Goal: Download file/media

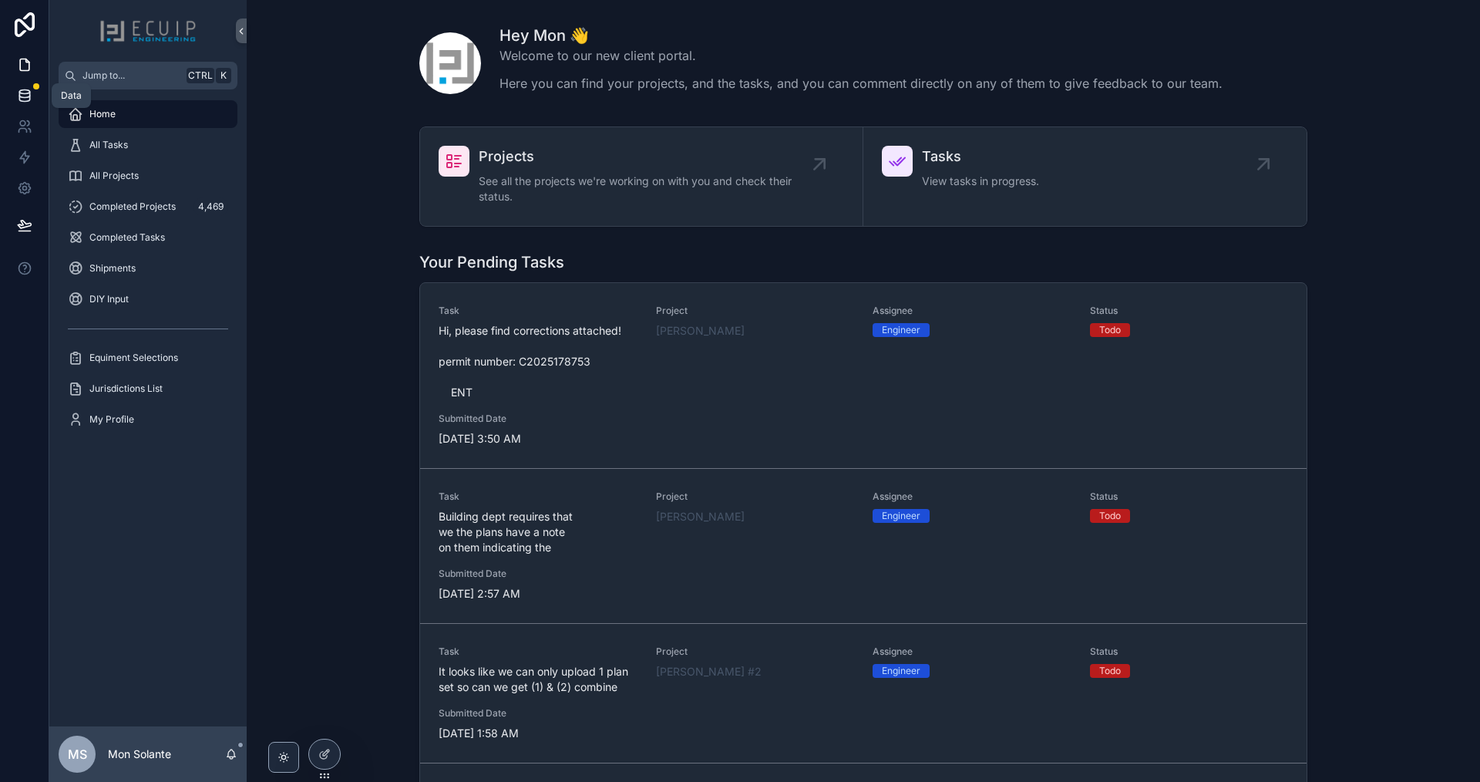
click at [29, 89] on icon at bounding box center [24, 95] width 15 height 15
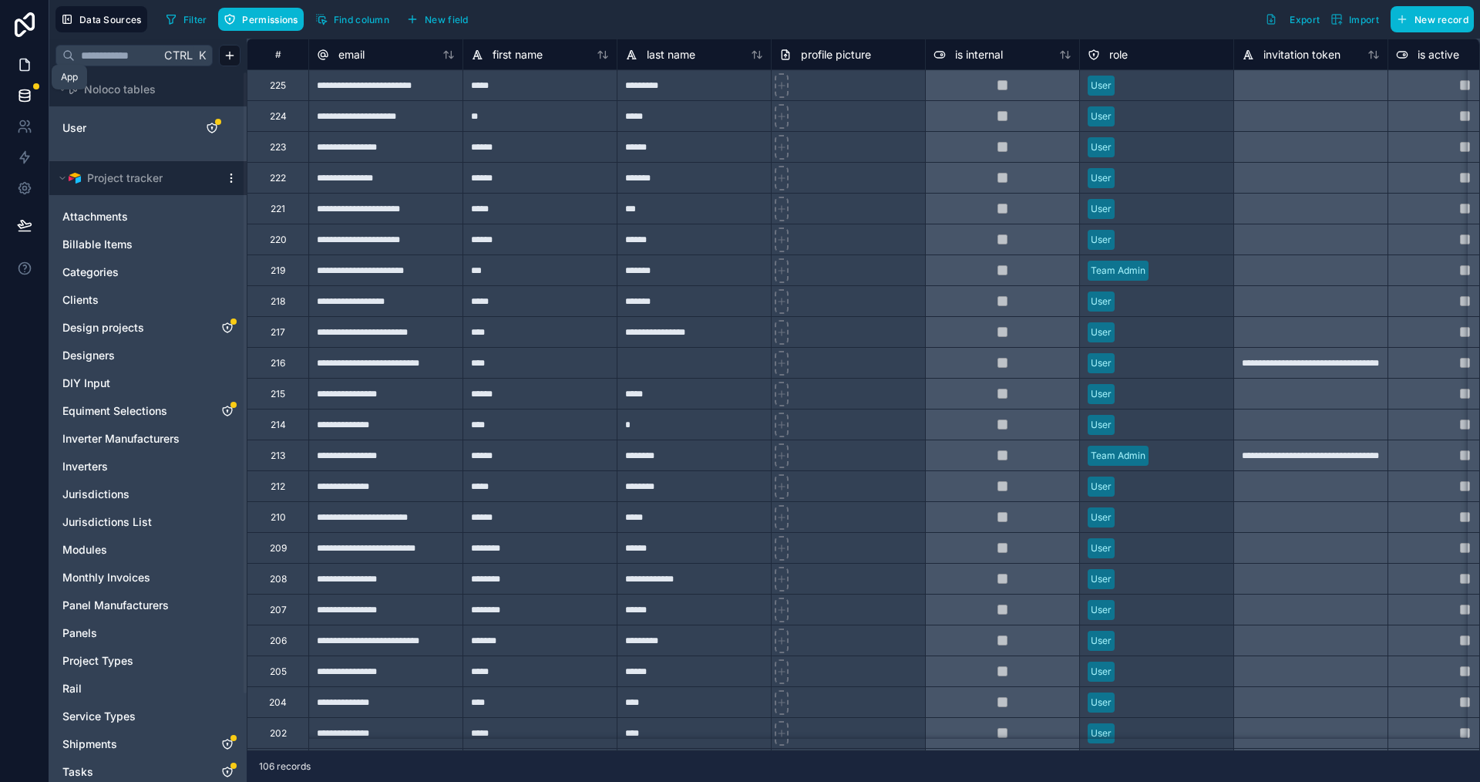
click at [25, 63] on icon at bounding box center [24, 64] width 15 height 15
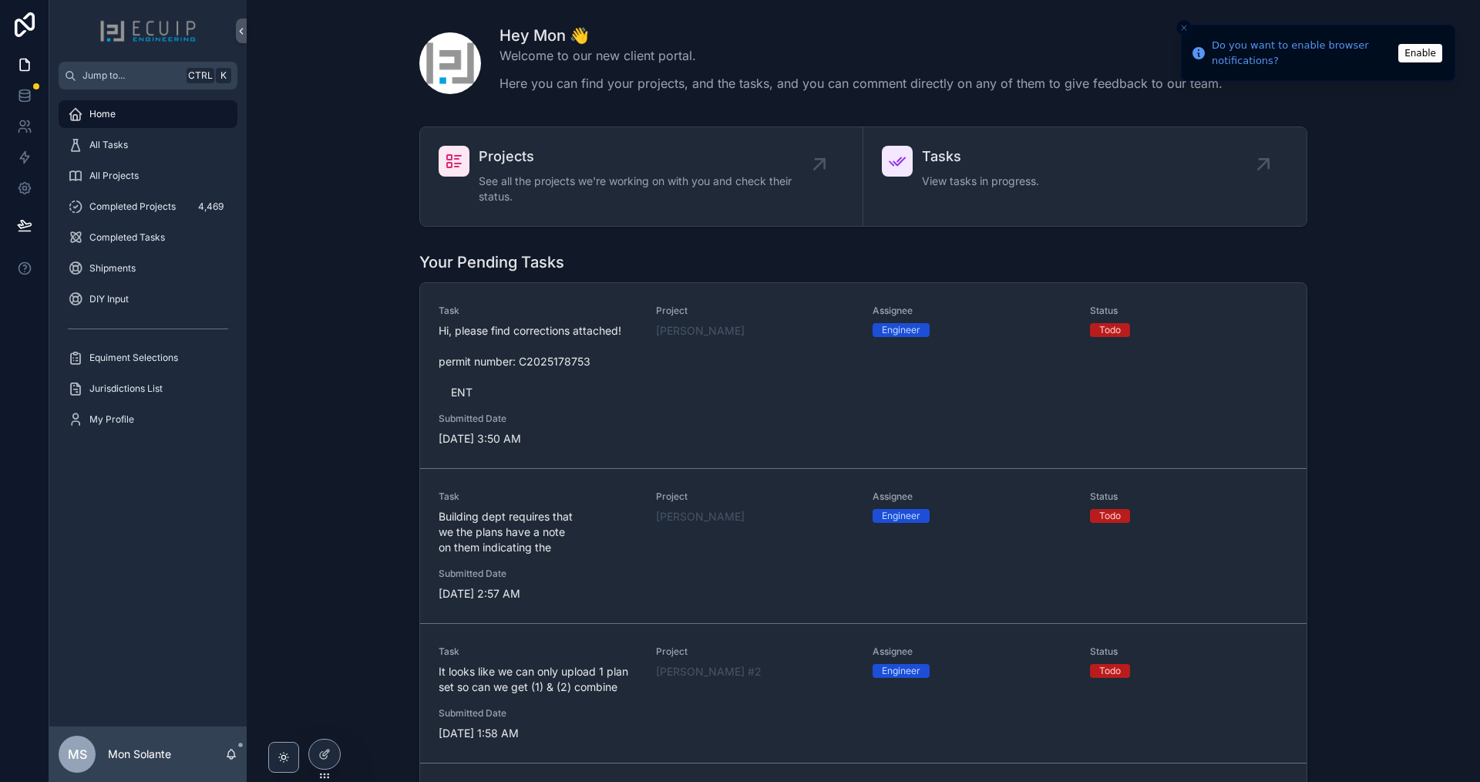
click at [1421, 52] on button "Enable" at bounding box center [1421, 53] width 44 height 19
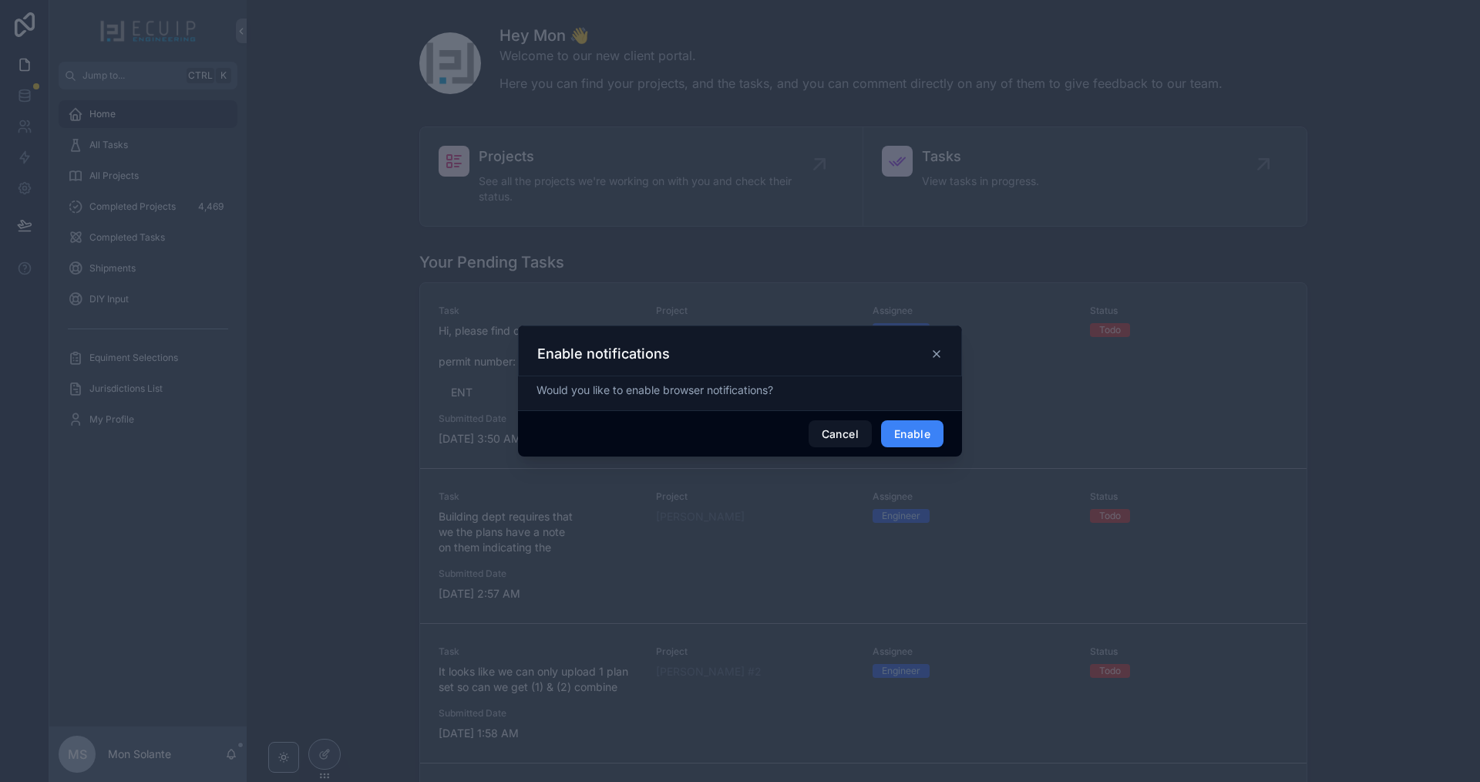
click at [894, 434] on button "Enable" at bounding box center [912, 434] width 62 height 28
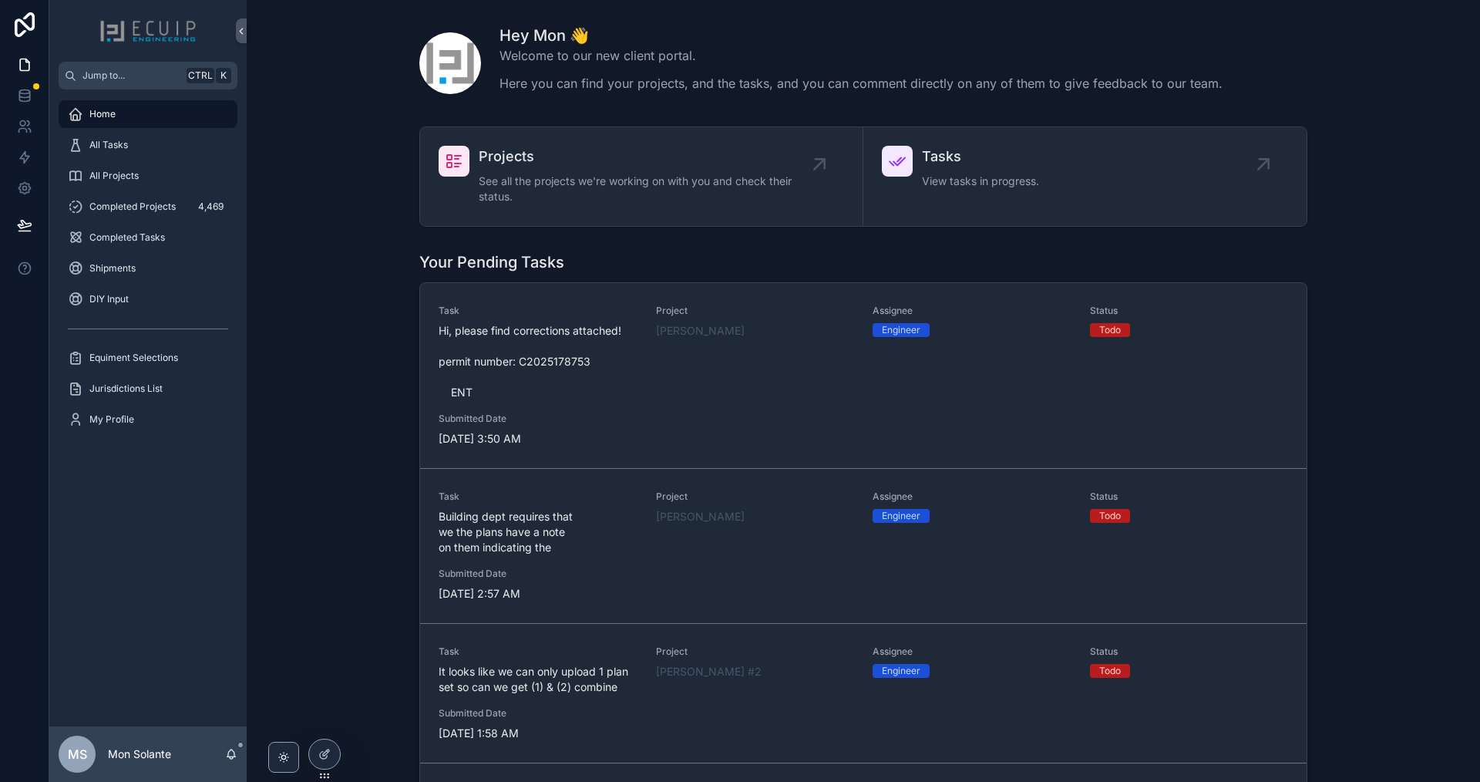
click at [177, 756] on div "MS Mon Solante" at bounding box center [147, 754] width 197 height 56
click at [149, 752] on p "Mon Solante" at bounding box center [139, 753] width 63 height 15
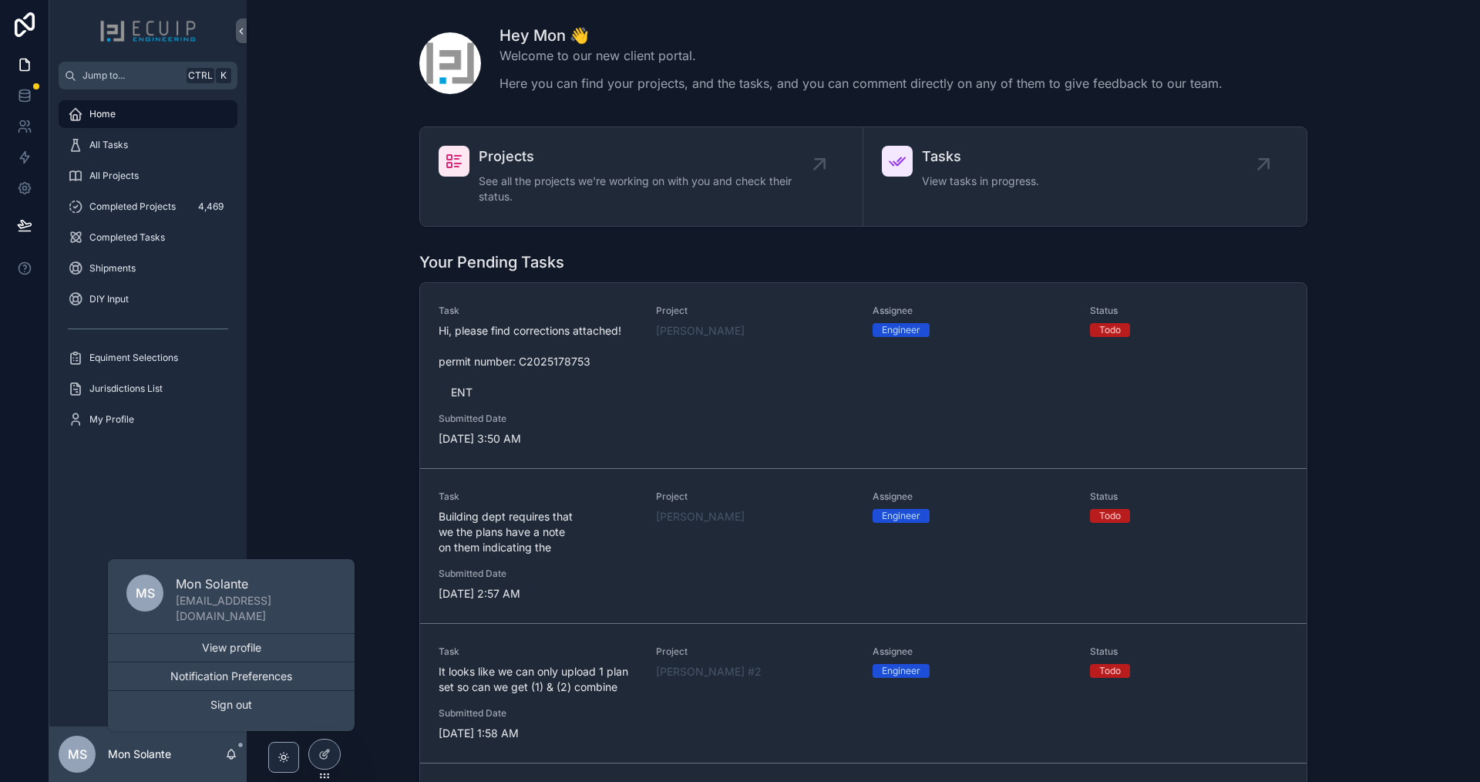
click at [15, 675] on div at bounding box center [24, 391] width 49 height 782
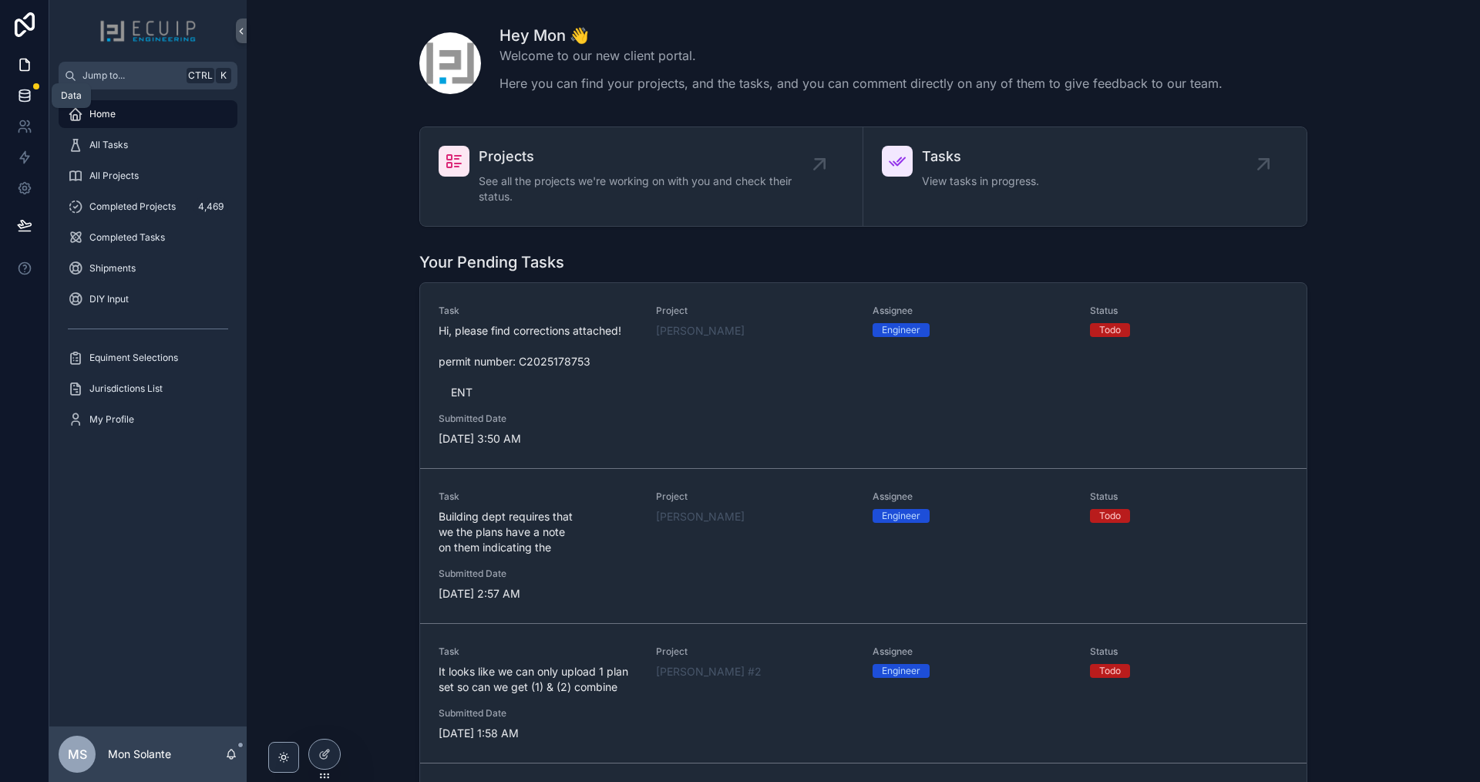
click at [23, 90] on icon at bounding box center [24, 92] width 10 height 4
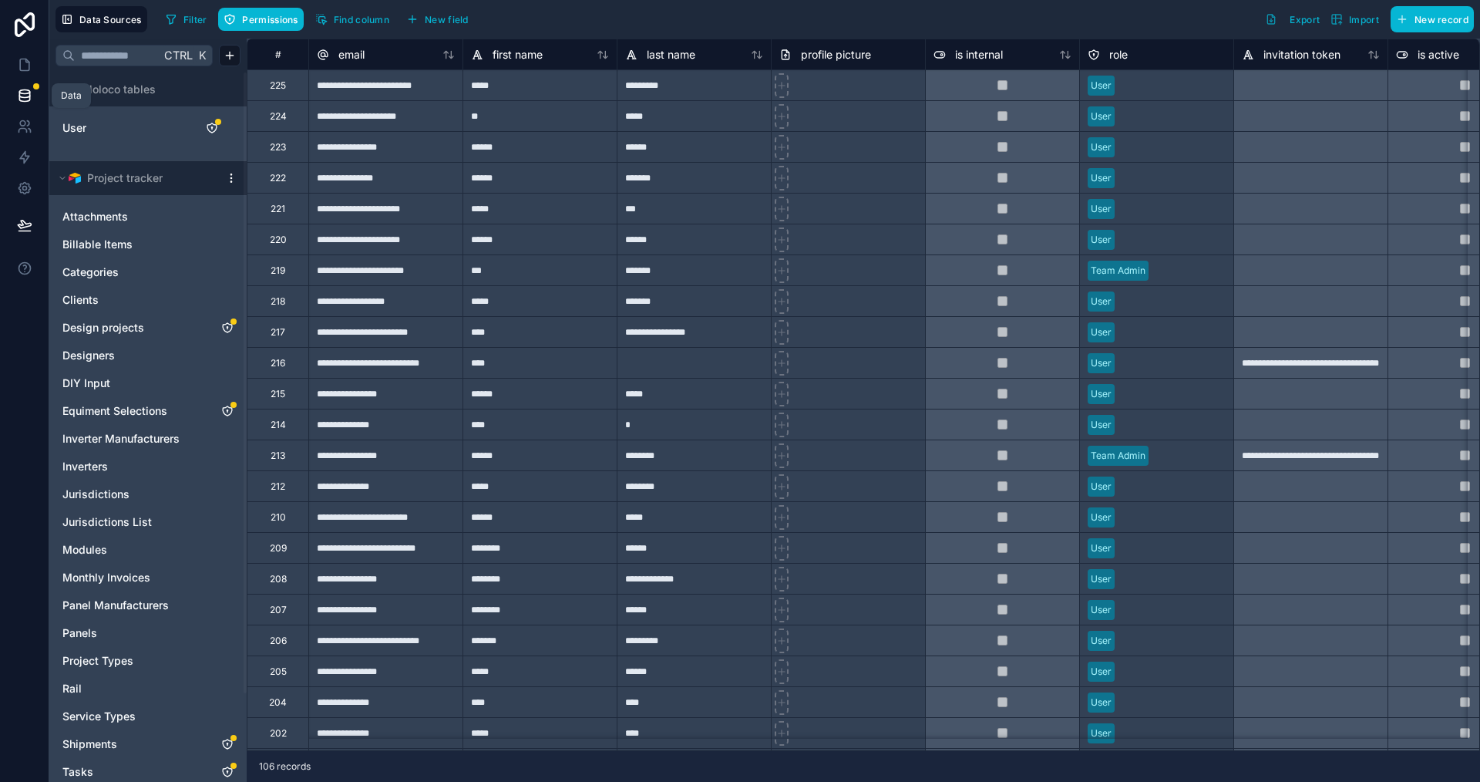
click at [29, 86] on link at bounding box center [24, 95] width 49 height 31
click at [29, 69] on icon at bounding box center [24, 65] width 9 height 12
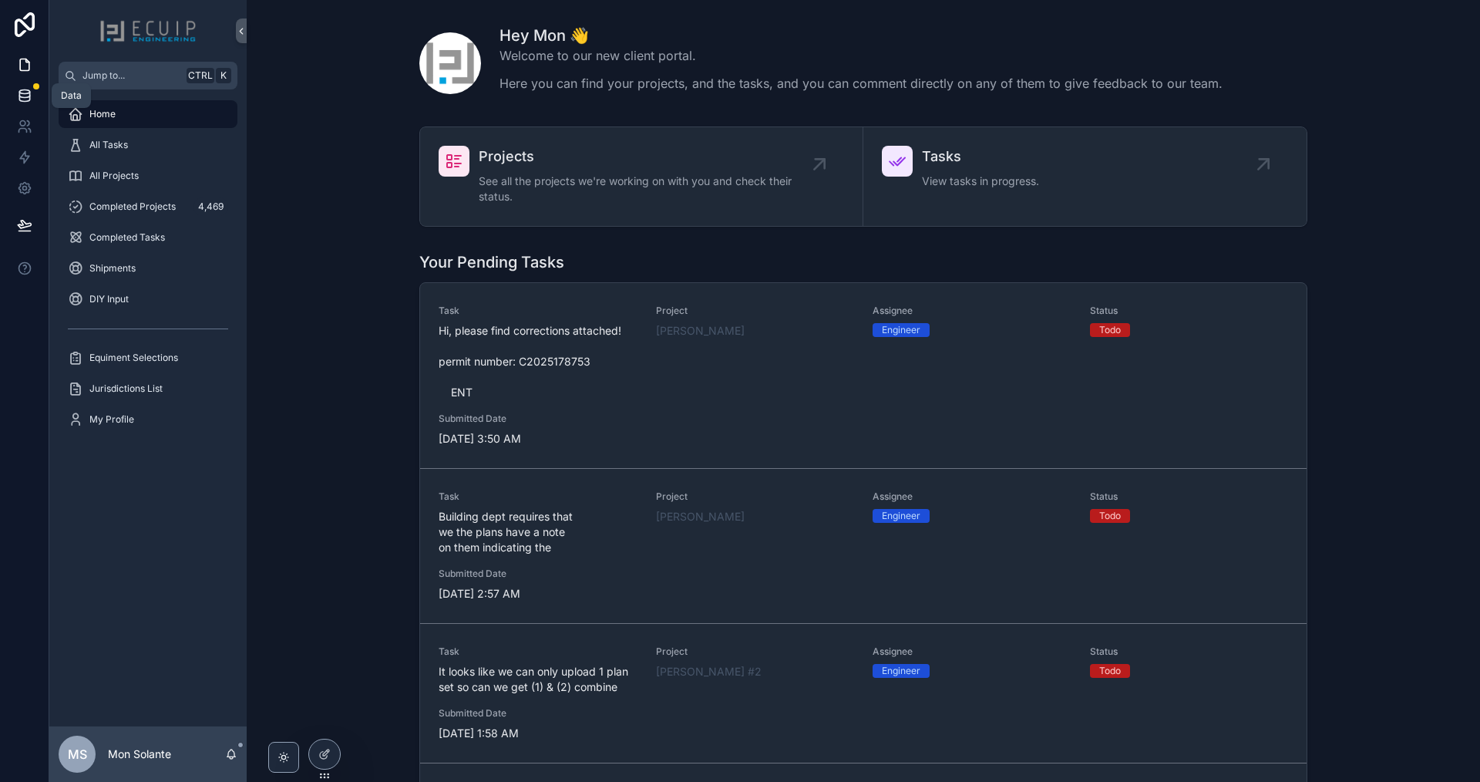
click at [19, 94] on icon at bounding box center [24, 95] width 10 height 6
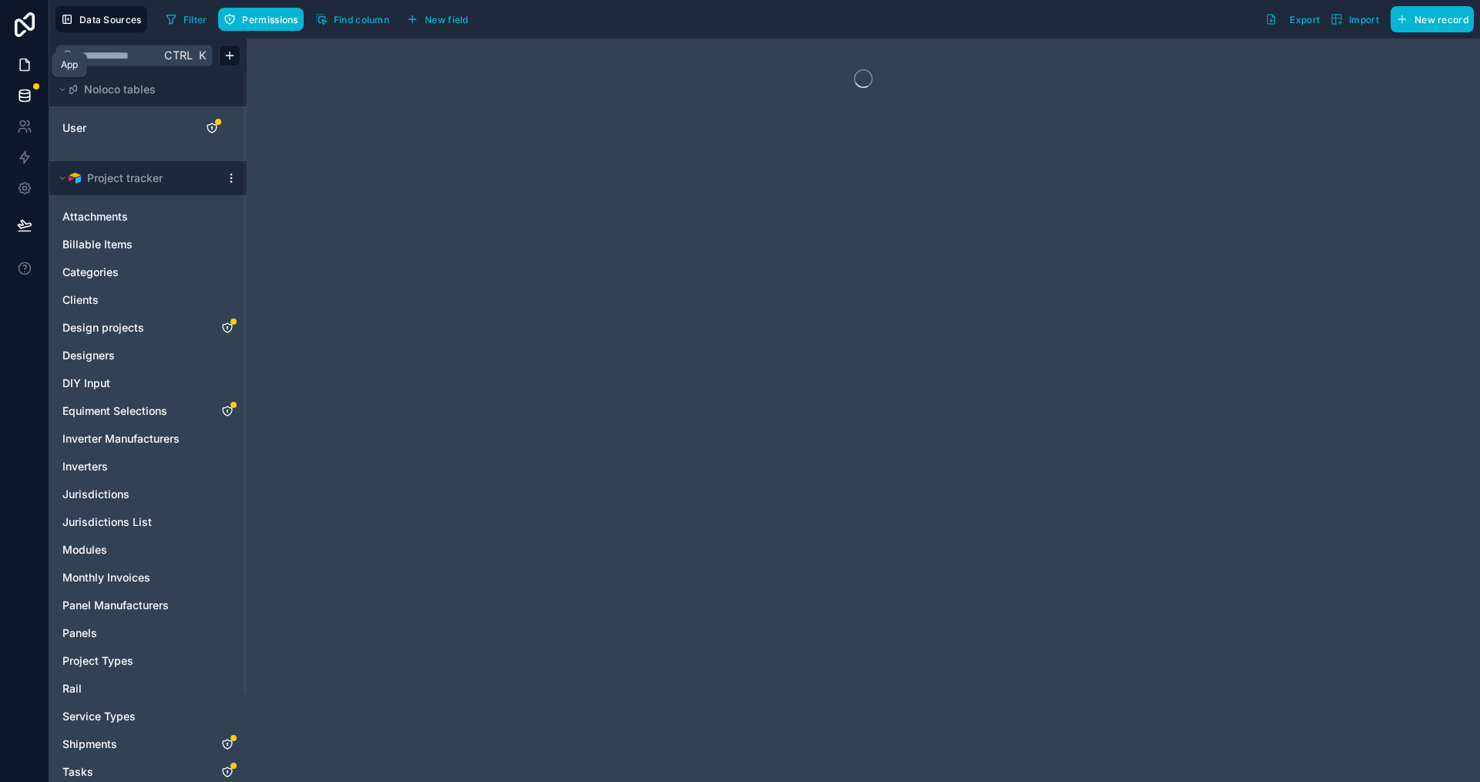
click at [22, 62] on icon at bounding box center [24, 64] width 15 height 15
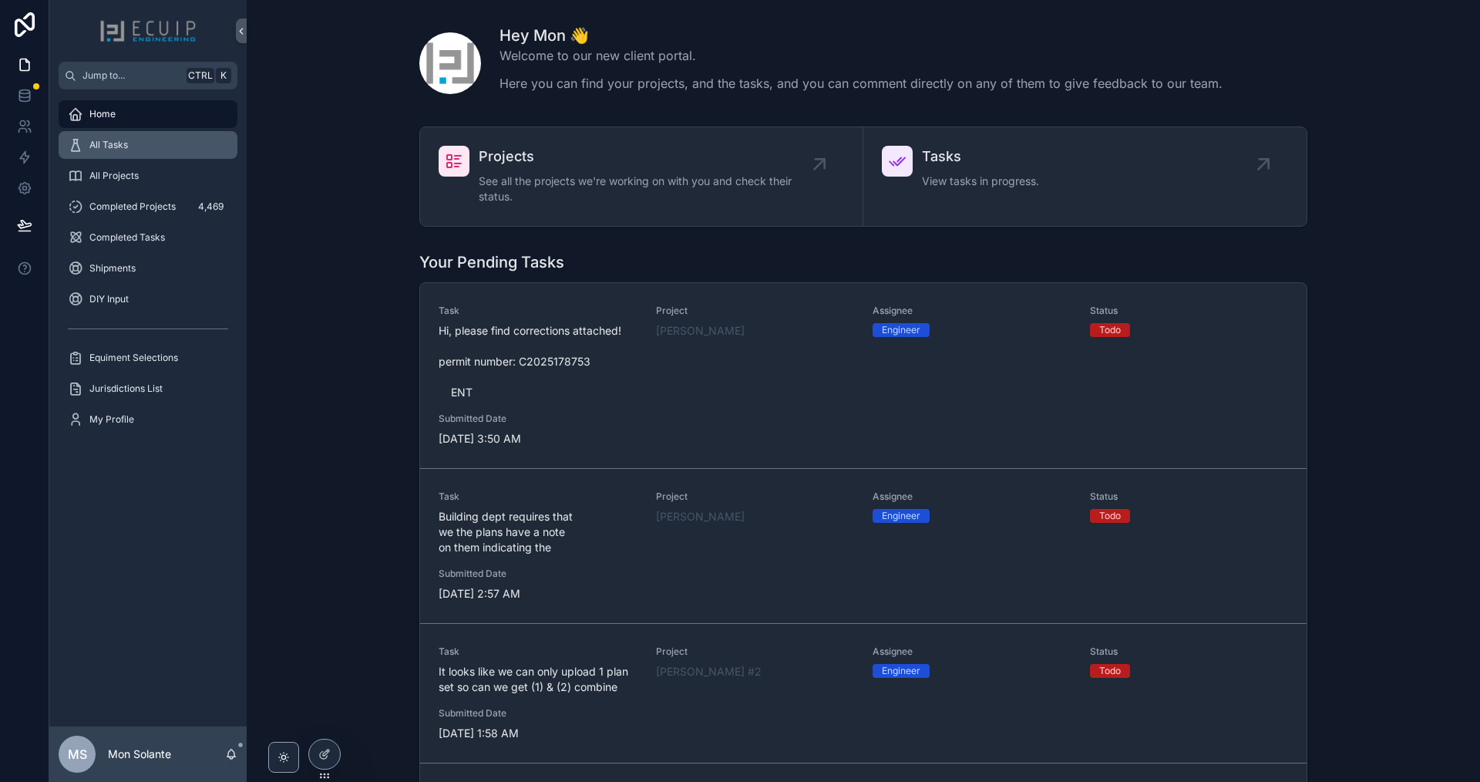
click at [170, 143] on div "All Tasks" at bounding box center [148, 145] width 160 height 25
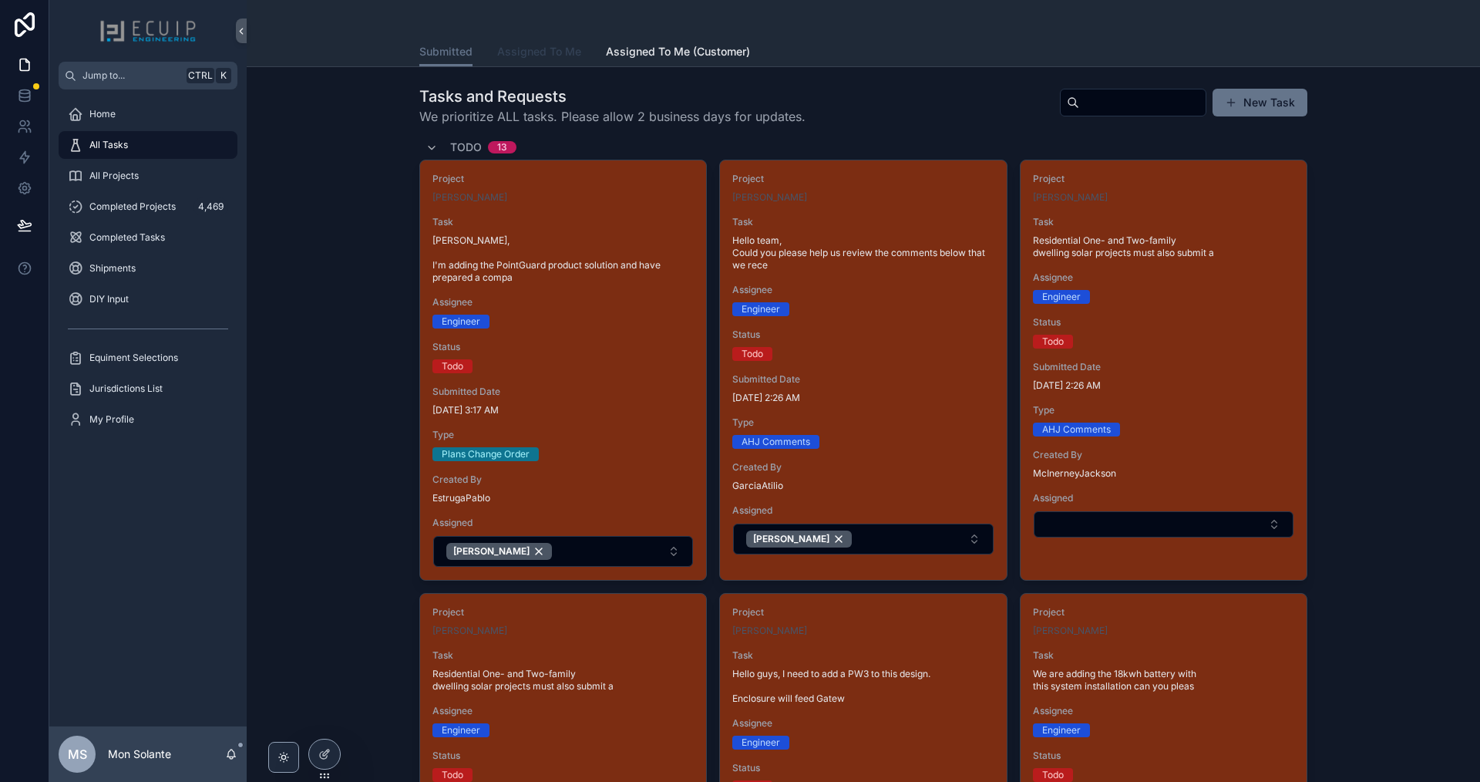
click at [520, 46] on span "Assigned To Me" at bounding box center [539, 51] width 84 height 15
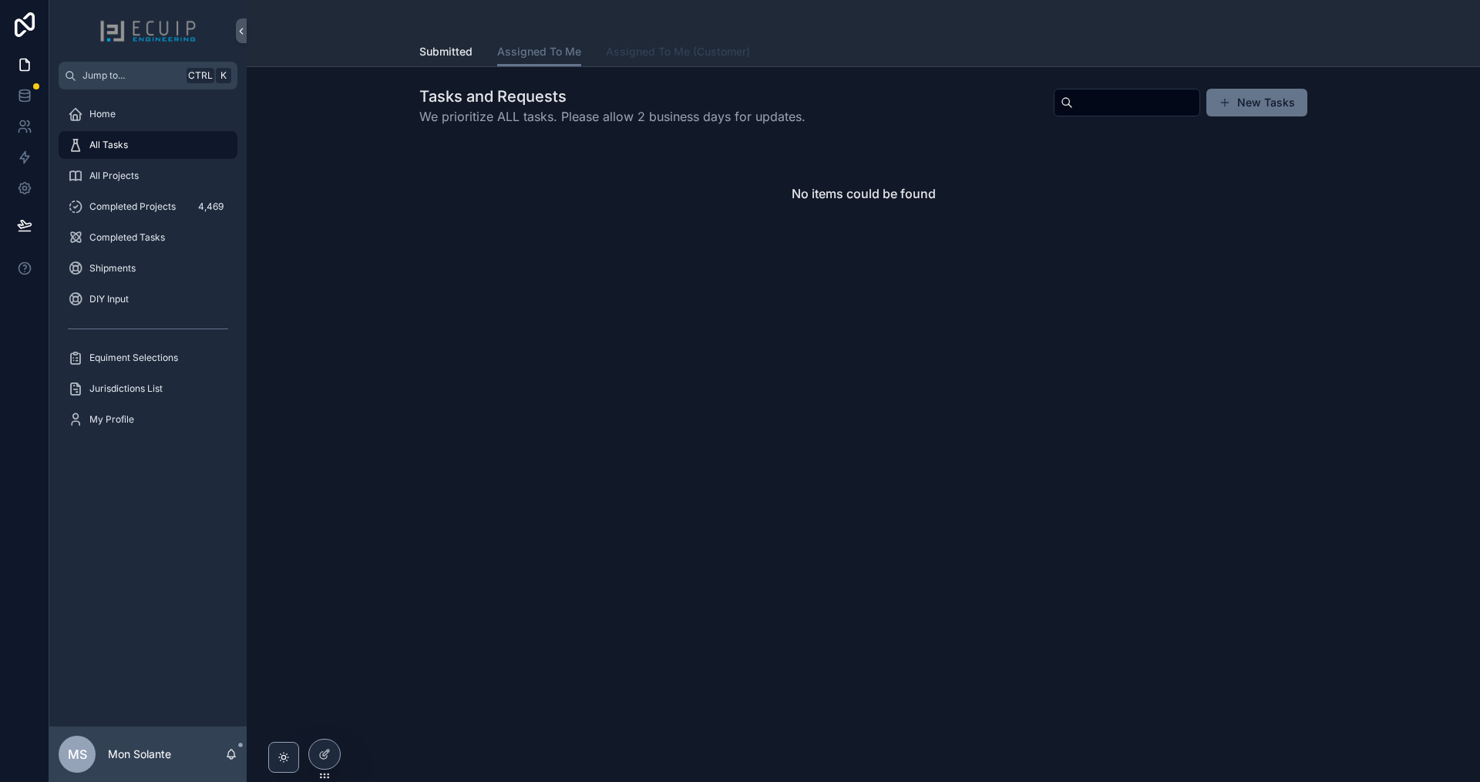
click at [651, 51] on span "Assigned To Me (Customer)" at bounding box center [678, 51] width 144 height 15
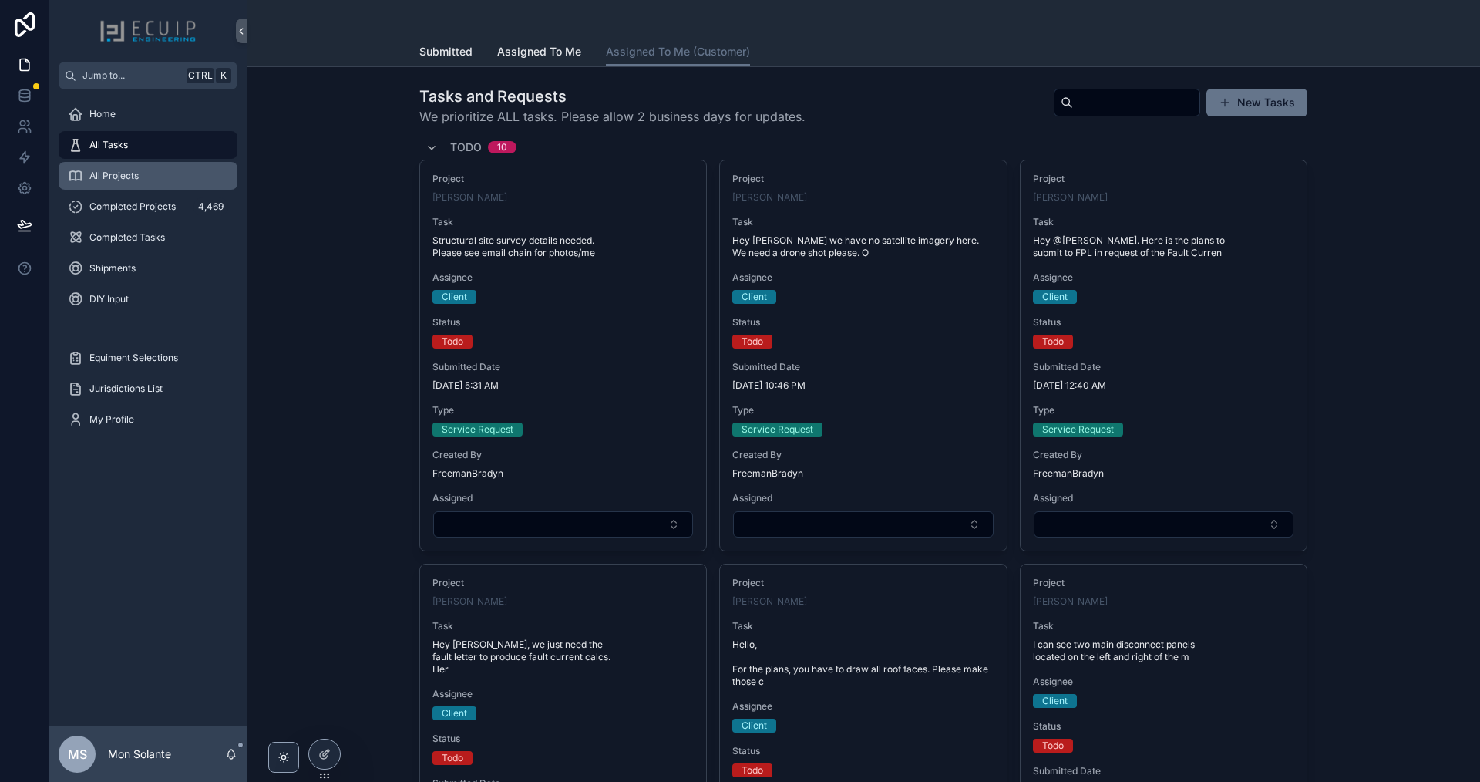
click at [133, 180] on span "All Projects" at bounding box center [113, 176] width 49 height 12
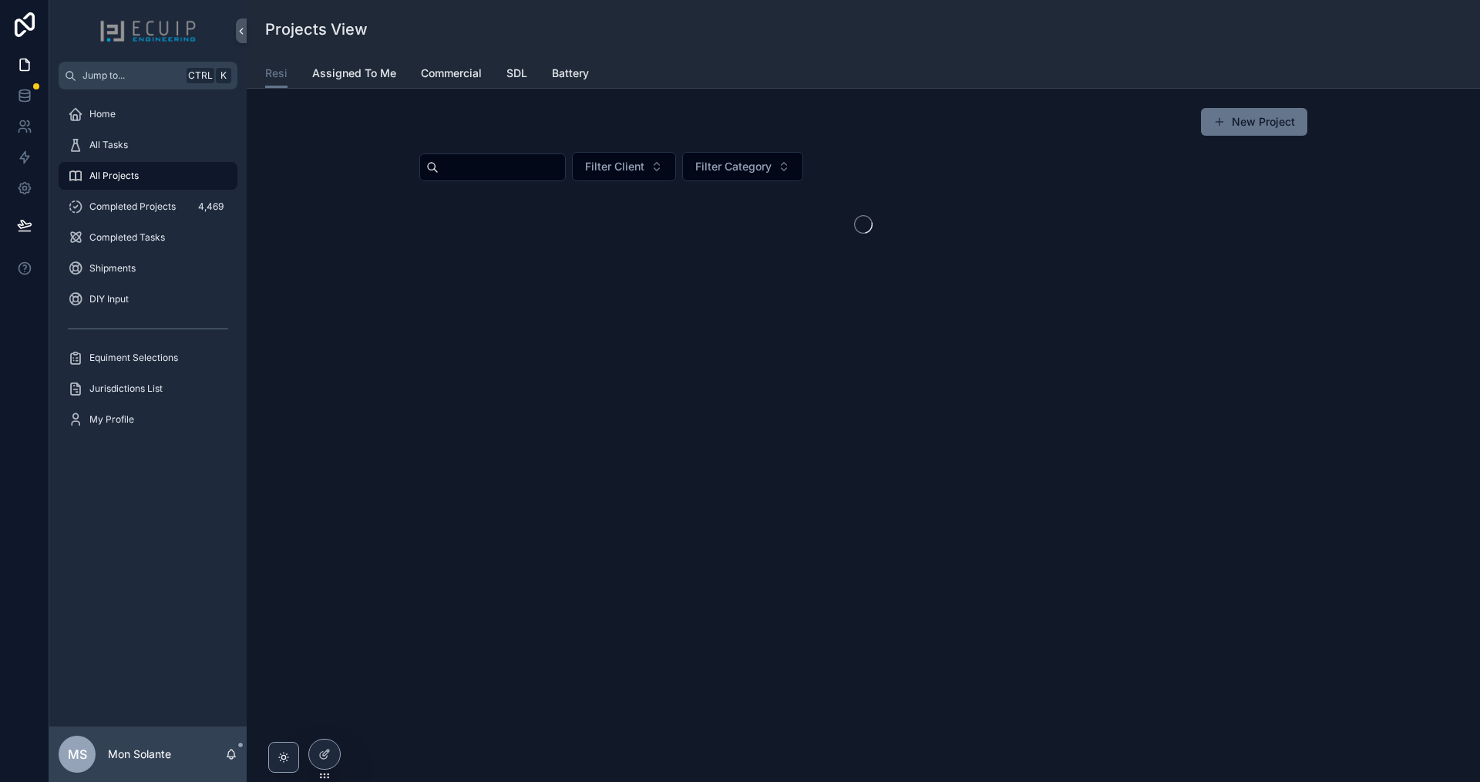
click at [515, 169] on input "scrollable content" at bounding box center [502, 168] width 126 height 22
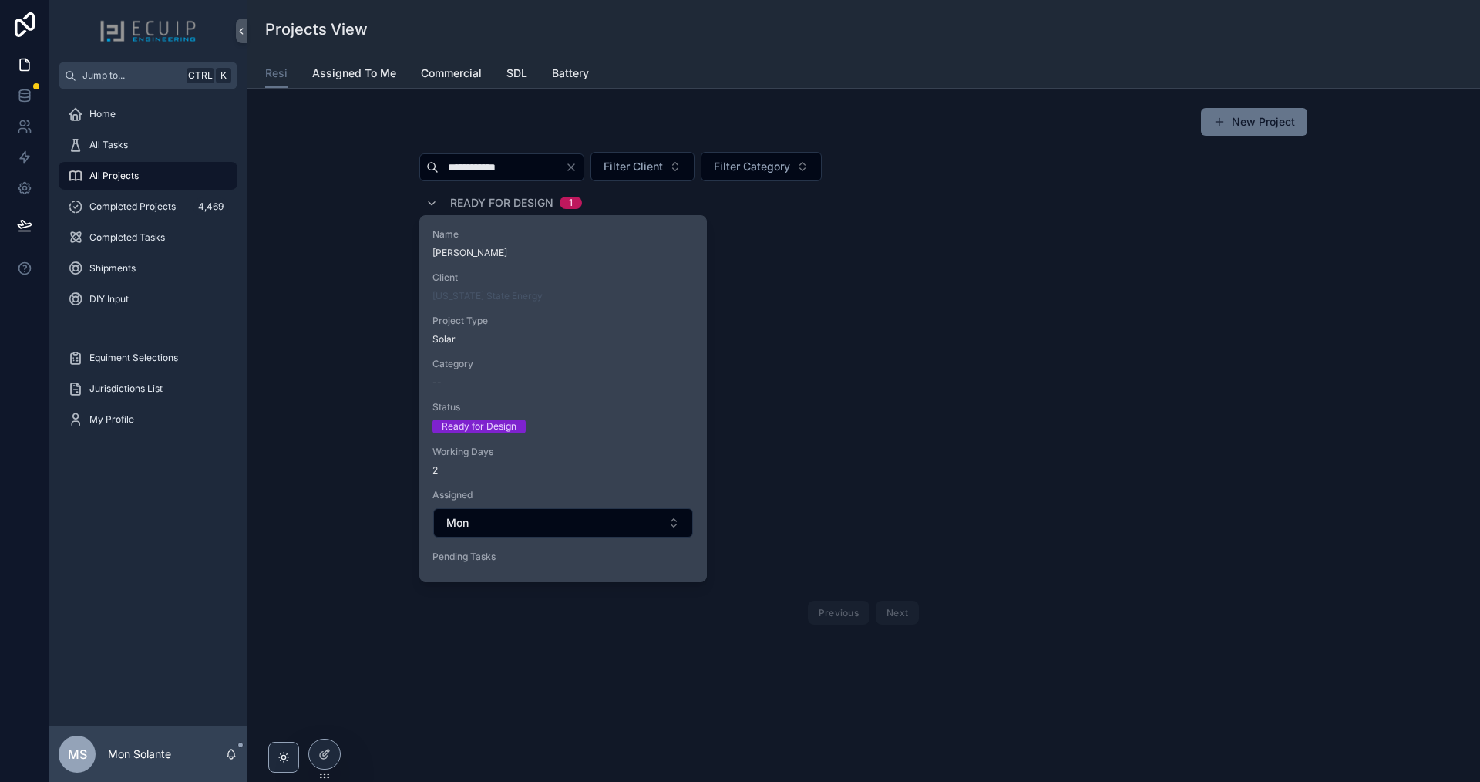
type input "**********"
click at [585, 427] on div "Ready for Design" at bounding box center [563, 426] width 261 height 14
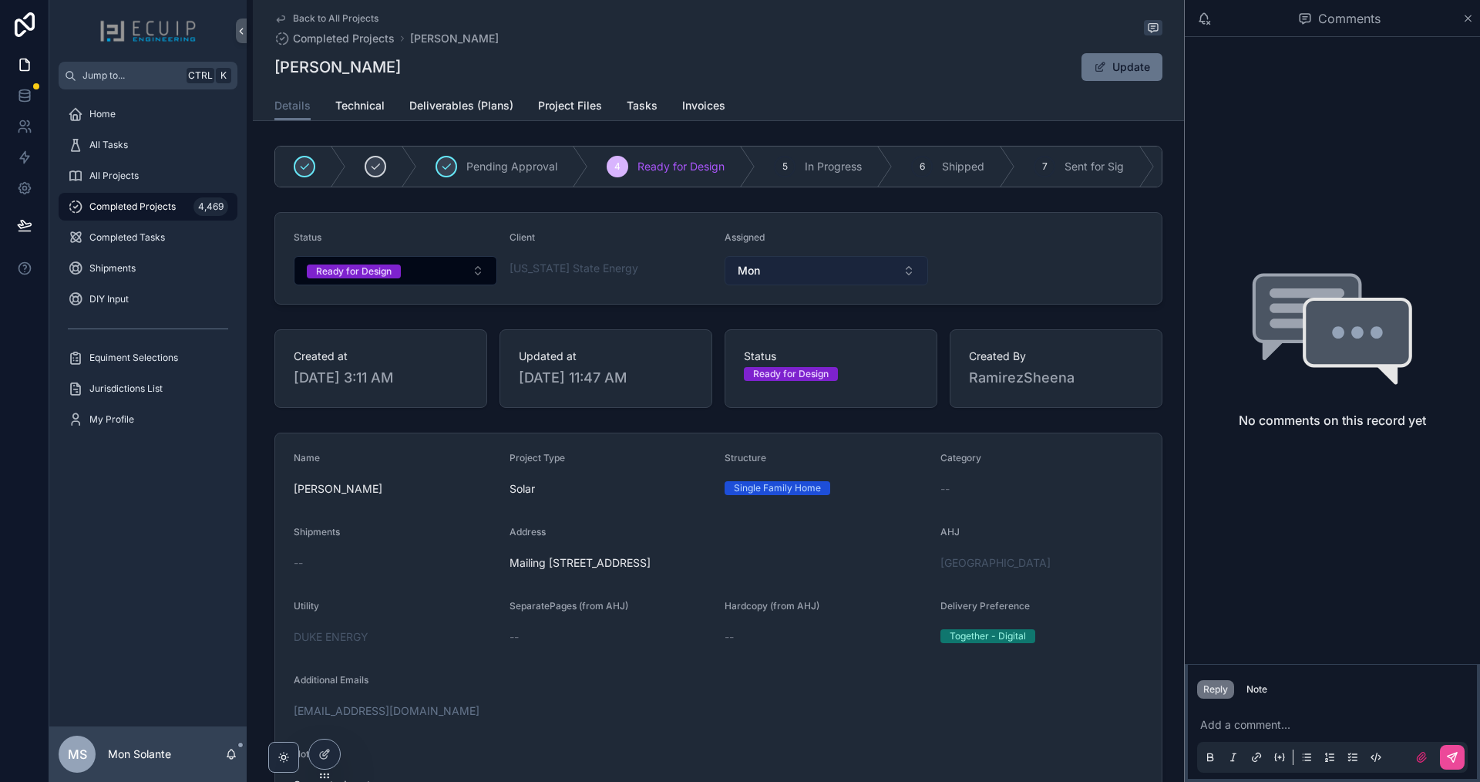
click at [884, 278] on button "Mon" at bounding box center [827, 270] width 204 height 29
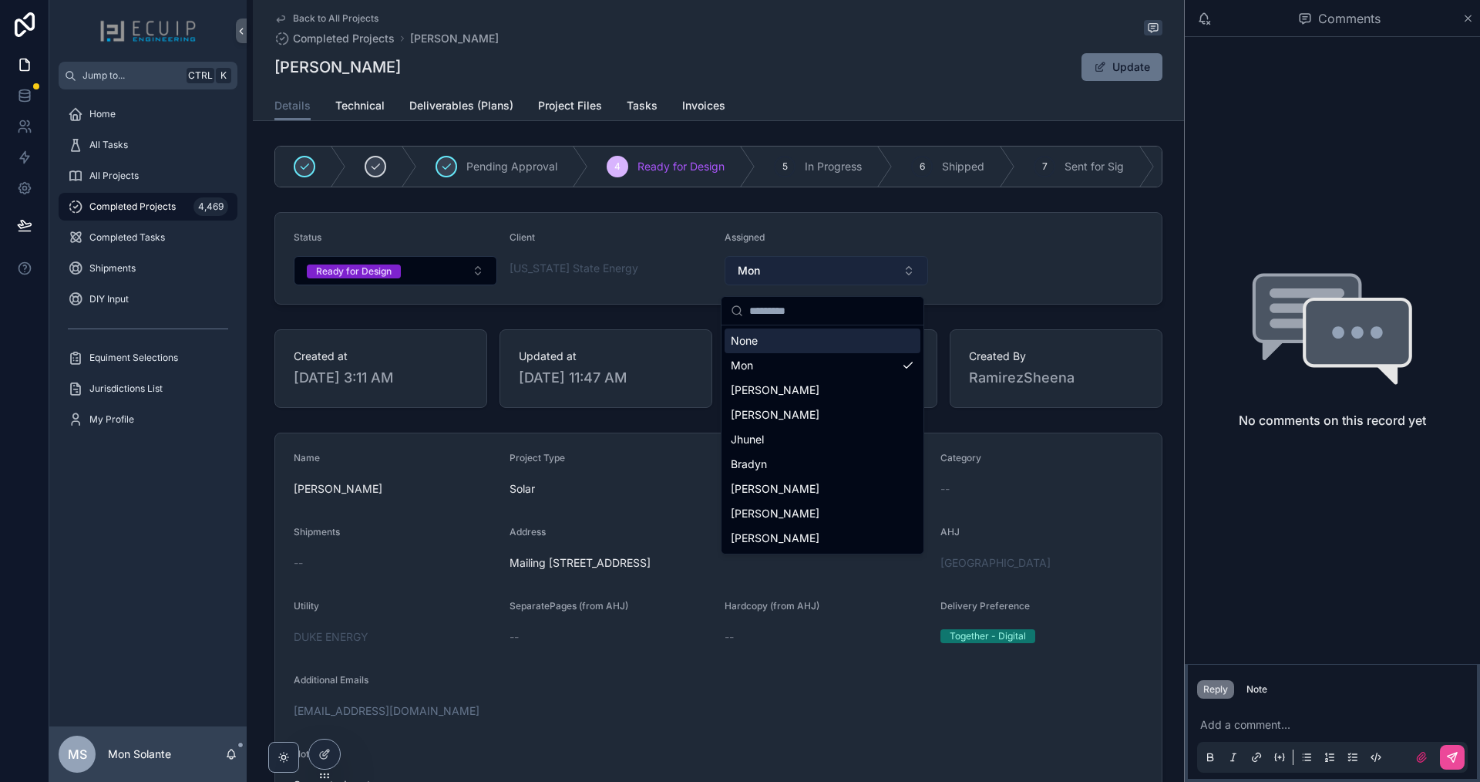
click at [875, 269] on button "Mon" at bounding box center [827, 270] width 204 height 29
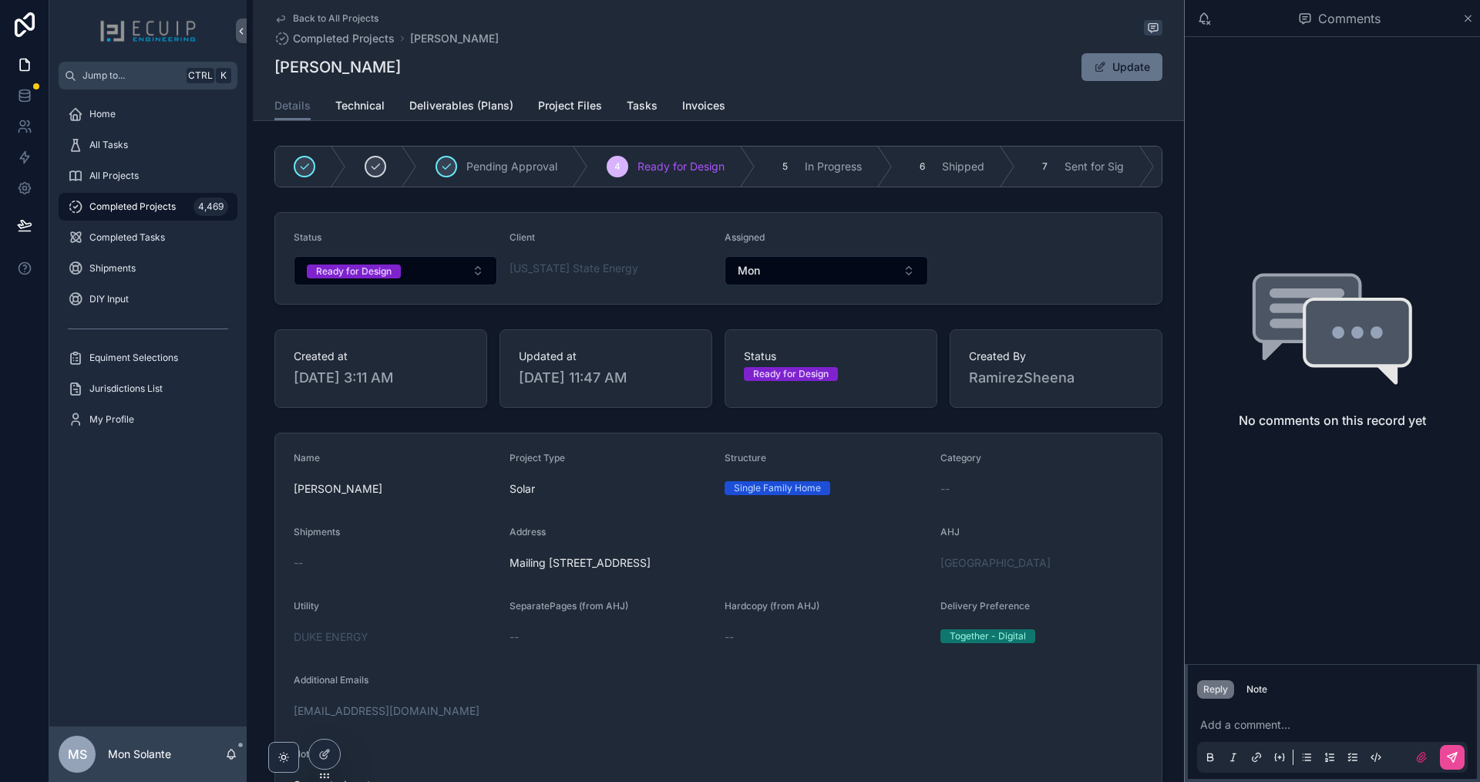
click at [853, 381] on div "Ready for Design" at bounding box center [831, 374] width 174 height 14
click at [459, 283] on button "Ready for Design" at bounding box center [396, 270] width 204 height 29
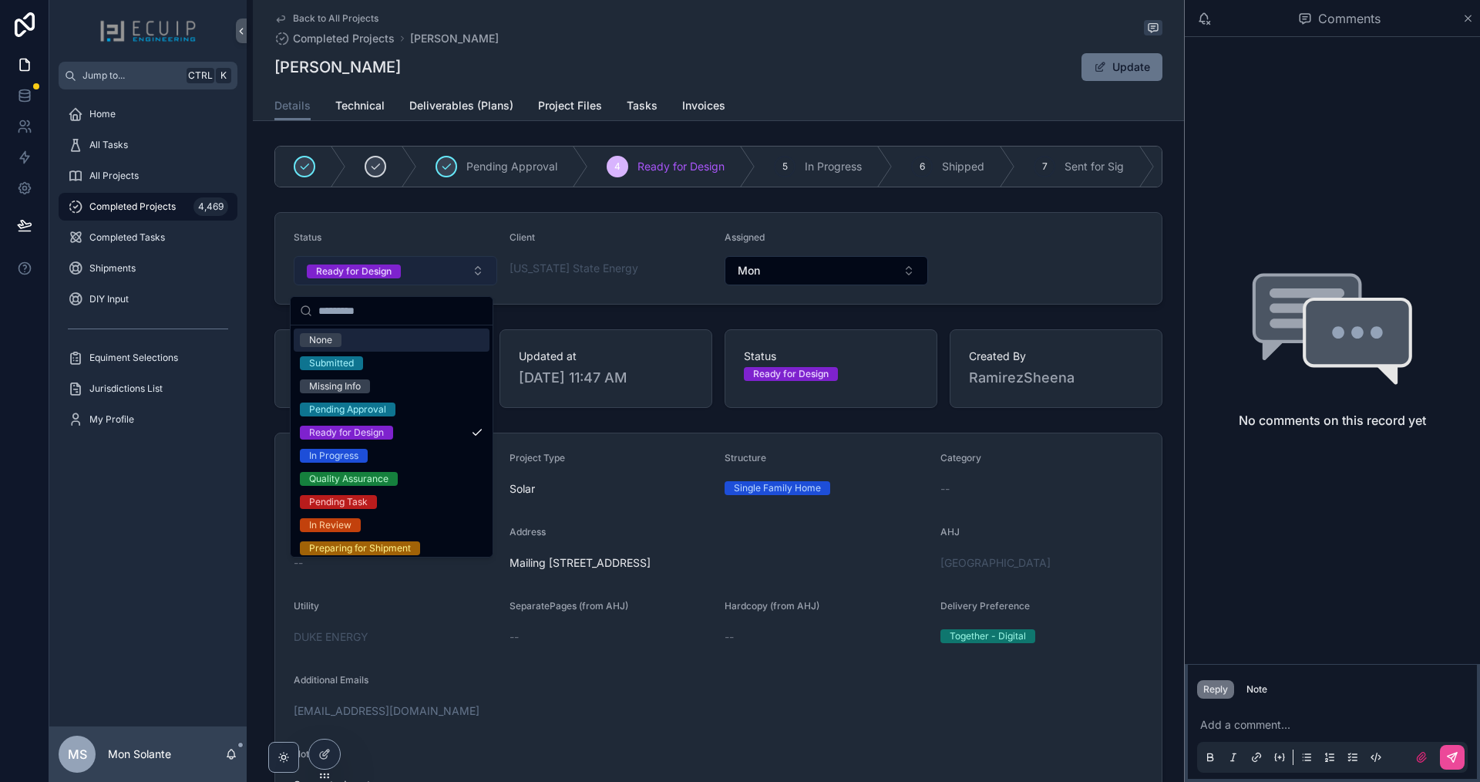
click at [465, 278] on button "Ready for Design" at bounding box center [396, 270] width 204 height 29
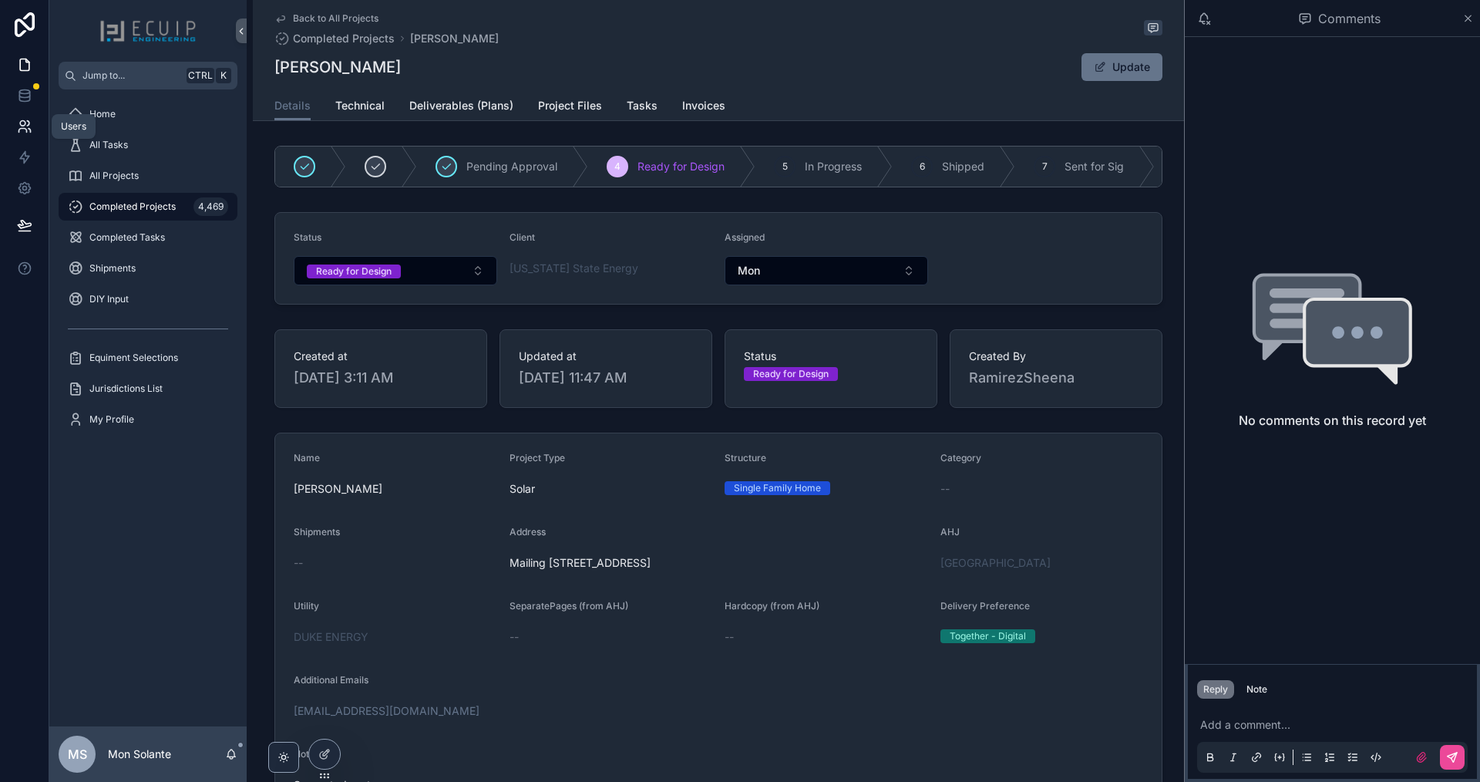
click at [28, 125] on icon at bounding box center [28, 123] width 2 height 5
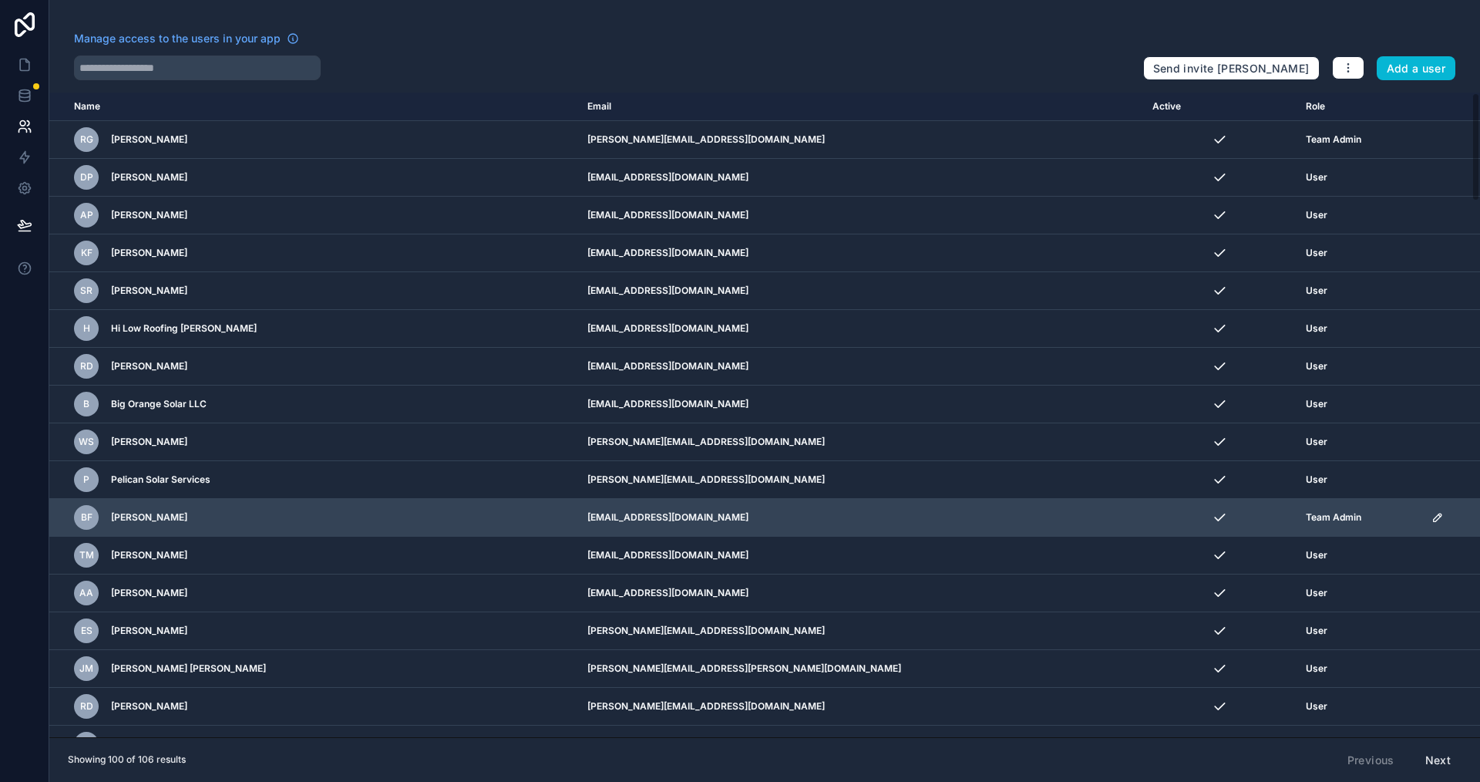
click at [147, 530] on td "BF Bradyn Freeman" at bounding box center [313, 518] width 529 height 38
click at [150, 516] on span "Bradyn Freeman" at bounding box center [149, 517] width 76 height 12
click at [1144, 527] on td "scrollable content" at bounding box center [1220, 518] width 153 height 38
click at [163, 520] on span "Bradyn Freeman" at bounding box center [149, 517] width 76 height 12
drag, startPoint x: 163, startPoint y: 520, endPoint x: 105, endPoint y: 522, distance: 58.6
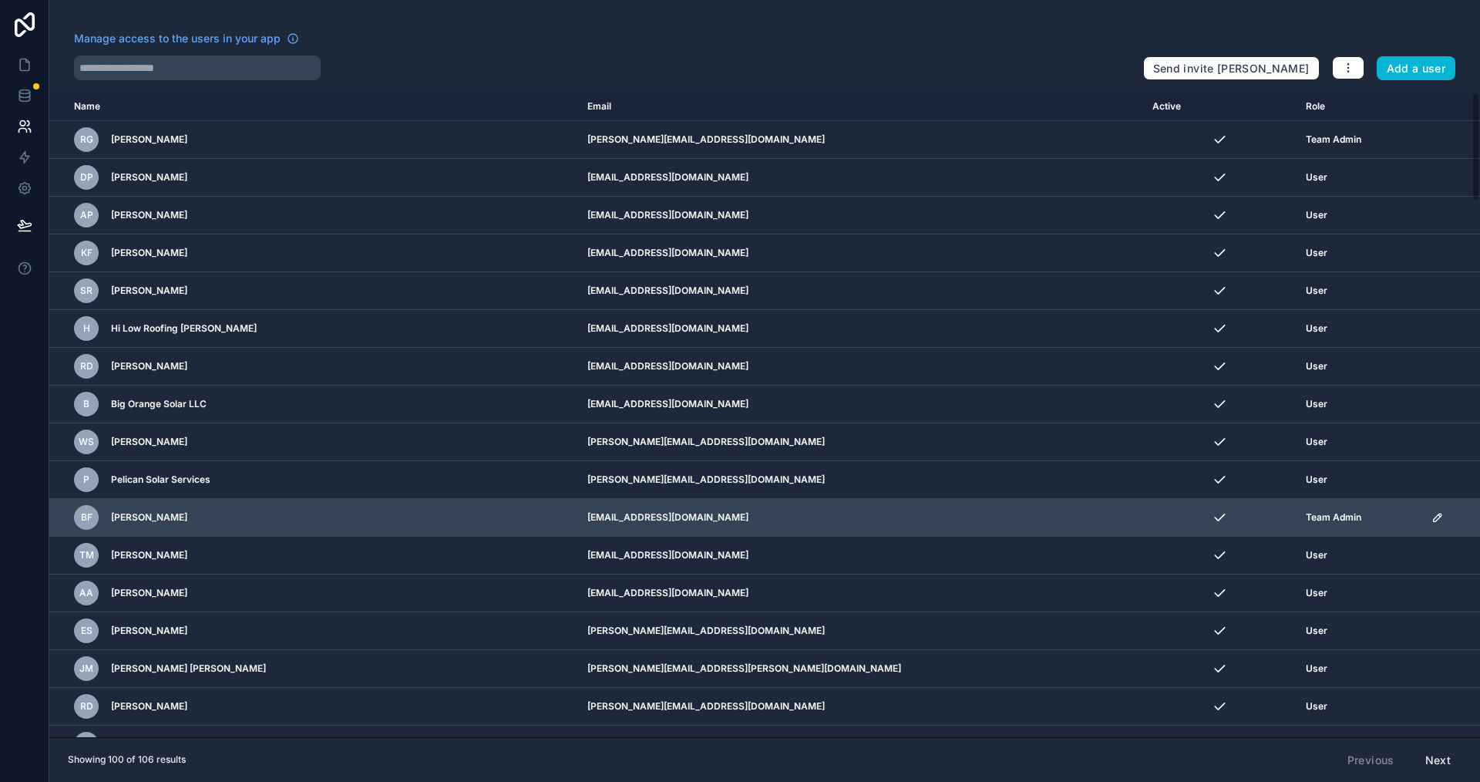
click at [157, 521] on span "Bradyn Freeman" at bounding box center [149, 517] width 76 height 12
click at [87, 516] on span "BF" at bounding box center [87, 517] width 12 height 12
drag, startPoint x: 88, startPoint y: 518, endPoint x: 98, endPoint y: 519, distance: 10.1
click at [90, 519] on span "BF" at bounding box center [87, 517] width 12 height 12
click at [139, 514] on span "Bradyn Freeman" at bounding box center [149, 517] width 76 height 12
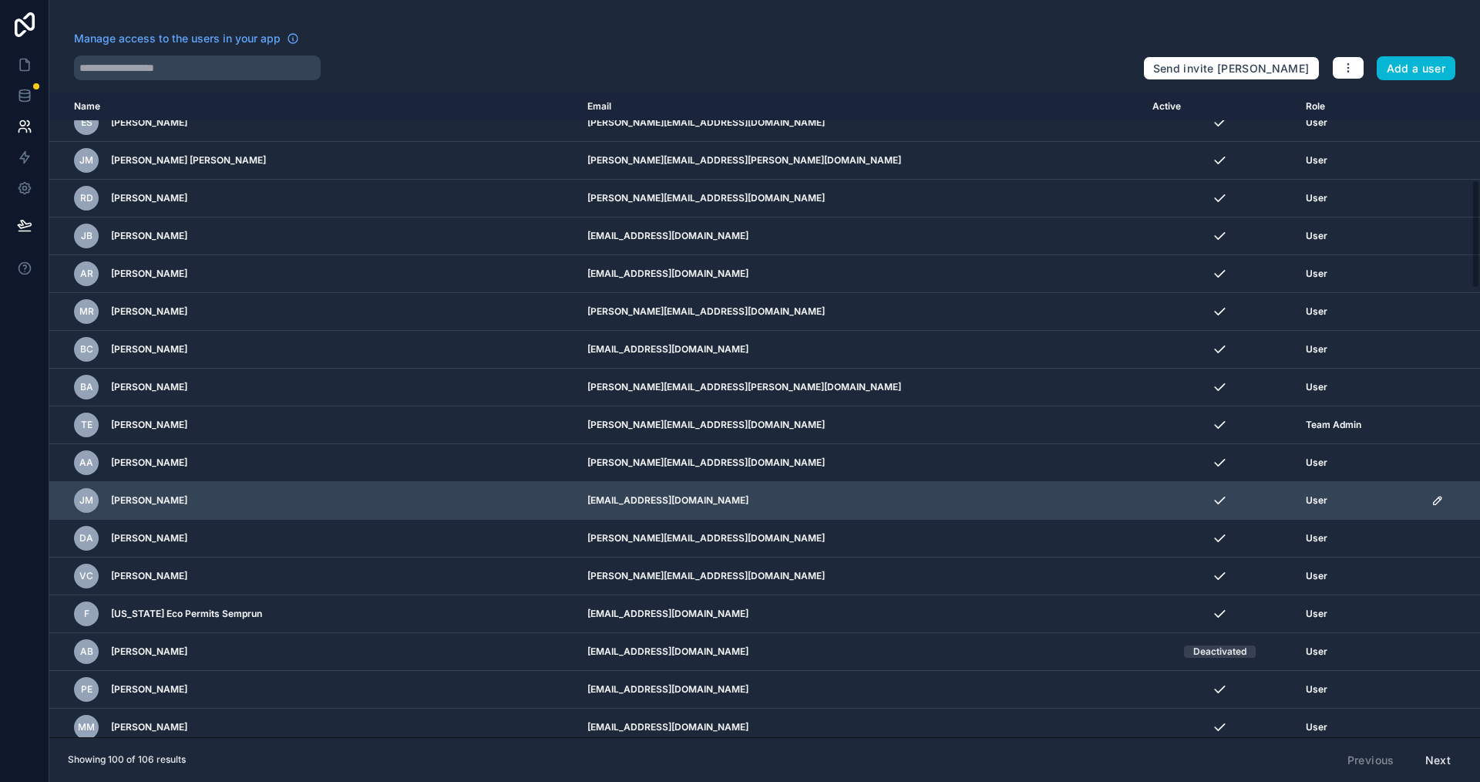
scroll to position [514, 0]
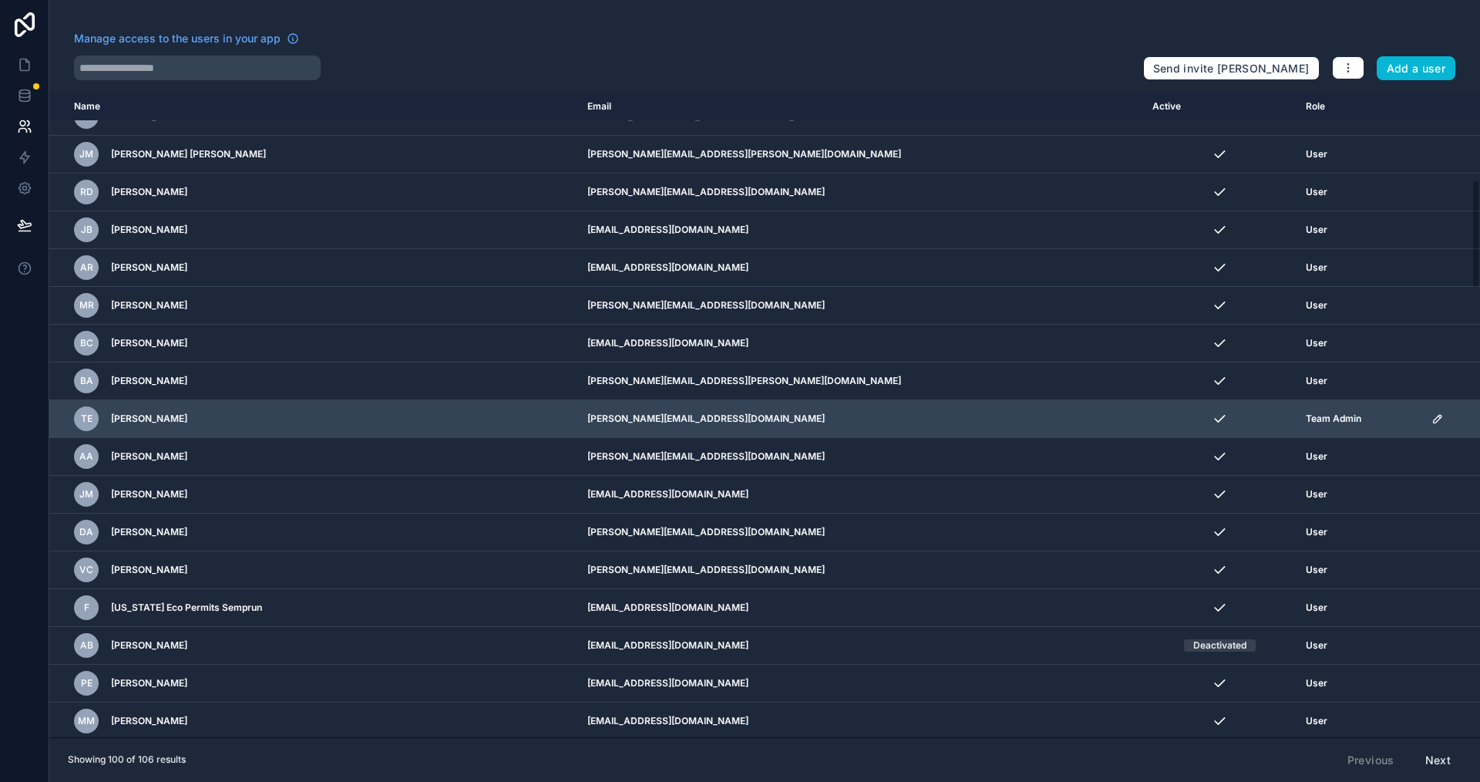
click at [150, 414] on span "Tyler Edwards" at bounding box center [149, 419] width 76 height 12
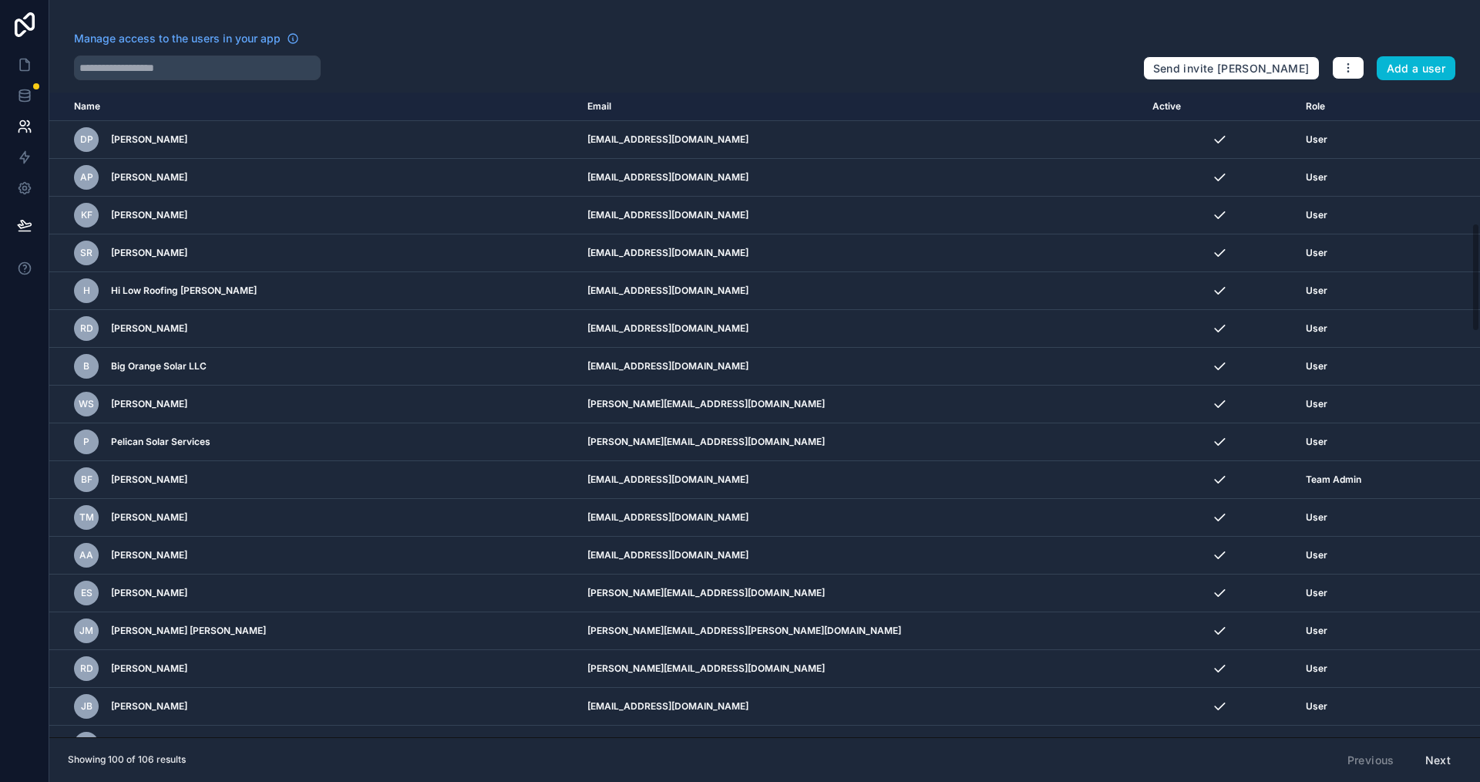
scroll to position [0, 0]
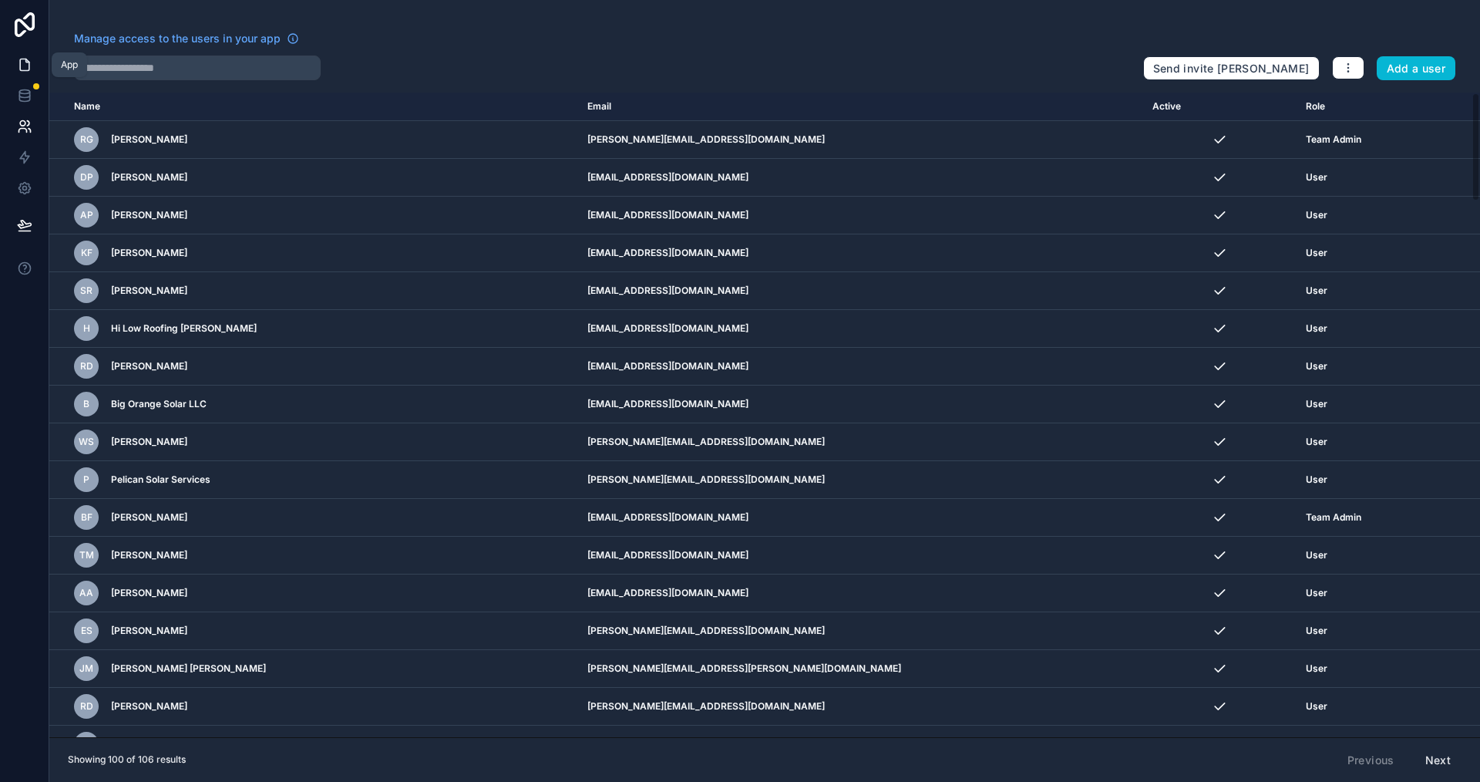
click at [25, 71] on icon at bounding box center [24, 65] width 9 height 12
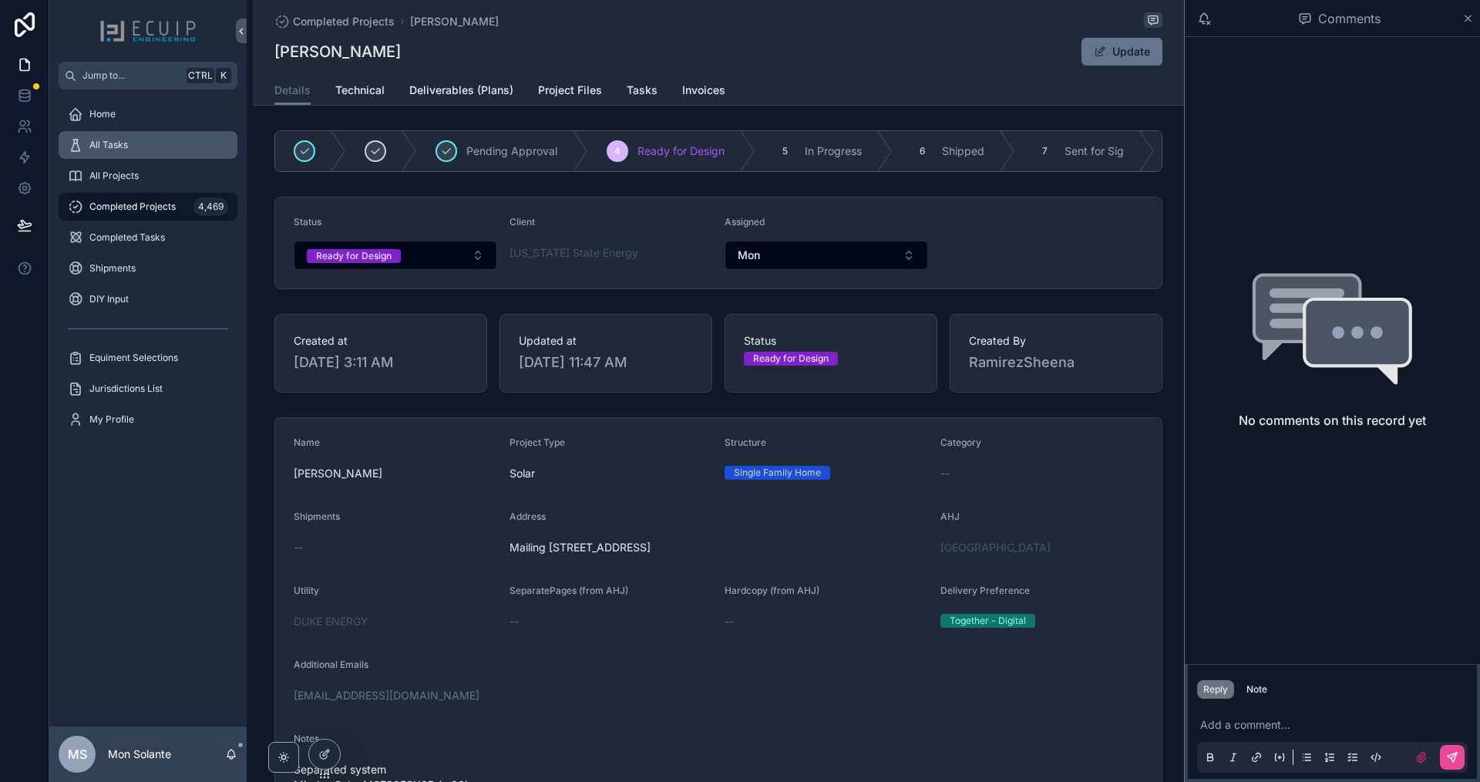
click at [129, 149] on div "All Tasks" at bounding box center [148, 145] width 160 height 25
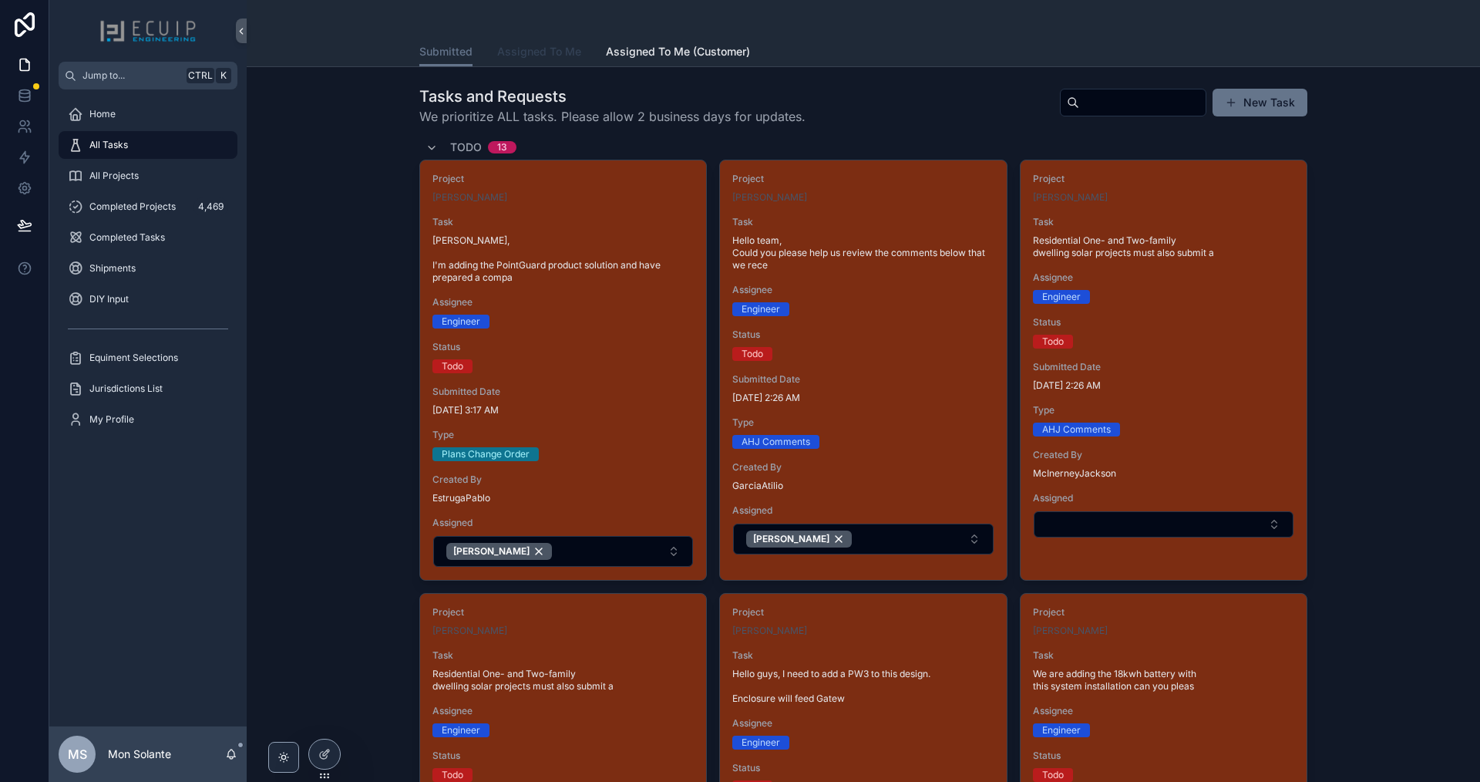
click at [535, 62] on link "Assigned To Me" at bounding box center [539, 53] width 84 height 31
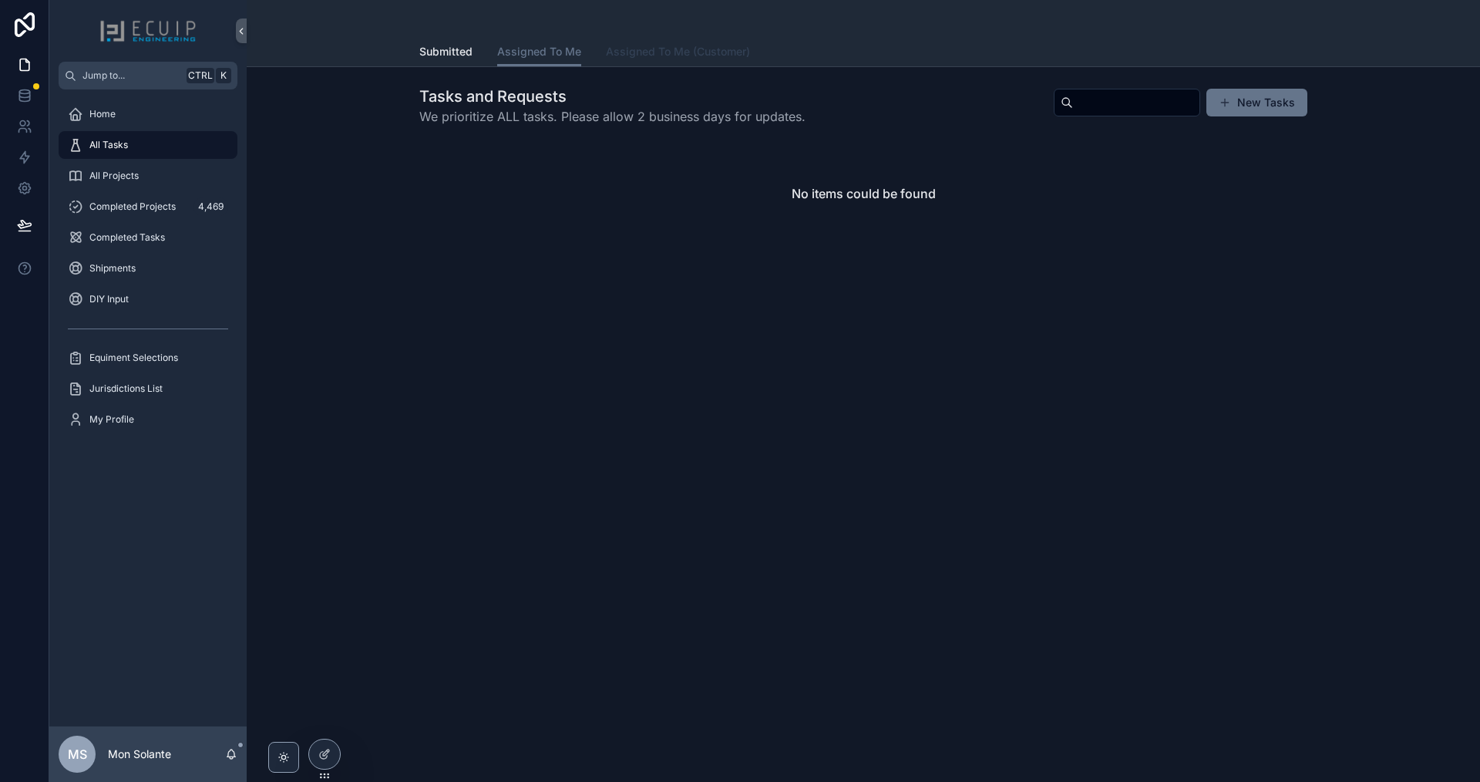
click at [664, 54] on span "Assigned To Me (Customer)" at bounding box center [678, 51] width 144 height 15
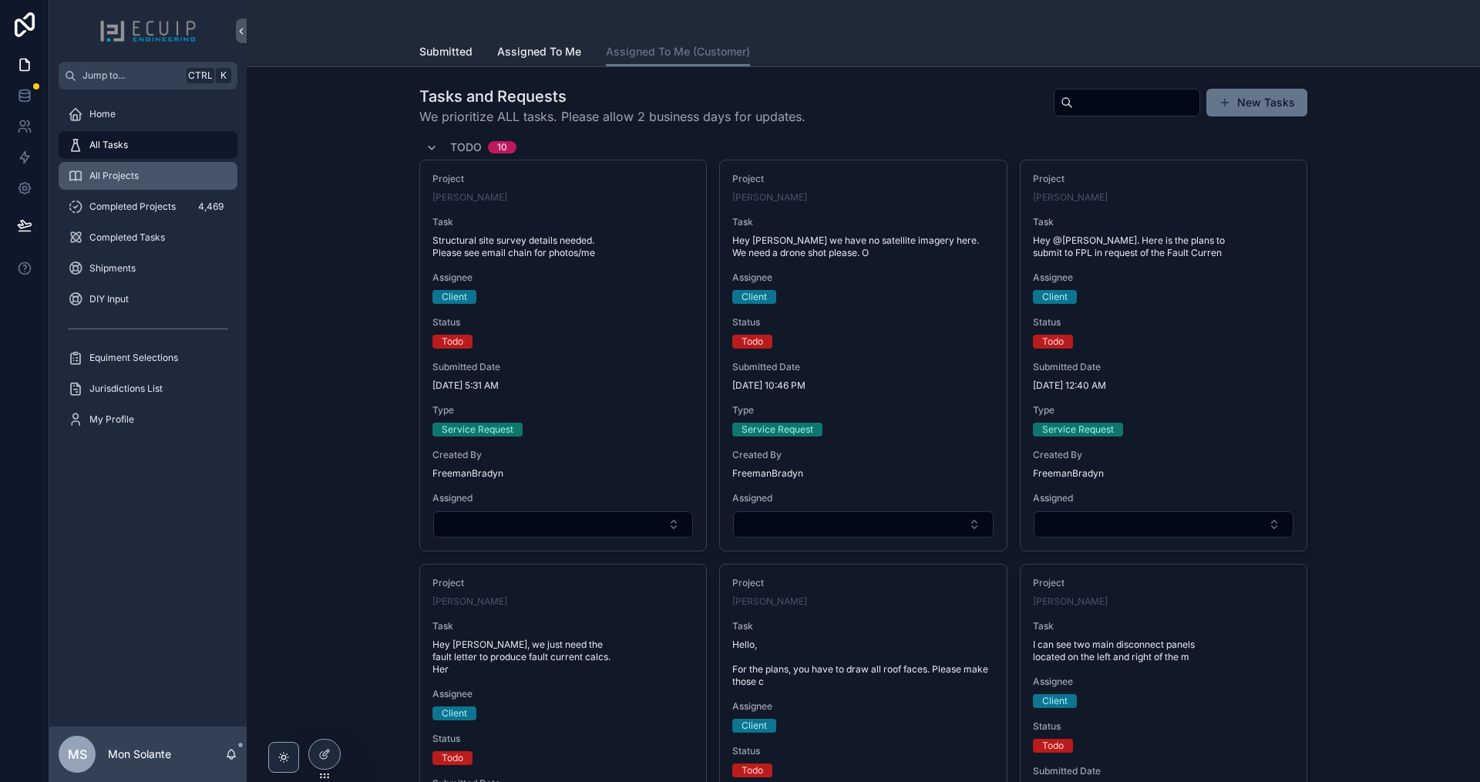
click at [194, 181] on div "All Projects" at bounding box center [148, 175] width 160 height 25
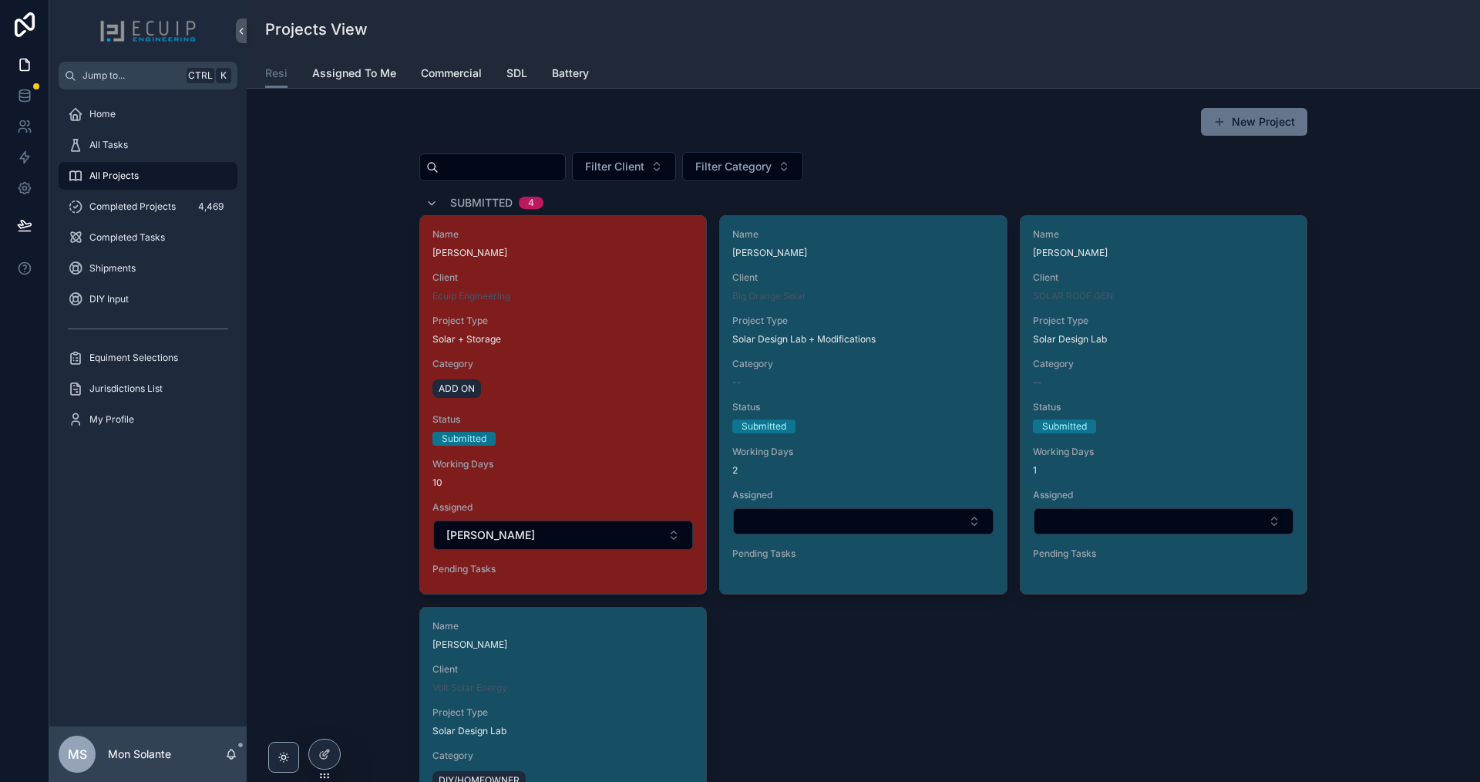
click at [537, 166] on input "scrollable content" at bounding box center [502, 168] width 126 height 22
type input "**********"
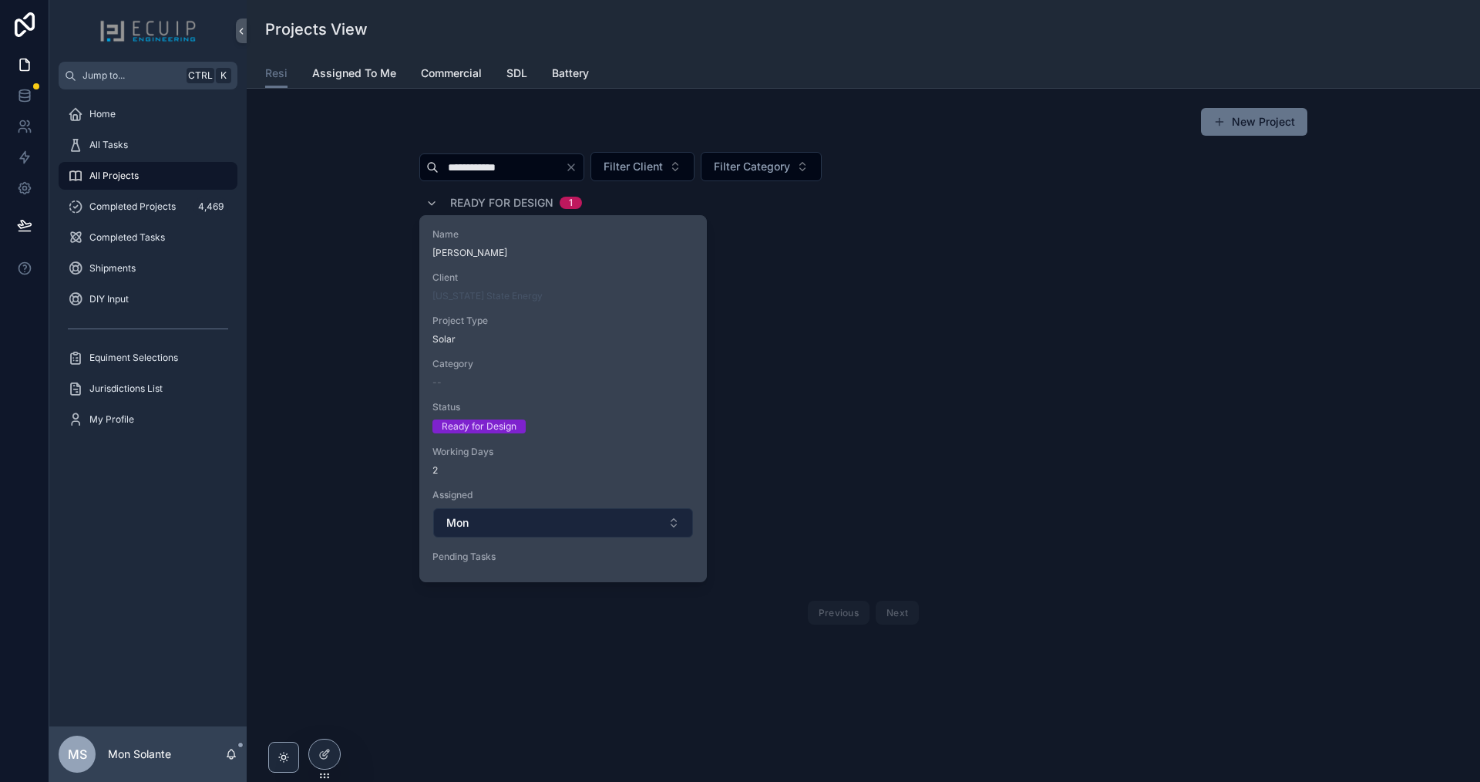
click at [522, 528] on button "Mon" at bounding box center [563, 522] width 260 height 29
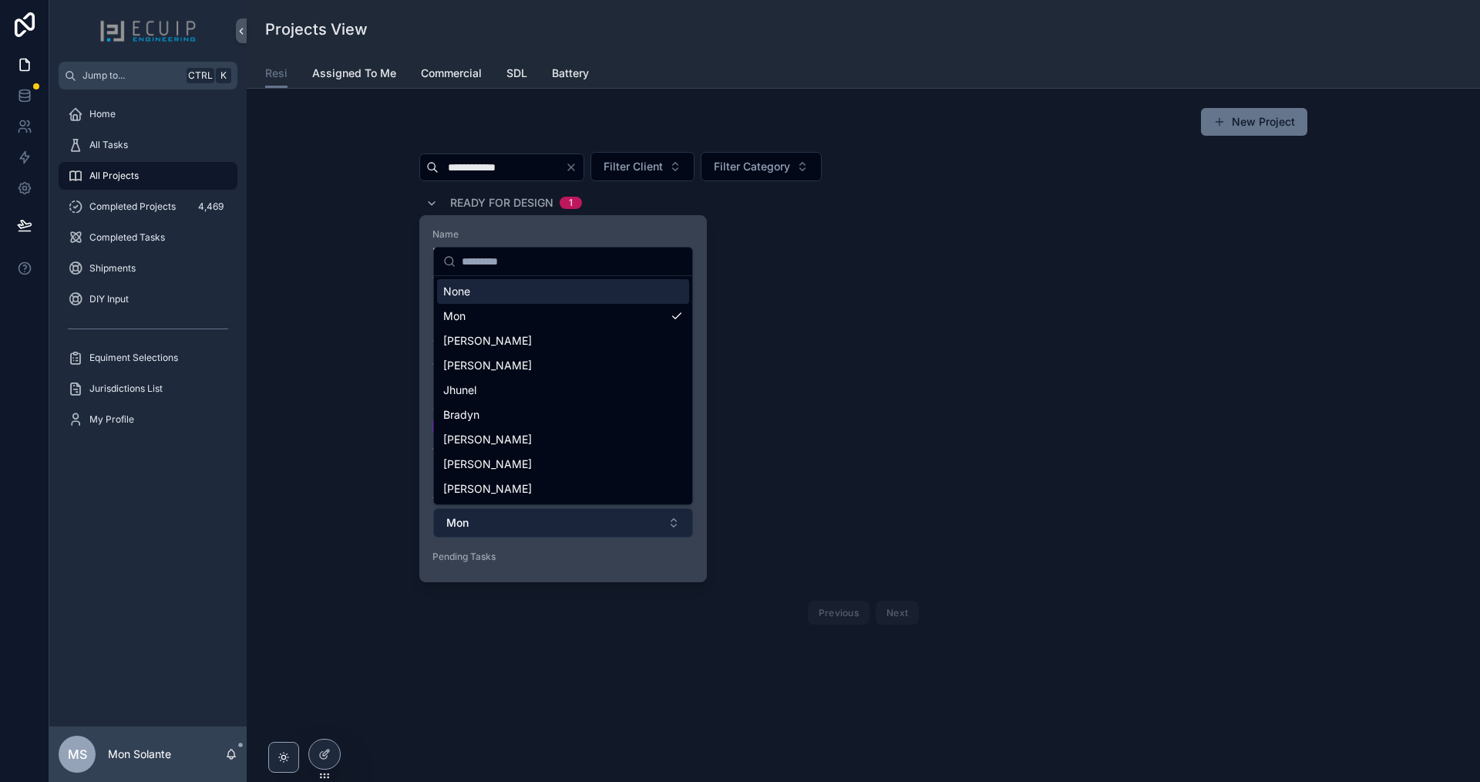
click at [530, 527] on button "Mon" at bounding box center [563, 522] width 260 height 29
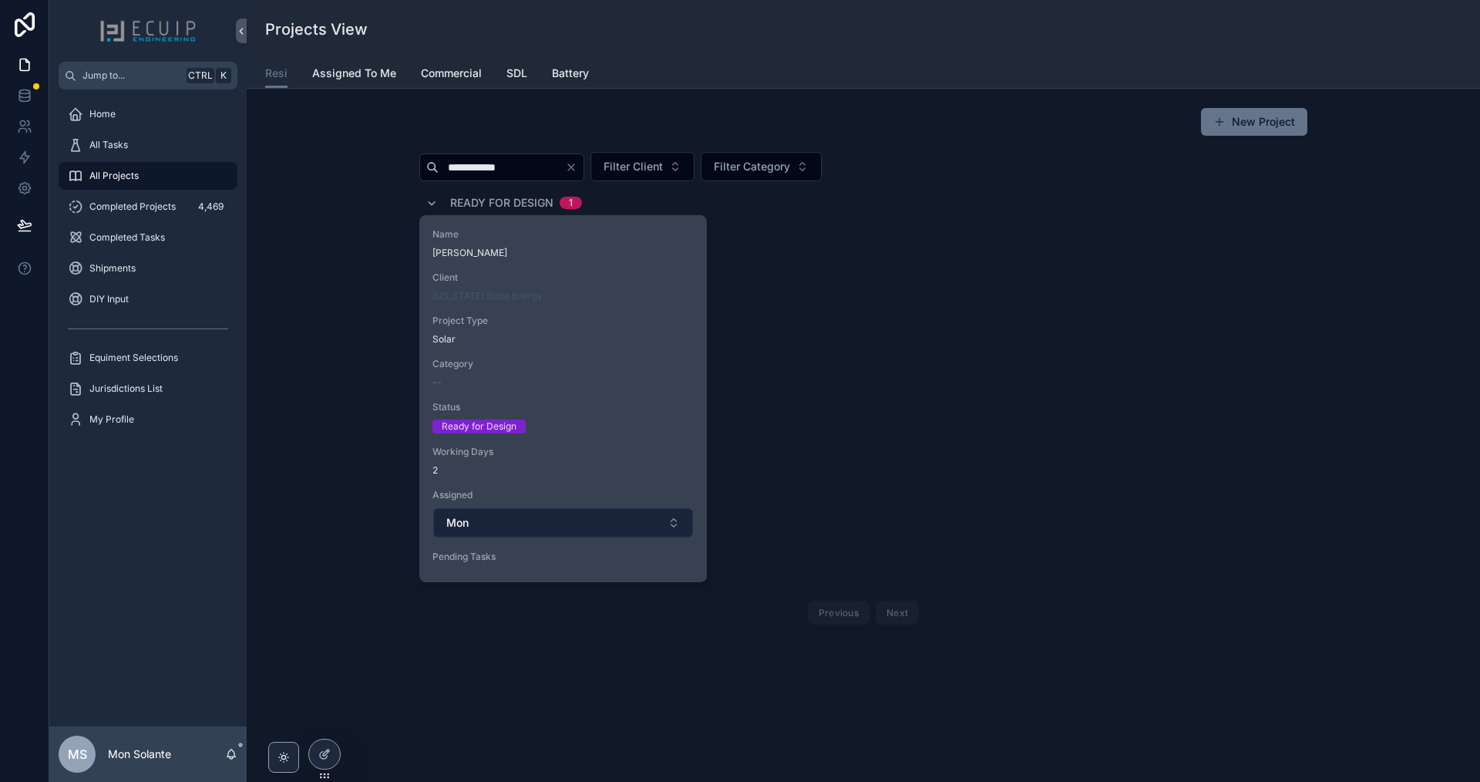
click at [531, 525] on button "Mon" at bounding box center [563, 522] width 260 height 29
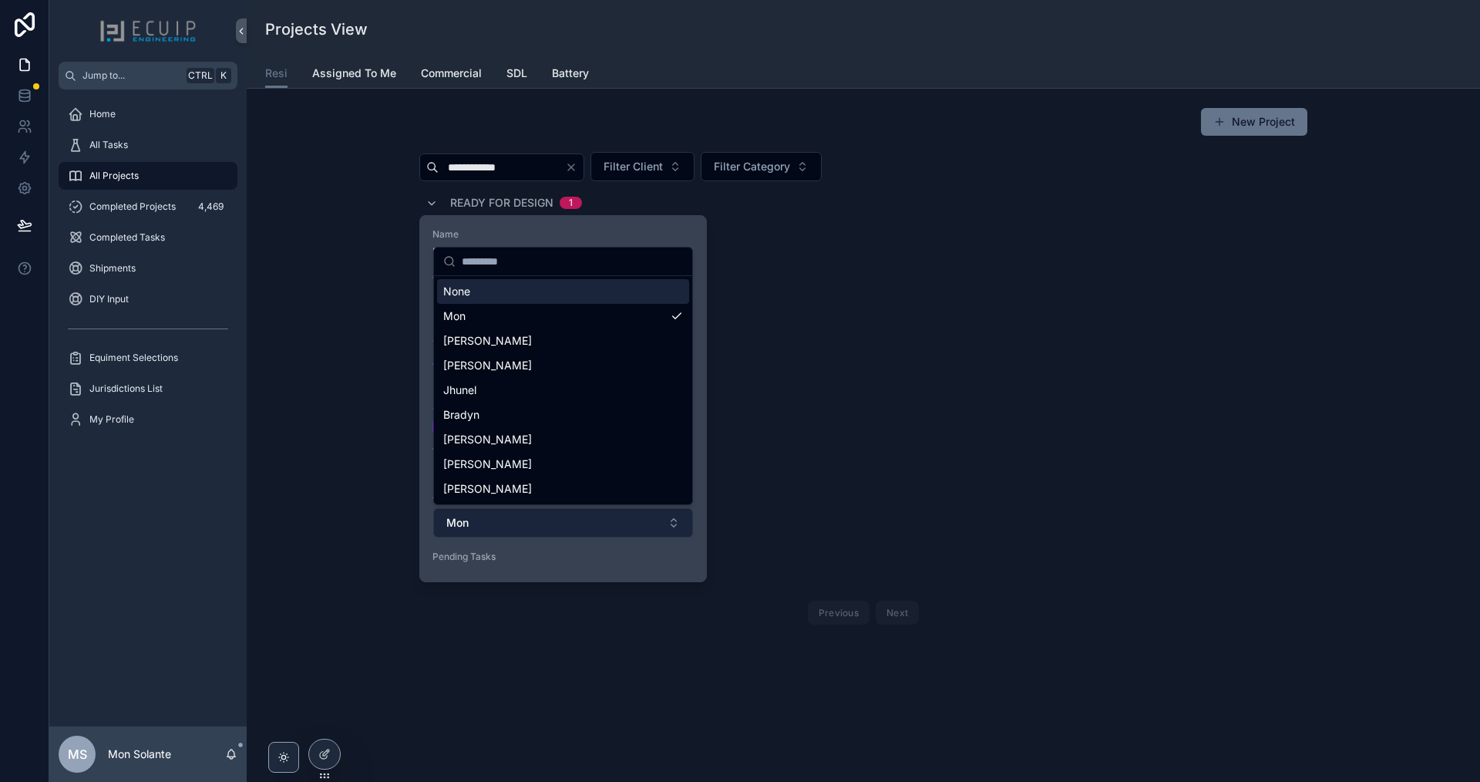
click at [531, 523] on button "Mon" at bounding box center [563, 522] width 260 height 29
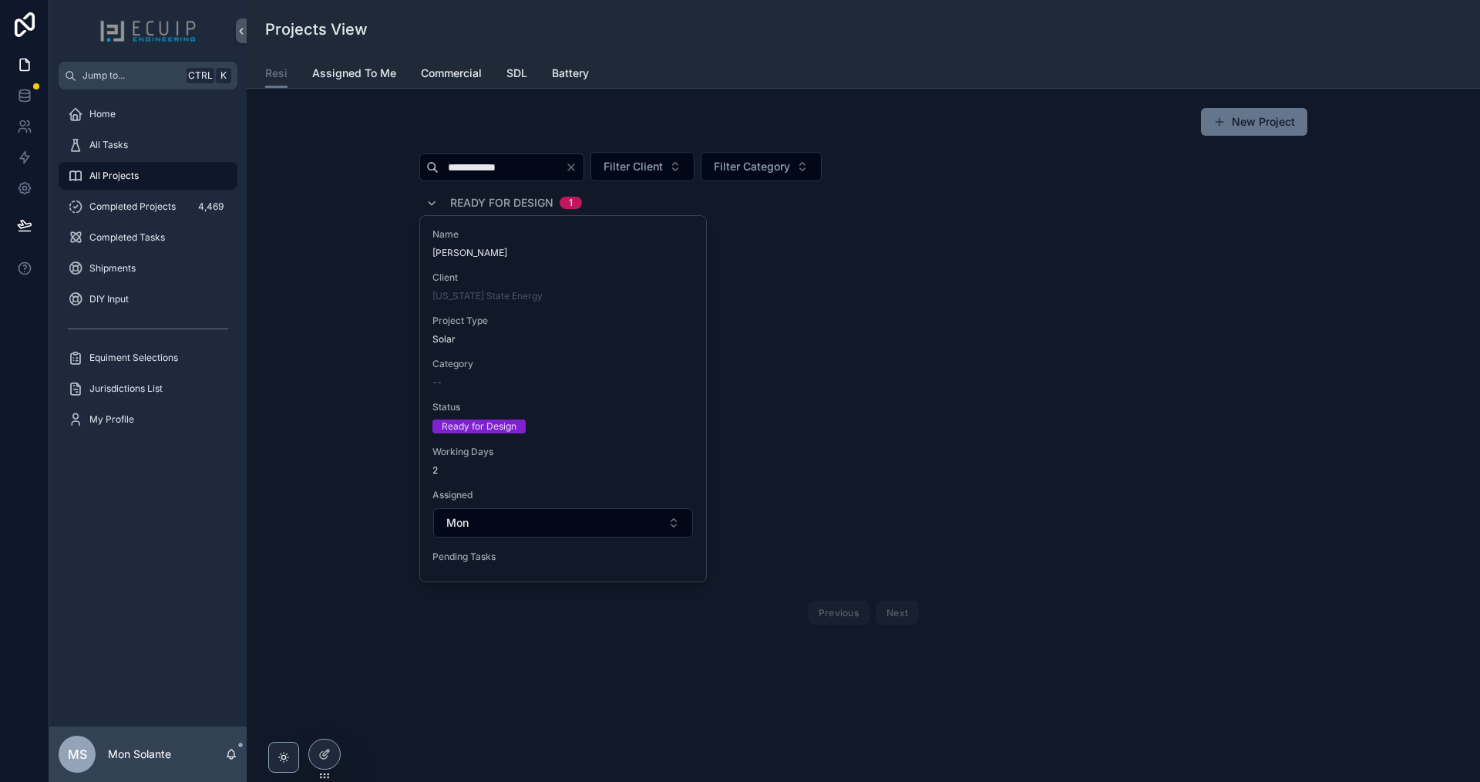
click at [385, 495] on div "**********" at bounding box center [863, 369] width 1209 height 536
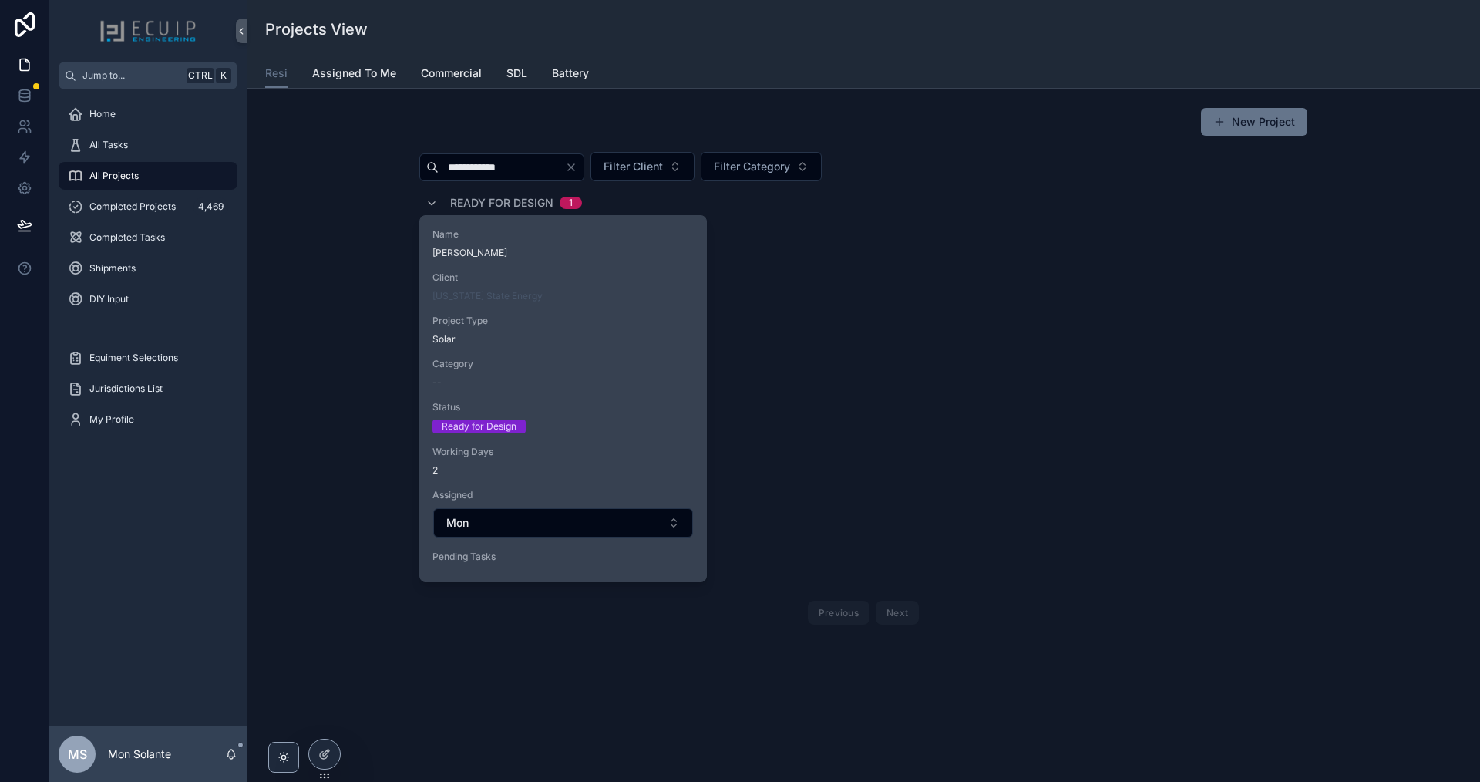
click at [563, 348] on div "Name David Cooper Client Florida State Energy Project Type Solar Category -- St…" at bounding box center [563, 398] width 286 height 365
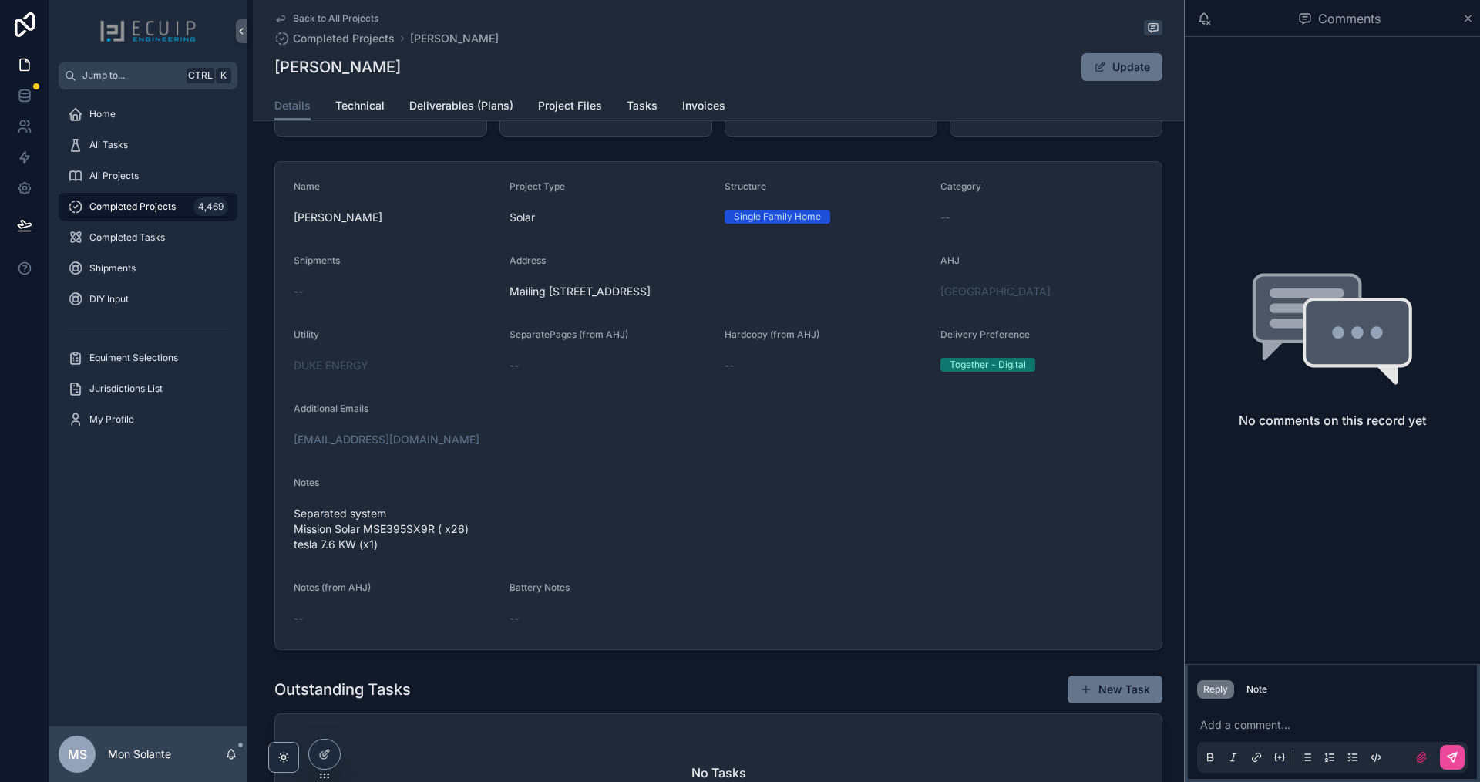
scroll to position [257, 0]
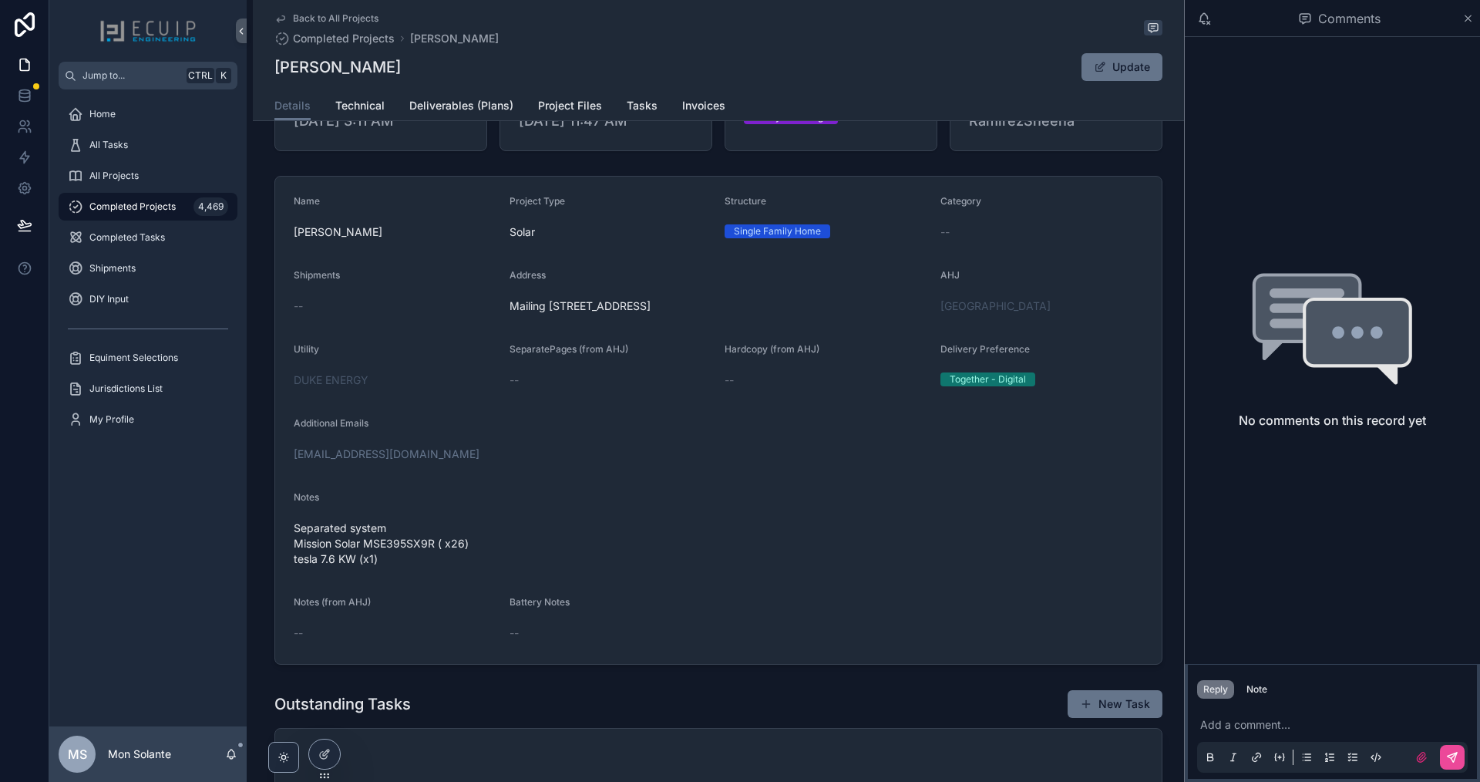
drag, startPoint x: 744, startPoint y: 312, endPoint x: 546, endPoint y: 322, distance: 198.4
click at [546, 318] on div "Mailing 1803 SENECA BLVD WINTER SPGS, FL 32708" at bounding box center [719, 306] width 419 height 25
copy span "1803 SENECA BLVD WINTER SPGS, FL 32708"
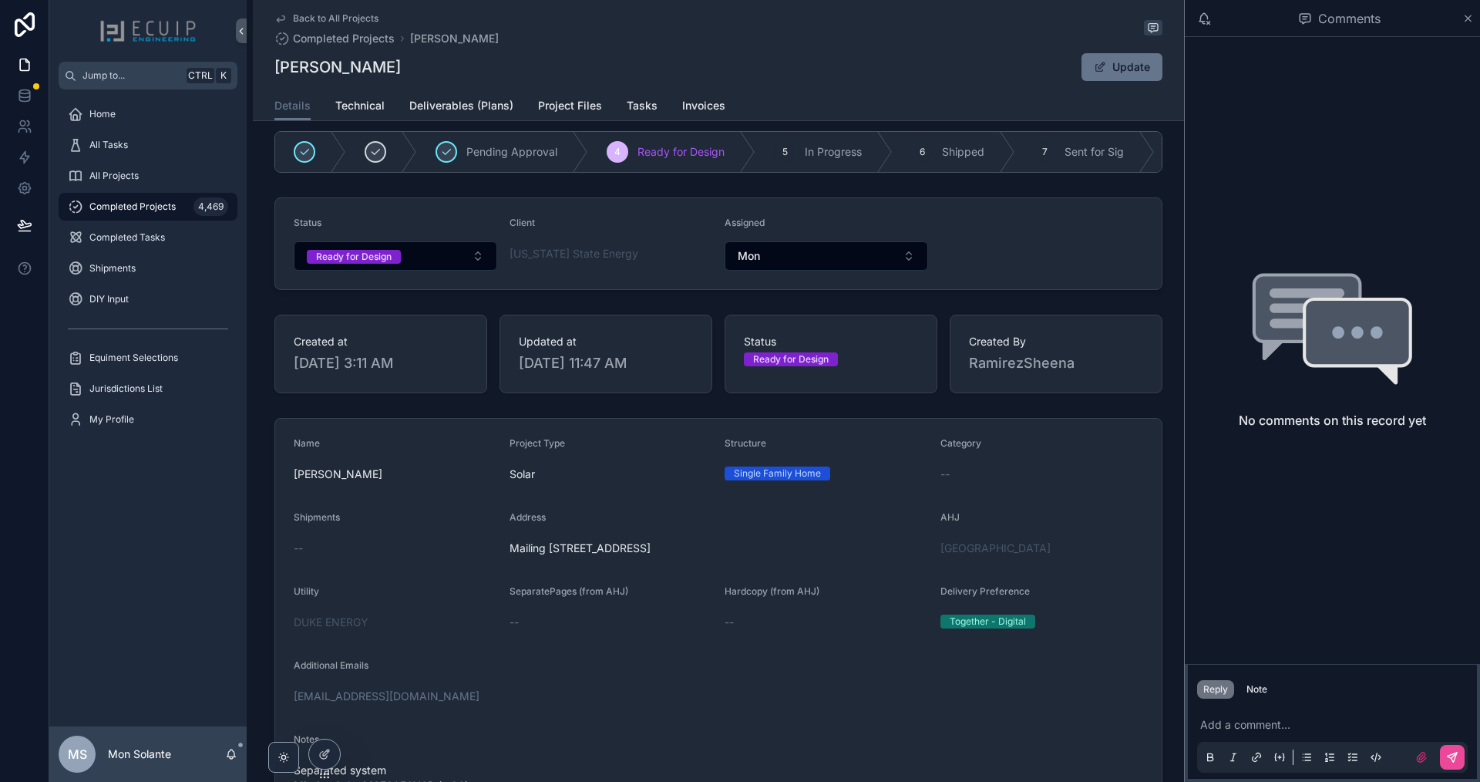
scroll to position [0, 0]
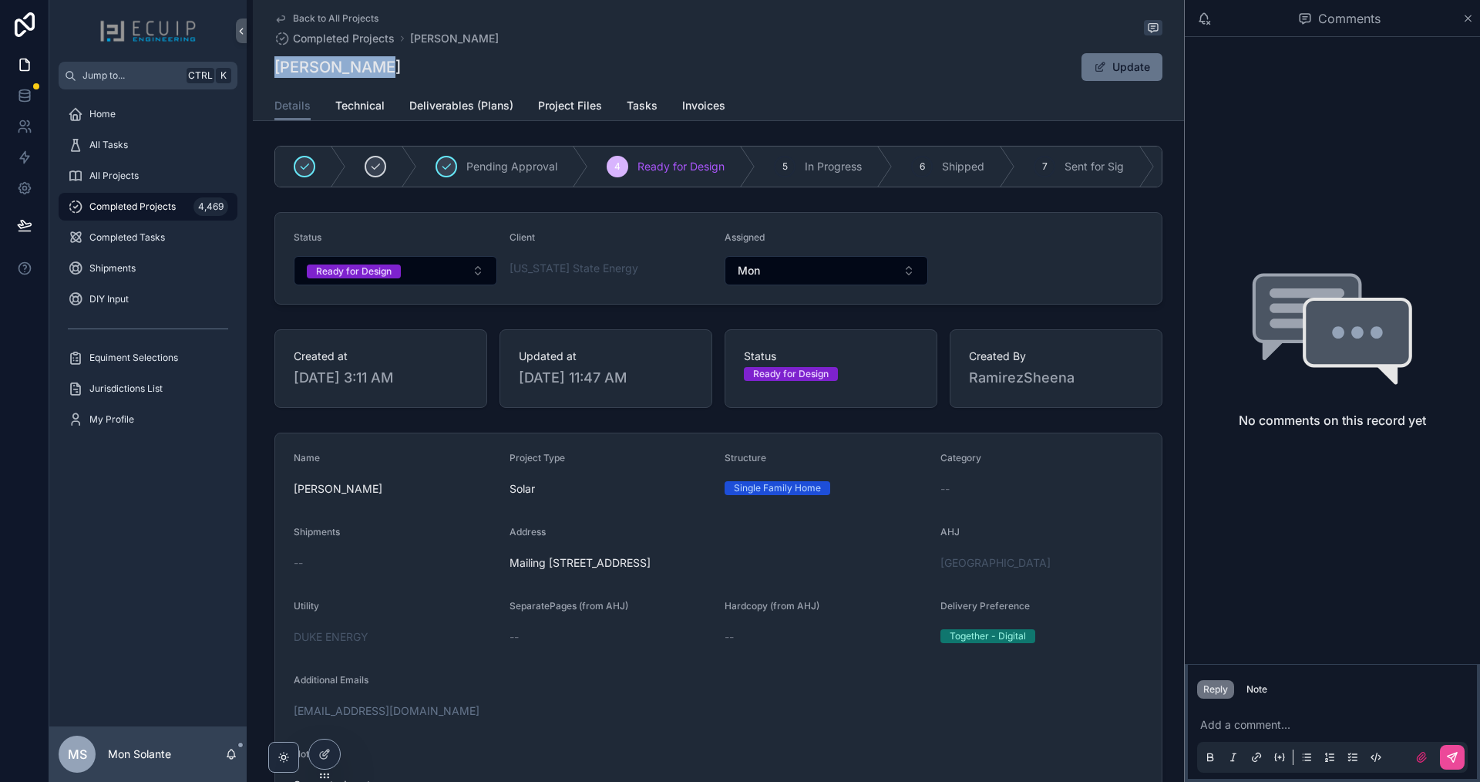
drag, startPoint x: 373, startPoint y: 73, endPoint x: 275, endPoint y: 72, distance: 97.9
click at [275, 74] on div "David Cooper Update" at bounding box center [719, 66] width 888 height 29
copy h1 "David Cooper"
click at [1382, 0] on html "Jump to... Ctrl K Home All Tasks All Projects Completed Projects 4,469 Complete…" at bounding box center [740, 391] width 1480 height 782
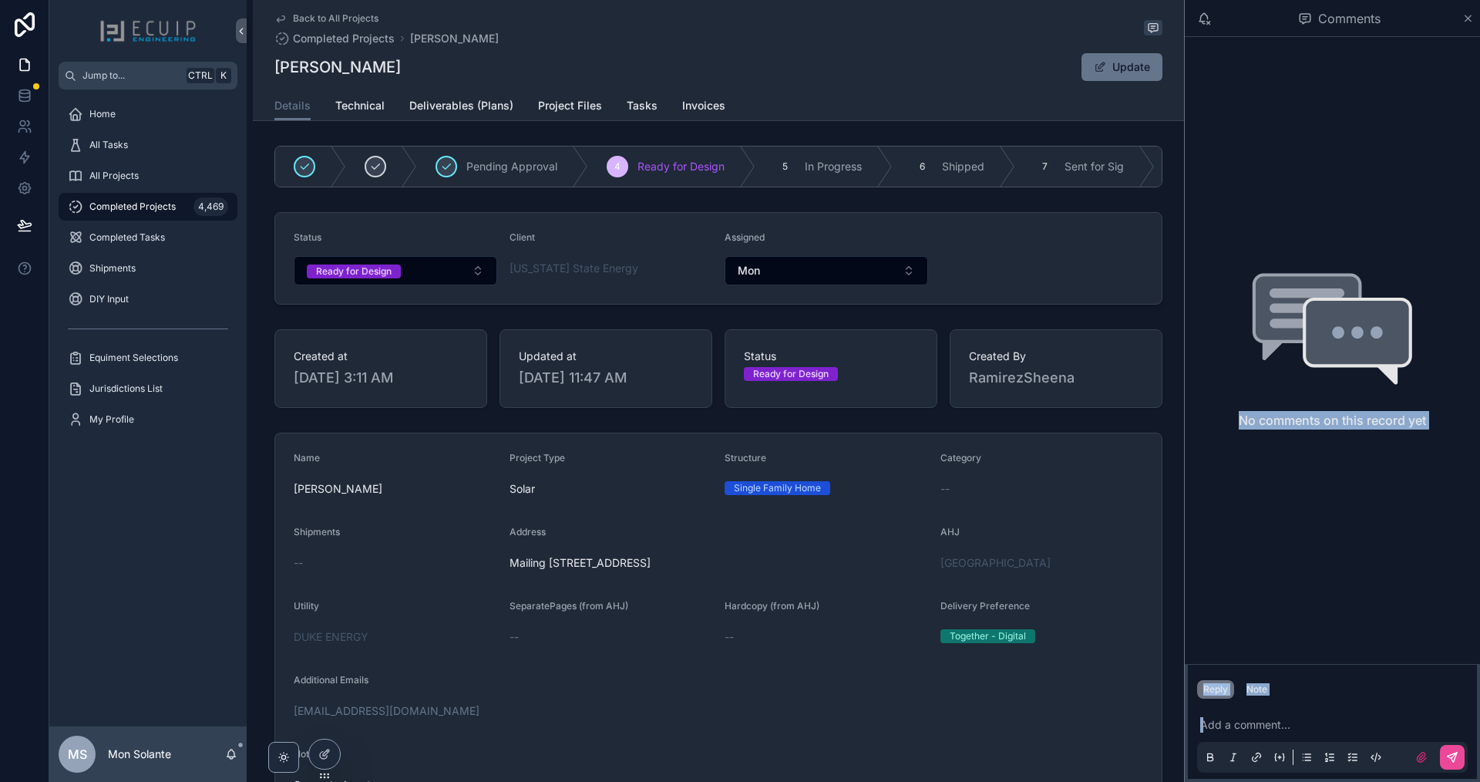
drag, startPoint x: 578, startPoint y: 572, endPoint x: 766, endPoint y: 568, distance: 188.2
click at [778, 571] on span "Mailing 1803 SENECA BLVD WINTER SPGS, FL 32708" at bounding box center [719, 562] width 419 height 15
copy span "1803 SENECA BLVD WINTER SPGS, FL 32708"
click at [940, 681] on form "Name David Cooper Project Type Solar Structure Single Family Home Category -- S…" at bounding box center [718, 676] width 887 height 487
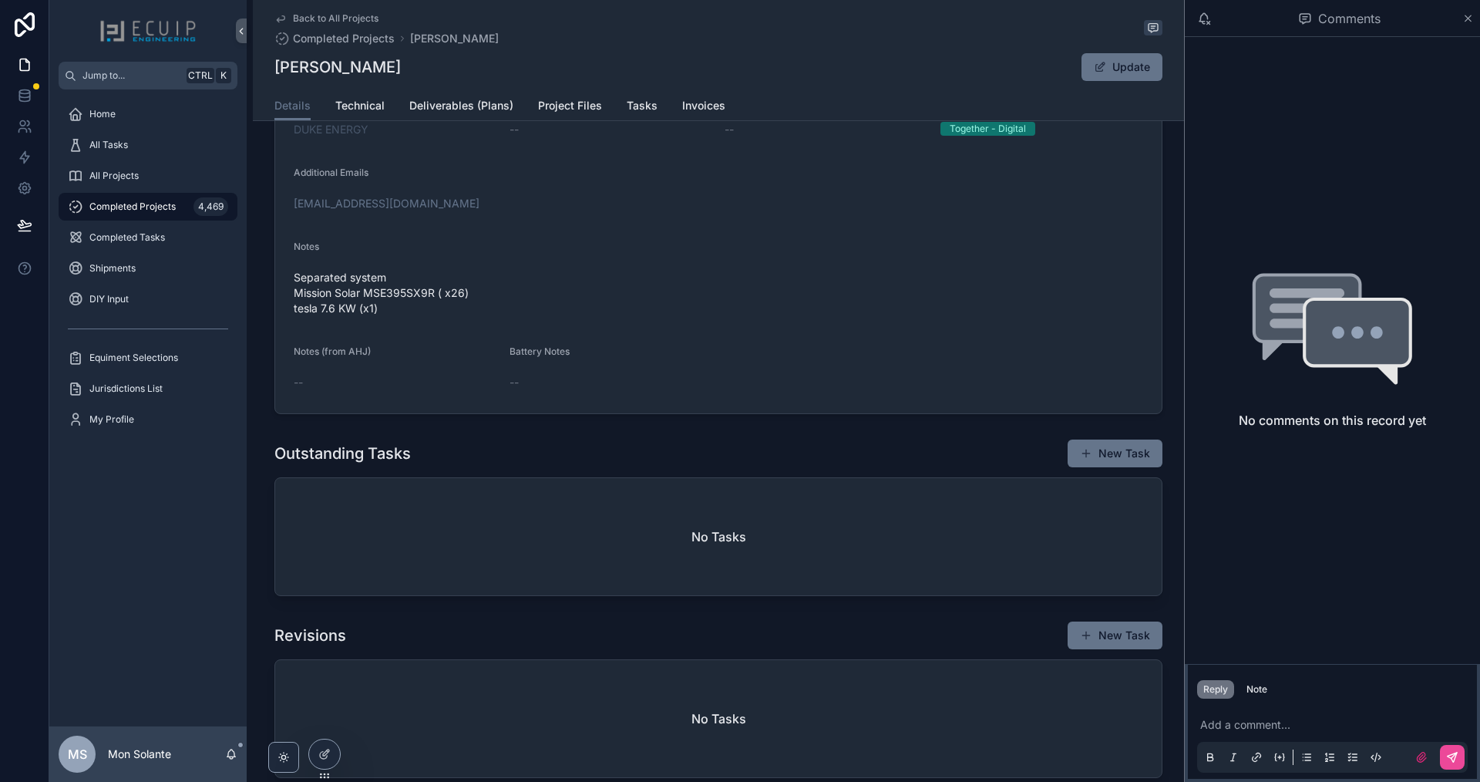
scroll to position [493, 0]
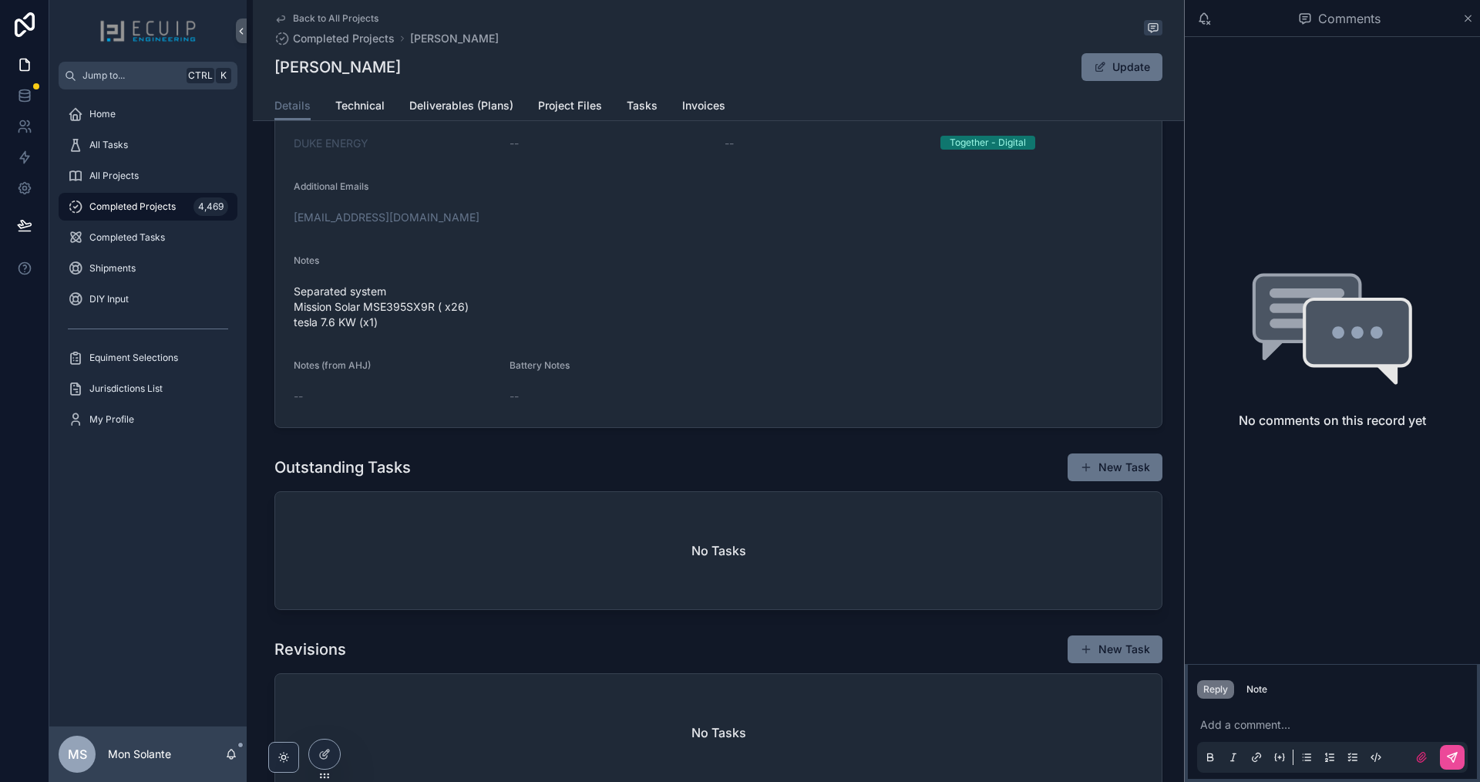
drag, startPoint x: 427, startPoint y: 391, endPoint x: 521, endPoint y: 399, distance: 94.5
click at [433, 392] on div "Notes (from AHJ) --" at bounding box center [396, 383] width 204 height 49
click at [521, 399] on div "--" at bounding box center [612, 396] width 204 height 15
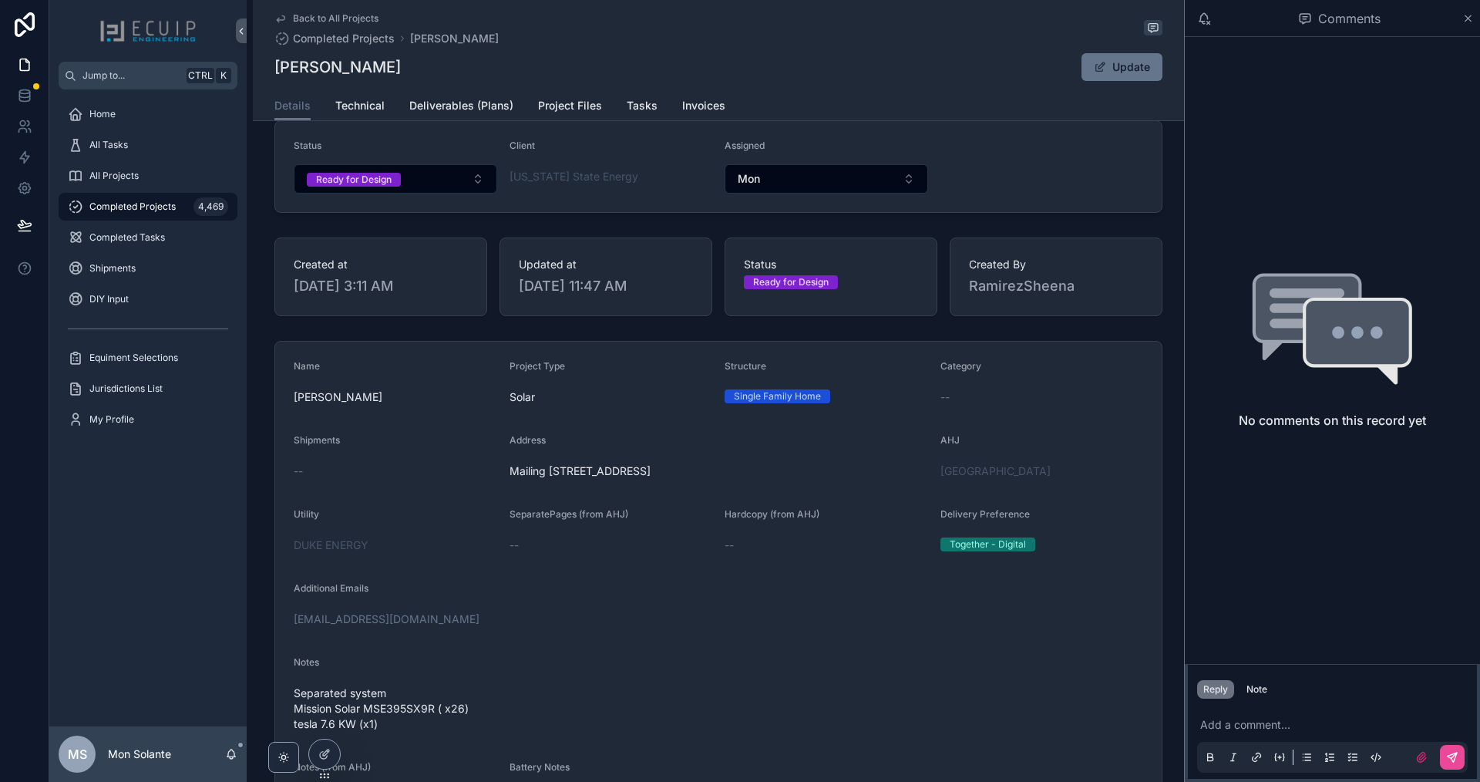
scroll to position [0, 0]
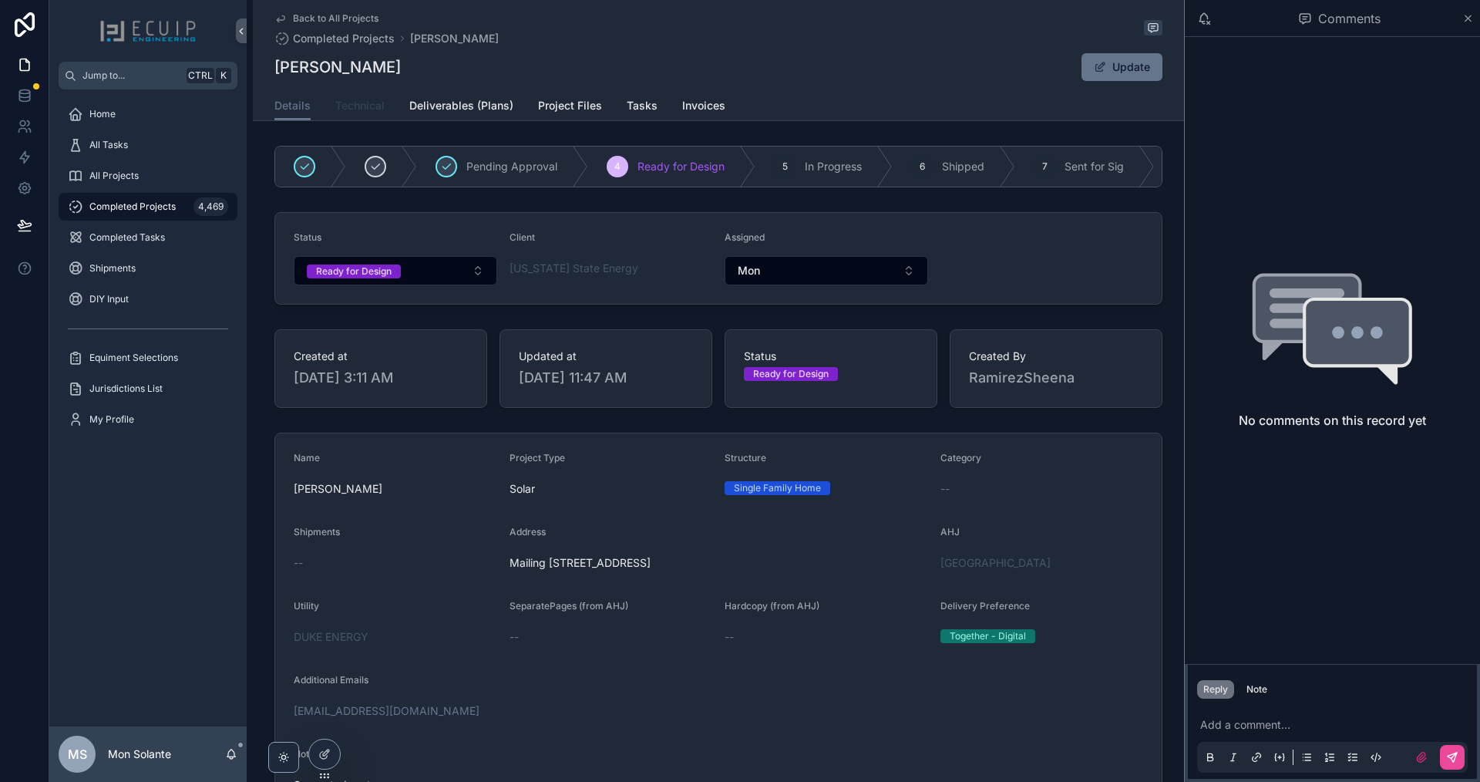
click at [356, 111] on span "Technical" at bounding box center [359, 105] width 49 height 15
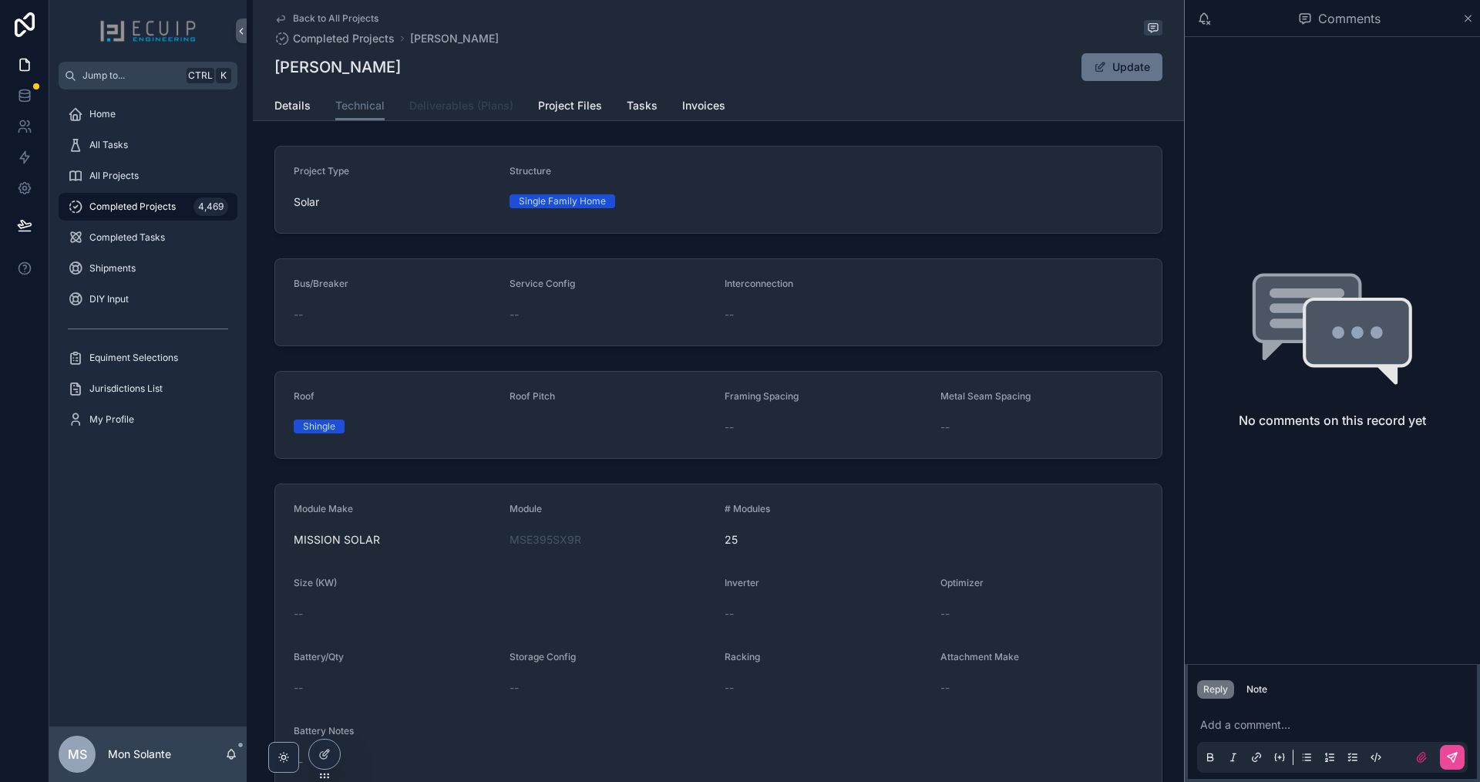
click at [482, 116] on link "Deliverables (Plans)" at bounding box center [461, 107] width 104 height 31
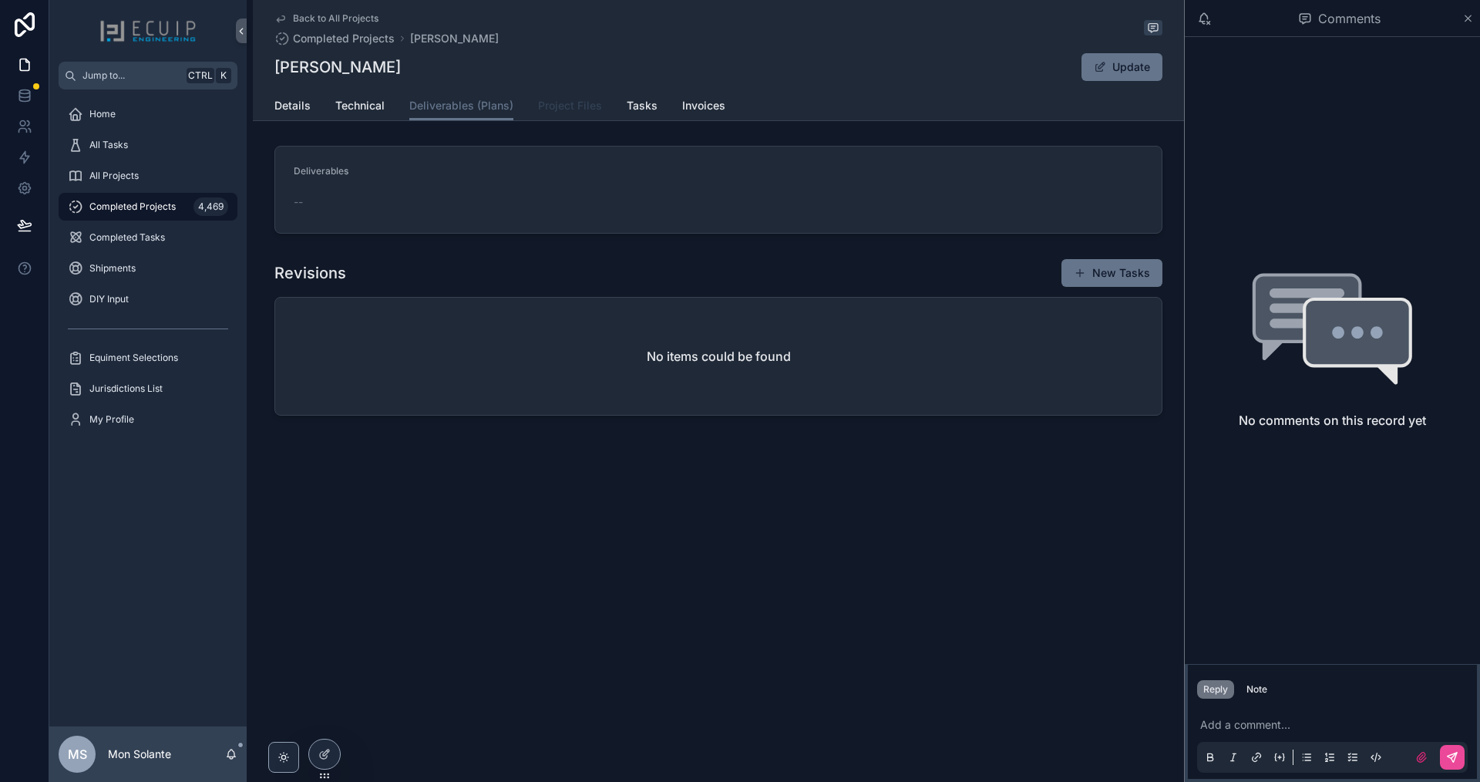
click at [574, 101] on span "Project Files" at bounding box center [570, 105] width 64 height 15
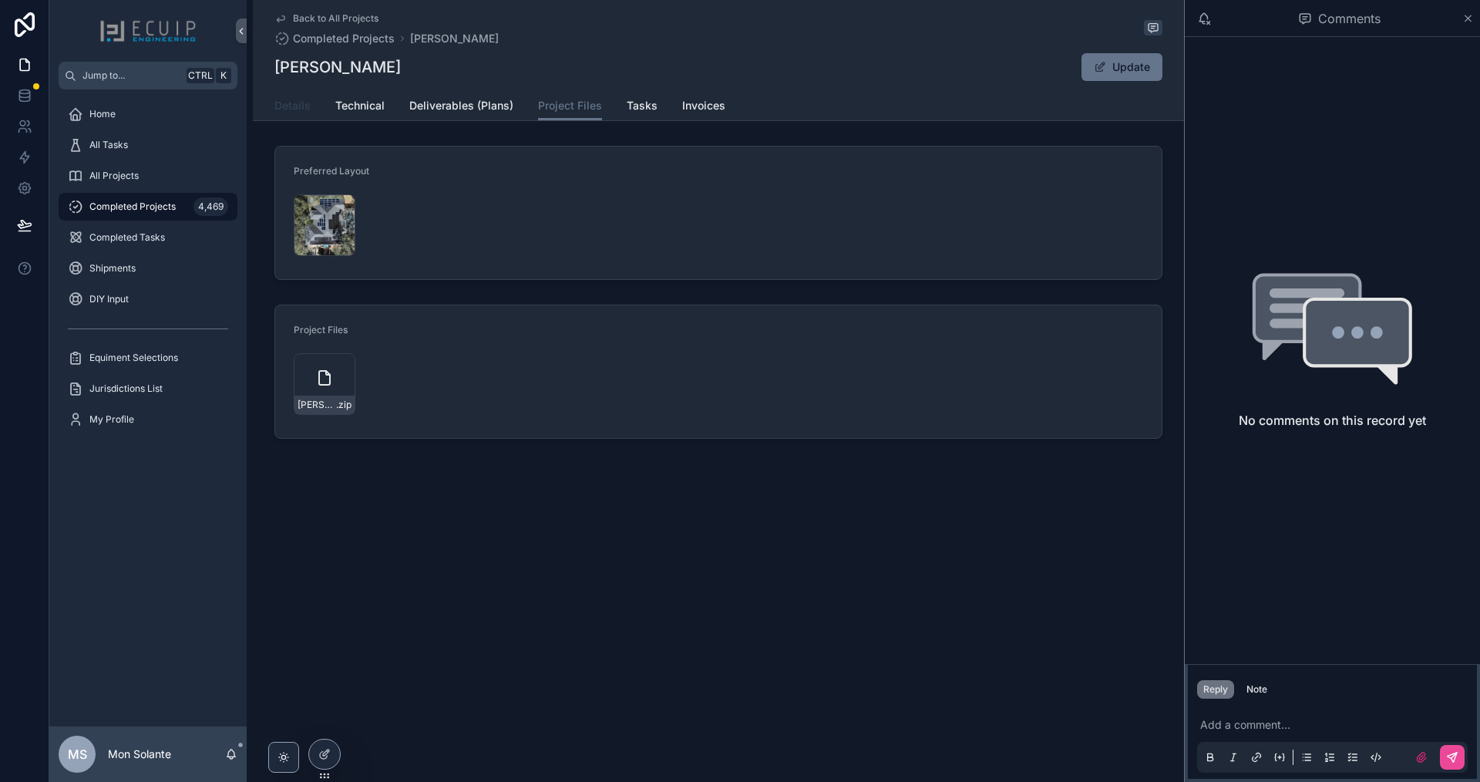
click at [301, 106] on span "Details" at bounding box center [293, 105] width 36 height 15
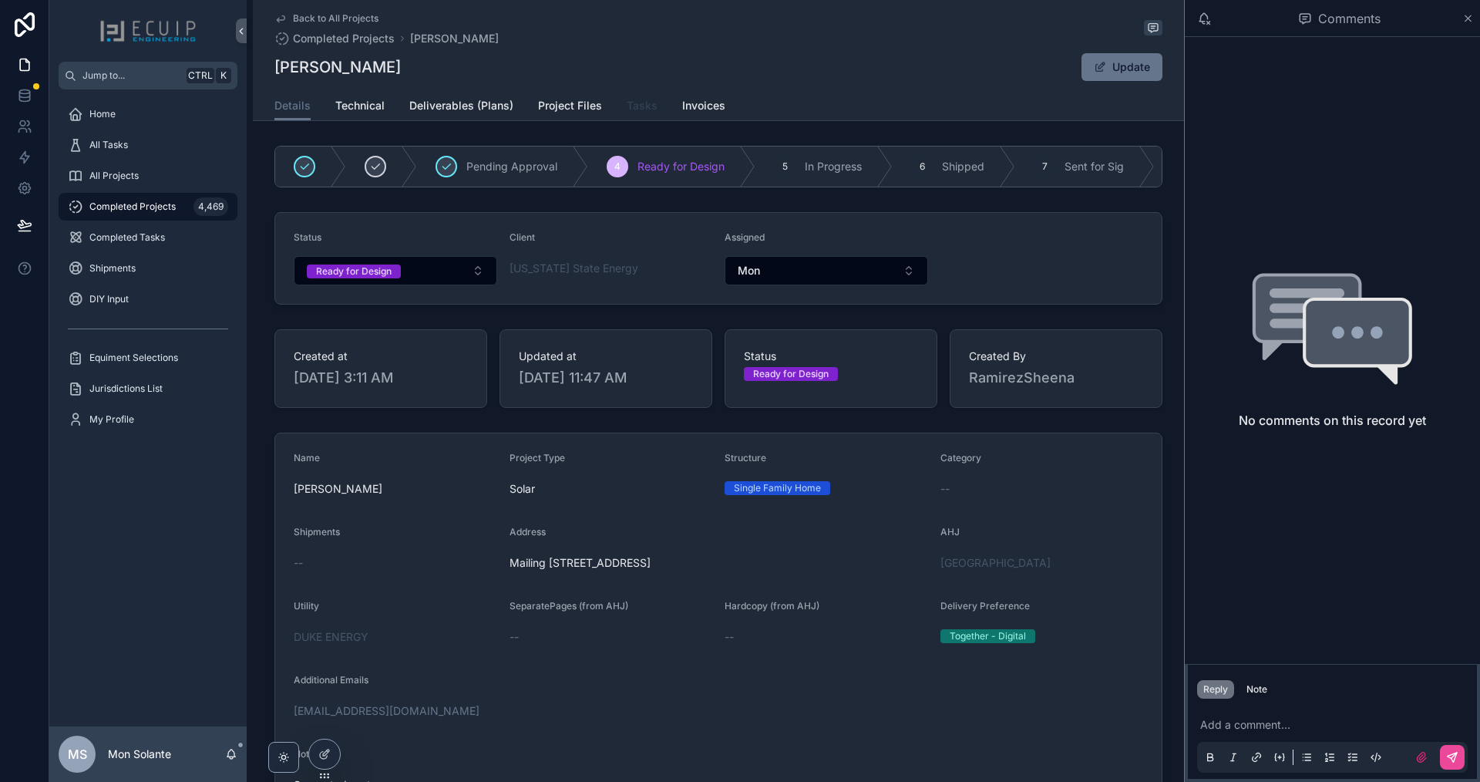
click at [628, 97] on link "Tasks" at bounding box center [642, 107] width 31 height 31
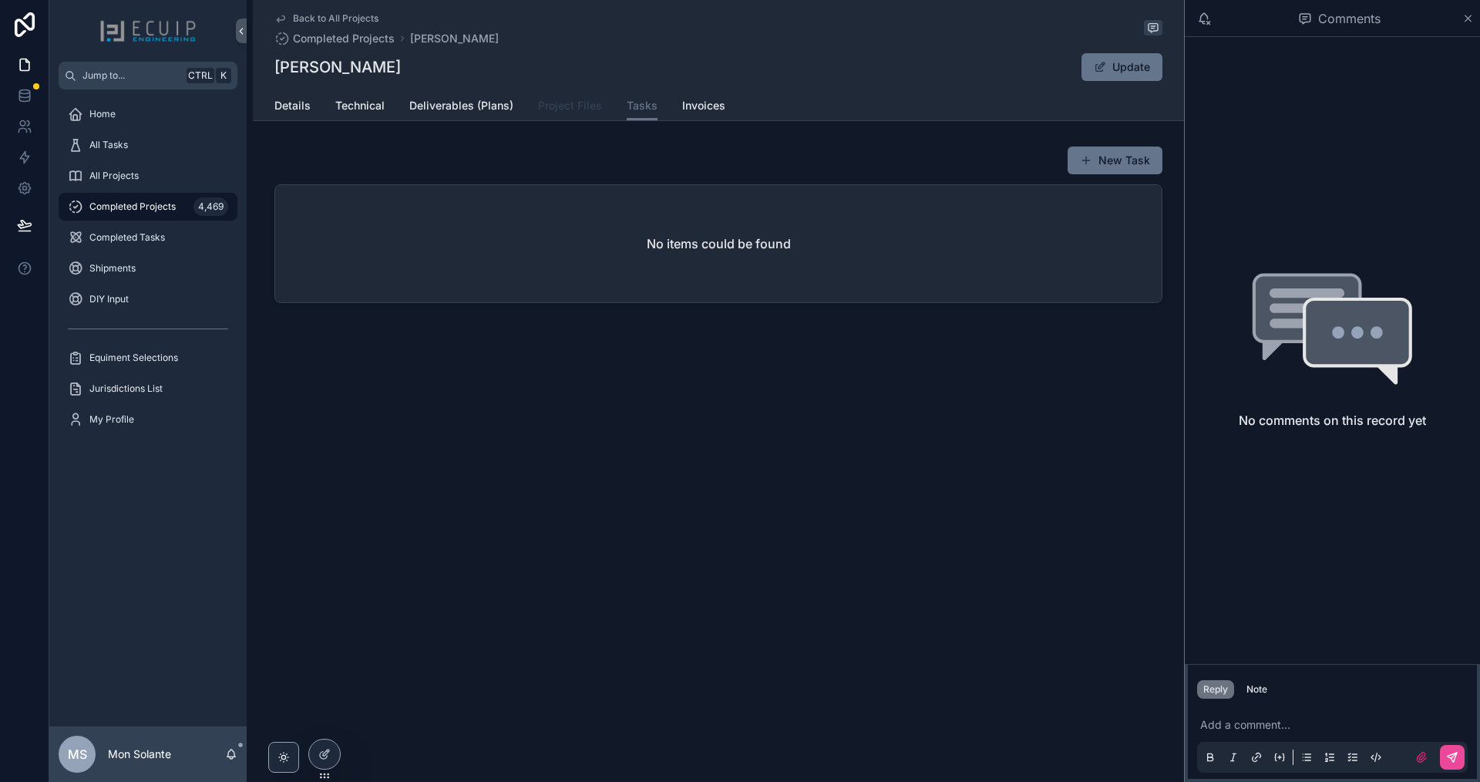
click at [558, 103] on span "Project Files" at bounding box center [570, 105] width 64 height 15
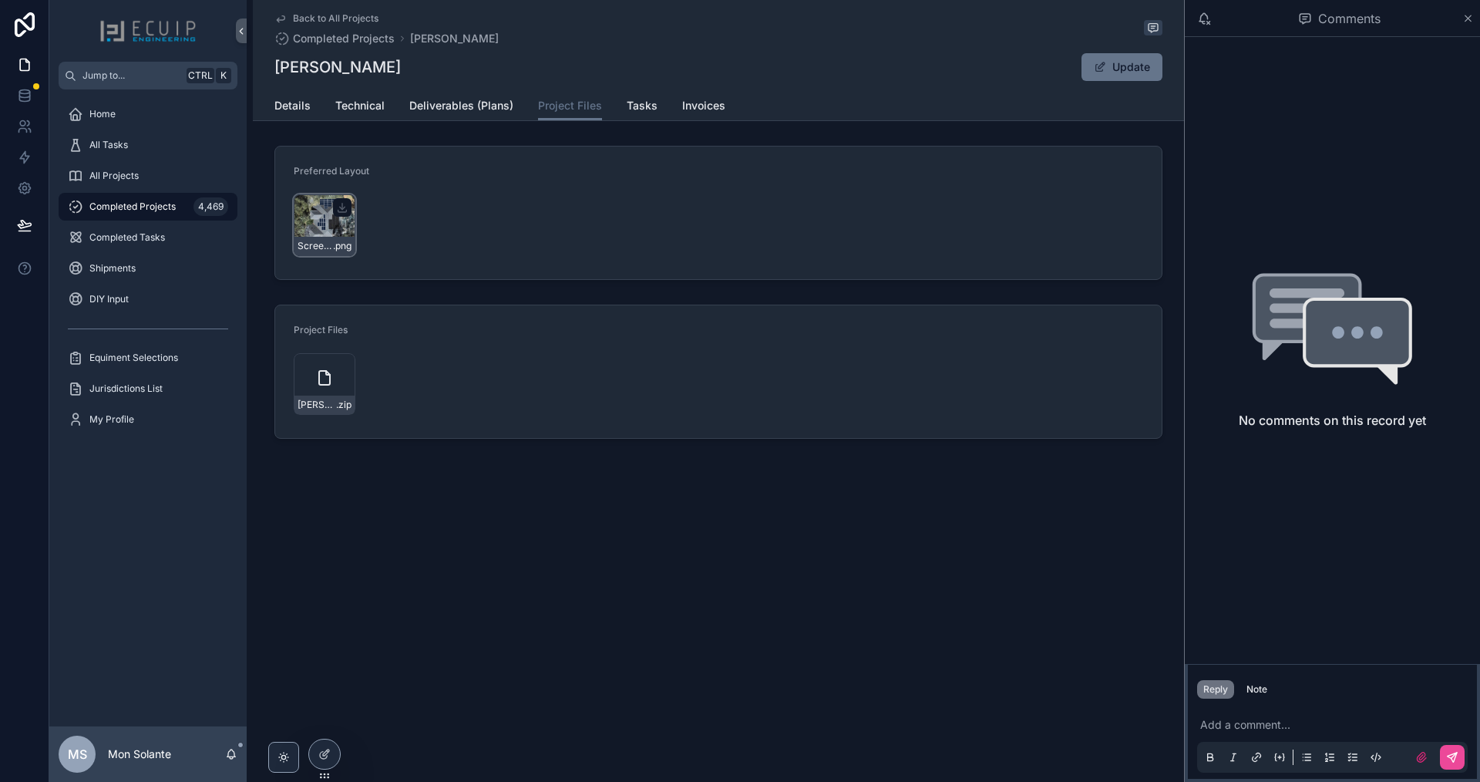
click at [324, 224] on div "Screenshot-2025-09-30-at-12.08.08-PM .png" at bounding box center [325, 225] width 62 height 62
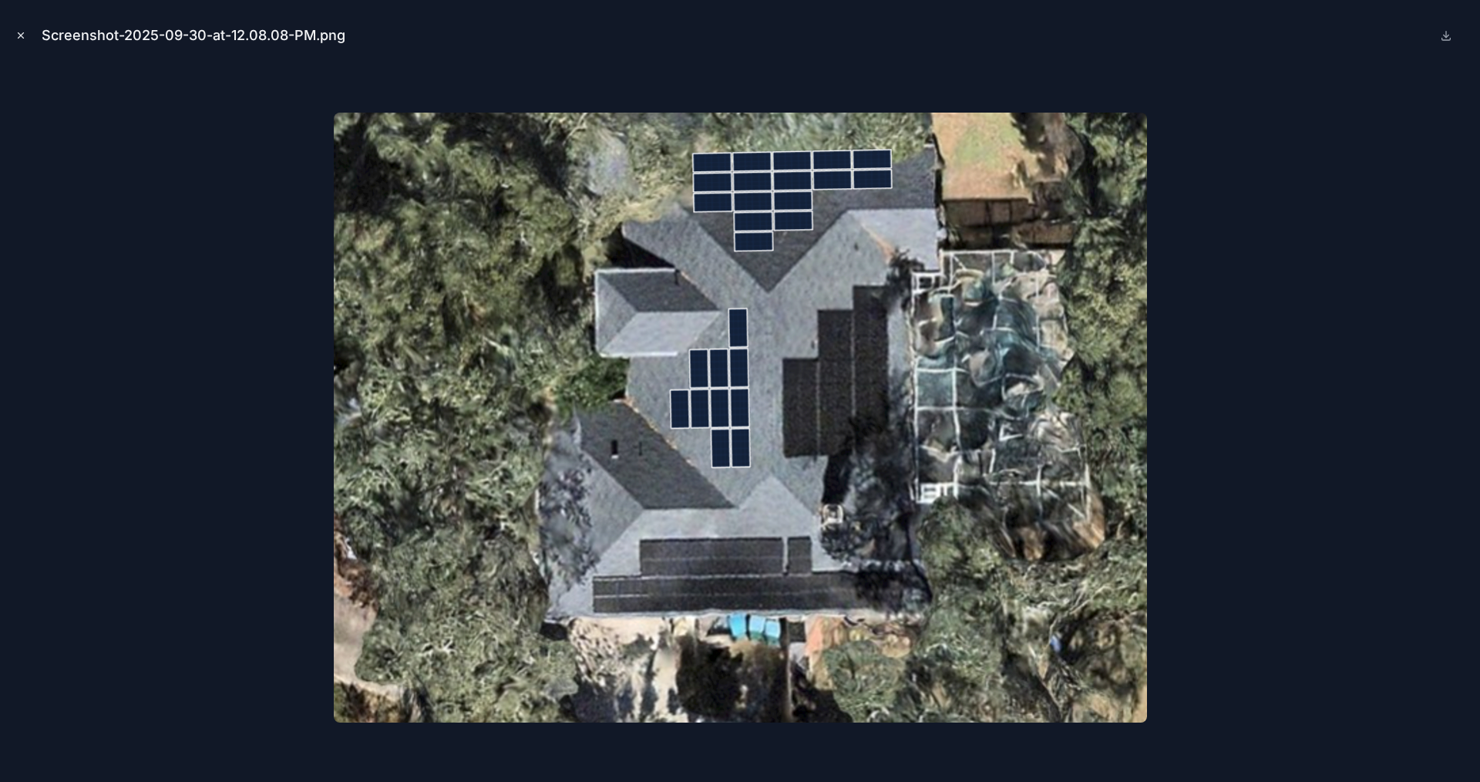
click at [27, 33] on button "Close modal" at bounding box center [20, 35] width 17 height 17
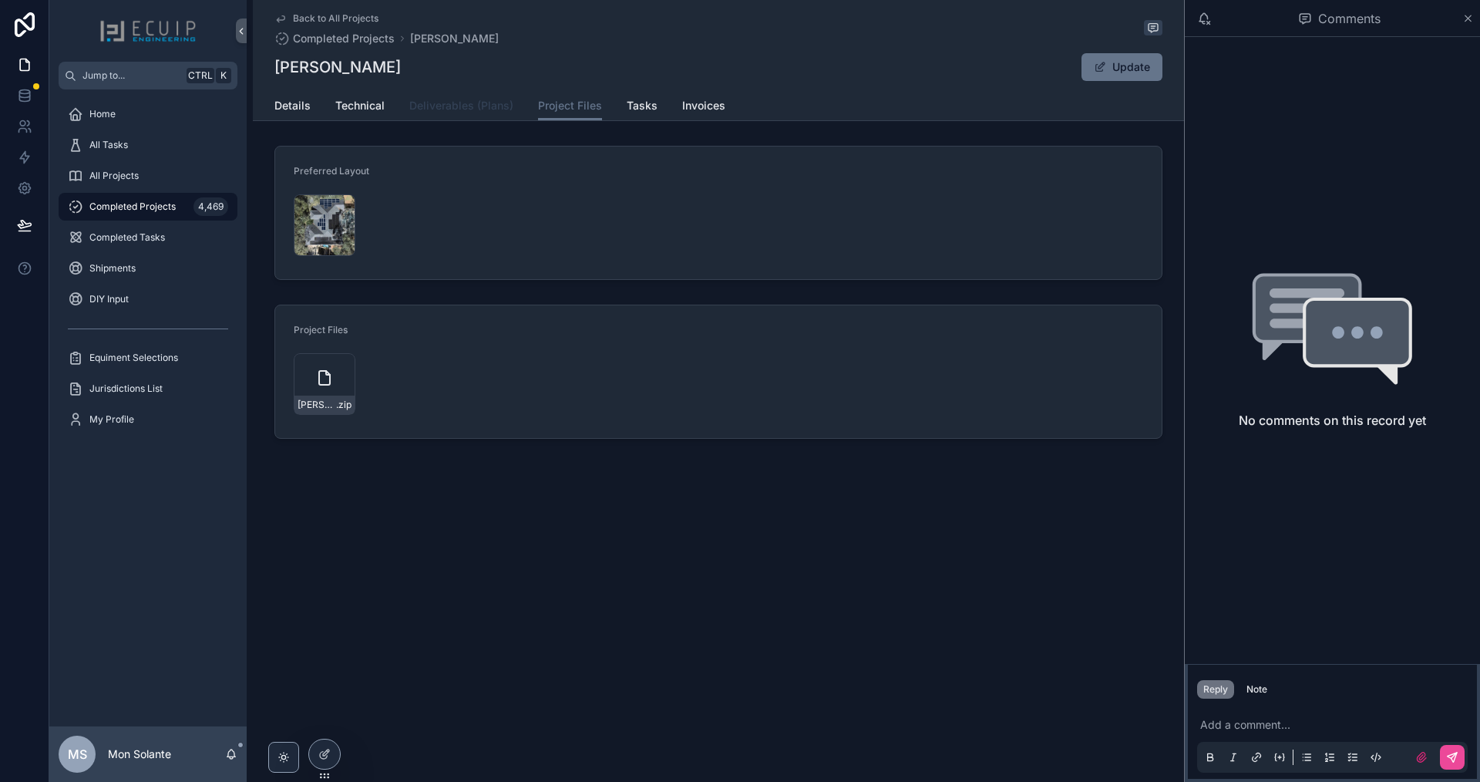
click at [450, 108] on span "Deliverables (Plans)" at bounding box center [461, 105] width 104 height 15
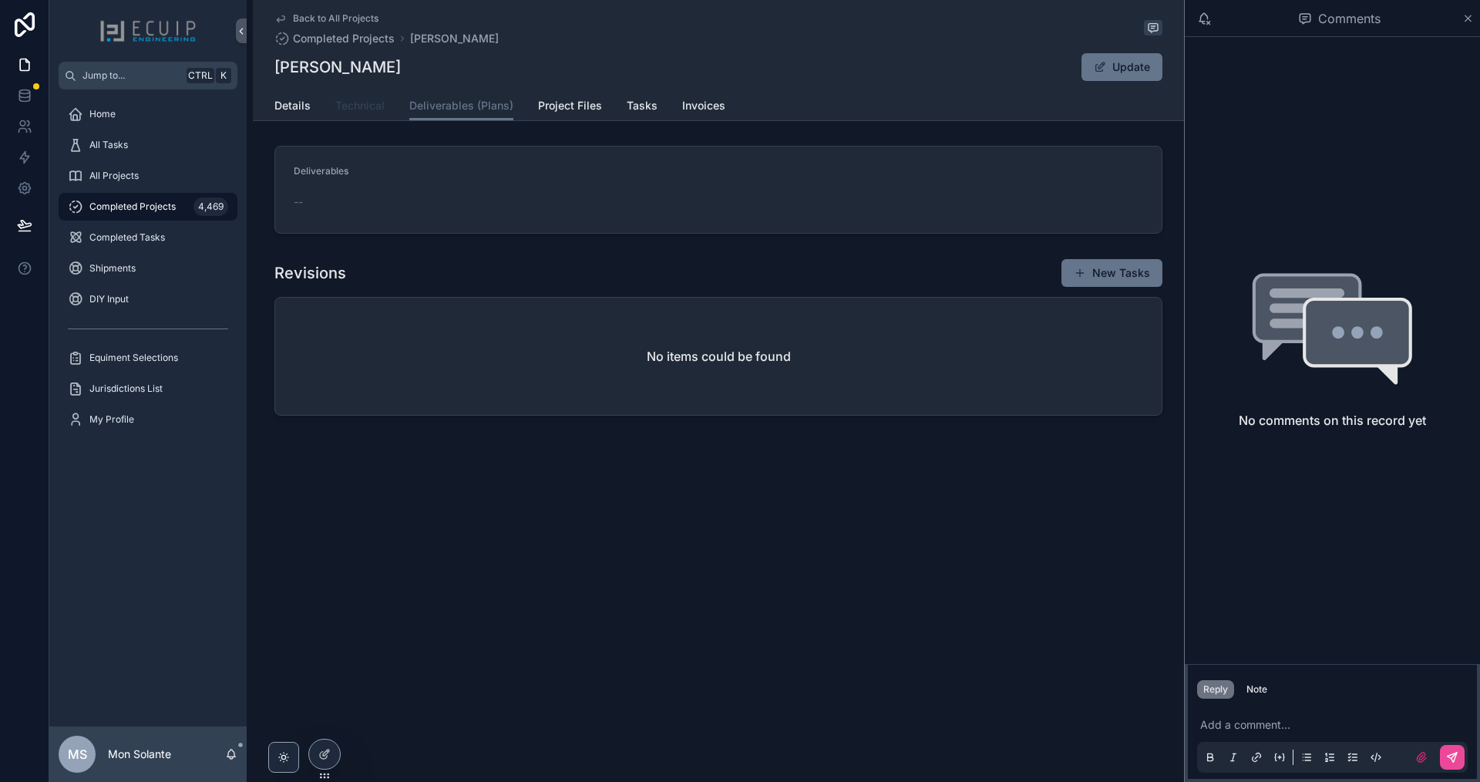
click at [379, 105] on span "Technical" at bounding box center [359, 105] width 49 height 15
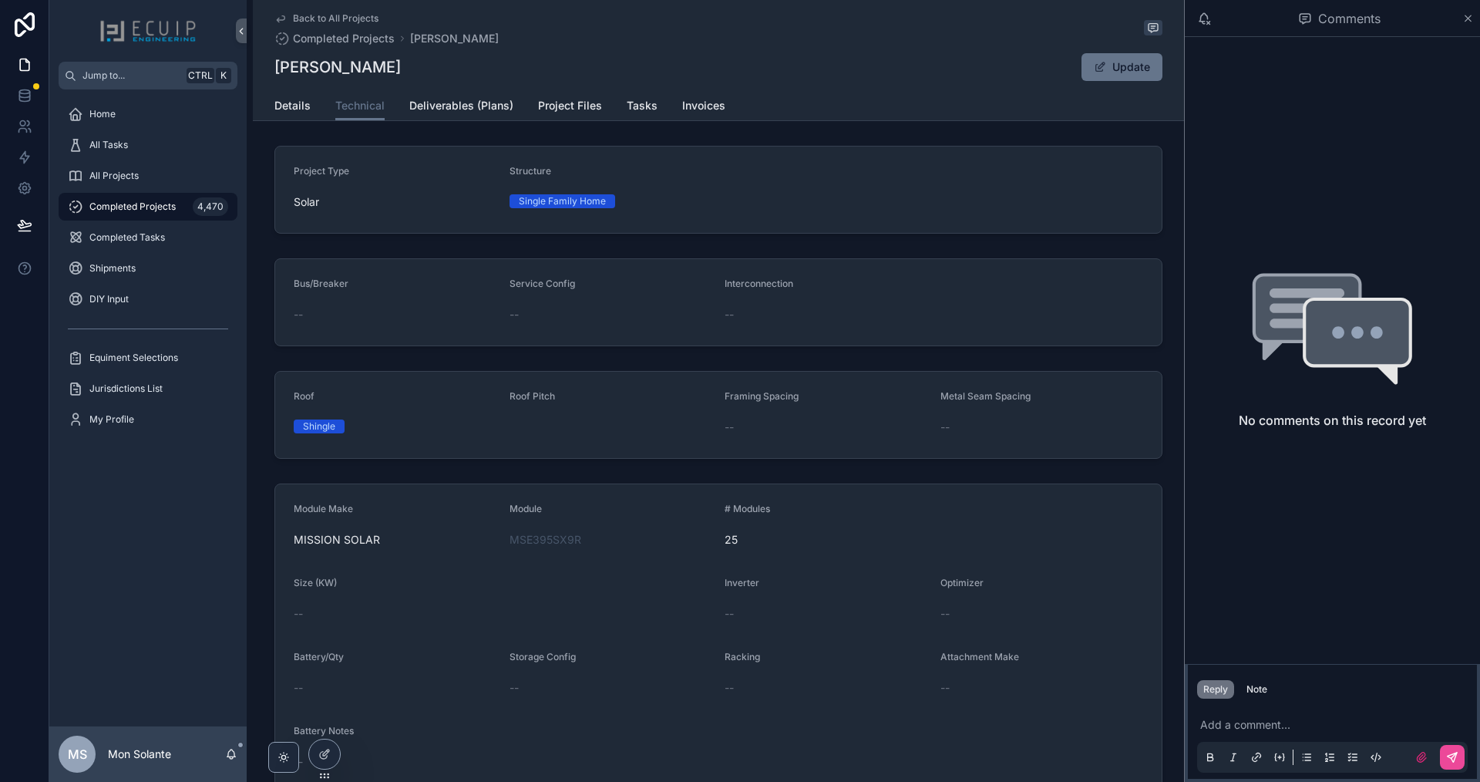
click at [503, 204] on form "Project Type Solar Structure Single Family Home" at bounding box center [718, 190] width 887 height 86
click at [446, 118] on link "Deliverables (Plans)" at bounding box center [461, 107] width 104 height 31
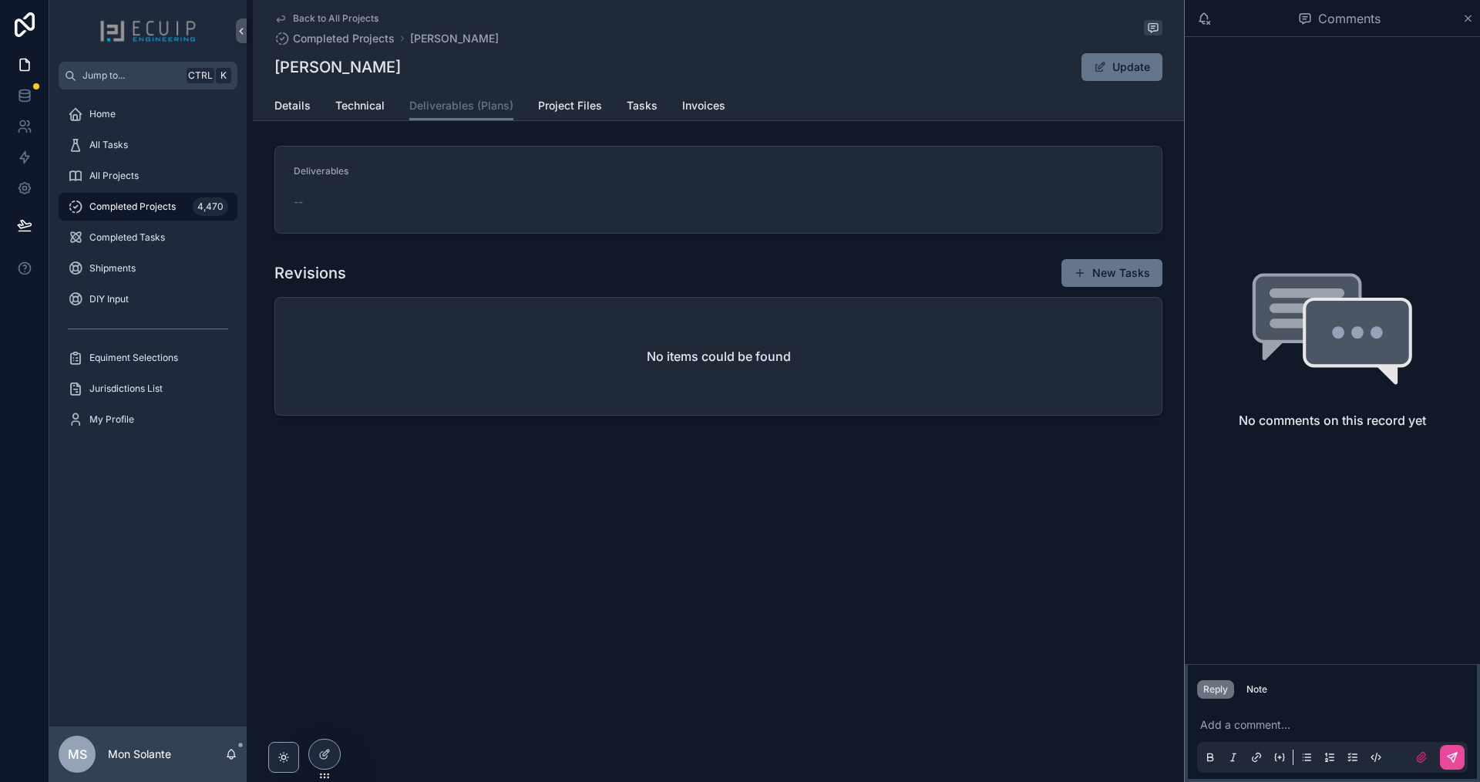
click at [398, 111] on div "Details Technical Deliverables (Plans) Project Files Tasks Invoices" at bounding box center [719, 105] width 888 height 29
click at [383, 104] on span "Technical" at bounding box center [359, 105] width 49 height 15
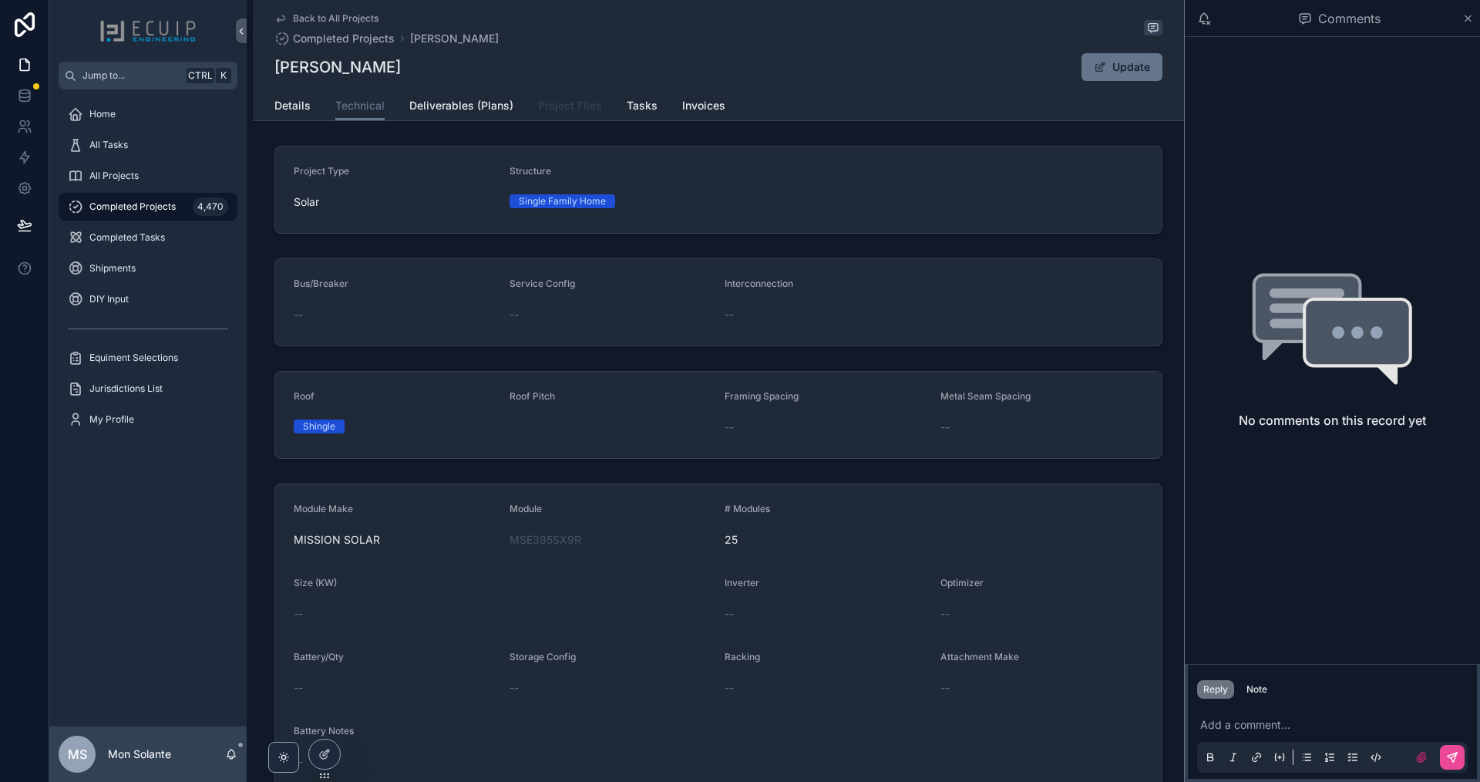
click at [538, 100] on span "Project Files" at bounding box center [570, 105] width 64 height 15
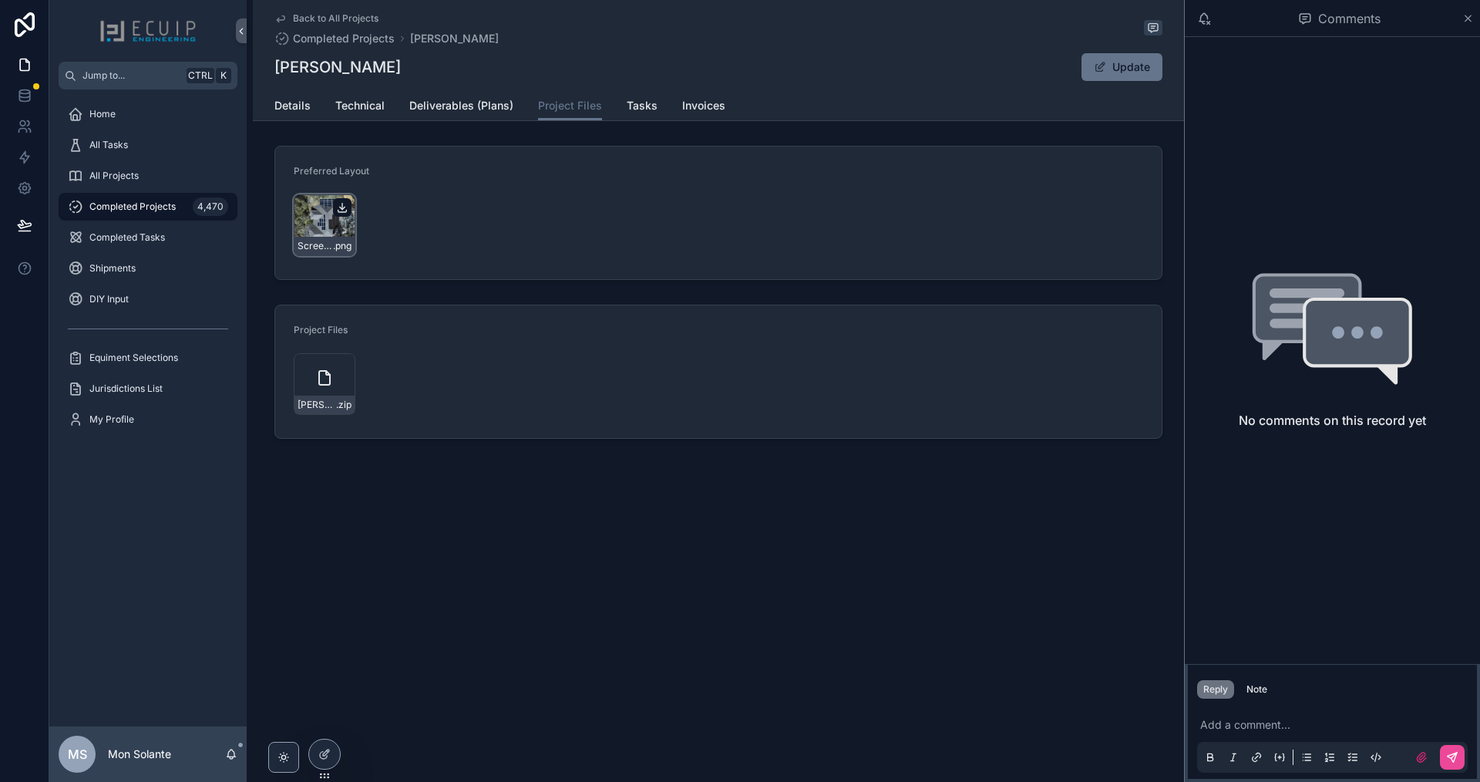
click at [338, 208] on icon "scrollable content" at bounding box center [342, 207] width 12 height 12
click at [481, 113] on span "Deliverables (Plans)" at bounding box center [461, 105] width 104 height 15
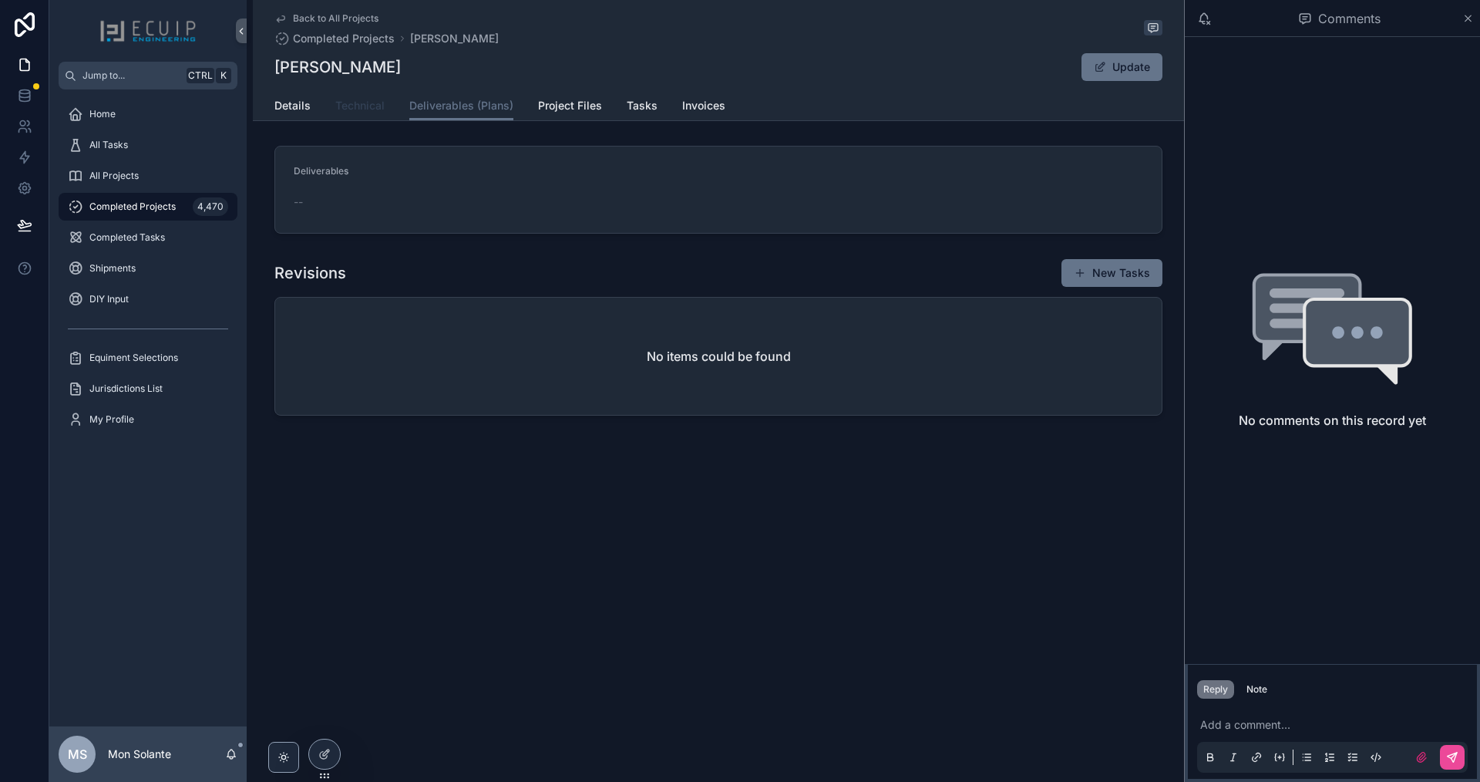
click at [349, 110] on span "Technical" at bounding box center [359, 105] width 49 height 15
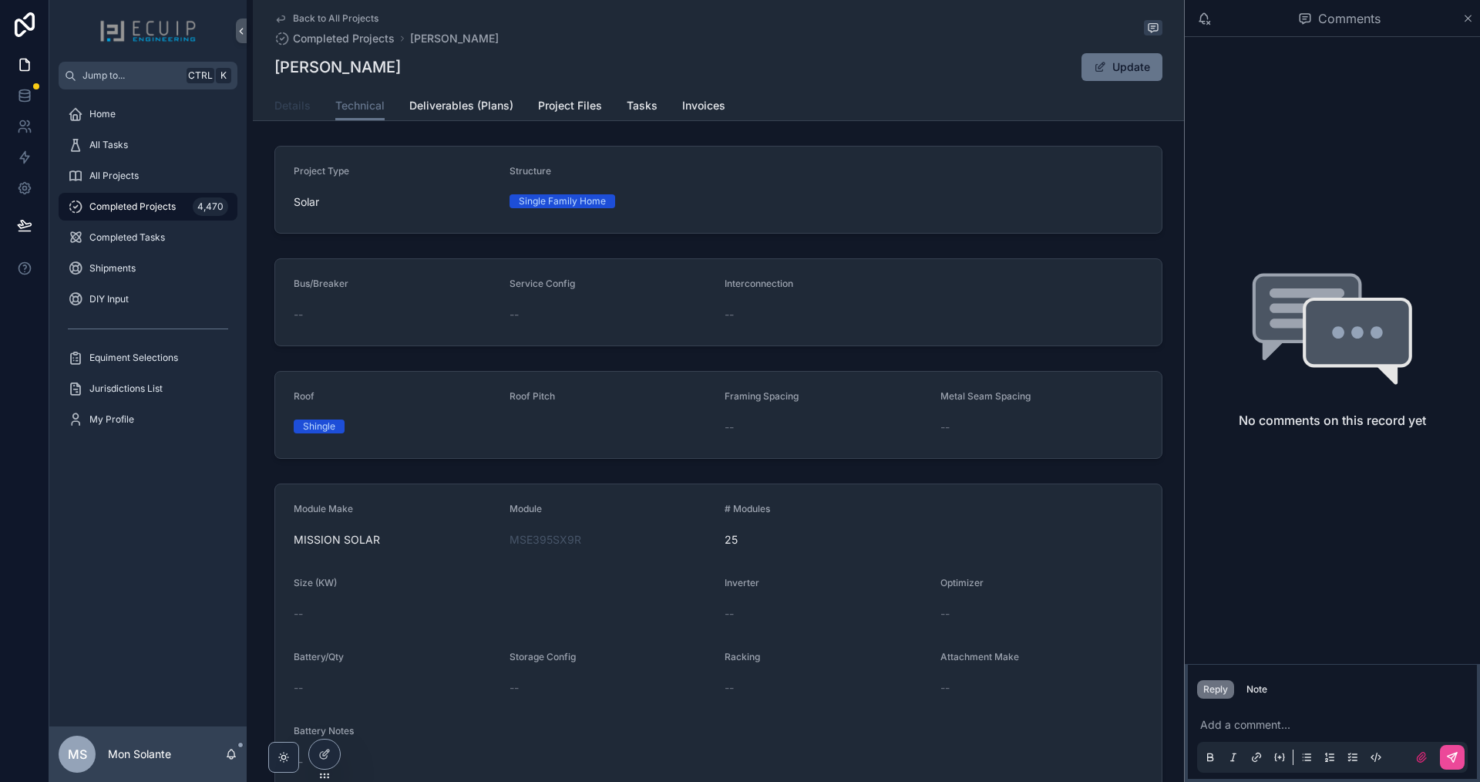
click at [298, 113] on link "Details" at bounding box center [293, 107] width 36 height 31
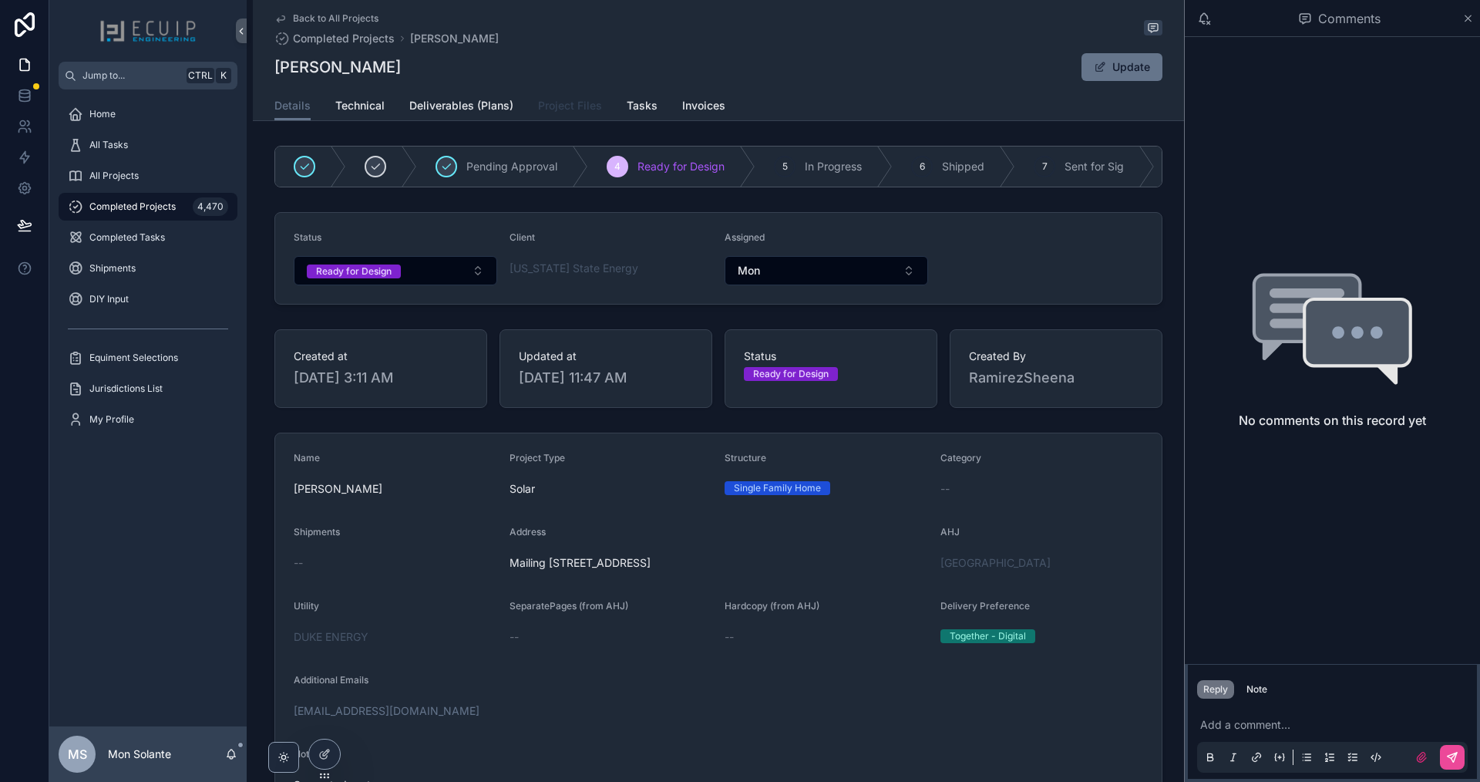
click at [569, 105] on span "Project Files" at bounding box center [570, 105] width 64 height 15
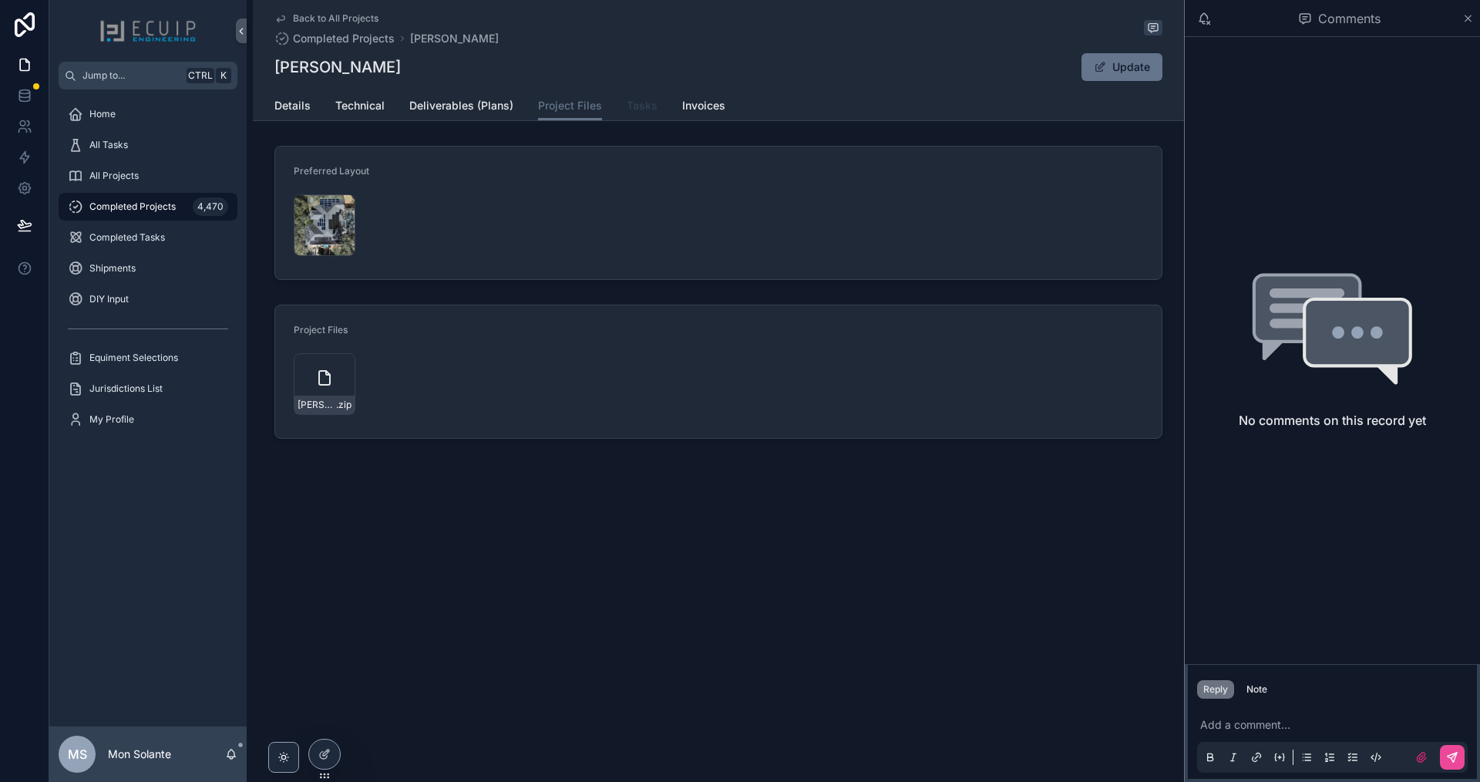
drag, startPoint x: 635, startPoint y: 101, endPoint x: 644, endPoint y: 102, distance: 8.5
click at [636, 101] on span "Tasks" at bounding box center [642, 105] width 31 height 15
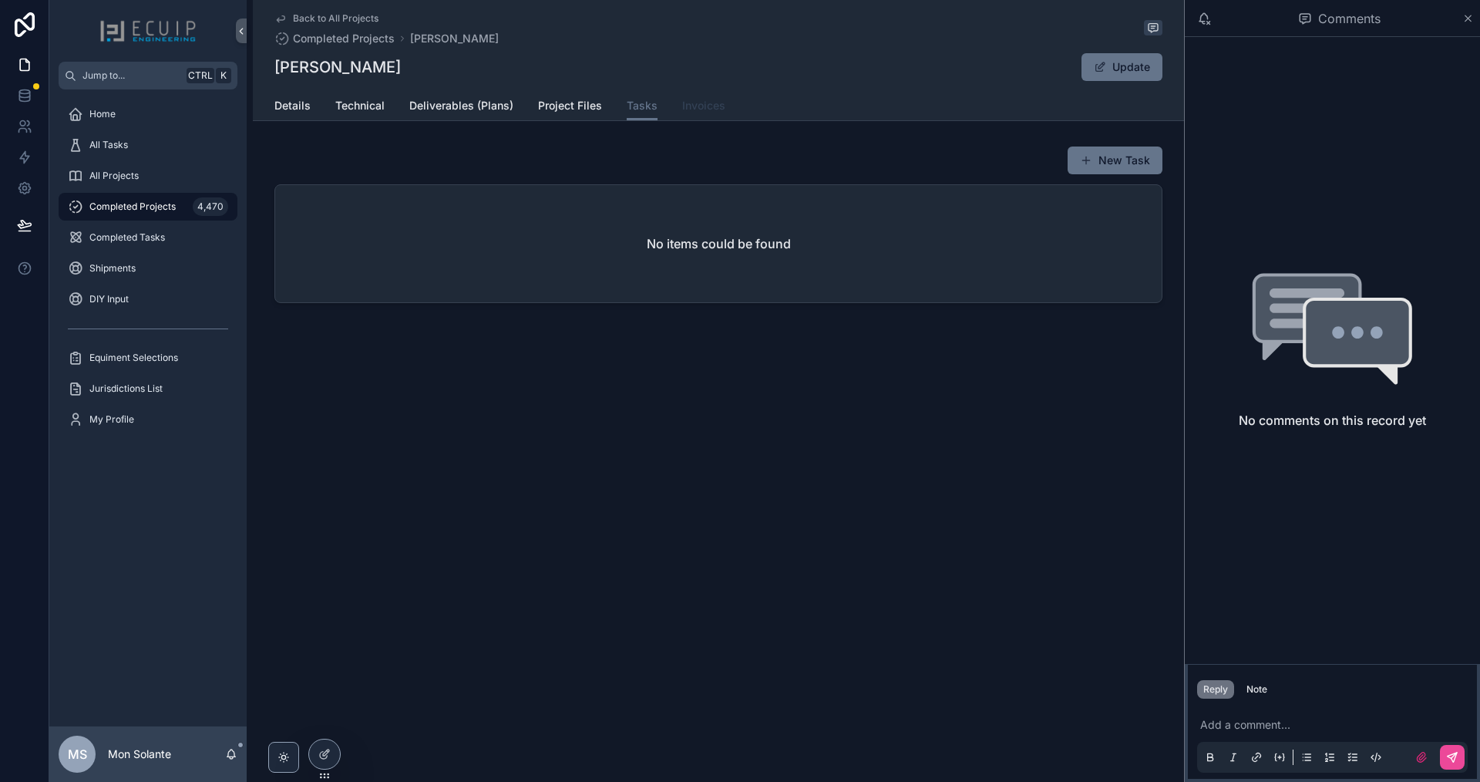
click at [699, 104] on span "Invoices" at bounding box center [703, 105] width 43 height 15
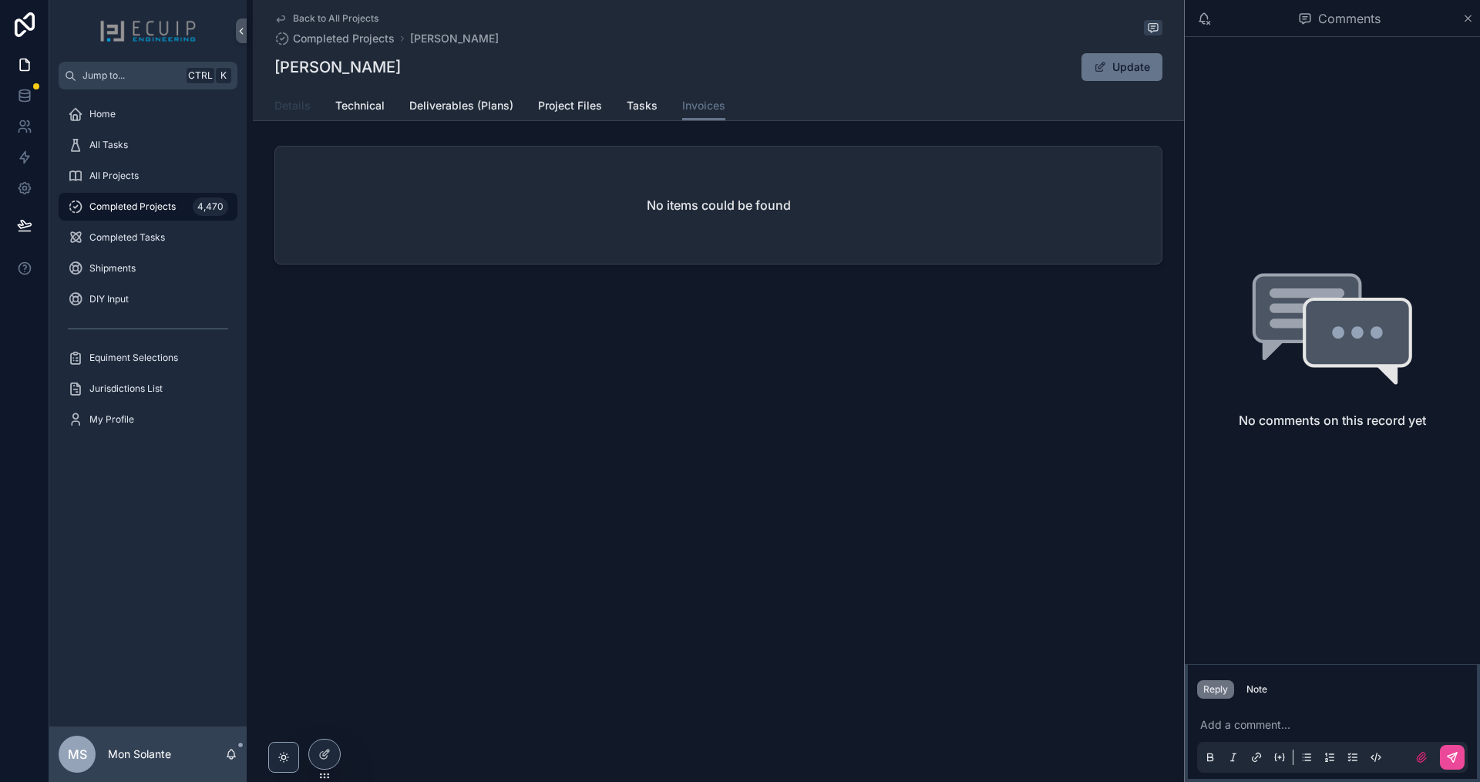
click at [304, 106] on span "Details" at bounding box center [293, 105] width 36 height 15
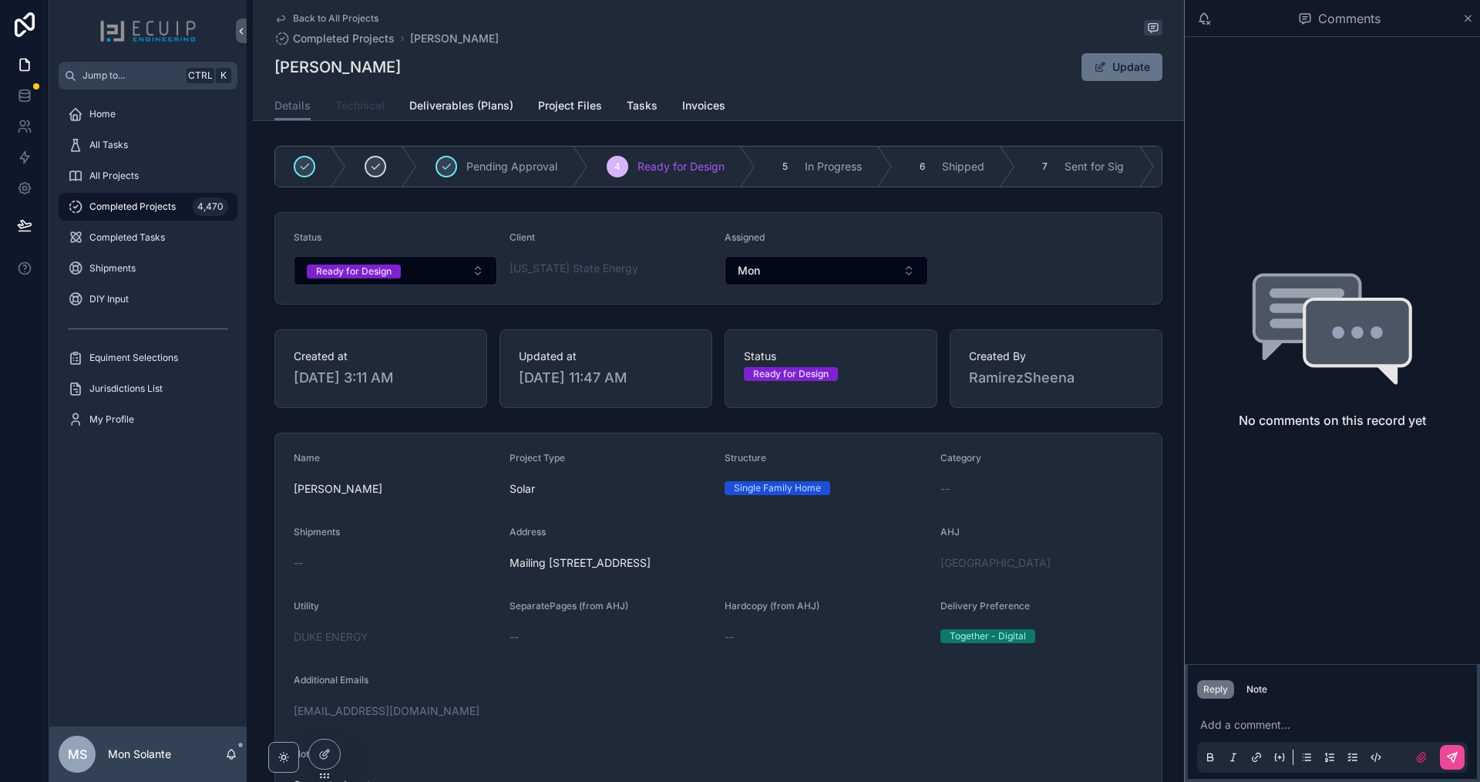
click at [359, 104] on span "Technical" at bounding box center [359, 105] width 49 height 15
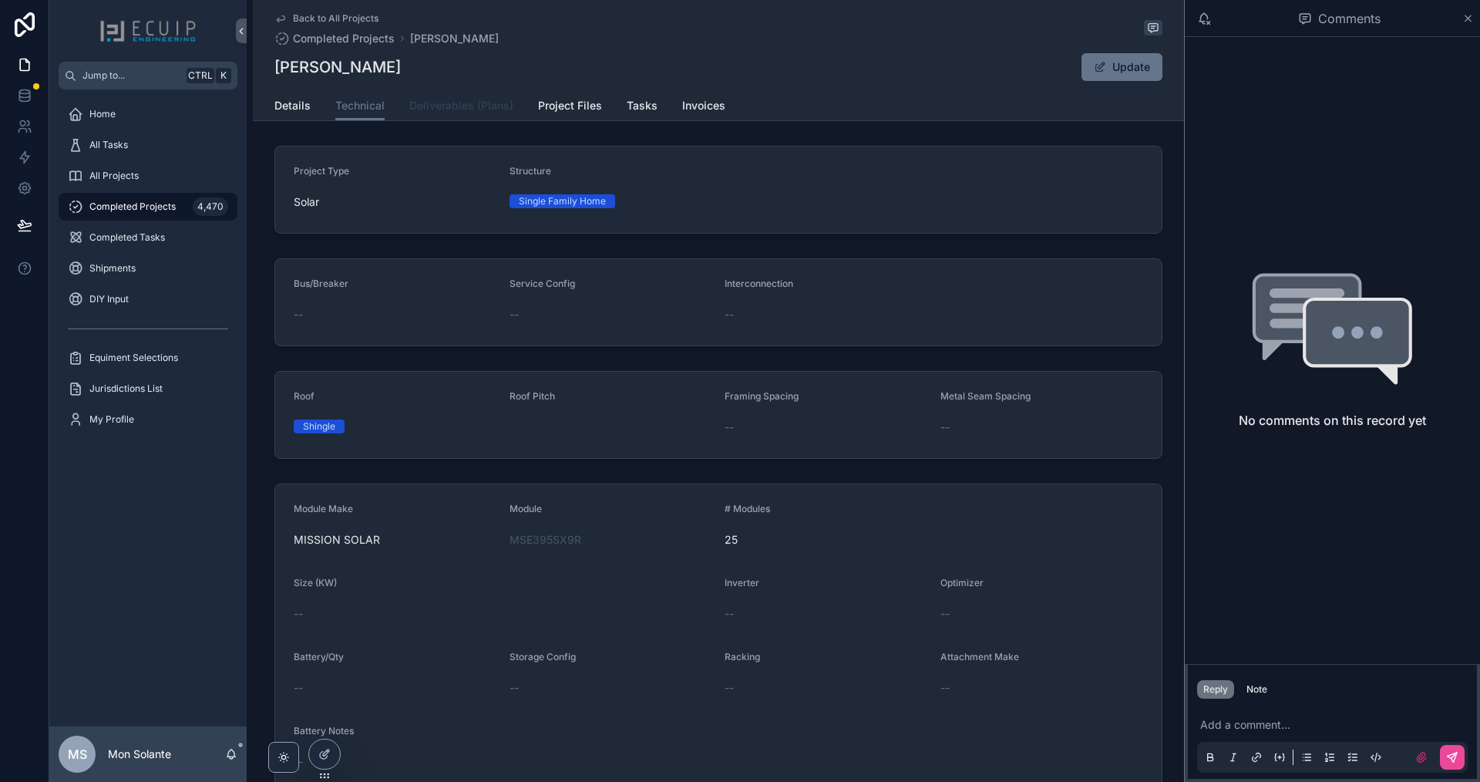
click at [467, 109] on span "Deliverables (Plans)" at bounding box center [461, 105] width 104 height 15
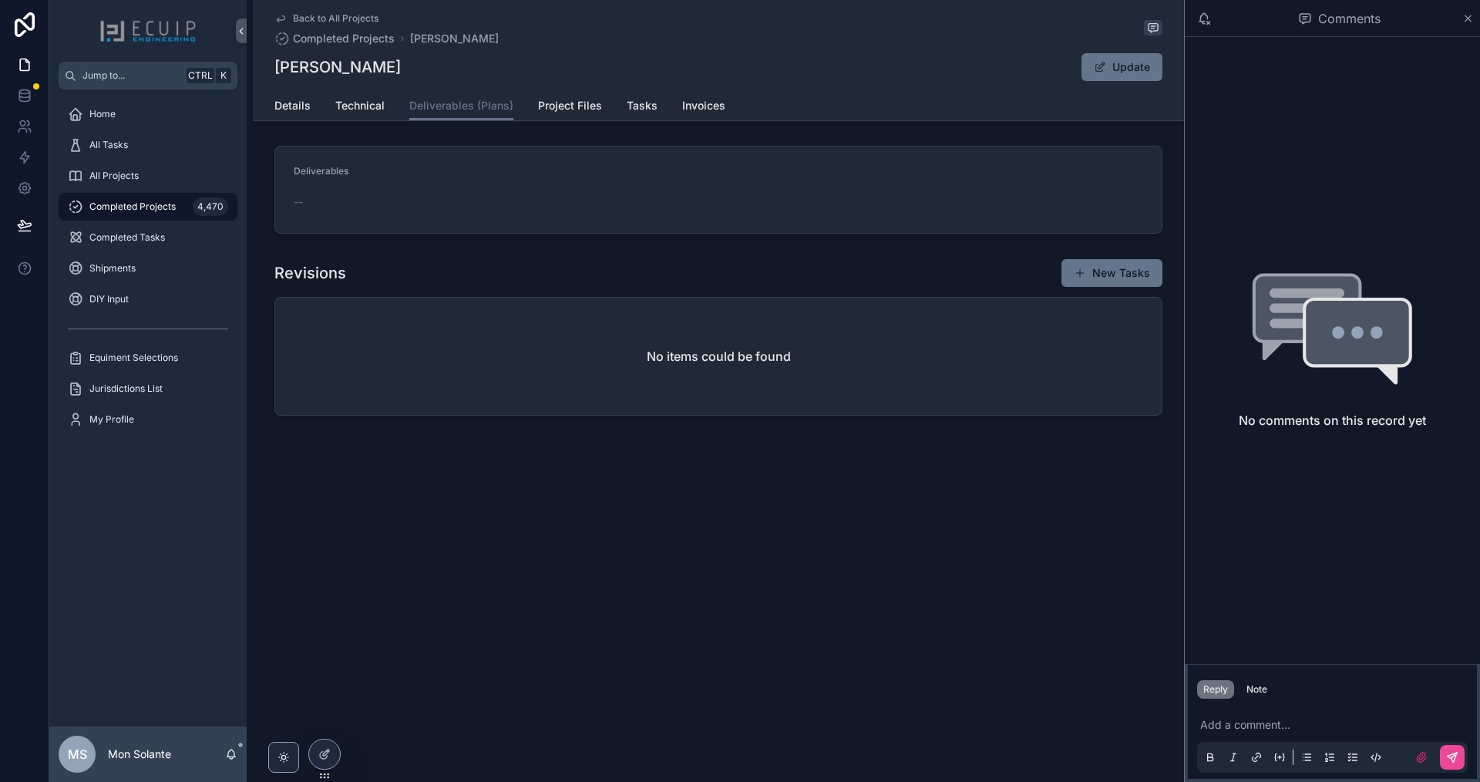
click at [386, 116] on div "Details Technical Deliverables (Plans) Project Files Tasks Invoices" at bounding box center [719, 105] width 888 height 29
click at [363, 106] on span "Technical" at bounding box center [359, 105] width 49 height 15
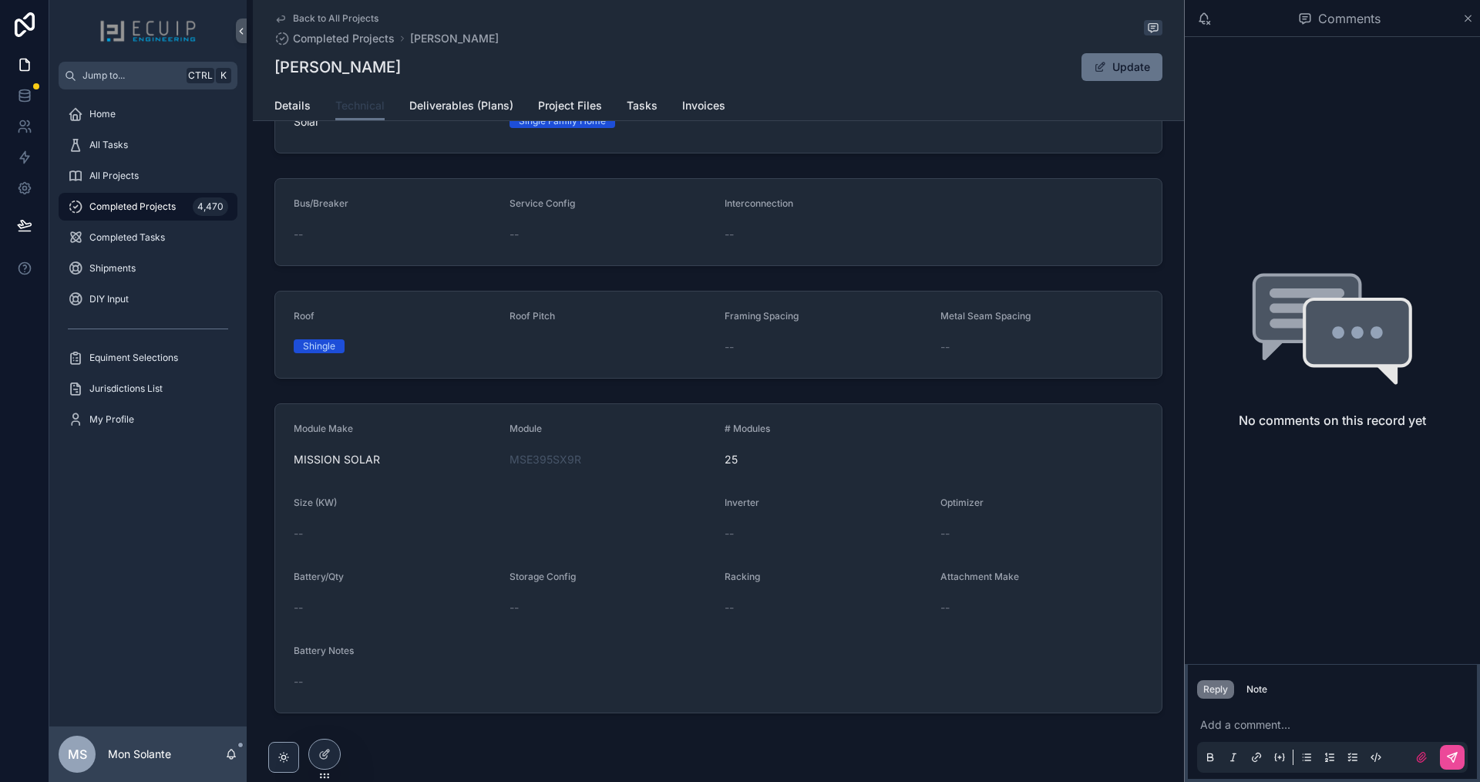
scroll to position [116, 0]
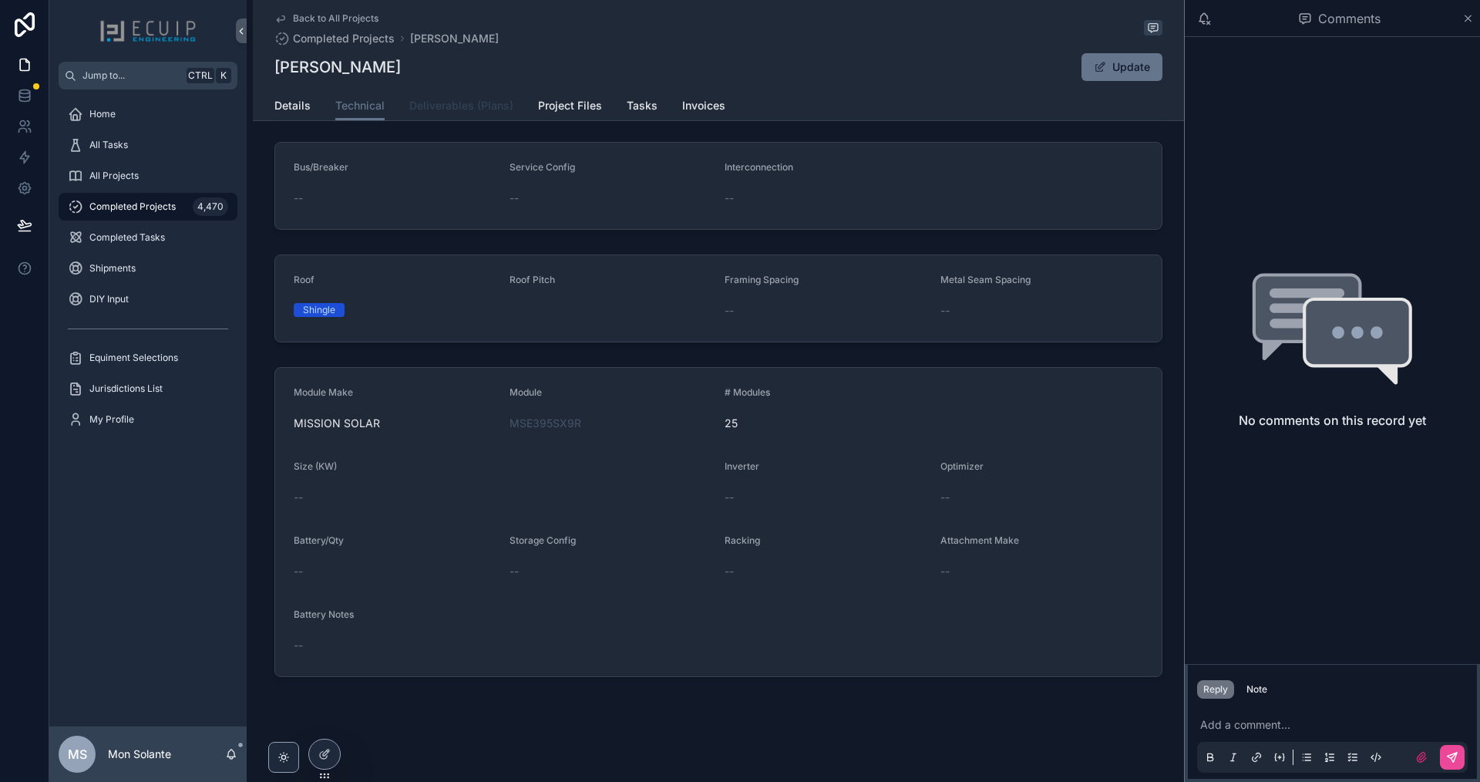
click at [477, 109] on span "Deliverables (Plans)" at bounding box center [461, 105] width 104 height 15
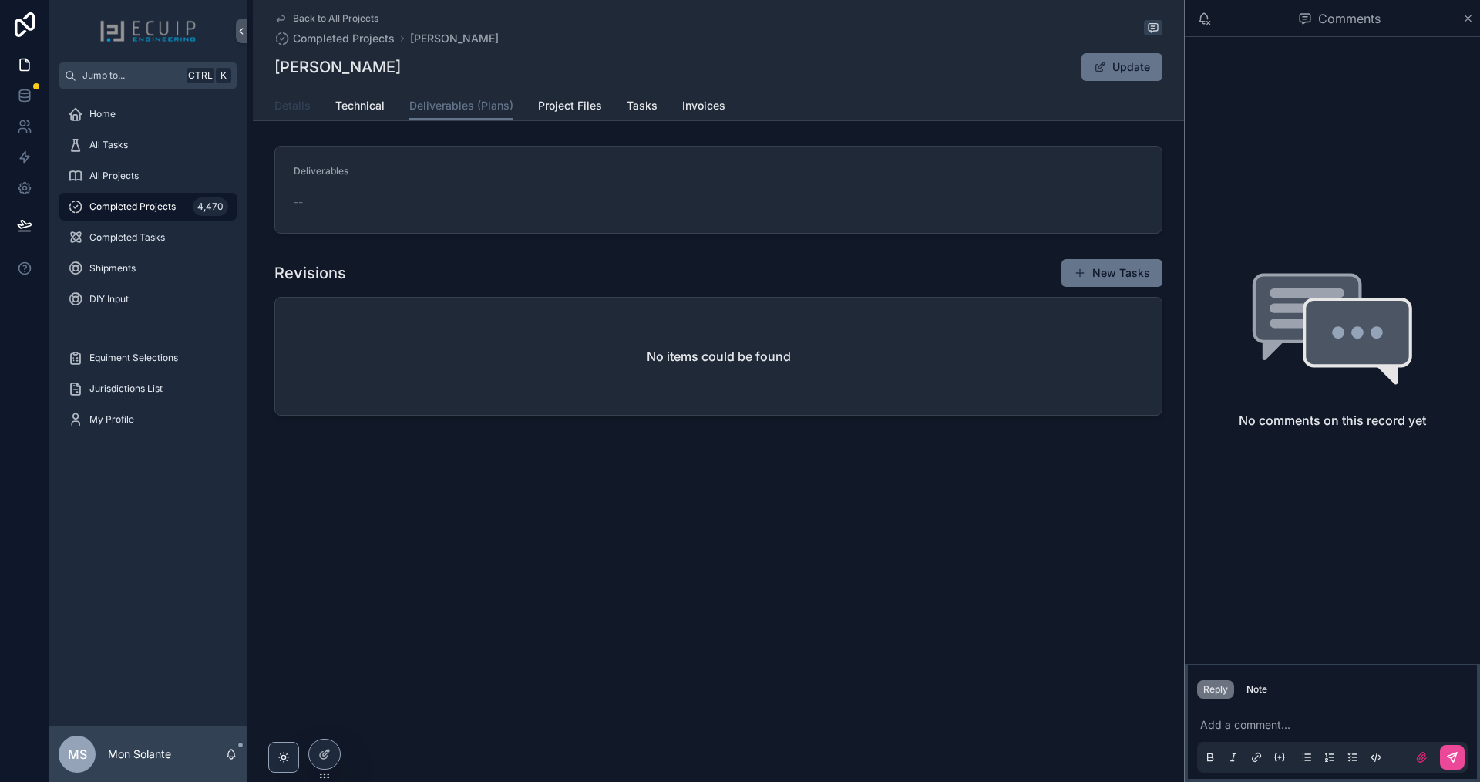
click at [287, 99] on span "Details" at bounding box center [293, 105] width 36 height 15
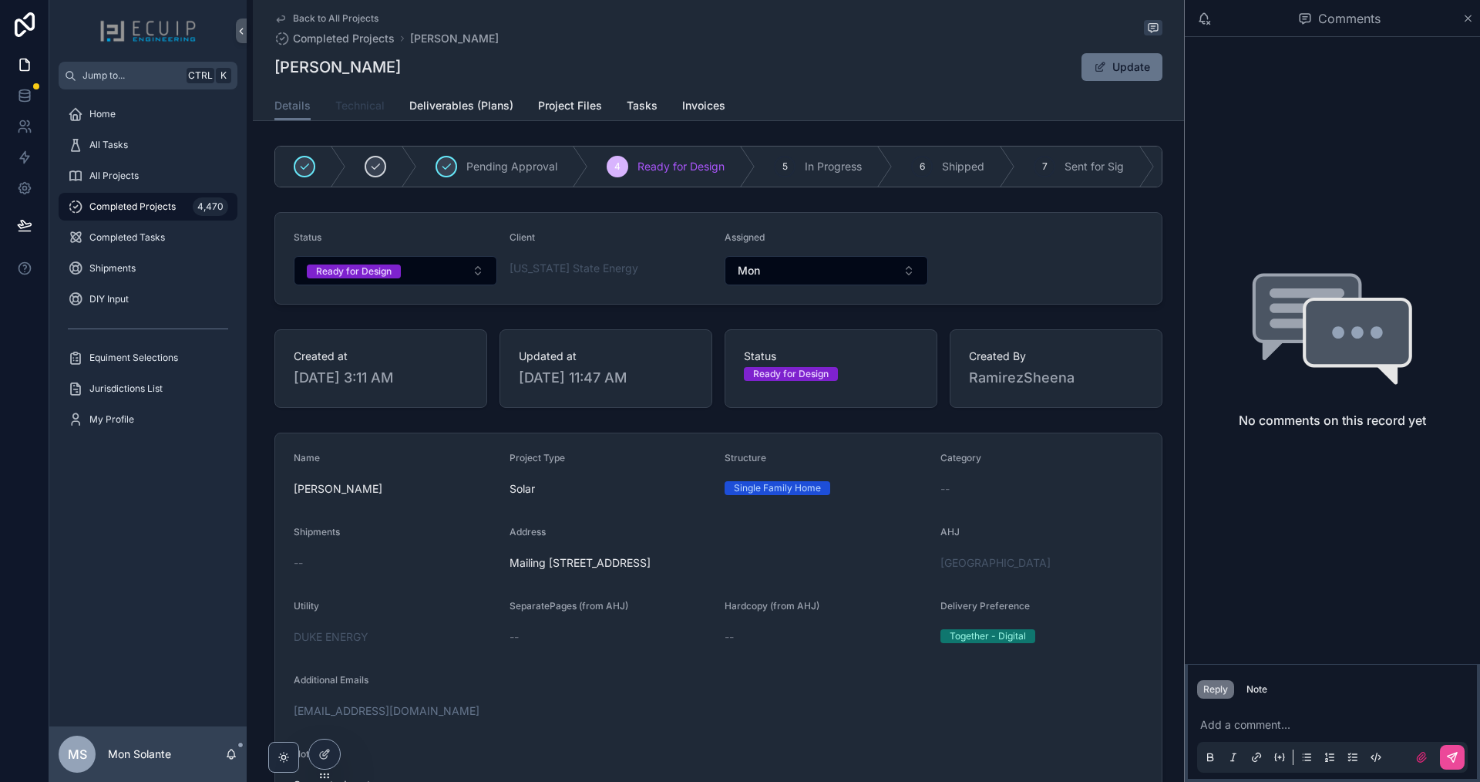
click at [361, 109] on span "Technical" at bounding box center [359, 105] width 49 height 15
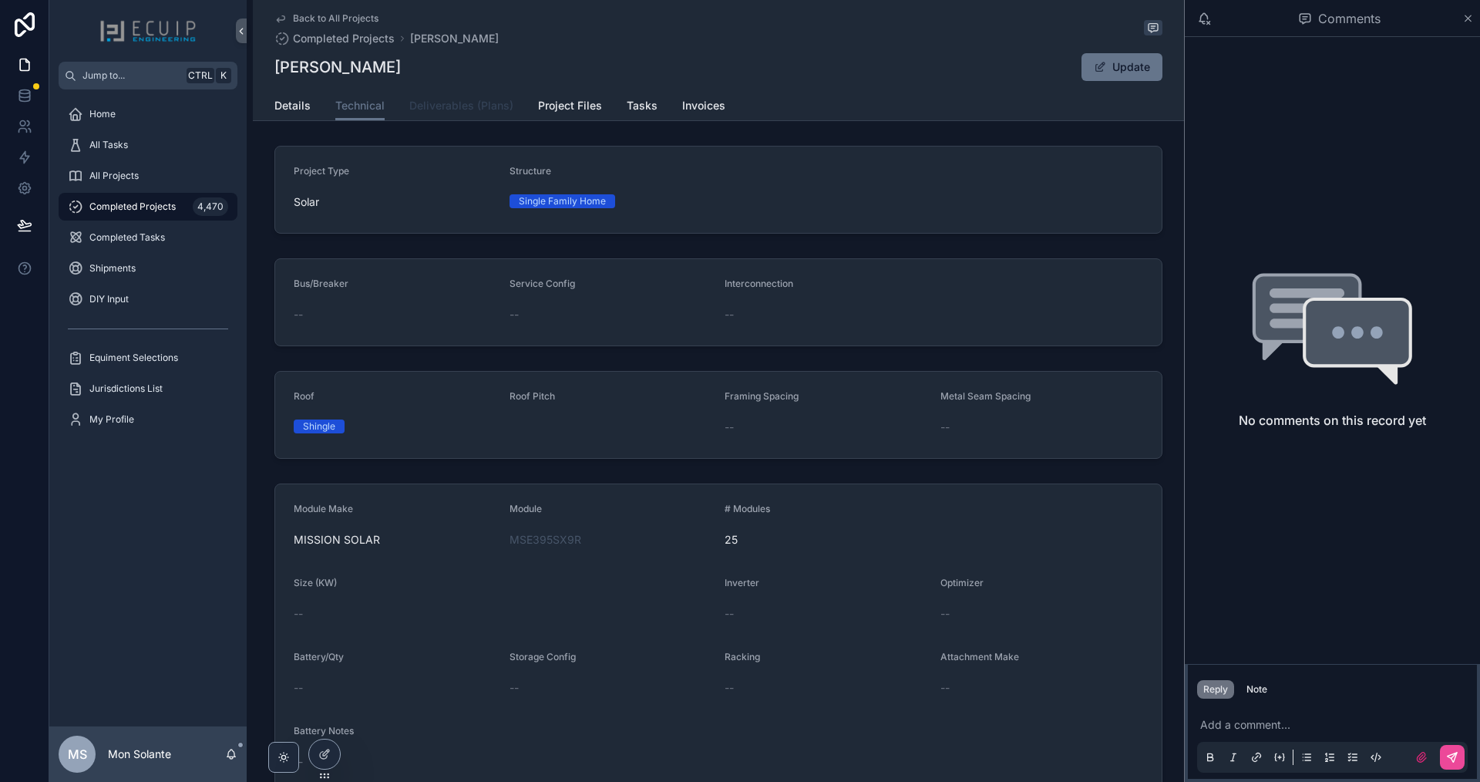
click at [481, 107] on span "Deliverables (Plans)" at bounding box center [461, 105] width 104 height 15
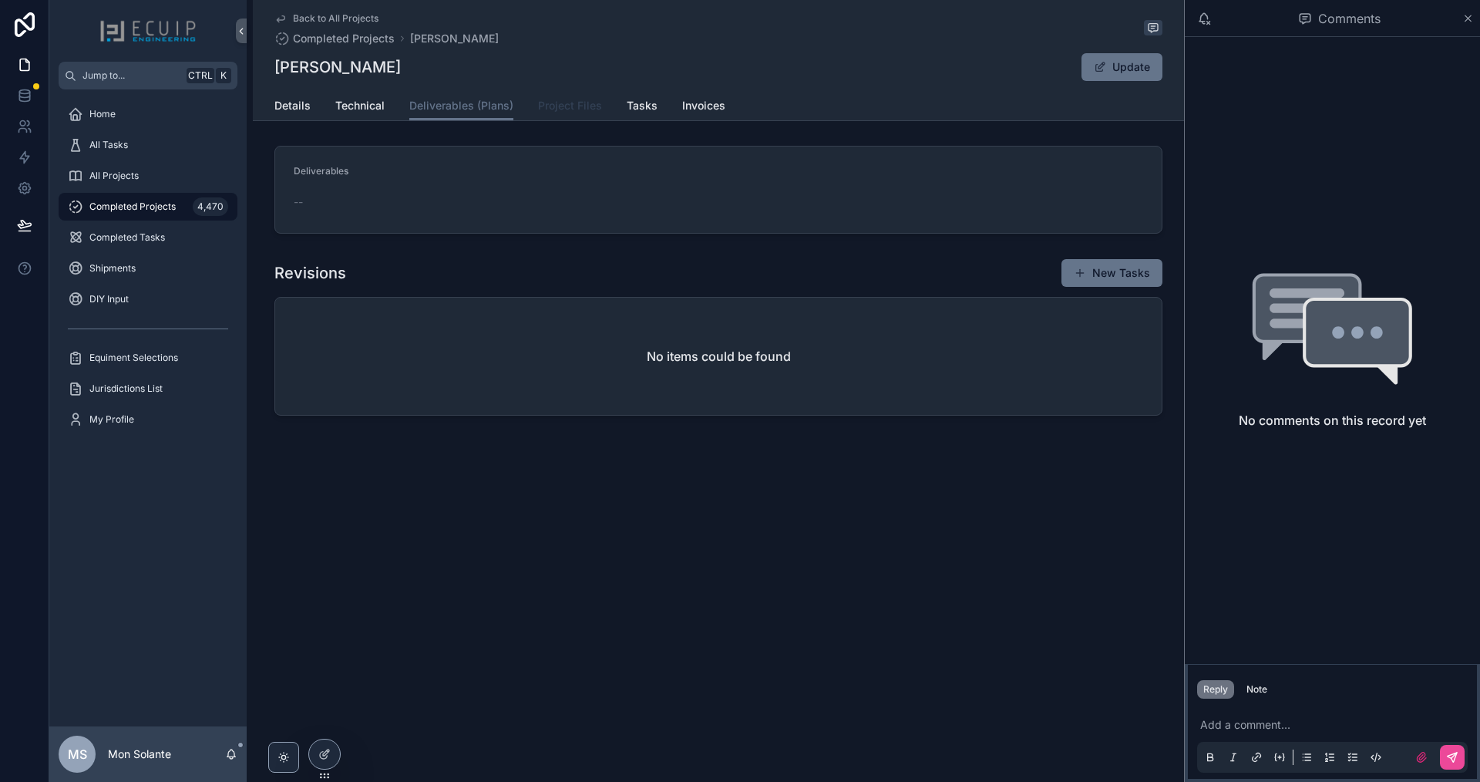
click at [565, 106] on span "Project Files" at bounding box center [570, 105] width 64 height 15
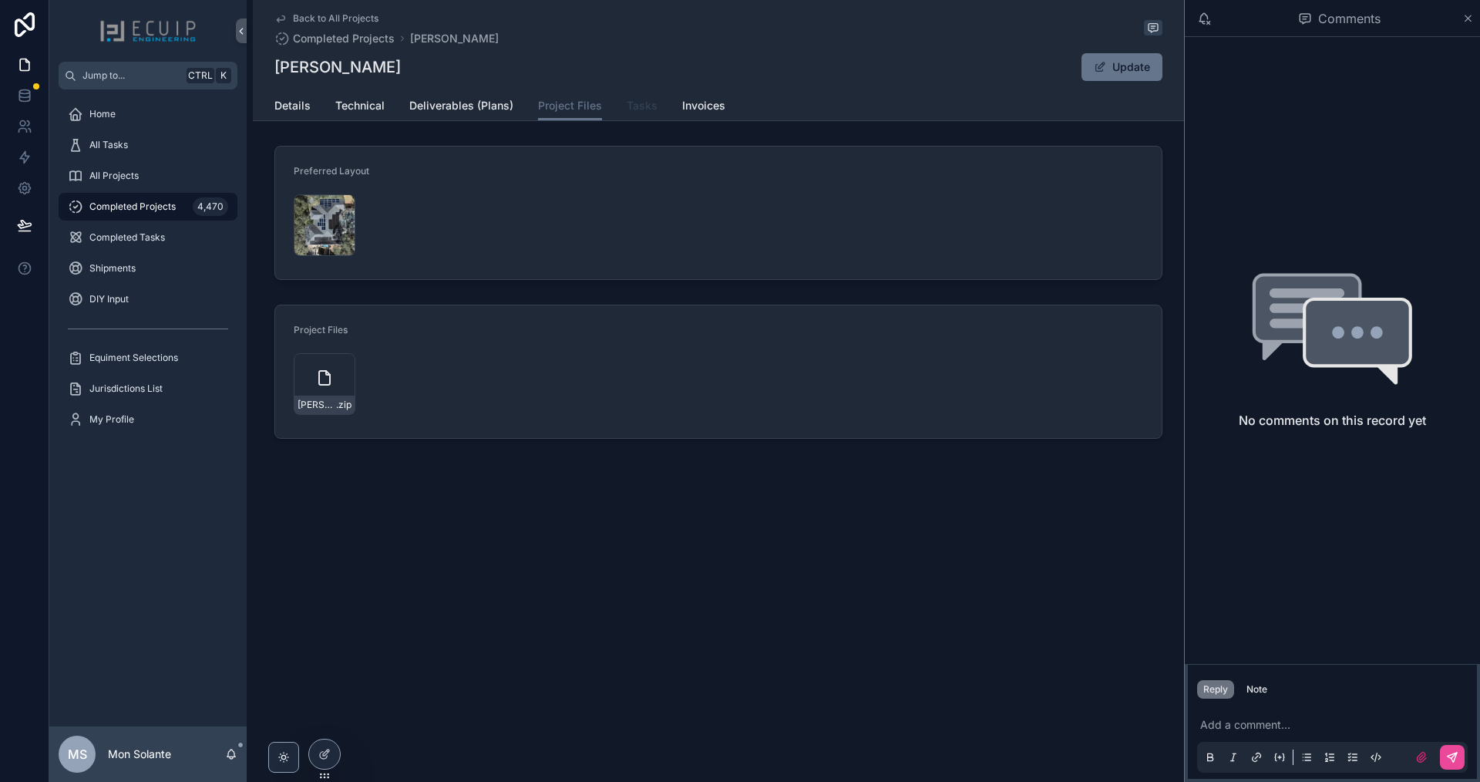
click at [646, 101] on span "Tasks" at bounding box center [642, 105] width 31 height 15
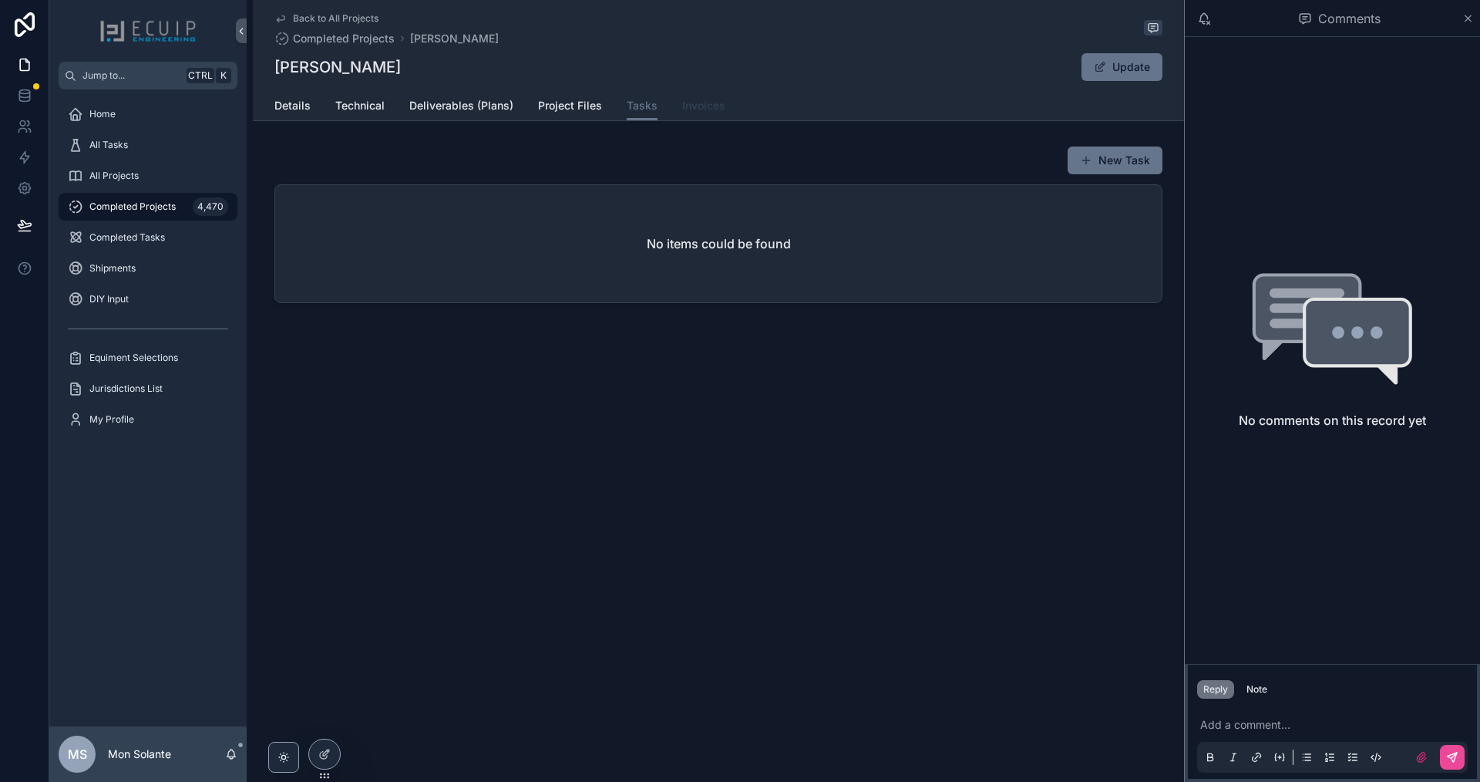
click at [694, 102] on span "Invoices" at bounding box center [703, 105] width 43 height 15
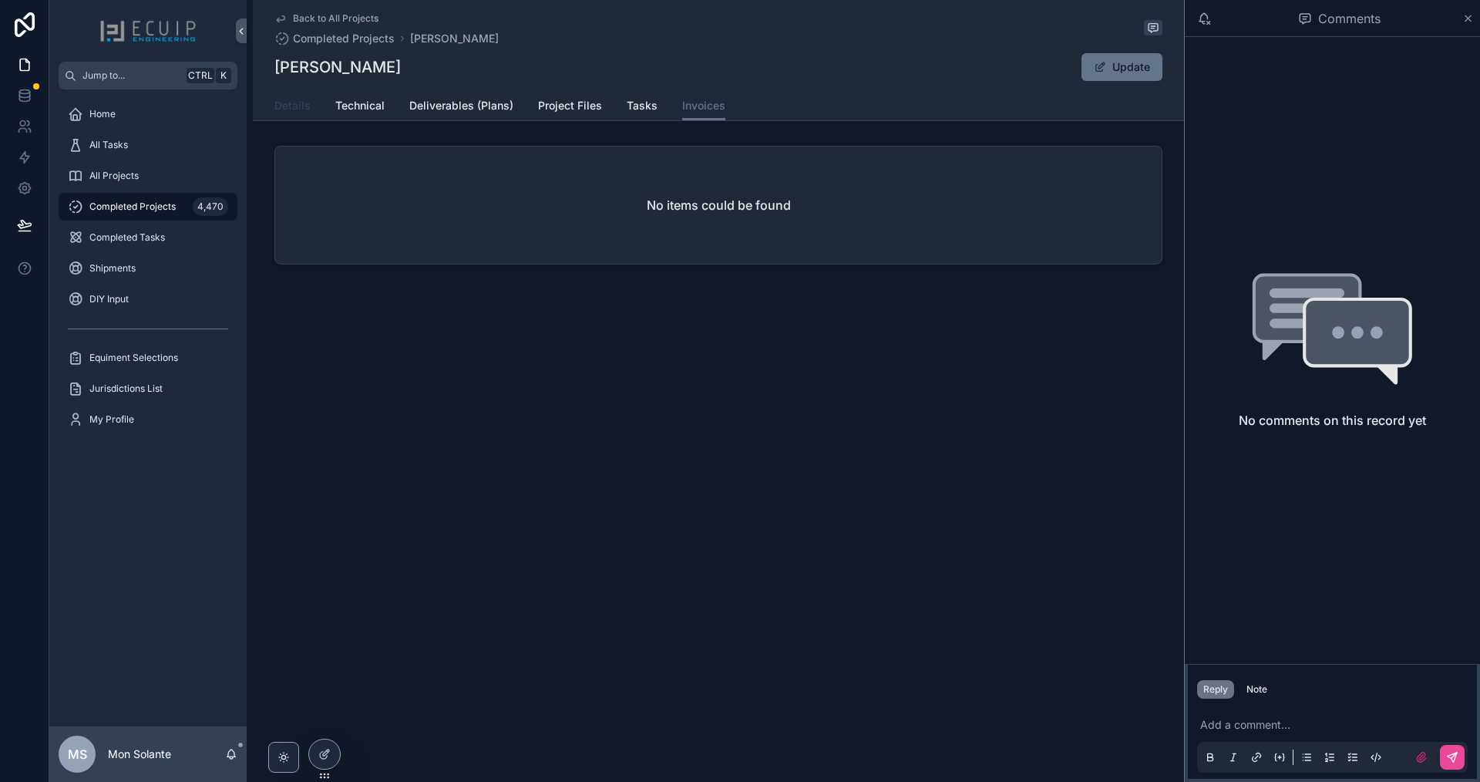
click at [285, 105] on span "Details" at bounding box center [293, 105] width 36 height 15
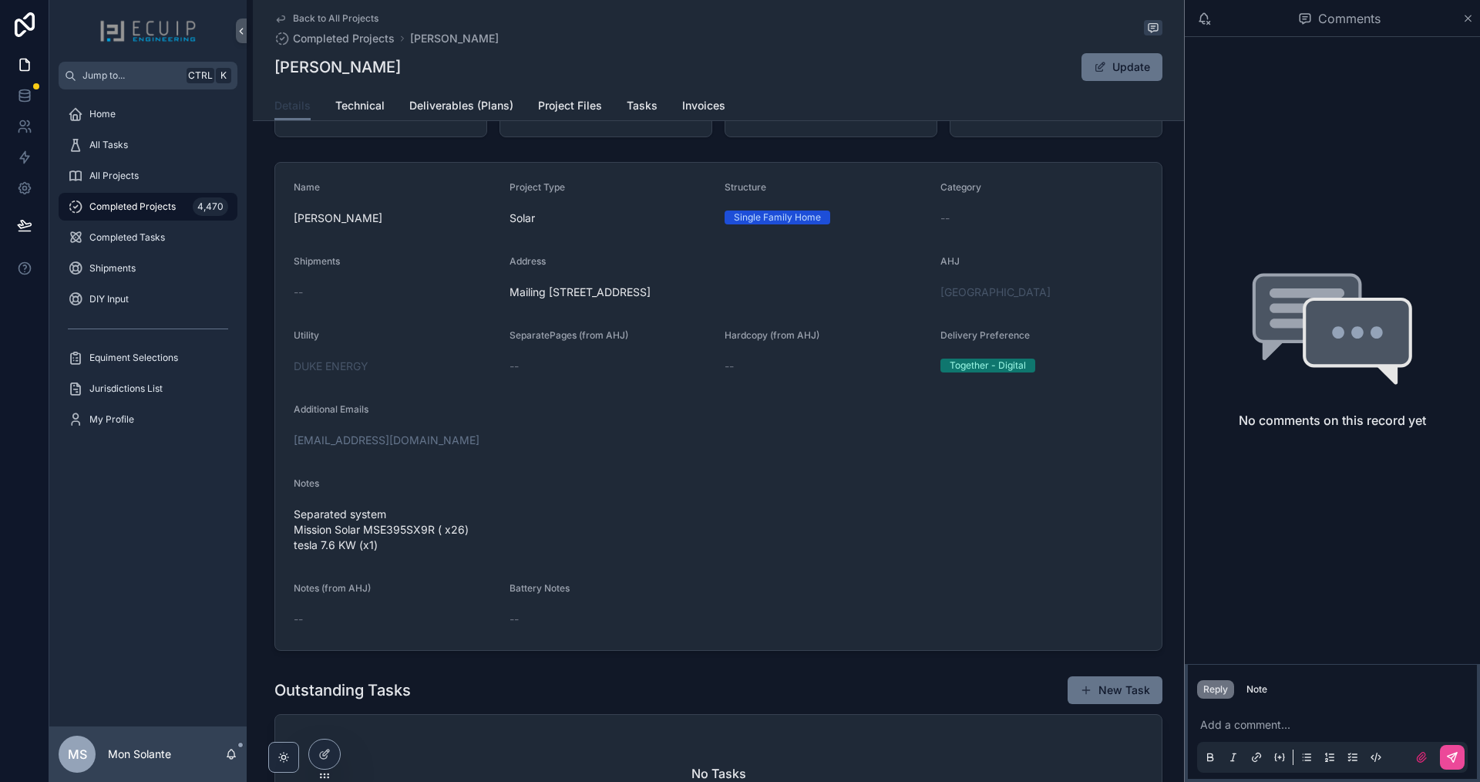
scroll to position [257, 0]
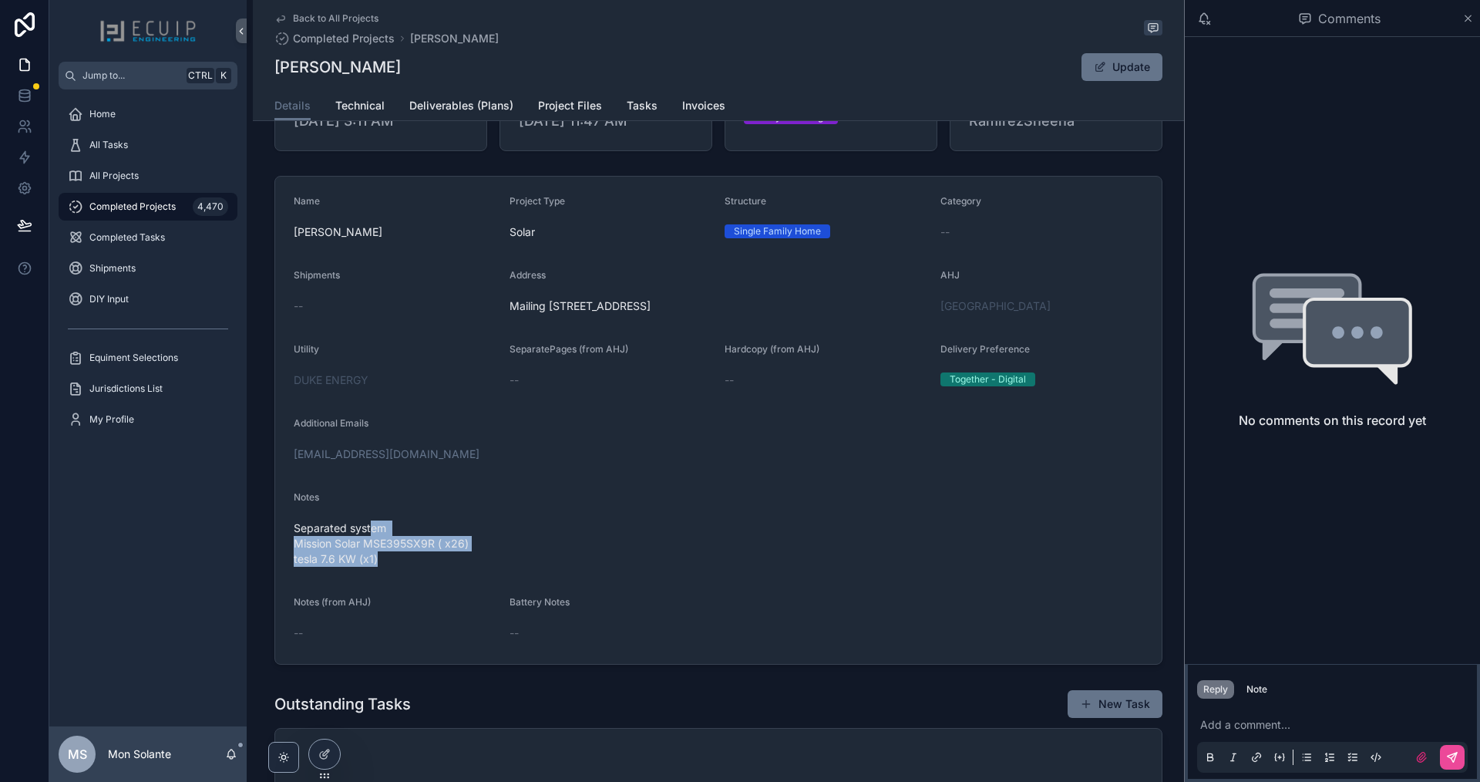
drag, startPoint x: 365, startPoint y: 536, endPoint x: 419, endPoint y: 562, distance: 60.0
click at [415, 567] on span "Separated system Mission Solar MSE395SX9R ( x26) tesla 7.6 KW (x1)" at bounding box center [719, 543] width 850 height 46
click at [419, 562] on span "Separated system Mission Solar MSE395SX9R ( x26) tesla 7.6 KW (x1)" at bounding box center [719, 543] width 850 height 46
drag, startPoint x: 403, startPoint y: 546, endPoint x: 417, endPoint y: 566, distance: 24.4
click at [417, 566] on span "Separated system Mission Solar MSE395SX9R ( x26) tesla 7.6 KW (x1)" at bounding box center [719, 543] width 850 height 46
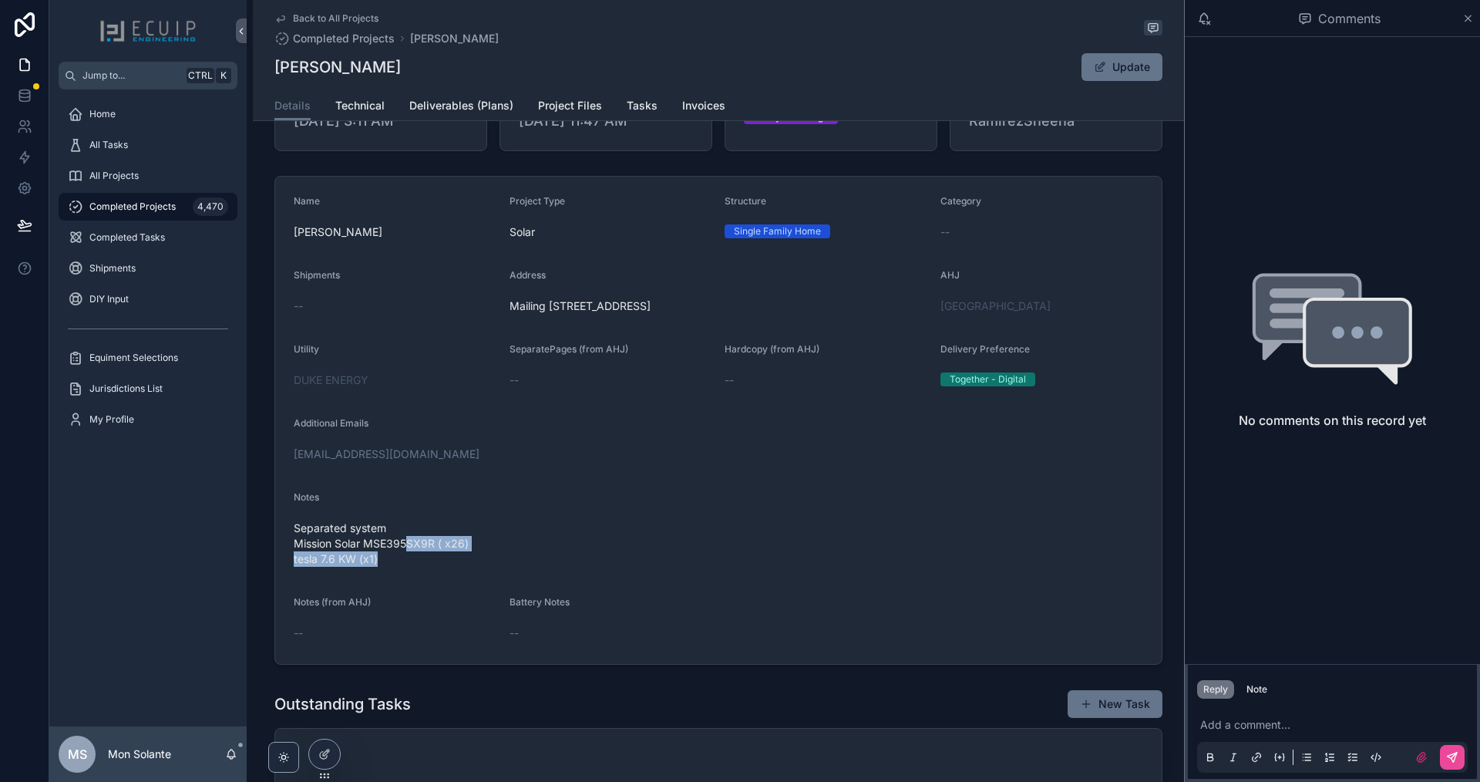
click at [403, 560] on span "Separated system Mission Solar MSE395SX9R ( x26) tesla 7.6 KW (x1)" at bounding box center [719, 543] width 850 height 46
click at [396, 541] on span "Separated system Mission Solar MSE395SX9R ( x26) tesla 7.6 KW (x1)" at bounding box center [719, 543] width 850 height 46
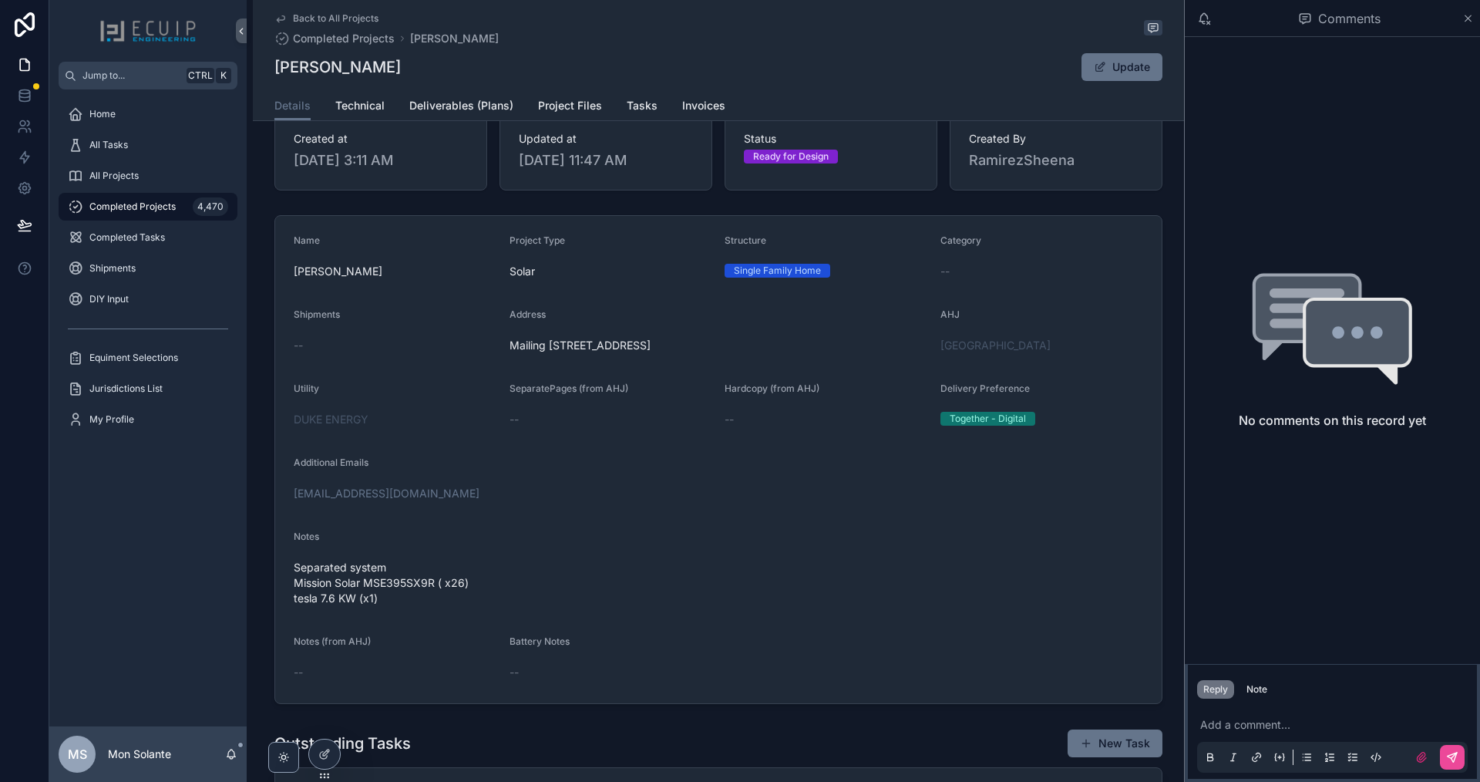
scroll to position [0, 0]
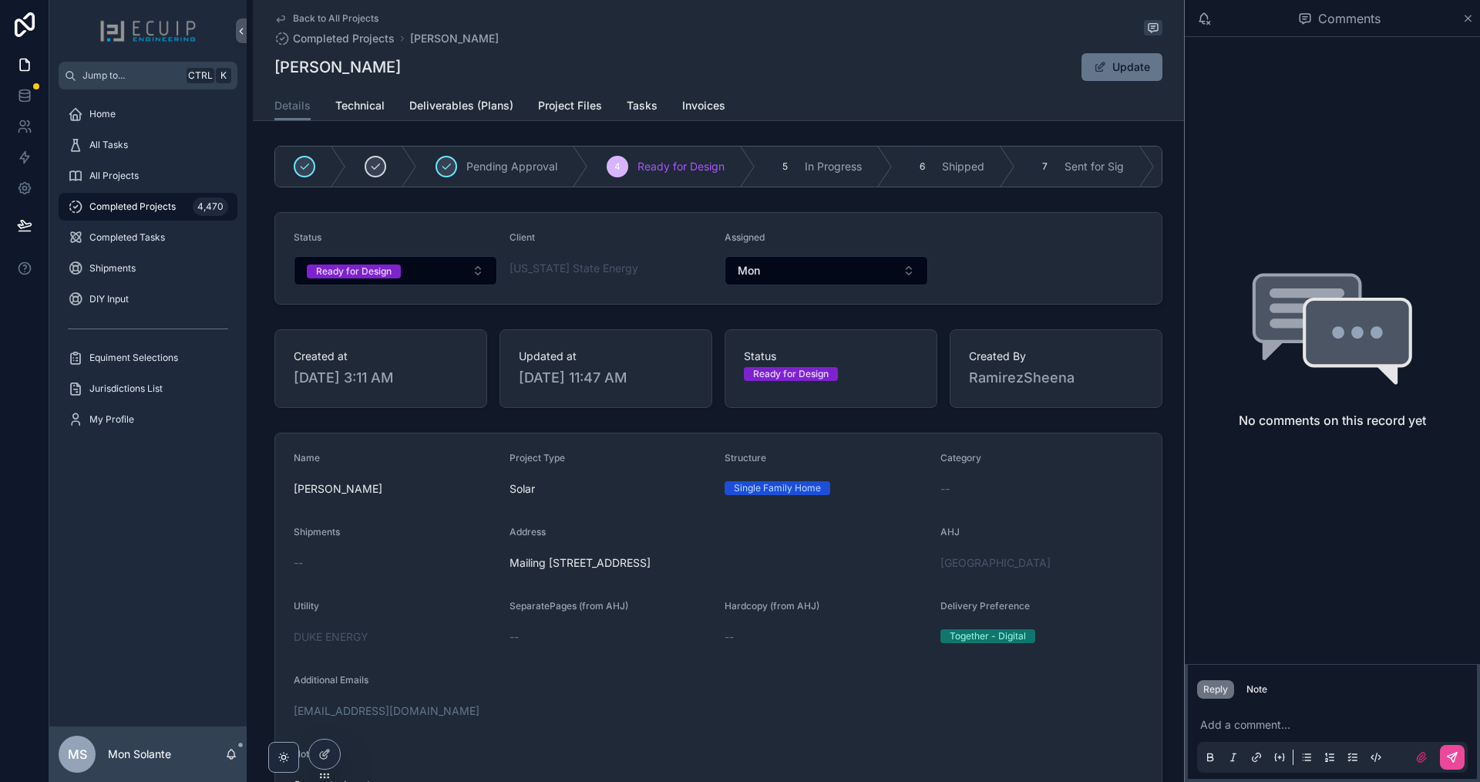
click at [568, 588] on form "Name David Cooper Project Type Solar Structure Single Family Home Category -- S…" at bounding box center [718, 676] width 887 height 487
click at [362, 120] on link "Technical" at bounding box center [359, 107] width 49 height 31
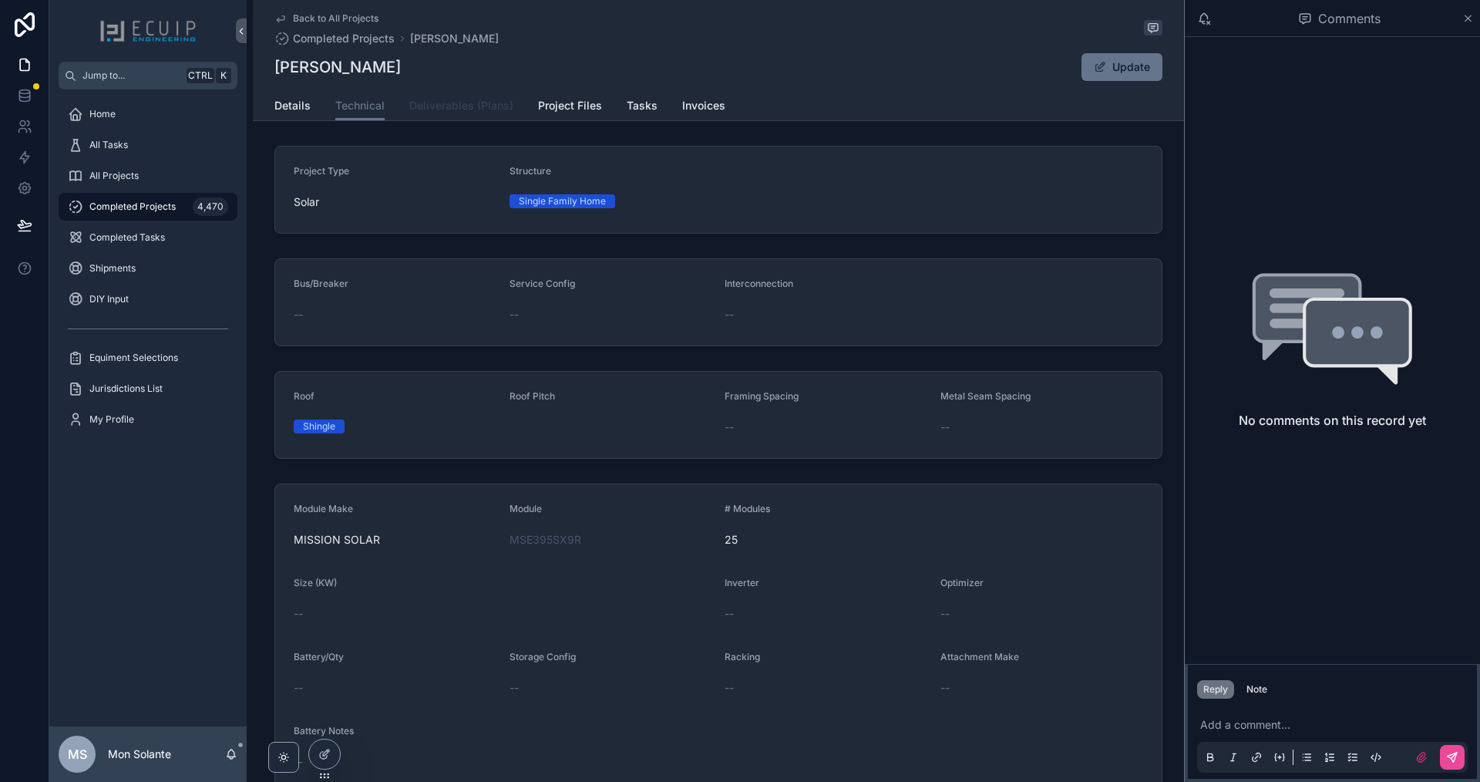
click at [454, 112] on span "Deliverables (Plans)" at bounding box center [461, 105] width 104 height 15
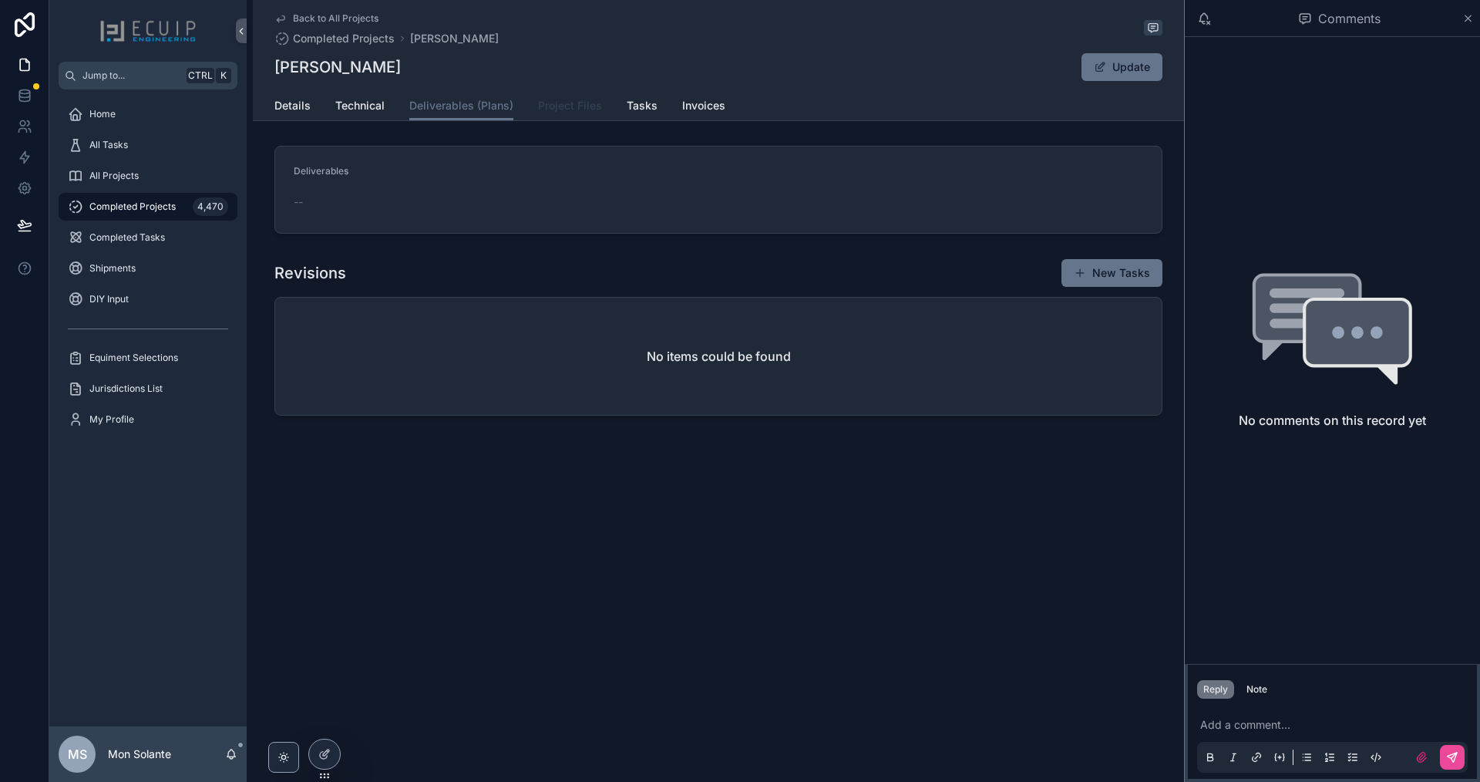
click at [551, 109] on span "Project Files" at bounding box center [570, 105] width 64 height 15
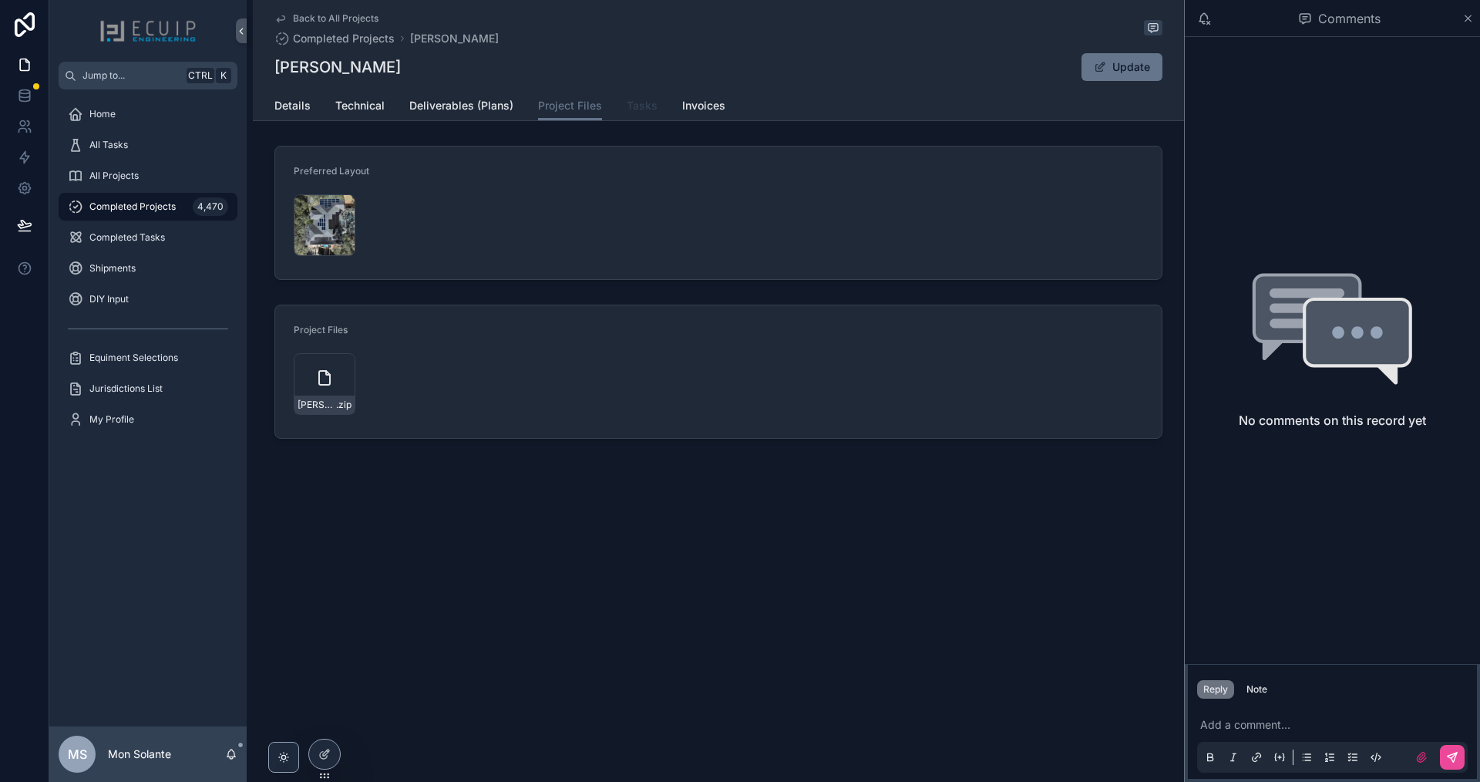
click at [632, 108] on span "Tasks" at bounding box center [642, 105] width 31 height 15
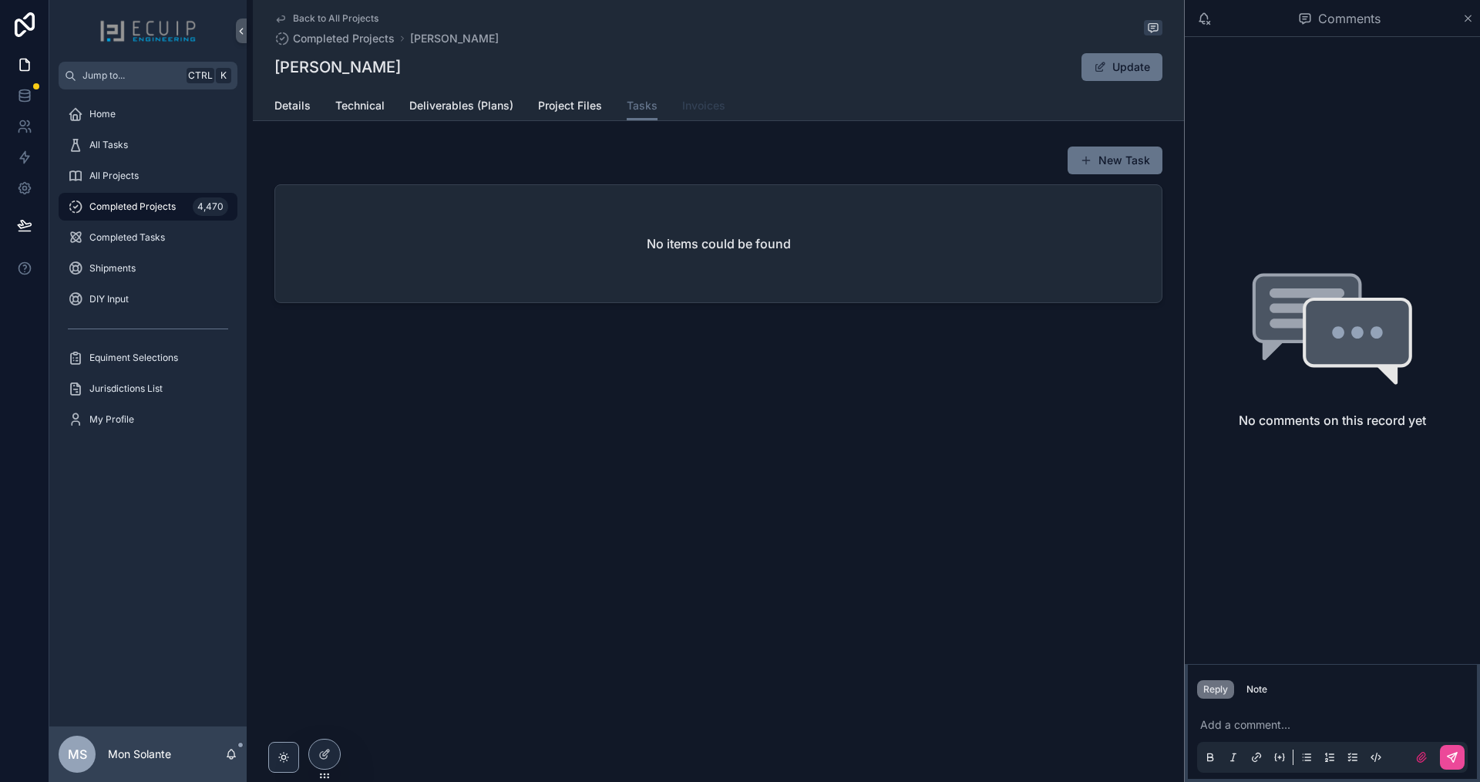
click at [693, 109] on span "Invoices" at bounding box center [703, 105] width 43 height 15
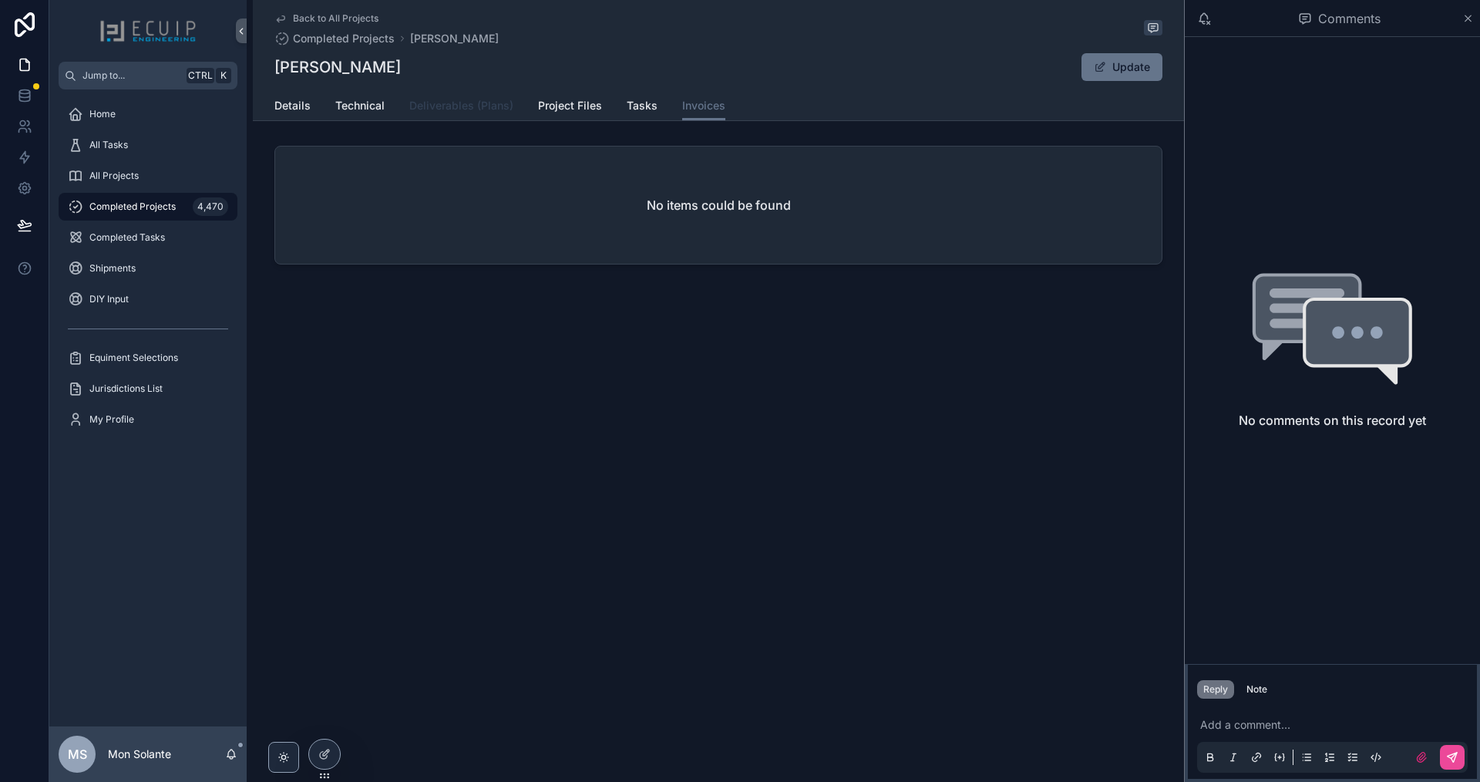
click at [463, 113] on link "Deliverables (Plans)" at bounding box center [461, 107] width 104 height 31
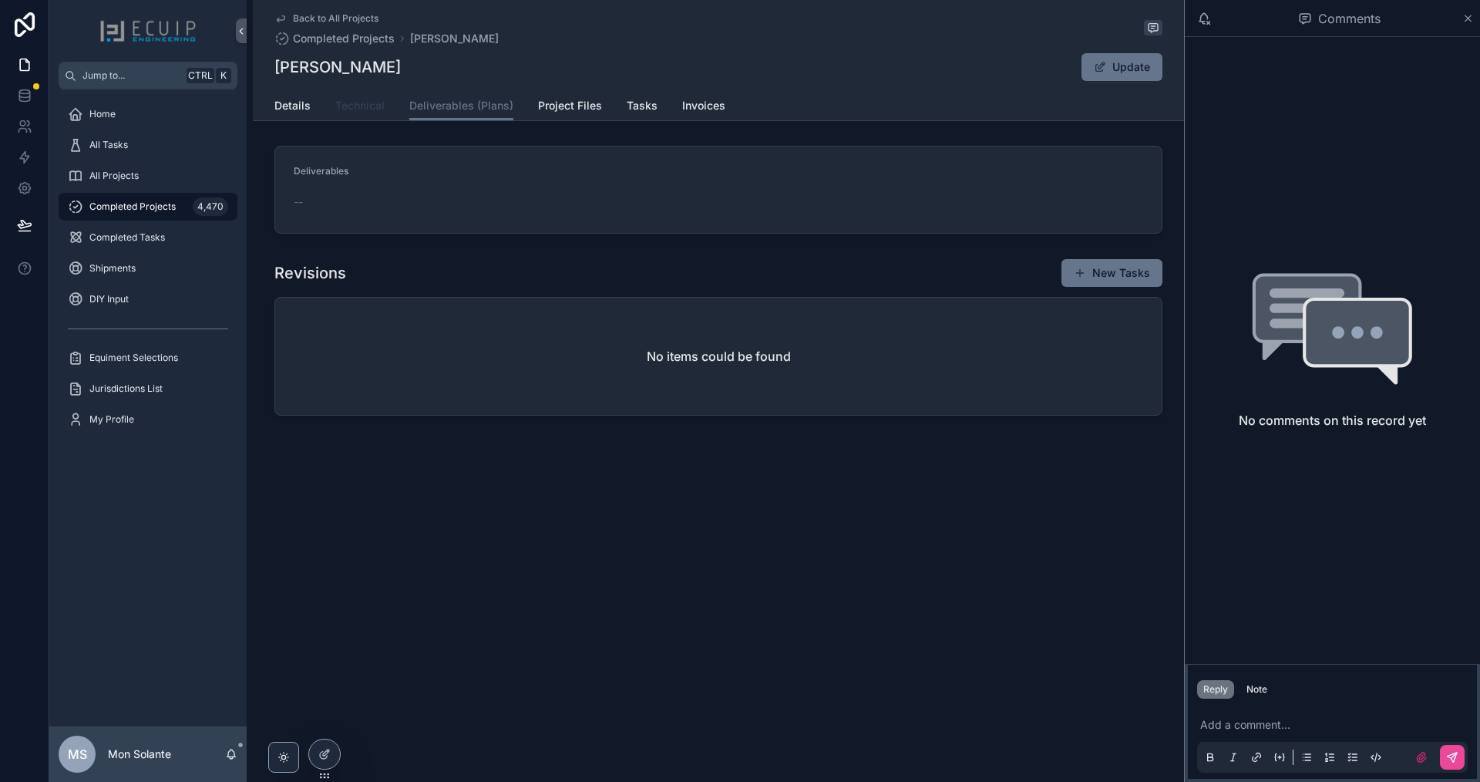
click at [373, 106] on span "Technical" at bounding box center [359, 105] width 49 height 15
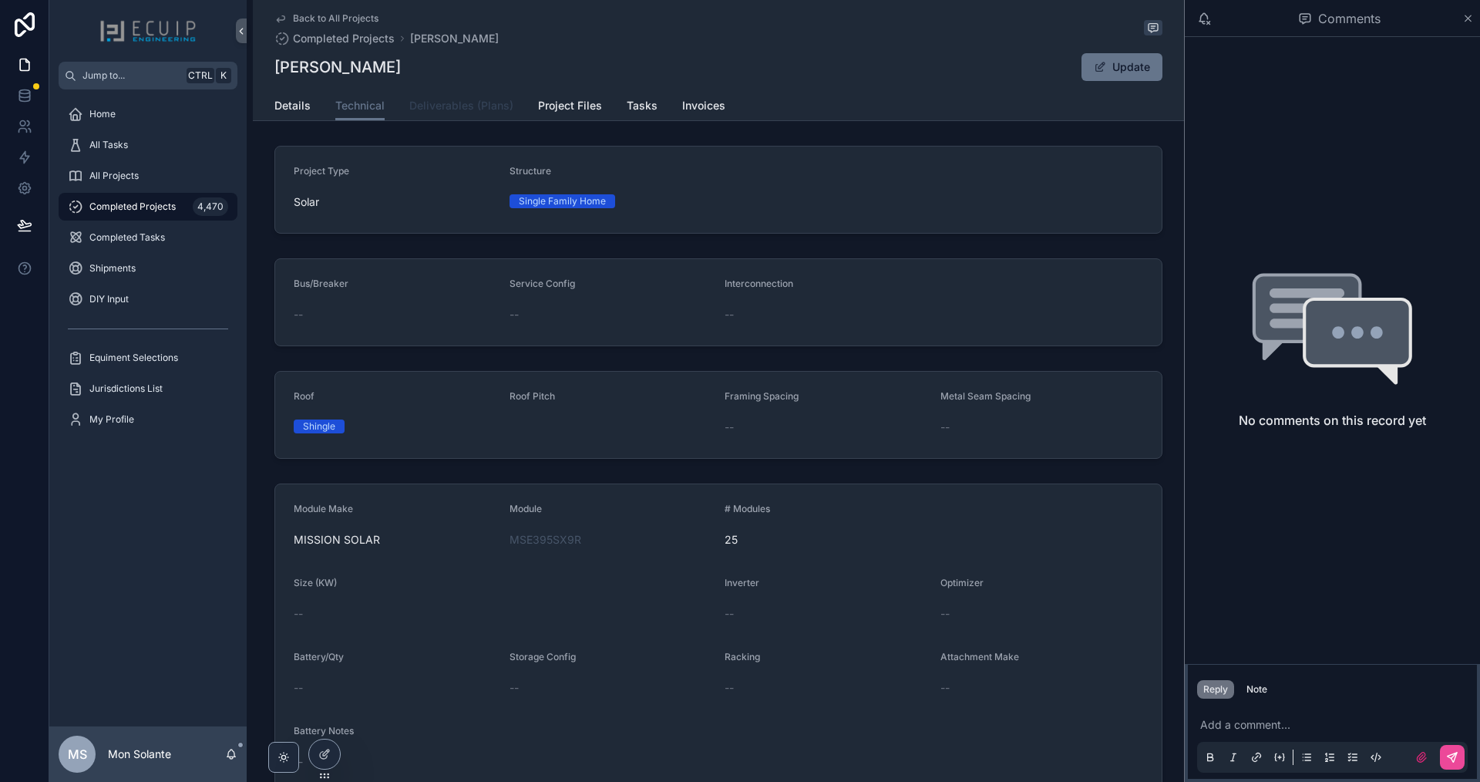
click at [490, 106] on span "Deliverables (Plans)" at bounding box center [461, 105] width 104 height 15
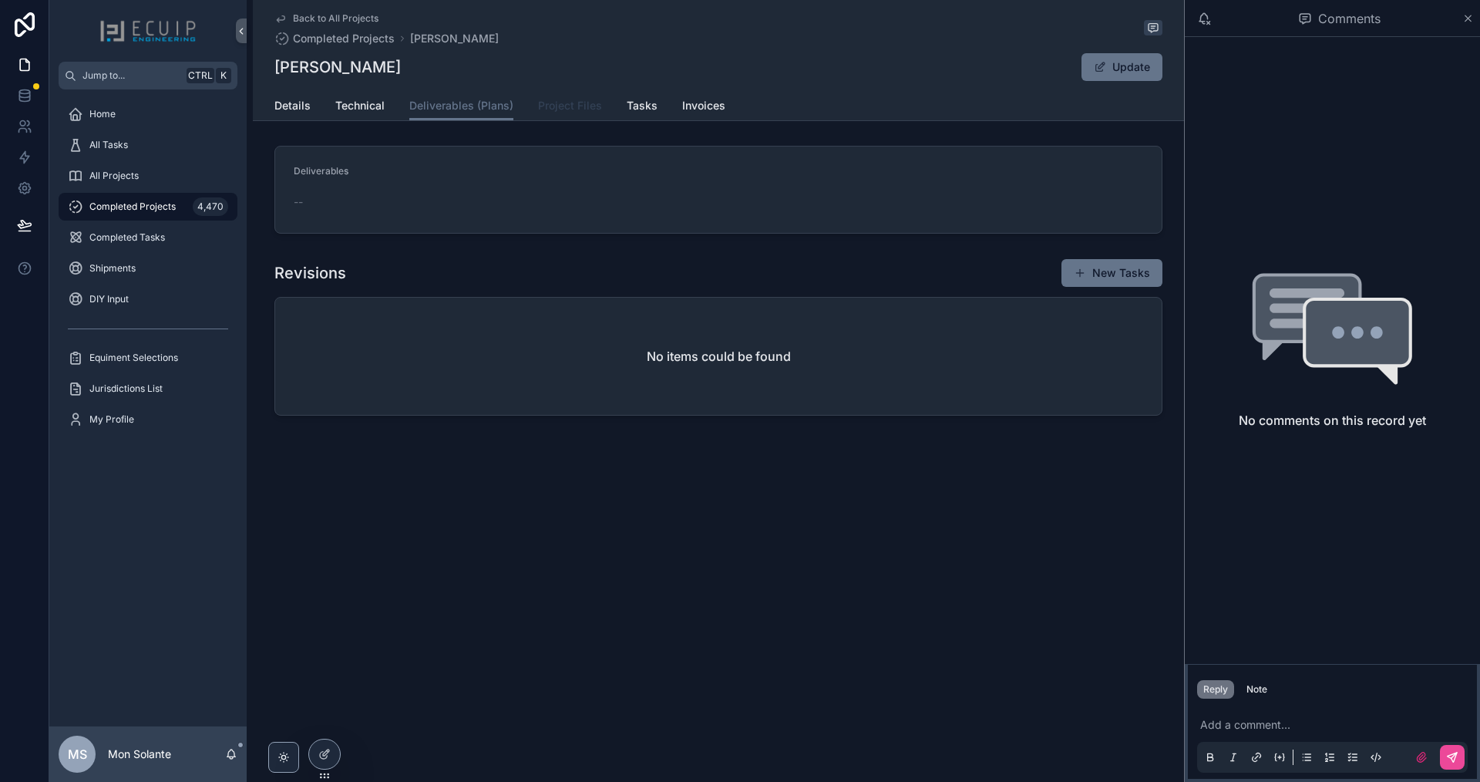
click at [544, 107] on span "Project Files" at bounding box center [570, 105] width 64 height 15
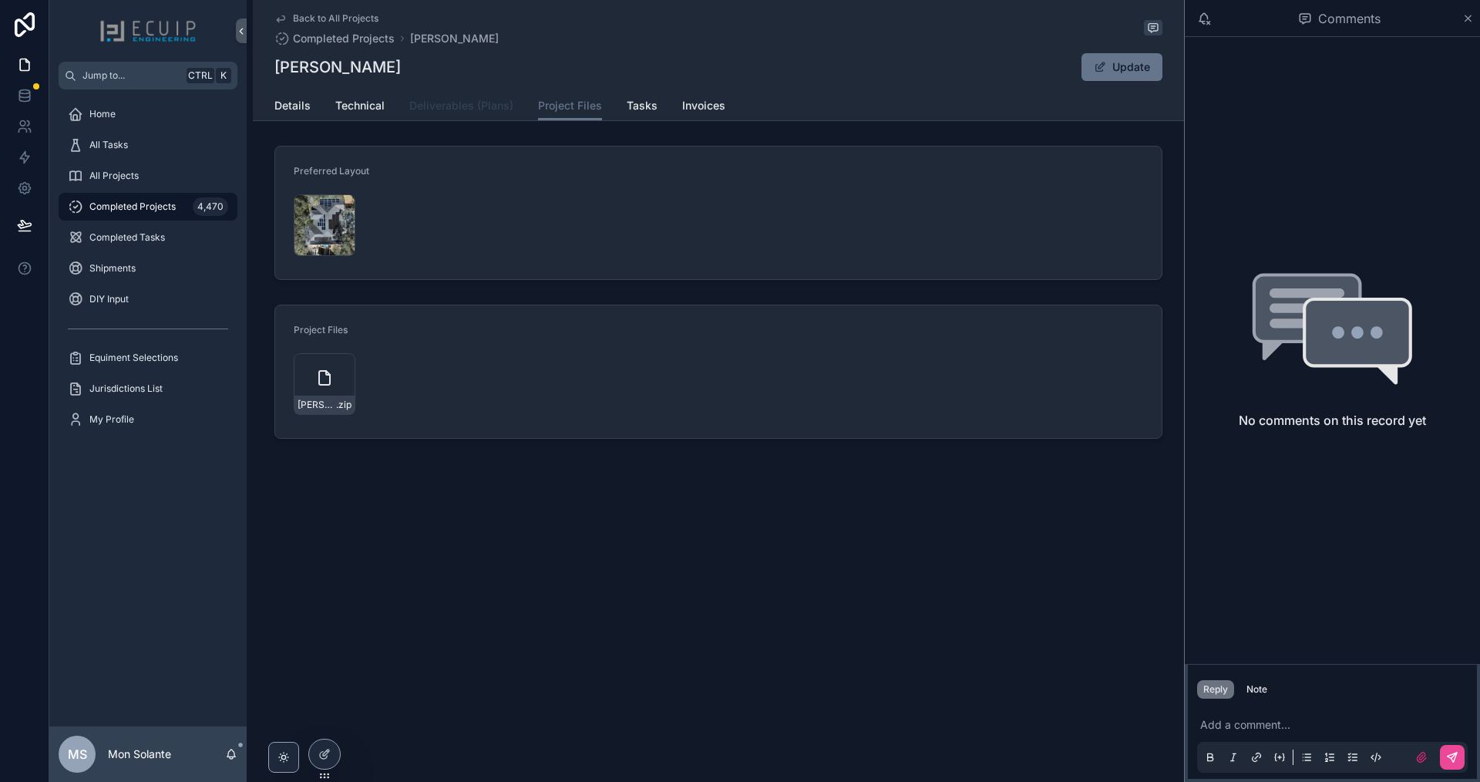
click at [477, 105] on span "Deliverables (Plans)" at bounding box center [461, 105] width 104 height 15
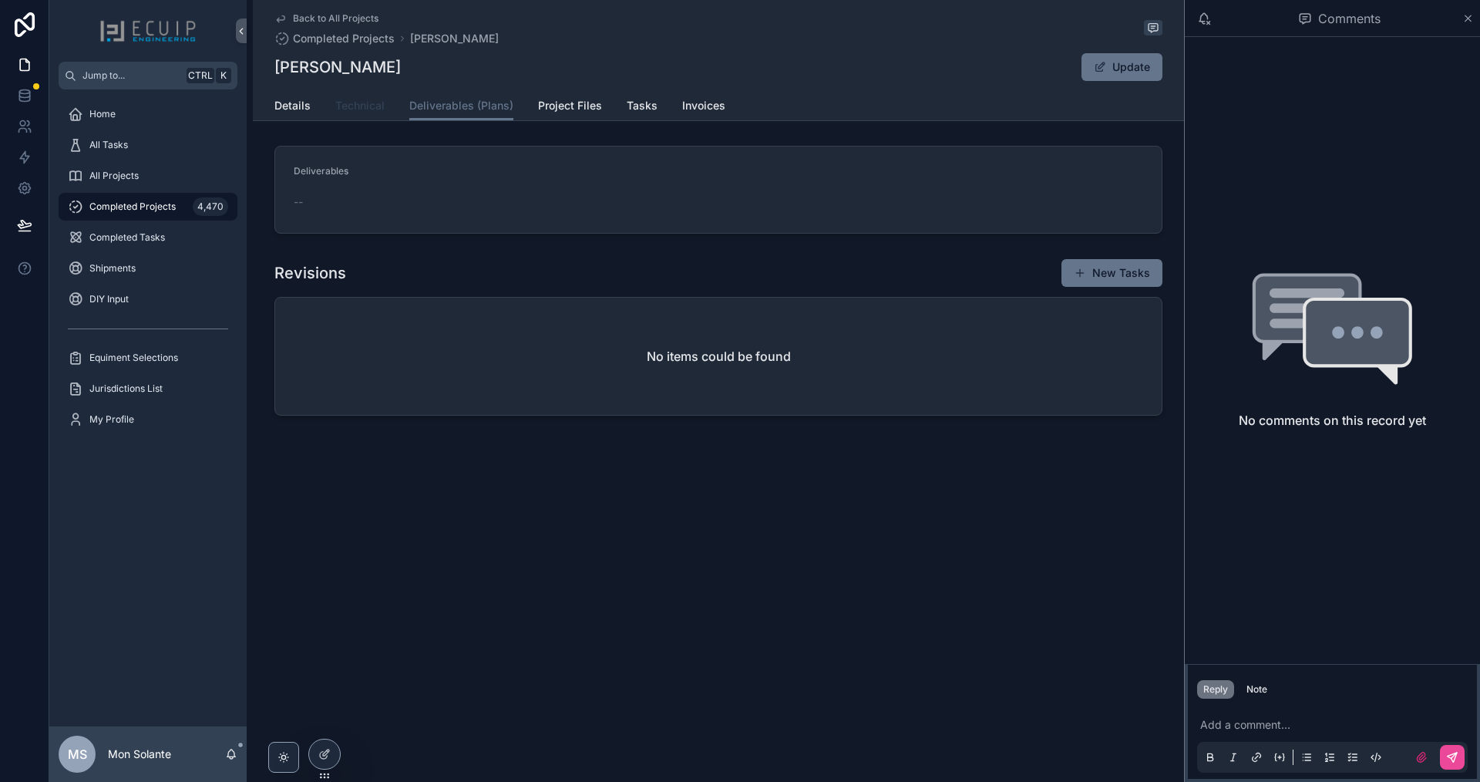
click at [377, 107] on span "Technical" at bounding box center [359, 105] width 49 height 15
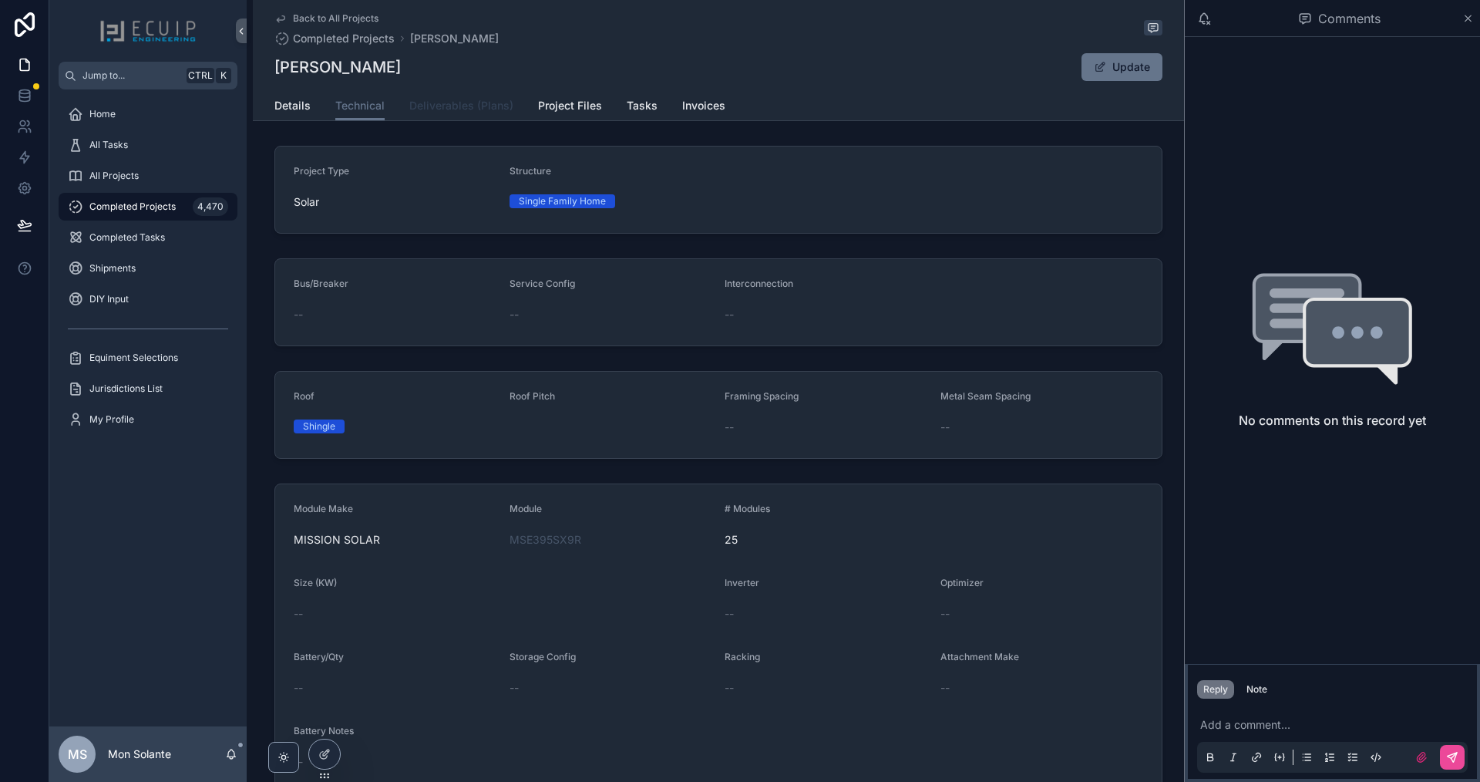
click at [443, 107] on span "Deliverables (Plans)" at bounding box center [461, 105] width 104 height 15
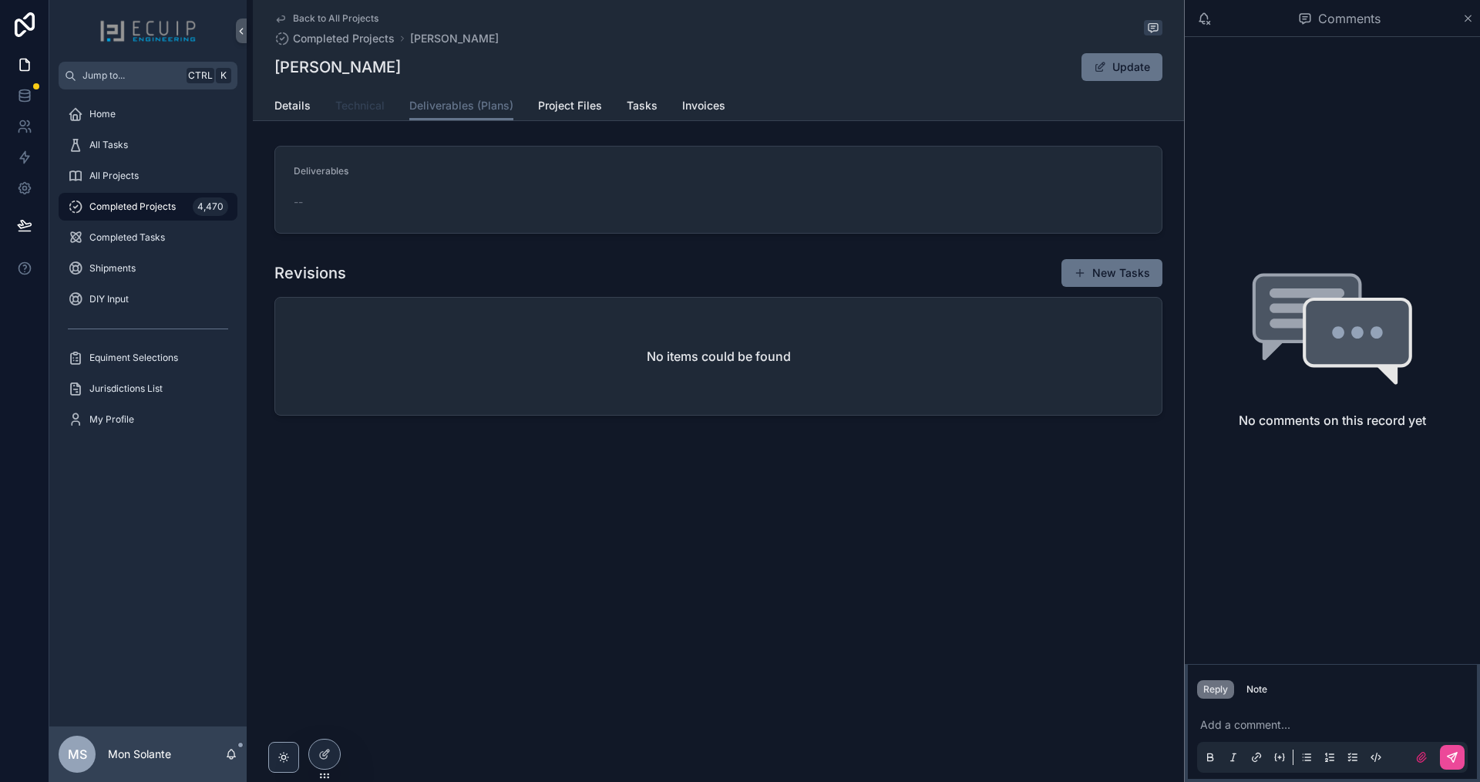
click at [355, 103] on span "Technical" at bounding box center [359, 105] width 49 height 15
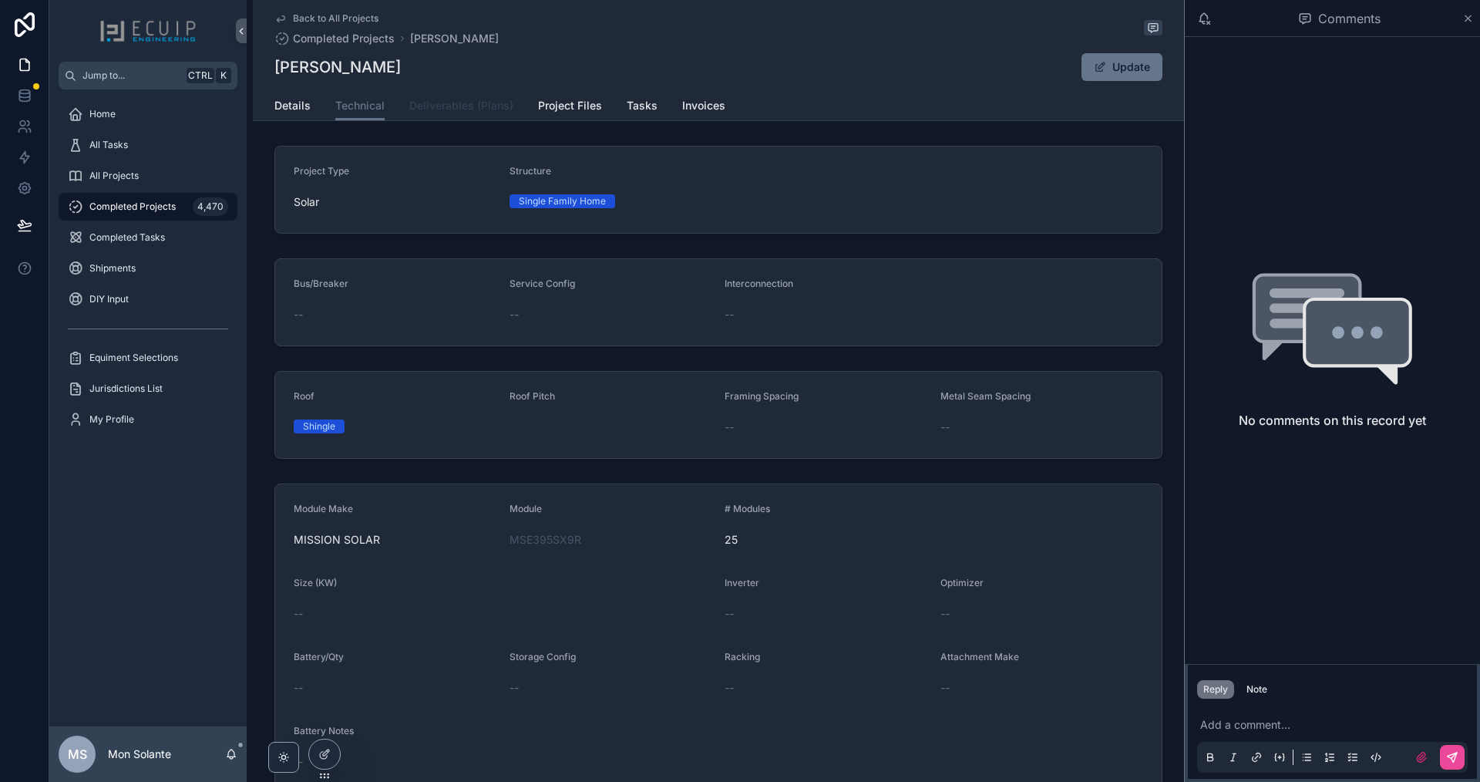
click at [429, 108] on span "Deliverables (Plans)" at bounding box center [461, 105] width 104 height 15
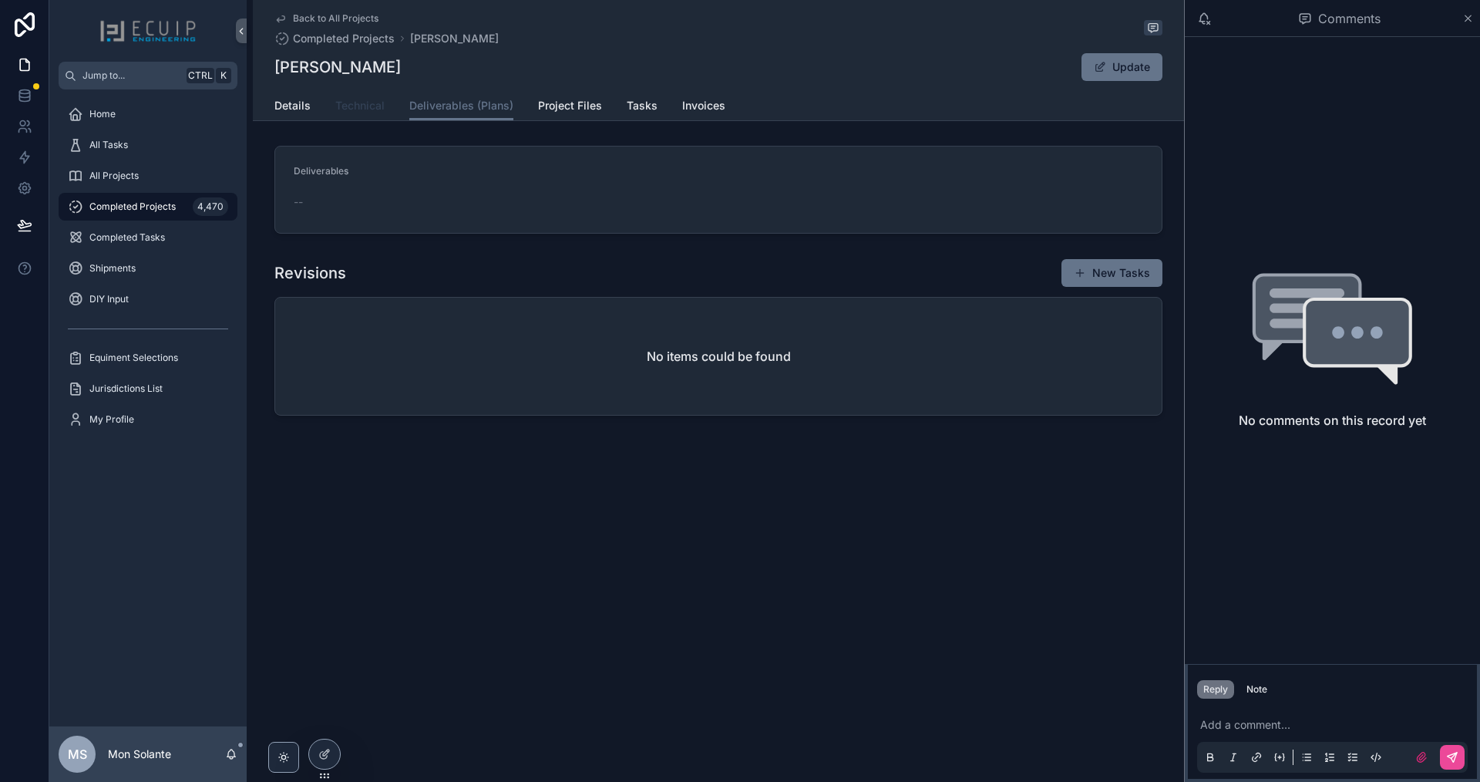
click at [369, 107] on span "Technical" at bounding box center [359, 105] width 49 height 15
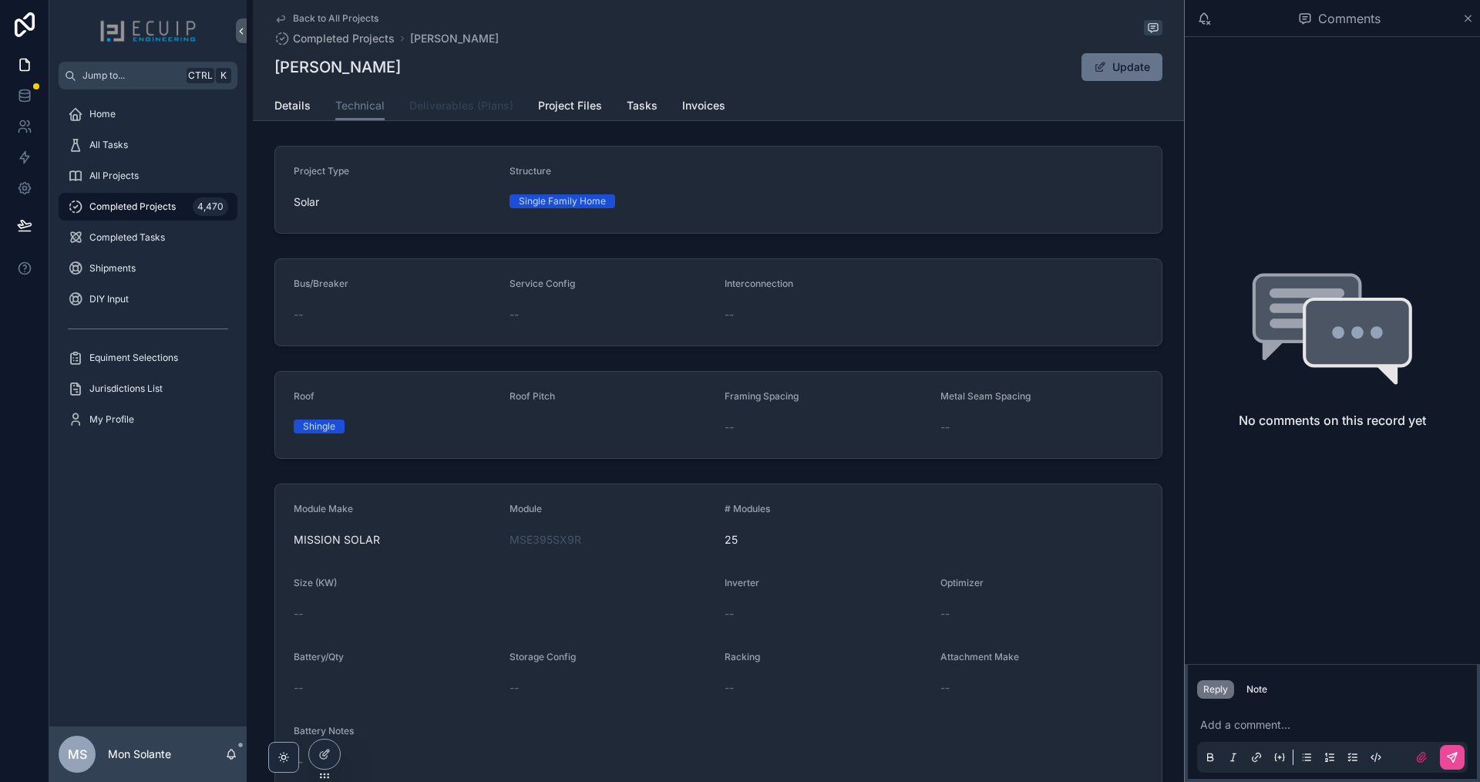
click at [419, 106] on span "Deliverables (Plans)" at bounding box center [461, 105] width 104 height 15
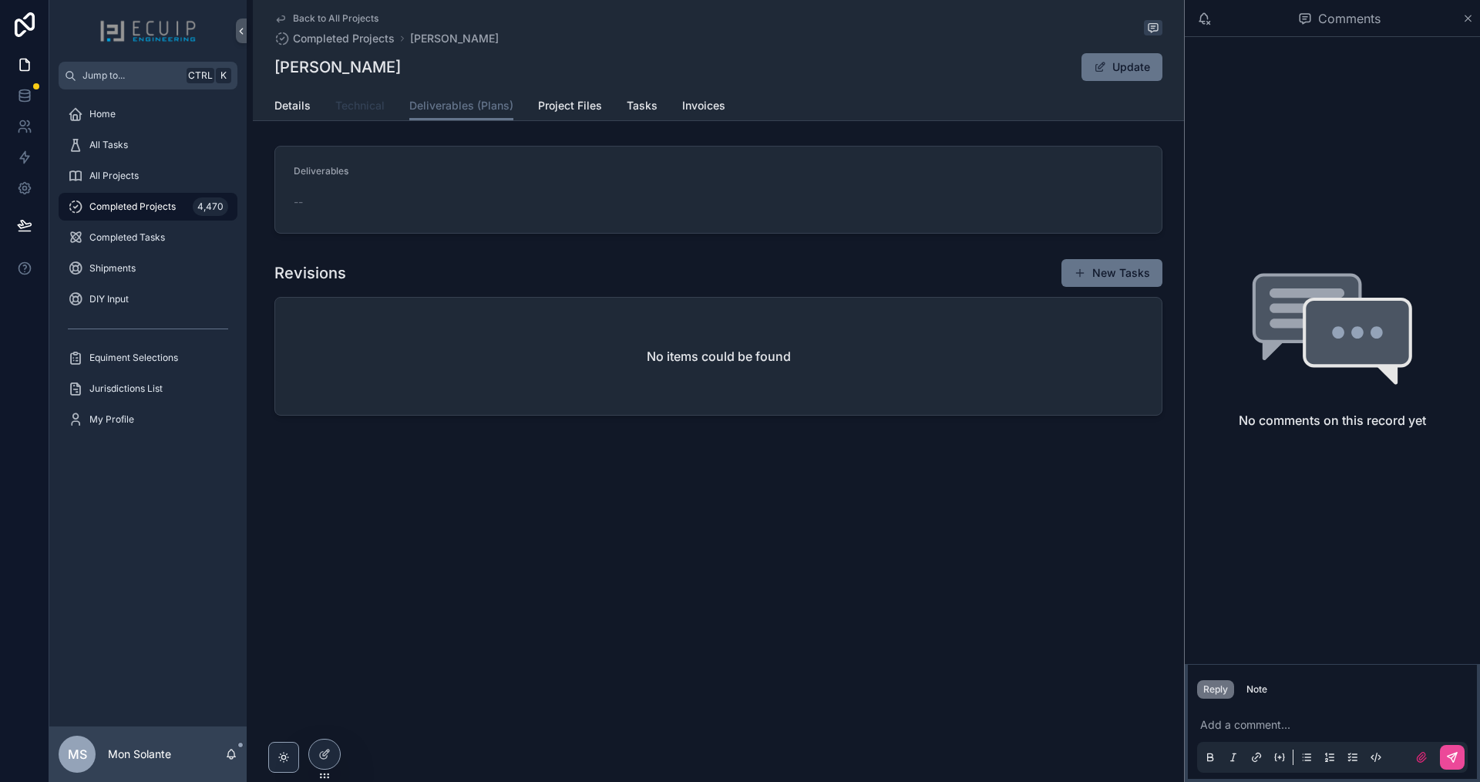
click at [384, 109] on div "Details Technical Deliverables (Plans) Project Files Tasks Invoices" at bounding box center [719, 105] width 888 height 29
click at [370, 106] on span "Technical" at bounding box center [359, 105] width 49 height 15
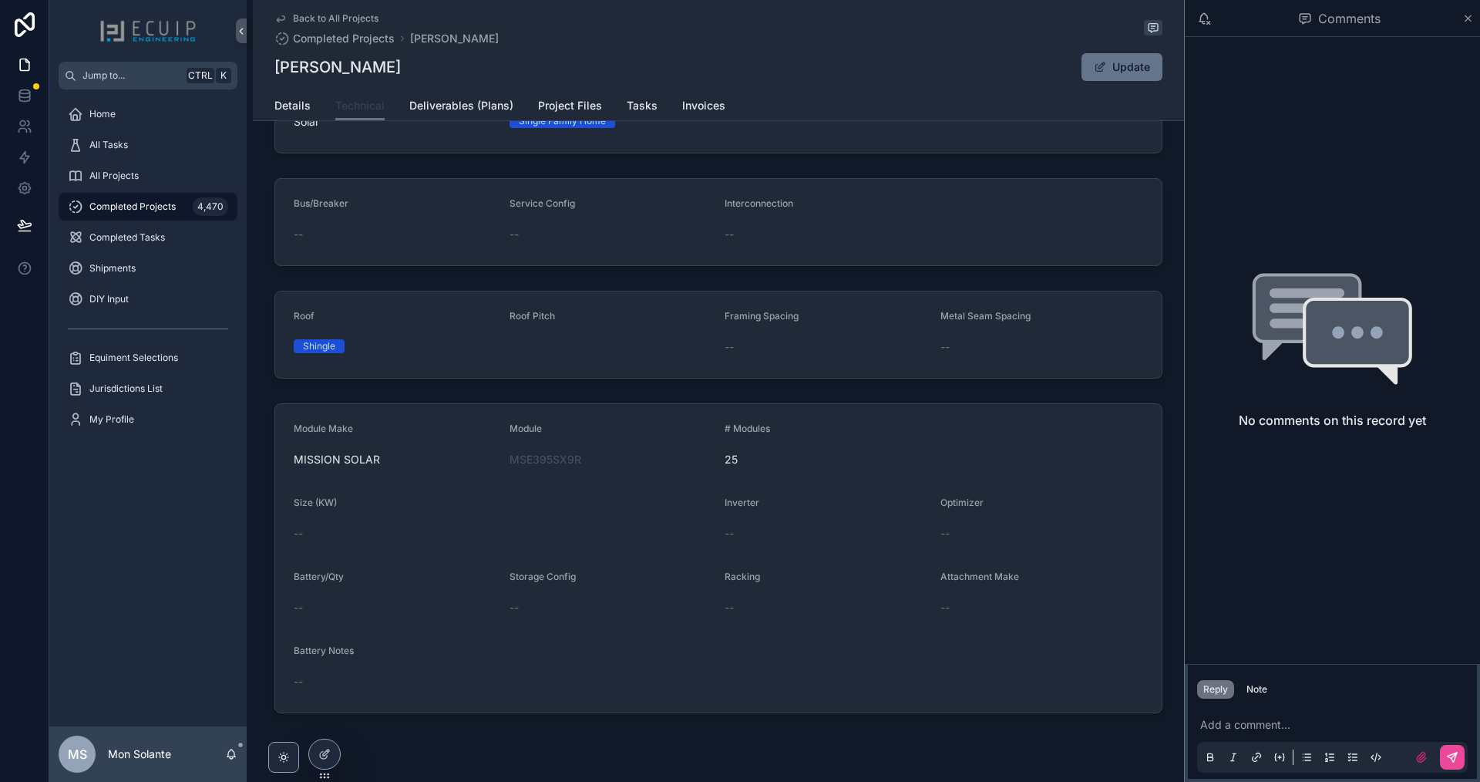
scroll to position [116, 0]
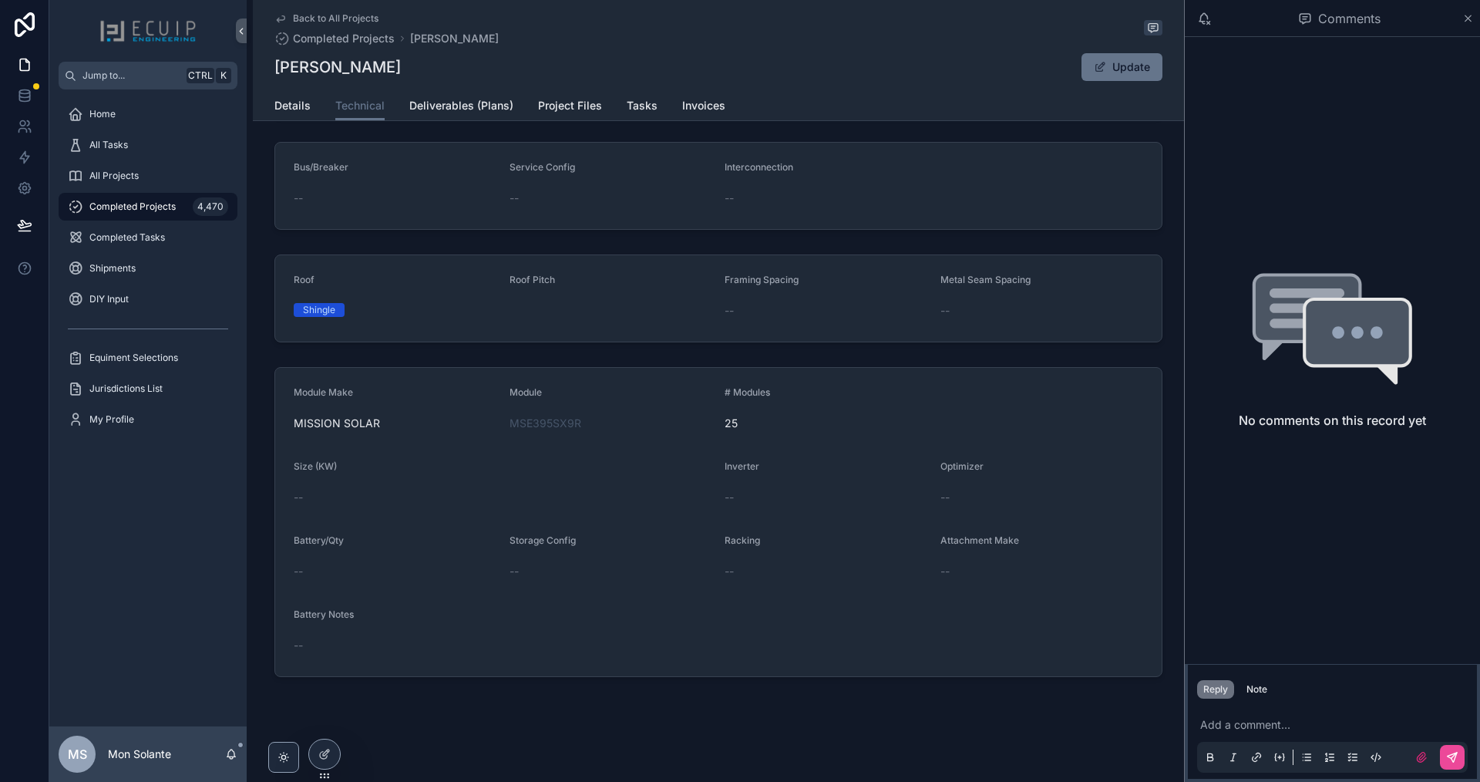
click at [573, 726] on div "Back to All Projects Completed Projects David Cooper David Cooper Update Techni…" at bounding box center [718, 333] width 931 height 898
click at [584, 103] on span "Project Files" at bounding box center [570, 105] width 64 height 15
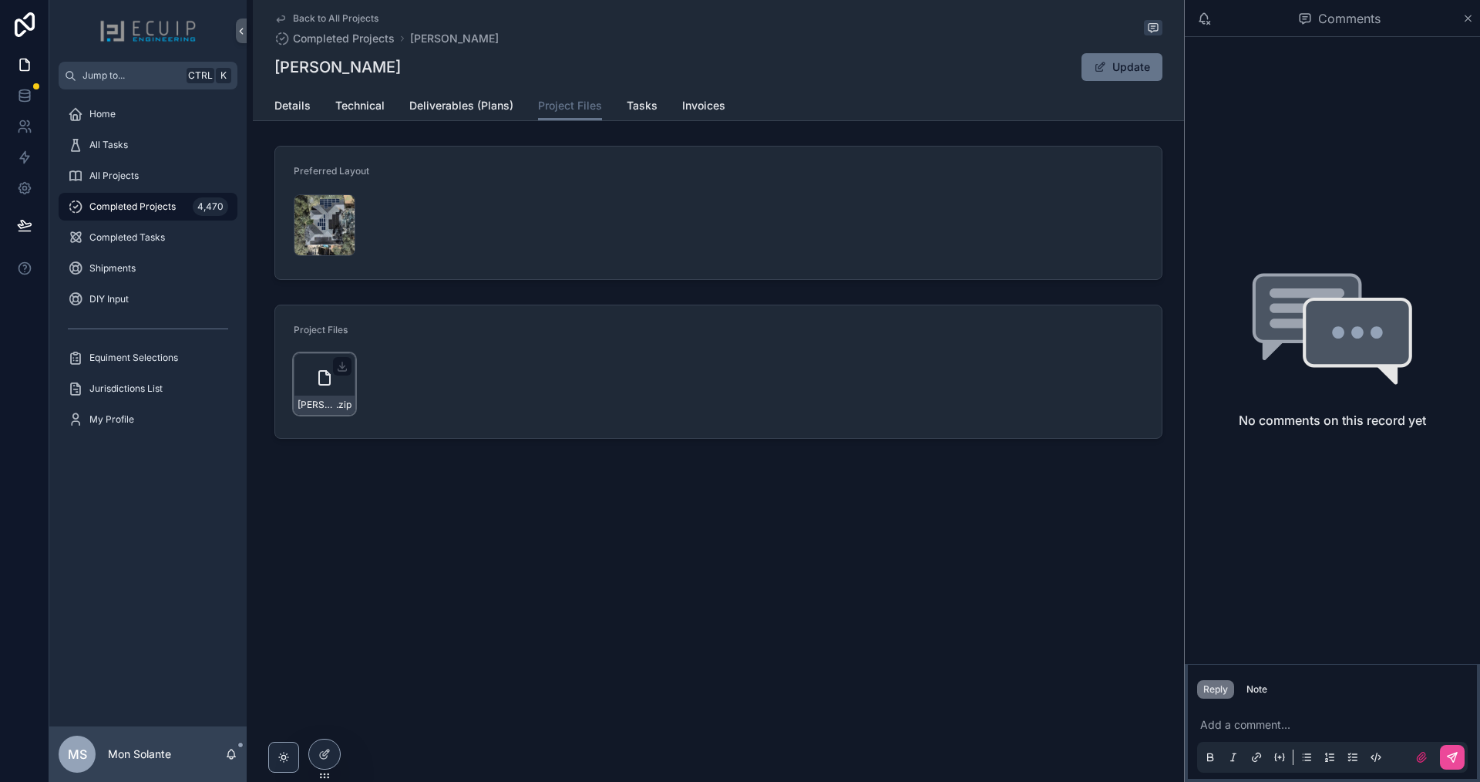
click at [322, 381] on icon "scrollable content" at bounding box center [324, 378] width 19 height 19
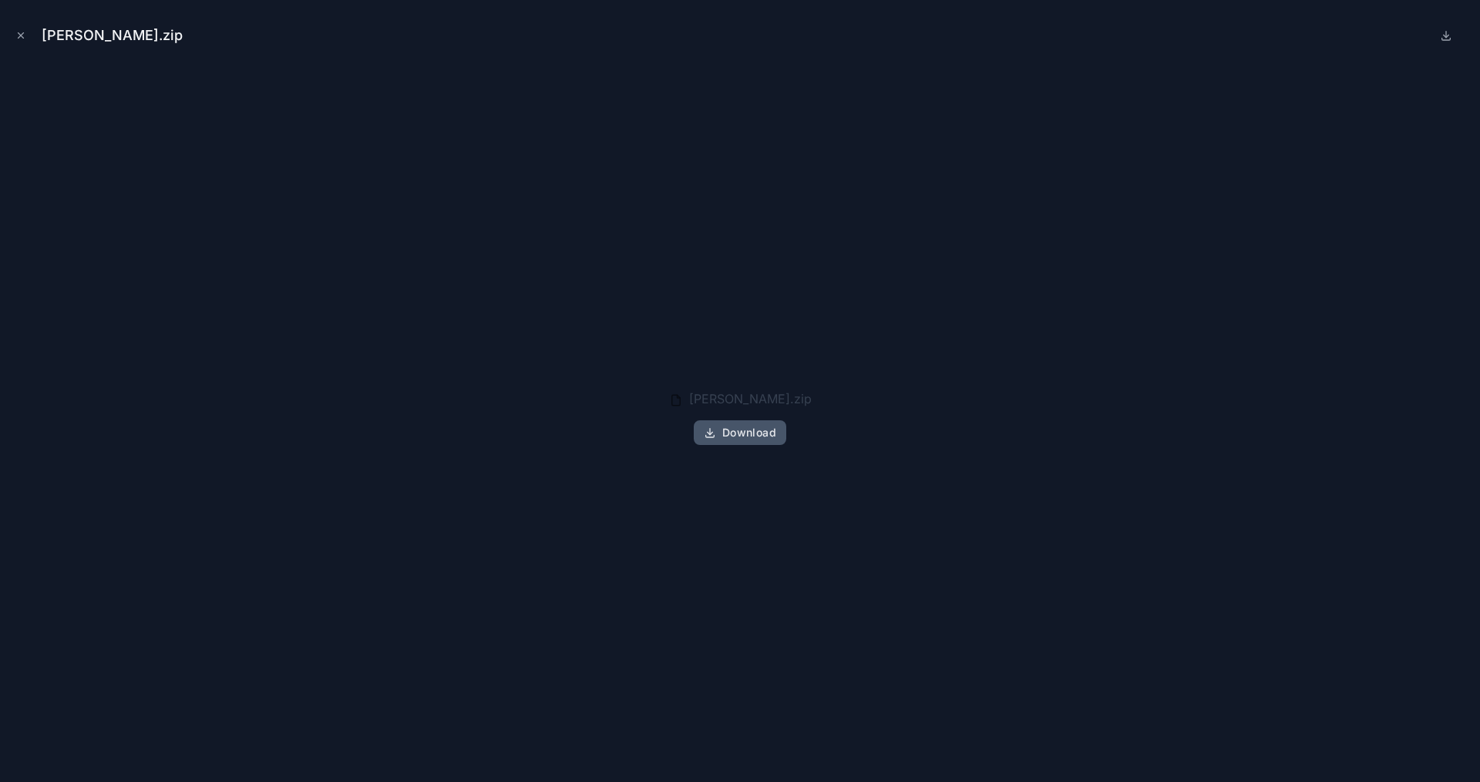
click at [713, 428] on icon "button" at bounding box center [710, 432] width 12 height 12
click at [722, 431] on button "Download" at bounding box center [740, 432] width 93 height 25
click at [725, 429] on span "Download" at bounding box center [749, 433] width 54 height 14
click at [1332, 28] on div "David-Cooper.zip" at bounding box center [740, 35] width 1456 height 46
click at [20, 39] on icon "Close modal" at bounding box center [20, 35] width 11 height 11
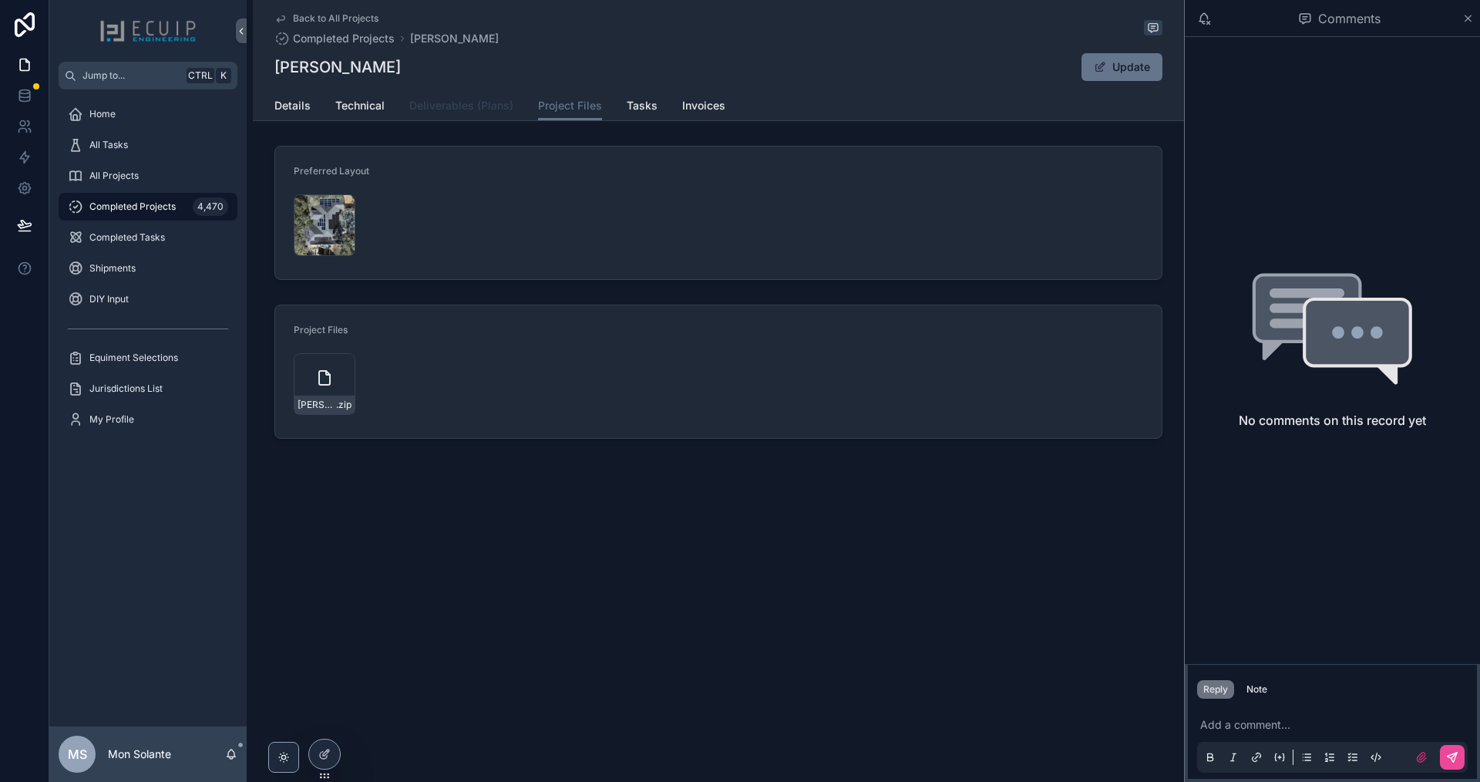
click at [484, 105] on span "Deliverables (Plans)" at bounding box center [461, 105] width 104 height 15
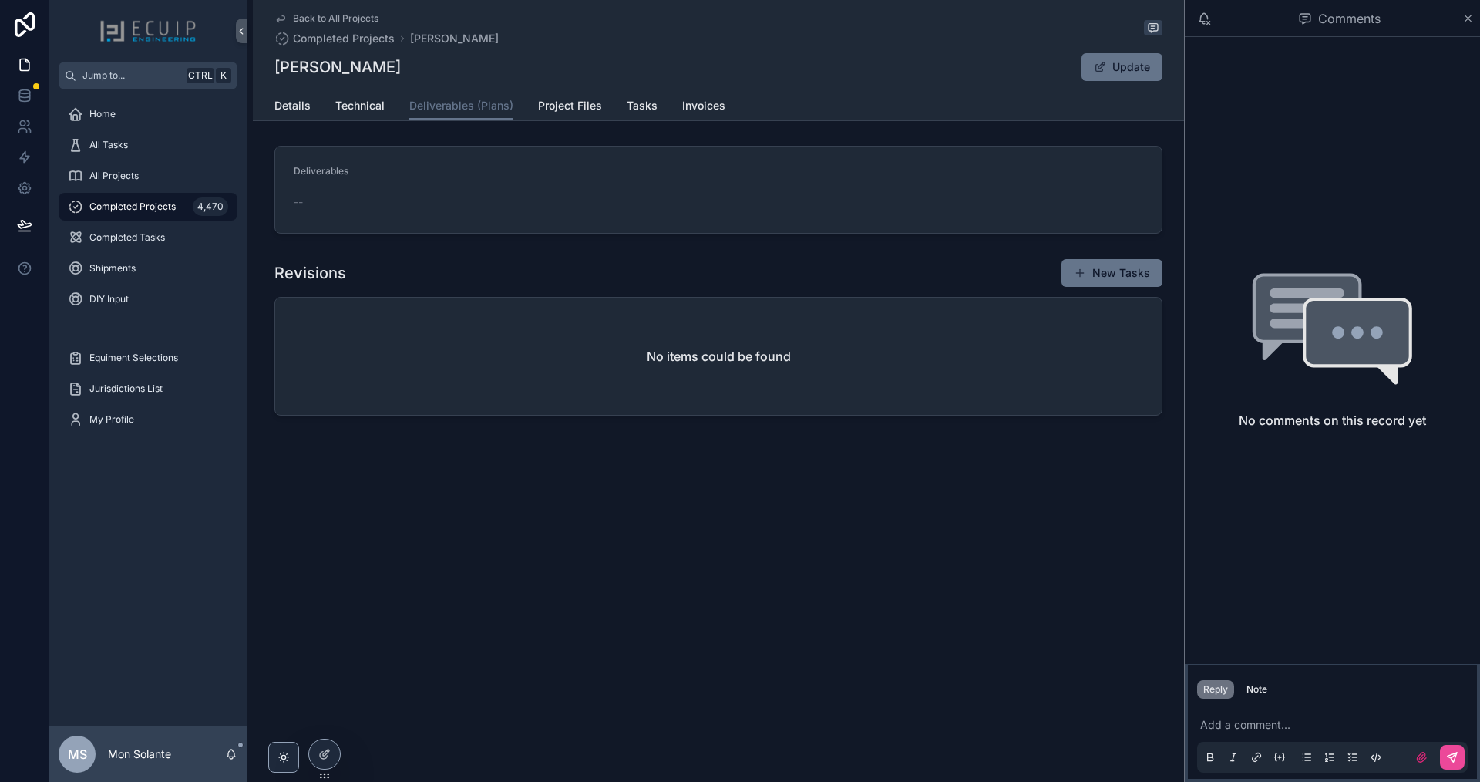
click at [162, 210] on span "Completed Projects" at bounding box center [132, 206] width 86 height 12
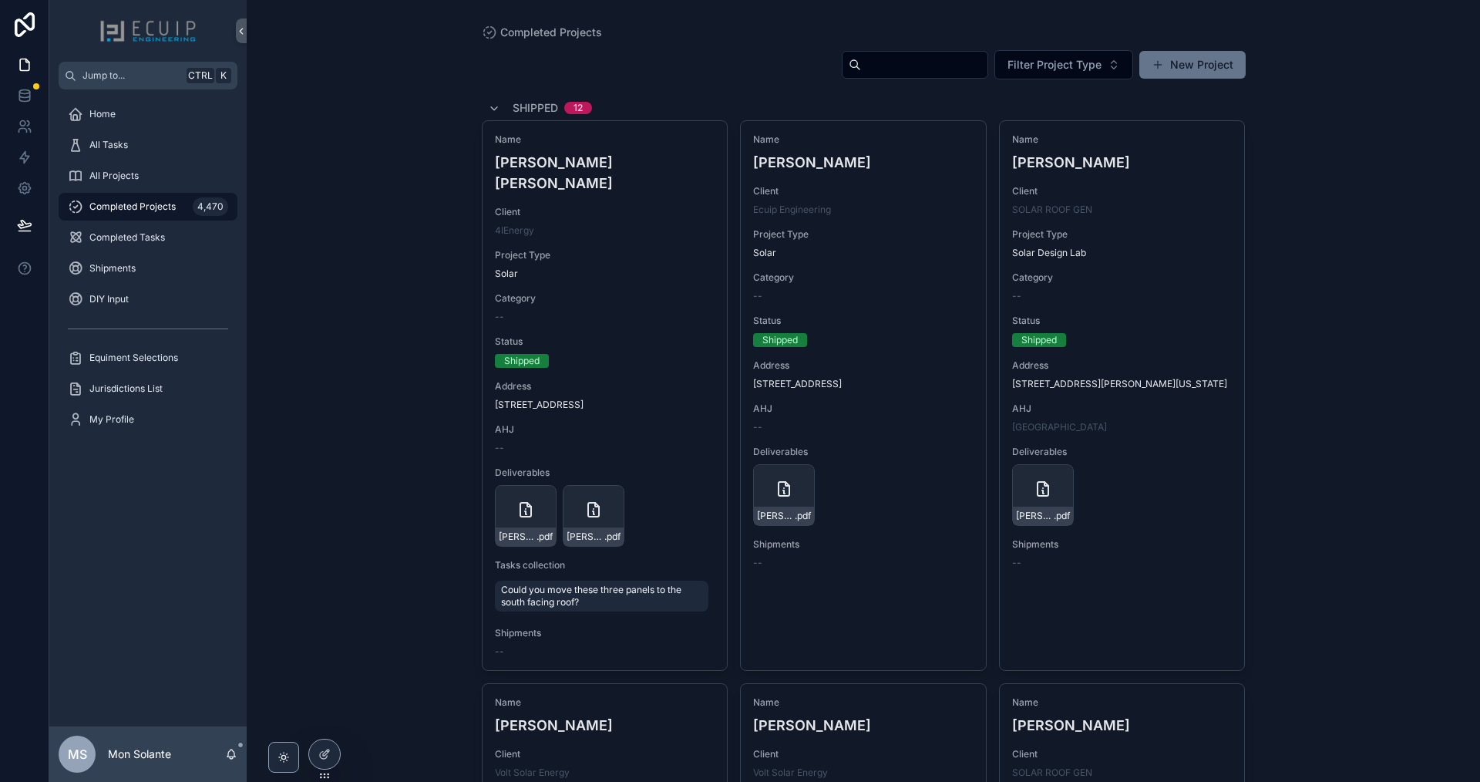
click at [861, 70] on input "scrollable content" at bounding box center [924, 65] width 126 height 22
click at [861, 68] on input "scrollable content" at bounding box center [924, 65] width 126 height 22
click at [861, 56] on input "scrollable content" at bounding box center [924, 65] width 126 height 22
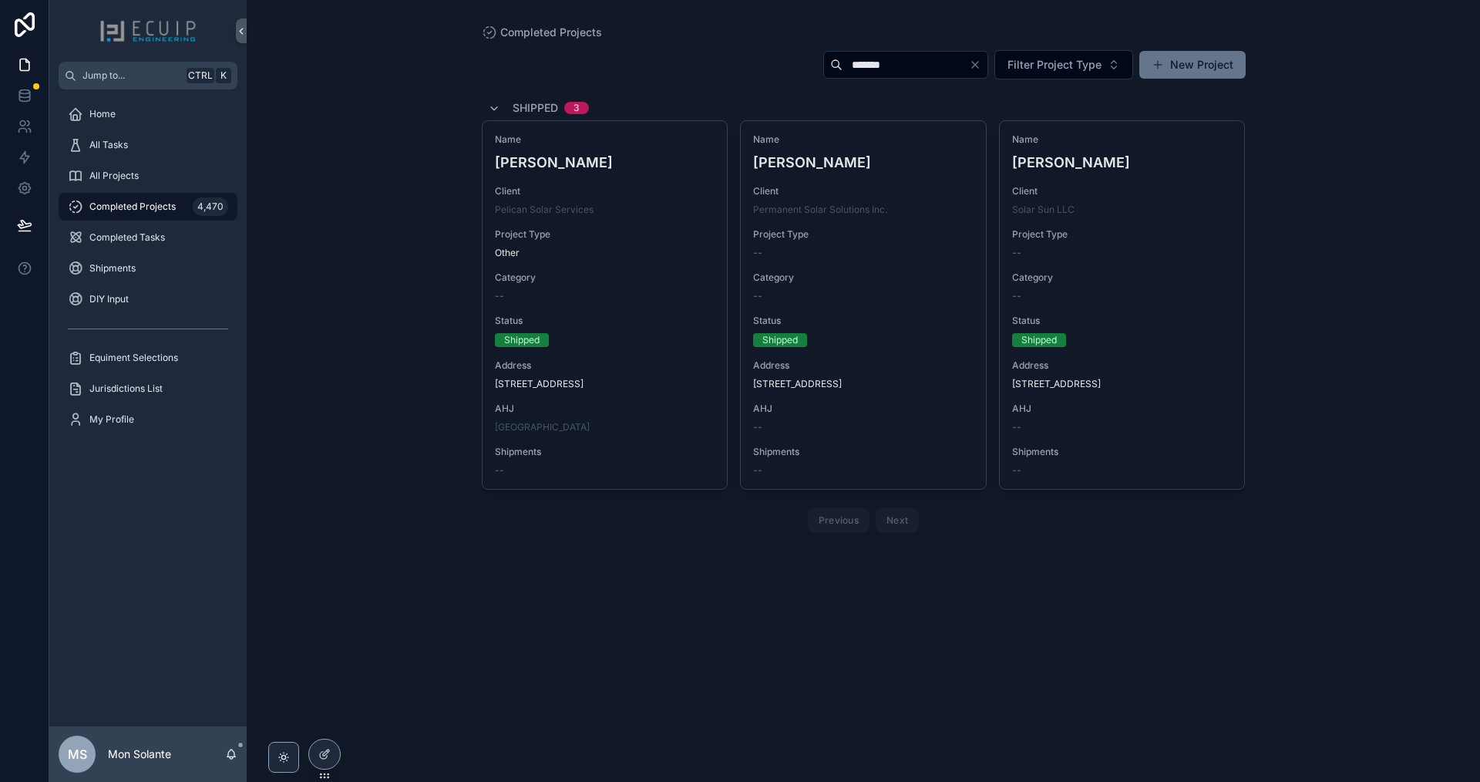
click at [871, 62] on input "*******" at bounding box center [906, 65] width 126 height 22
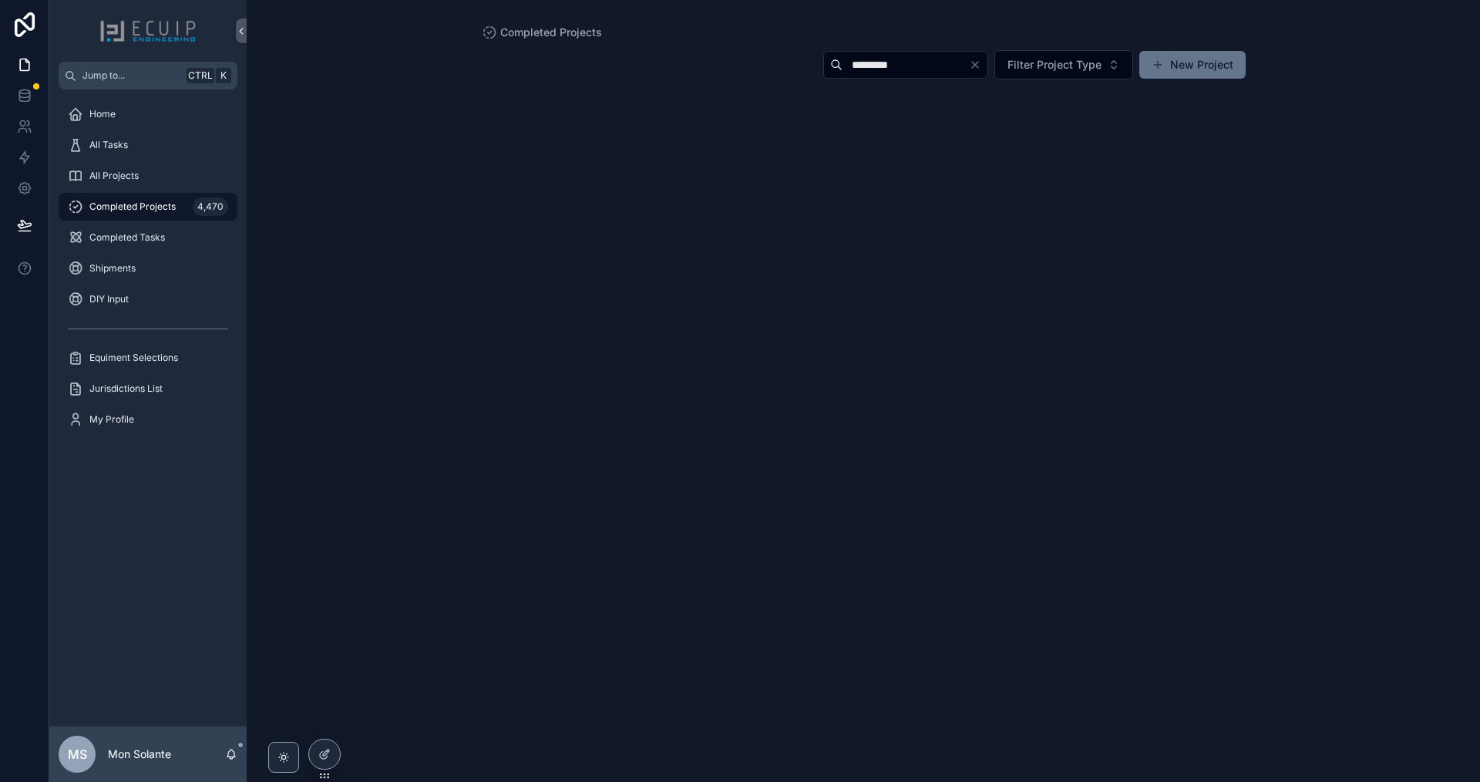
click at [892, 63] on input "*********" at bounding box center [906, 65] width 126 height 22
drag, startPoint x: 786, startPoint y: 65, endPoint x: 763, endPoint y: 63, distance: 23.2
click at [758, 63] on div "********* Filter Project Type New Project" at bounding box center [864, 67] width 764 height 37
click at [925, 66] on input "******" at bounding box center [906, 65] width 126 height 22
type input "******"
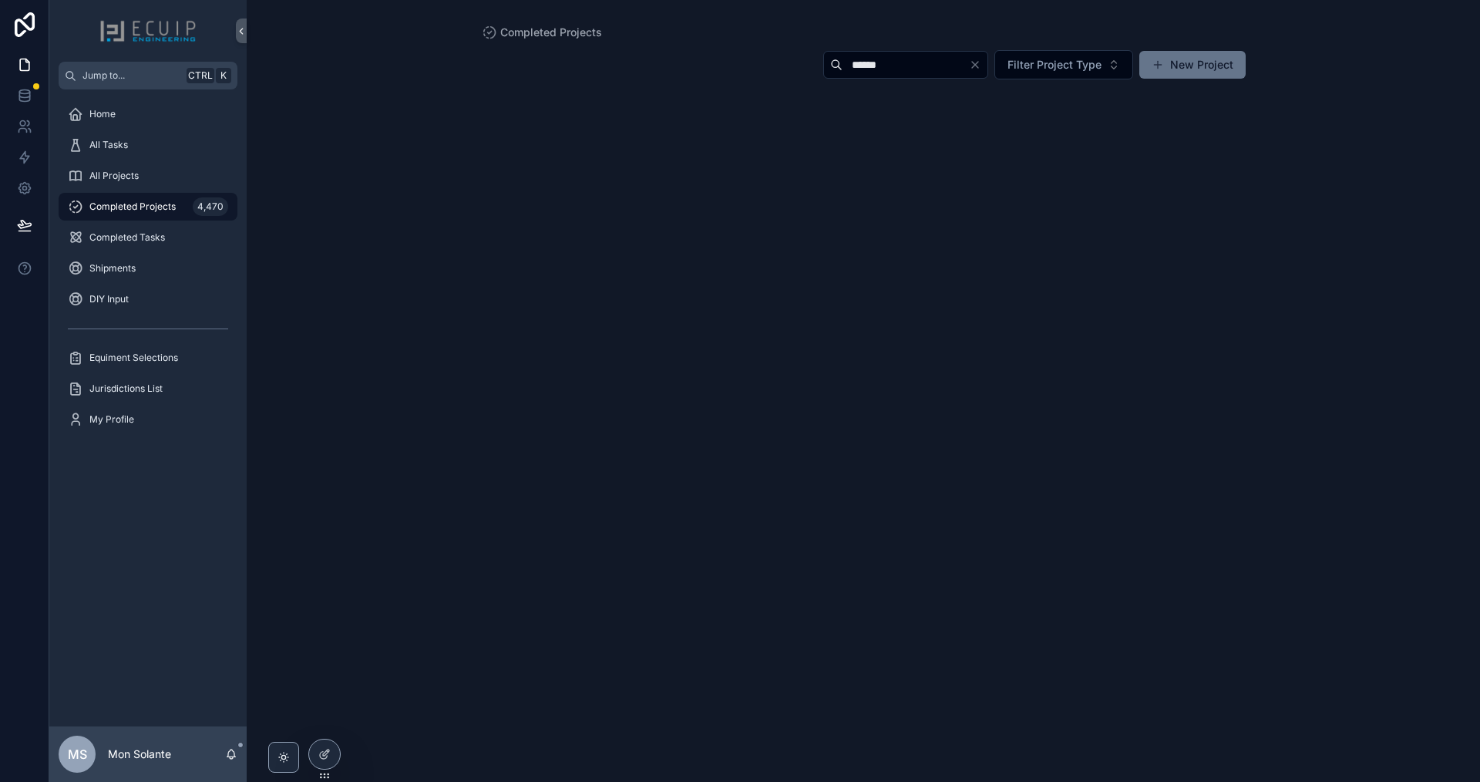
click at [973, 66] on icon "Clear" at bounding box center [975, 65] width 12 height 12
click at [914, 75] on input "scrollable content" at bounding box center [924, 65] width 126 height 22
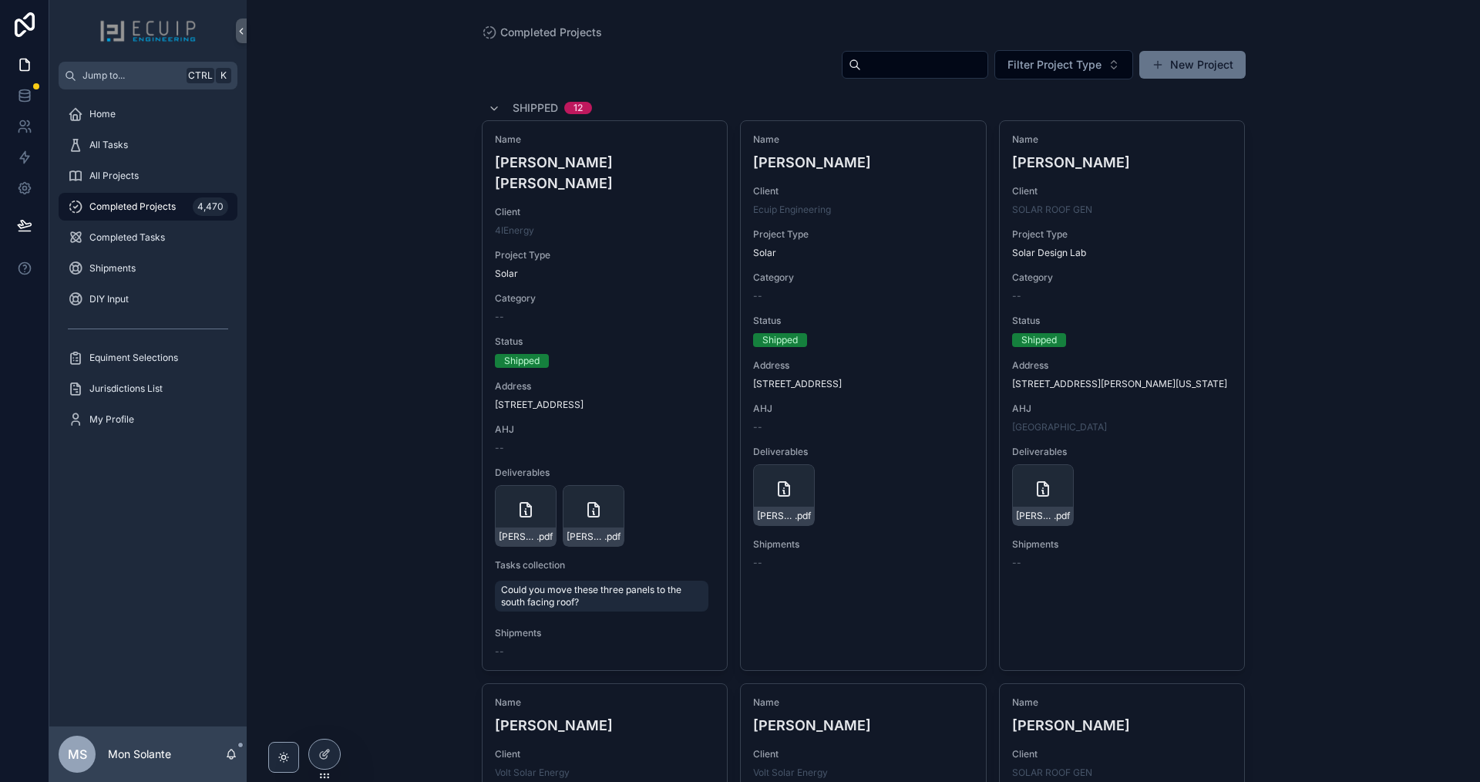
click at [897, 69] on input "scrollable content" at bounding box center [924, 65] width 126 height 22
click at [147, 211] on span "Completed Projects" at bounding box center [132, 206] width 86 height 12
click at [133, 180] on span "All Projects" at bounding box center [113, 176] width 49 height 12
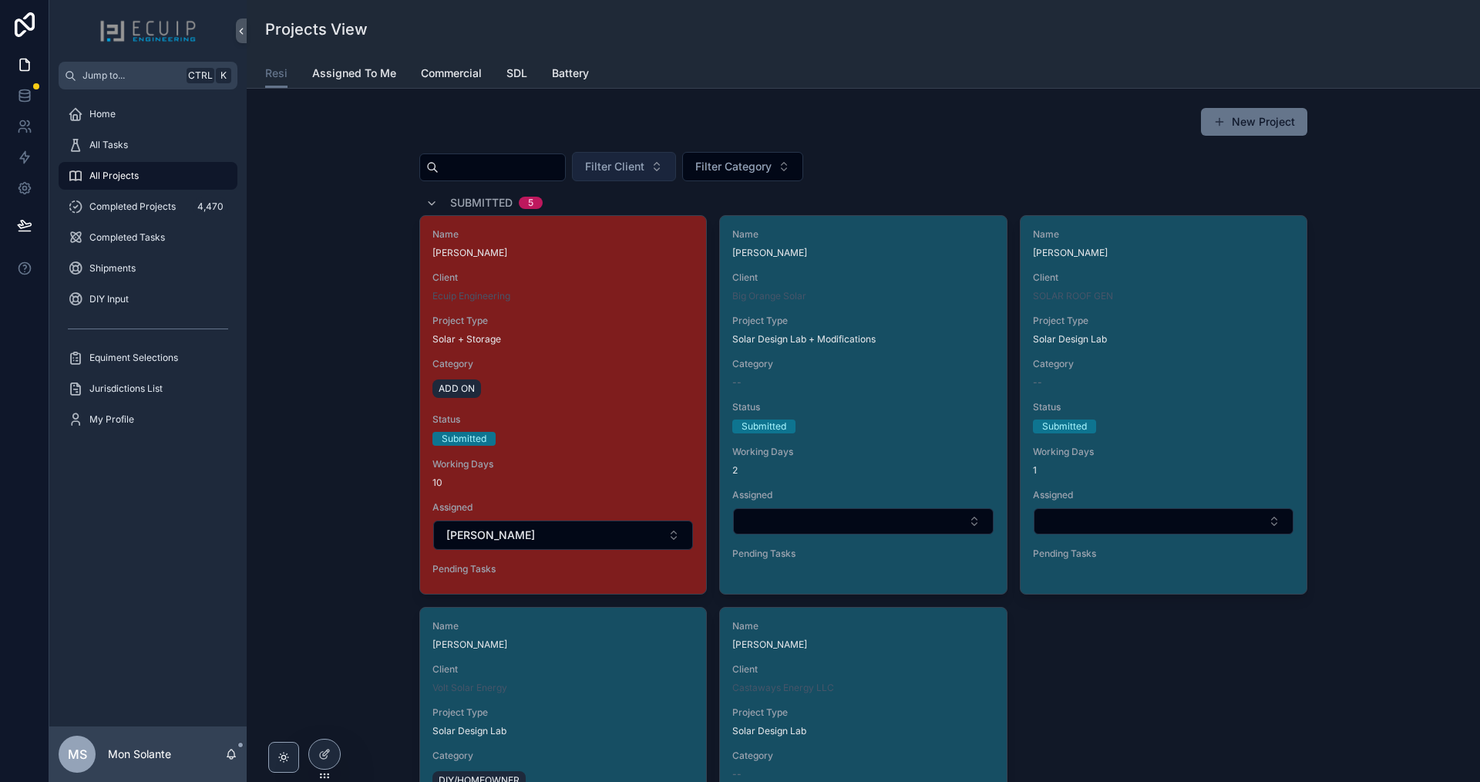
click at [676, 166] on button "Filter Client" at bounding box center [624, 166] width 104 height 29
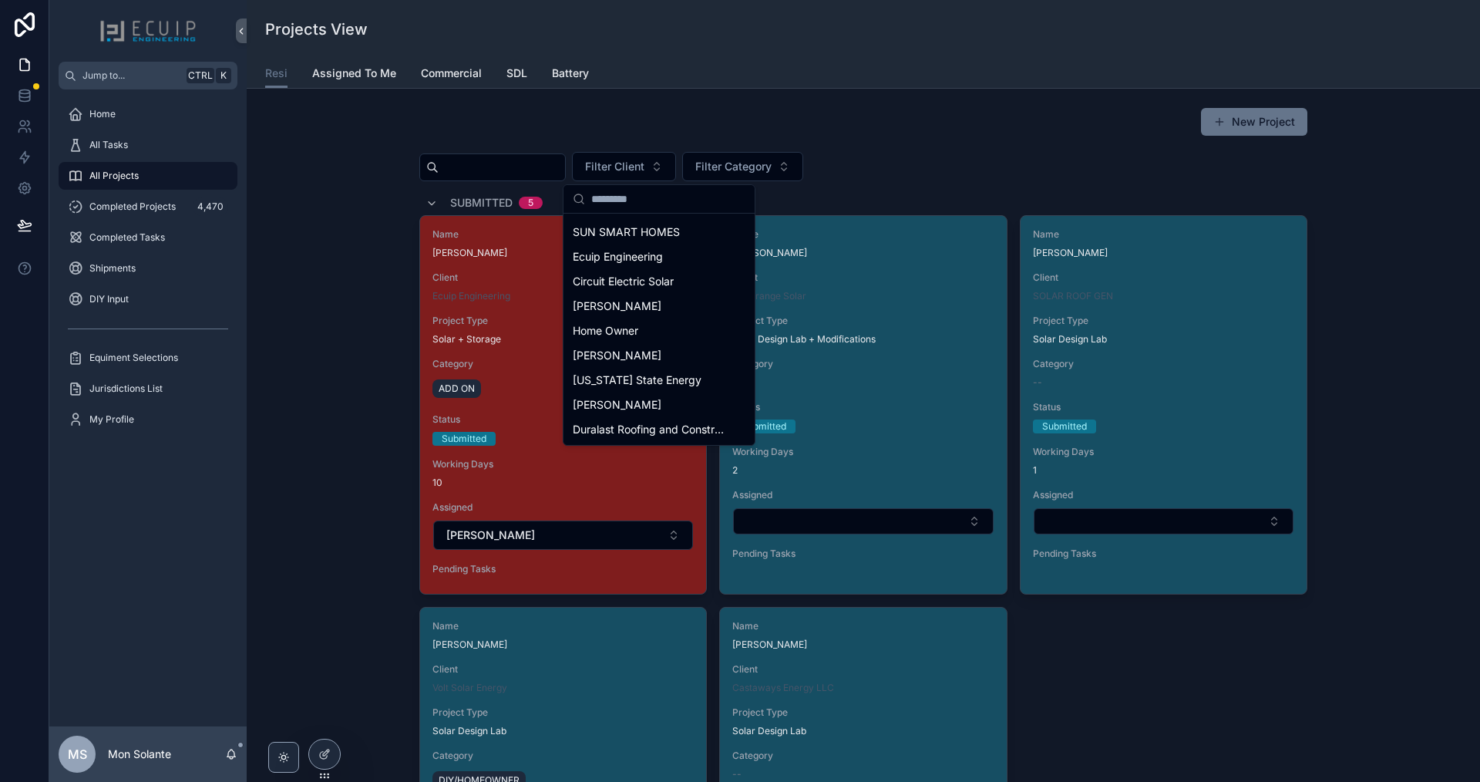
scroll to position [1218, 0]
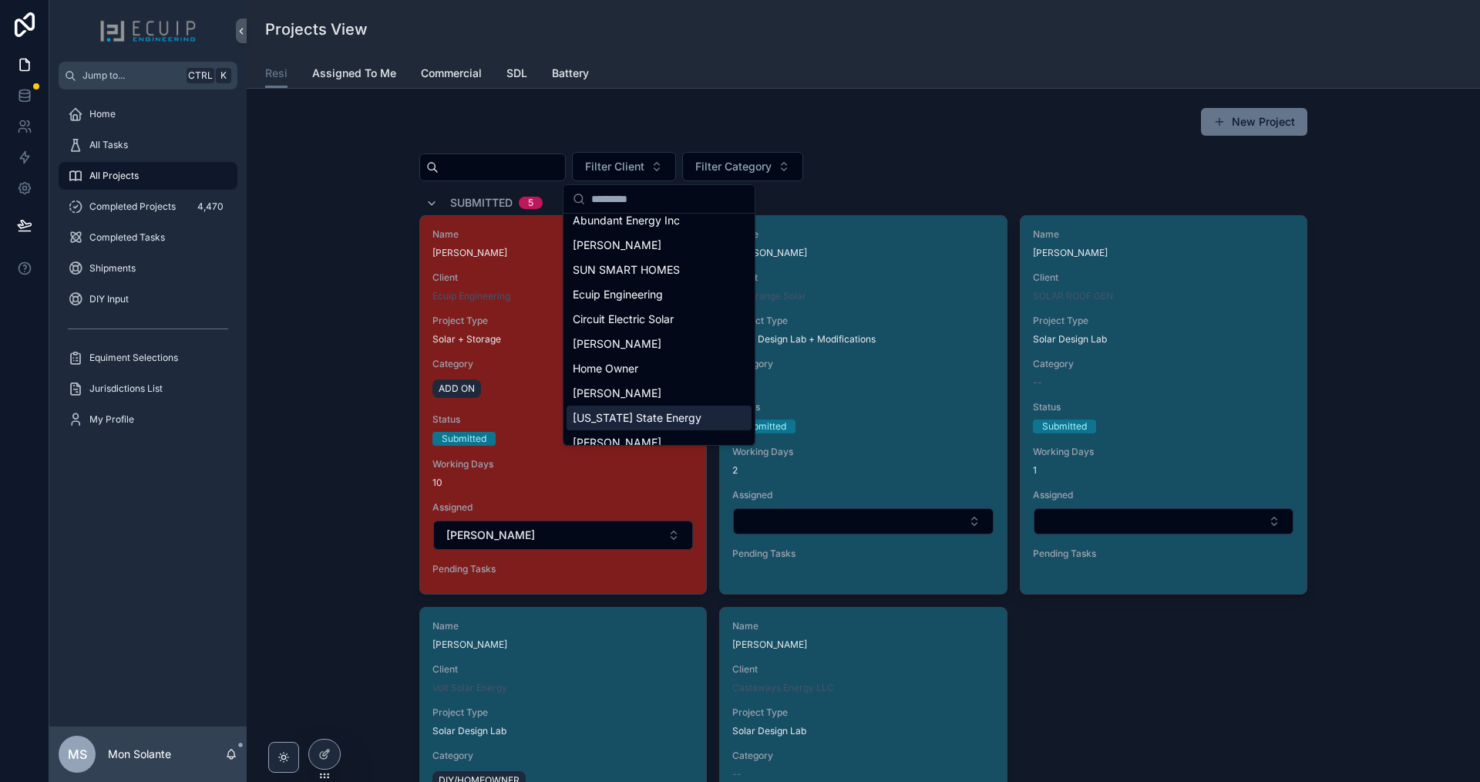
click at [699, 417] on div "Florida State Energy" at bounding box center [659, 418] width 185 height 25
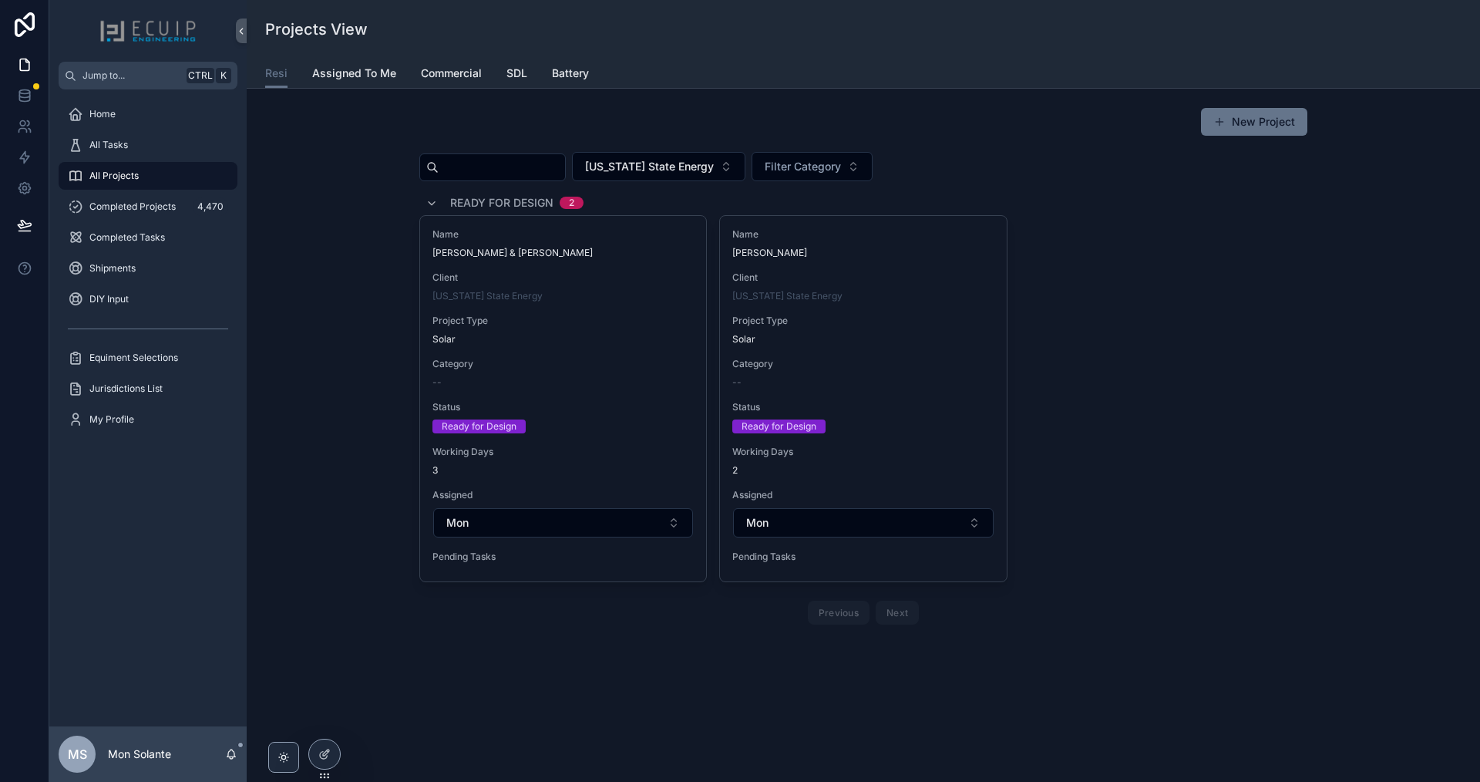
click at [808, 353] on div "Name David Cooper Client Florida State Energy Project Type Solar Category -- St…" at bounding box center [863, 398] width 286 height 365
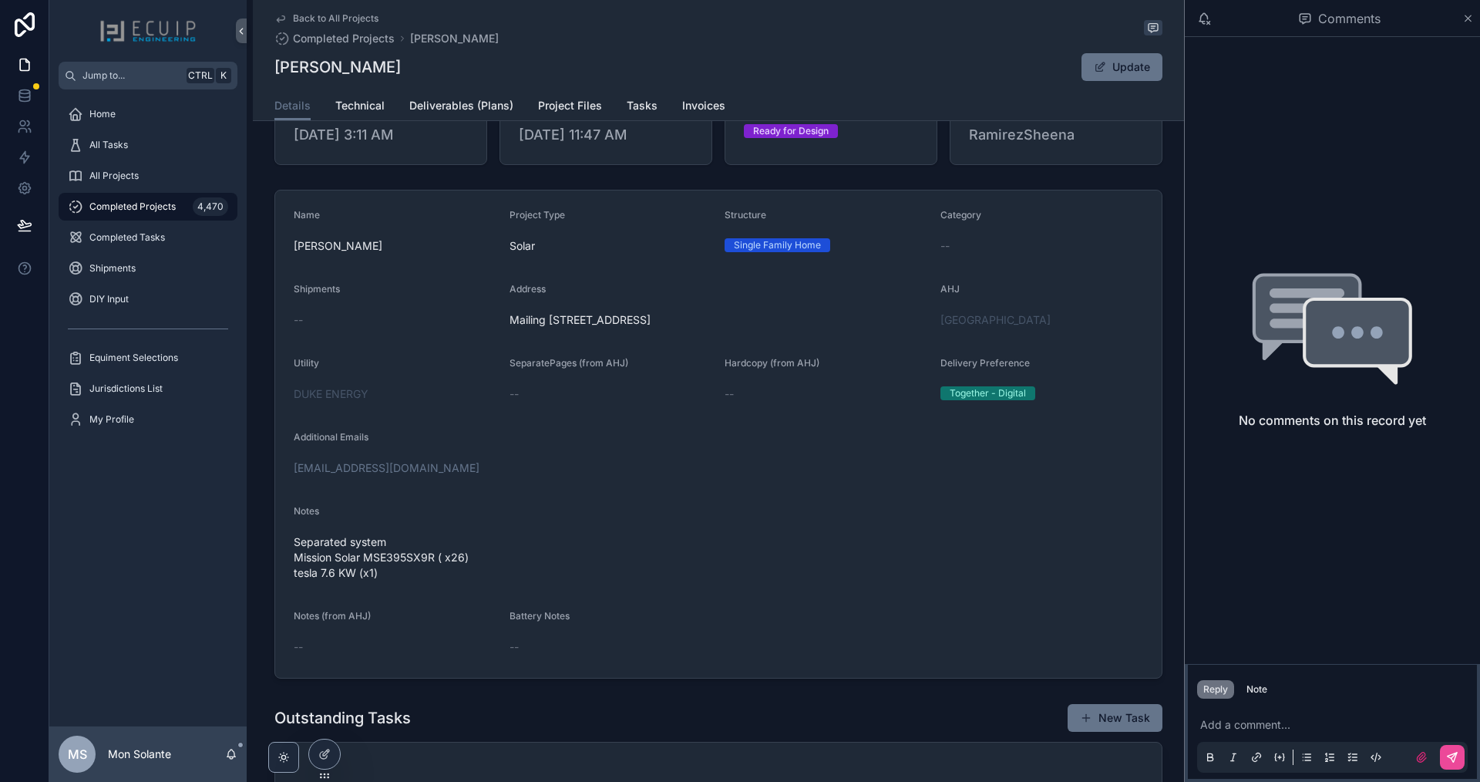
scroll to position [257, 0]
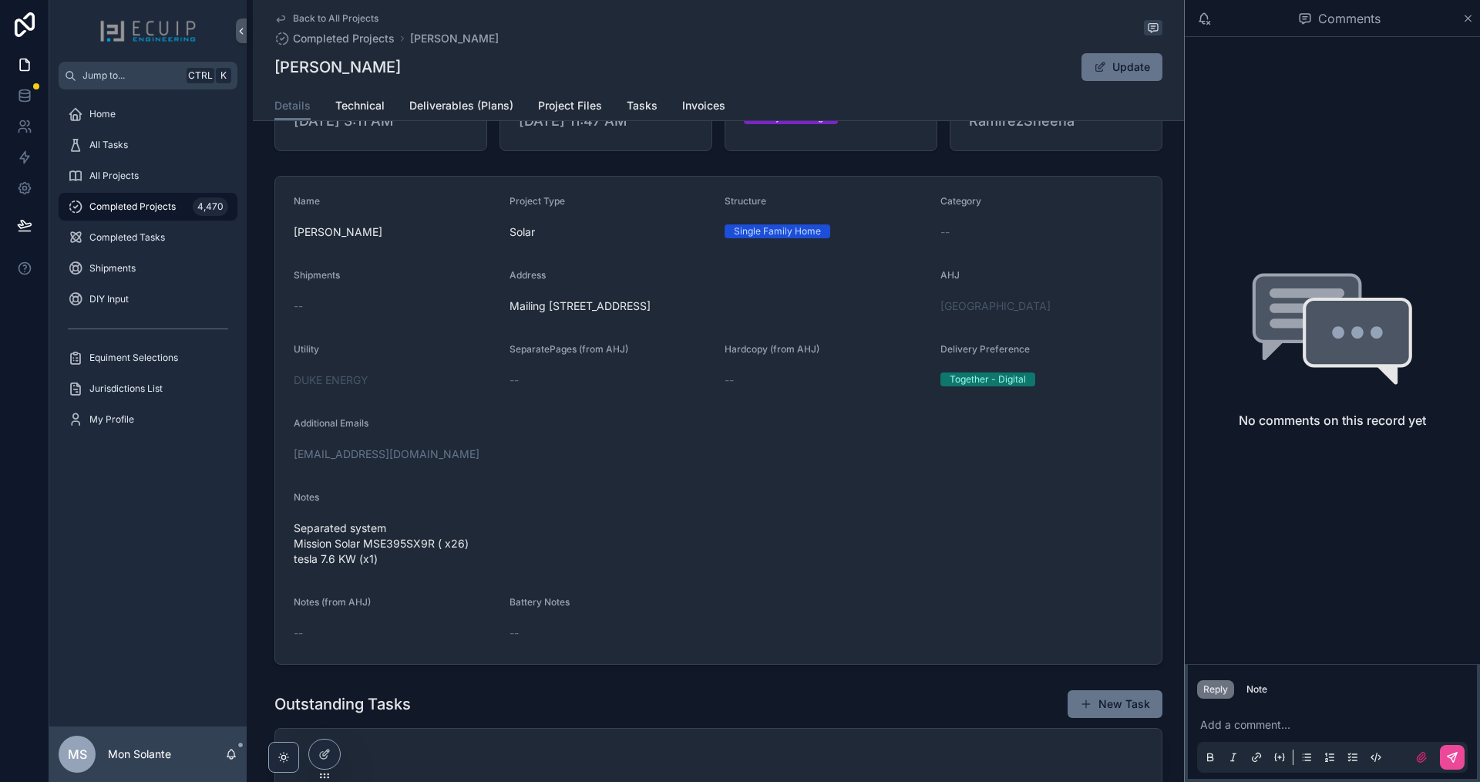
click at [638, 581] on form "Name David Cooper Project Type Solar Structure Single Family Home Category -- S…" at bounding box center [718, 420] width 887 height 487
click at [548, 567] on span "Separated system Mission Solar MSE395SX9R ( x26) tesla 7.6 KW (x1)" at bounding box center [719, 543] width 850 height 46
drag, startPoint x: 363, startPoint y: 382, endPoint x: 414, endPoint y: 386, distance: 51.1
click at [414, 386] on div "DUKE ENERGY" at bounding box center [396, 379] width 204 height 15
click at [418, 388] on div "DUKE ENERGY" at bounding box center [396, 379] width 204 height 15
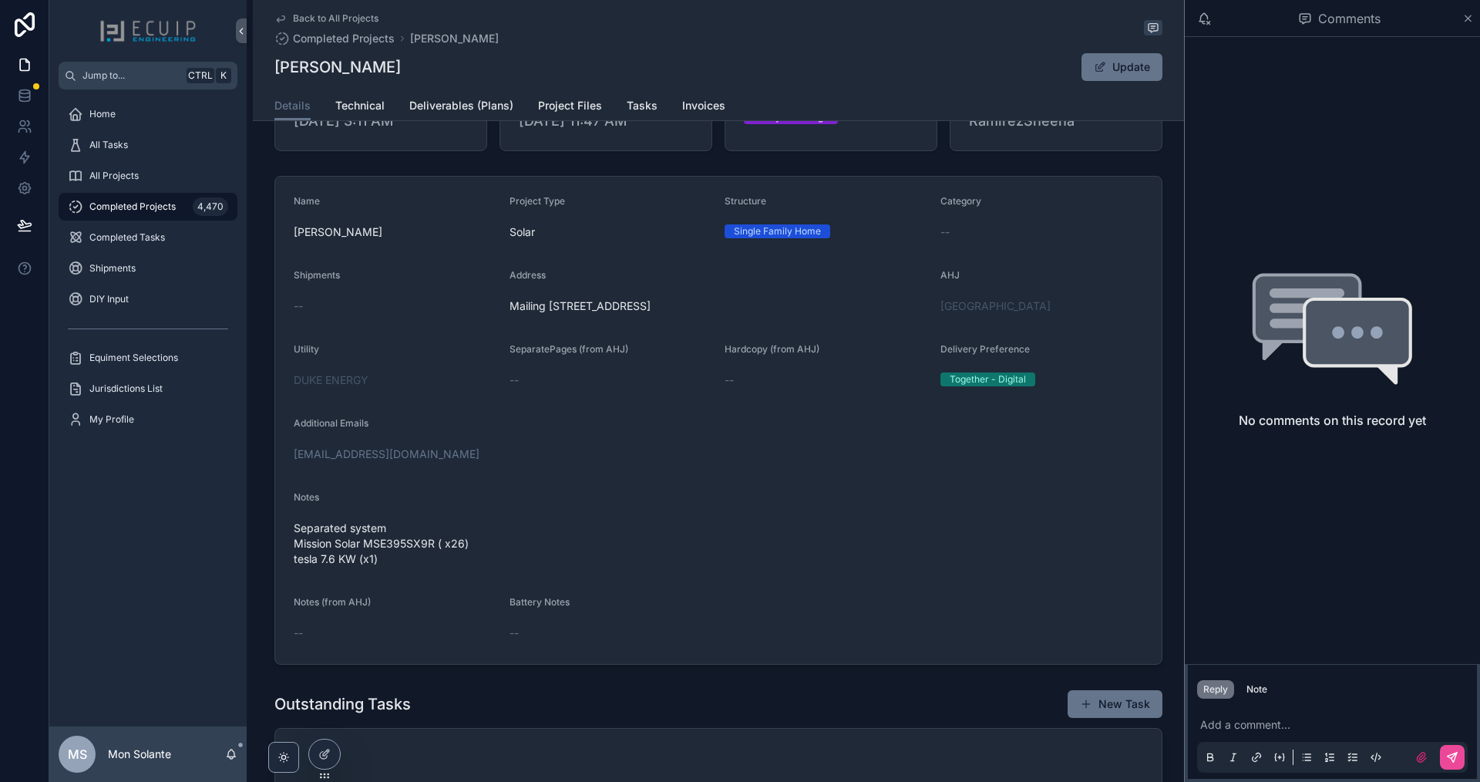
click at [176, 204] on div "Completed Projects 4,470" at bounding box center [148, 206] width 160 height 25
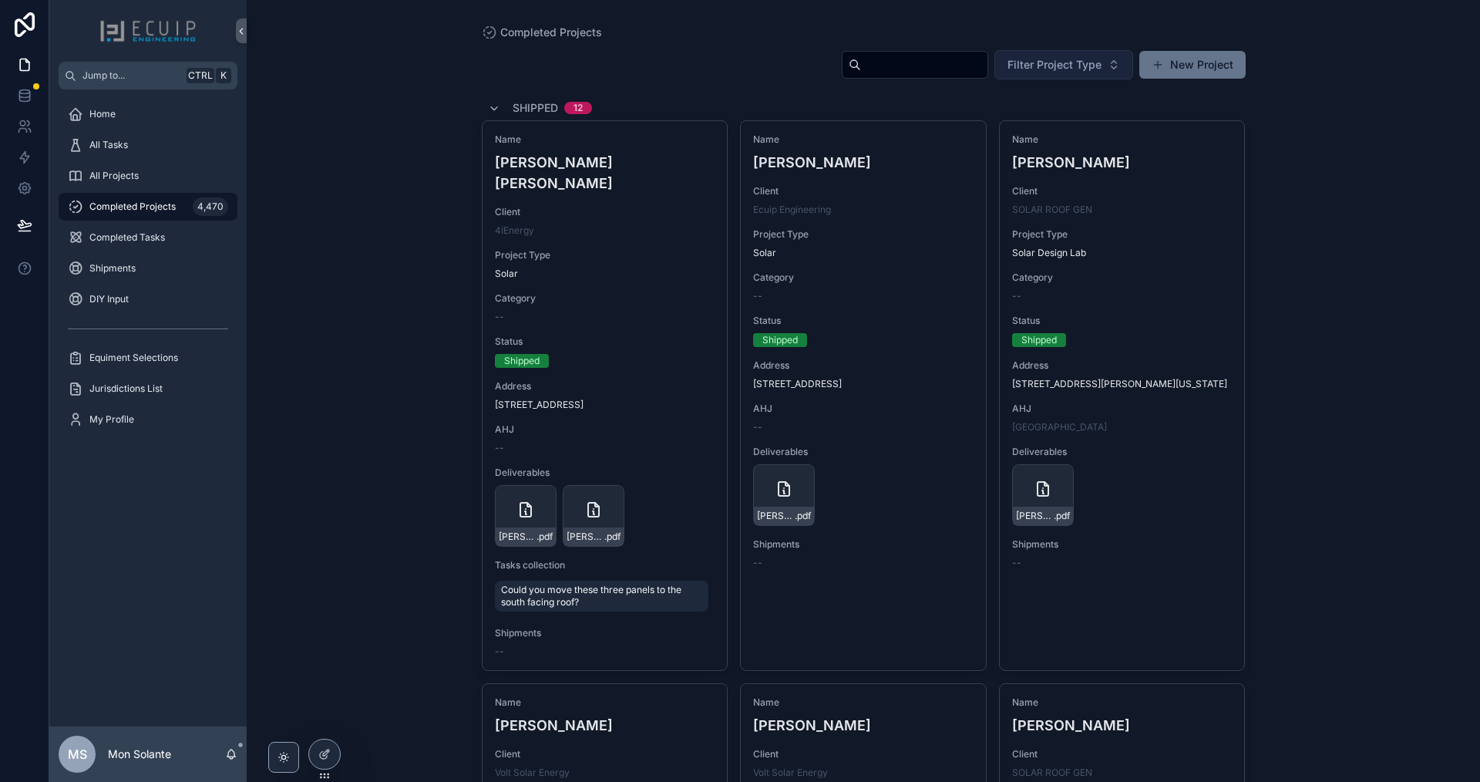
click at [1039, 76] on button "Filter Project Type" at bounding box center [1064, 64] width 139 height 29
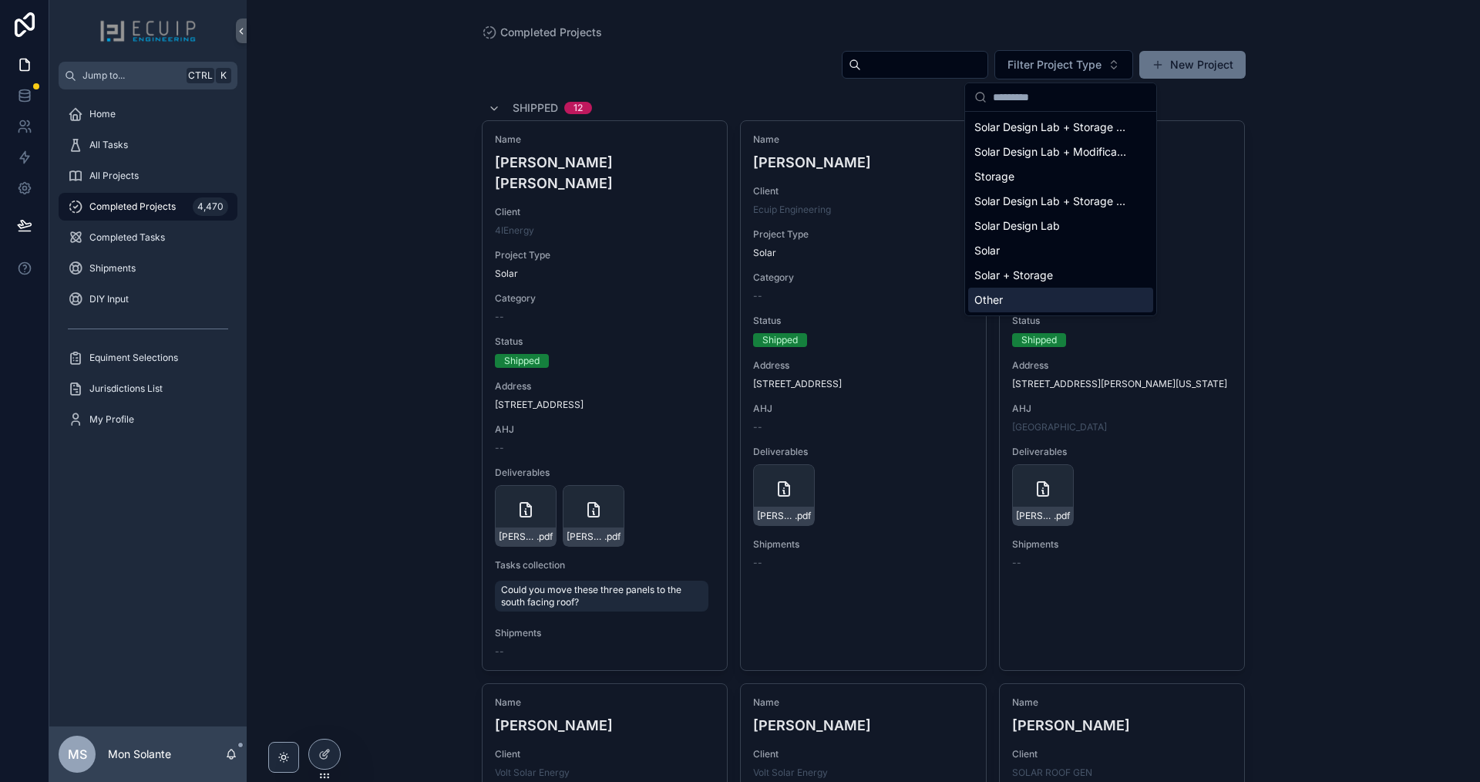
click at [901, 70] on input "scrollable content" at bounding box center [924, 65] width 126 height 22
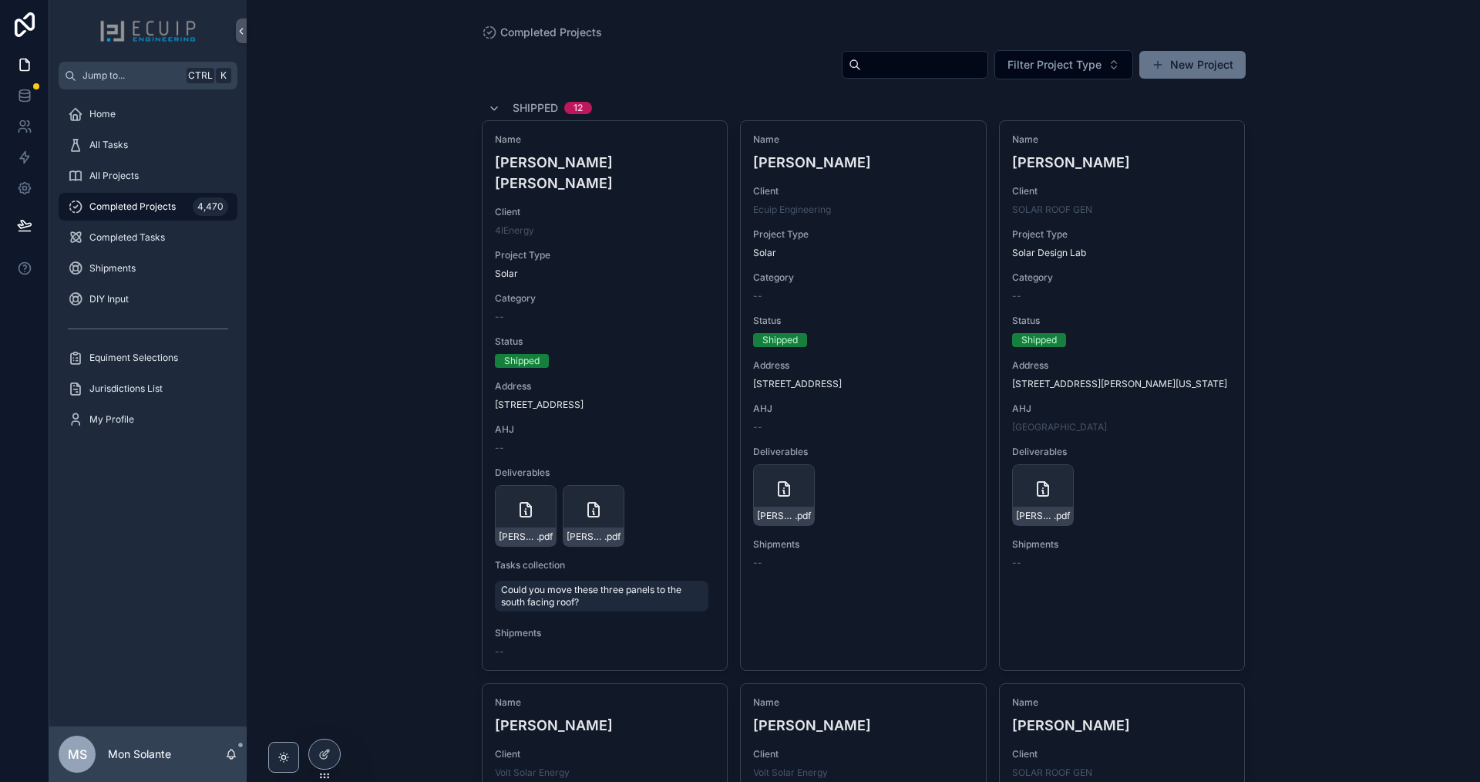
type input "******"
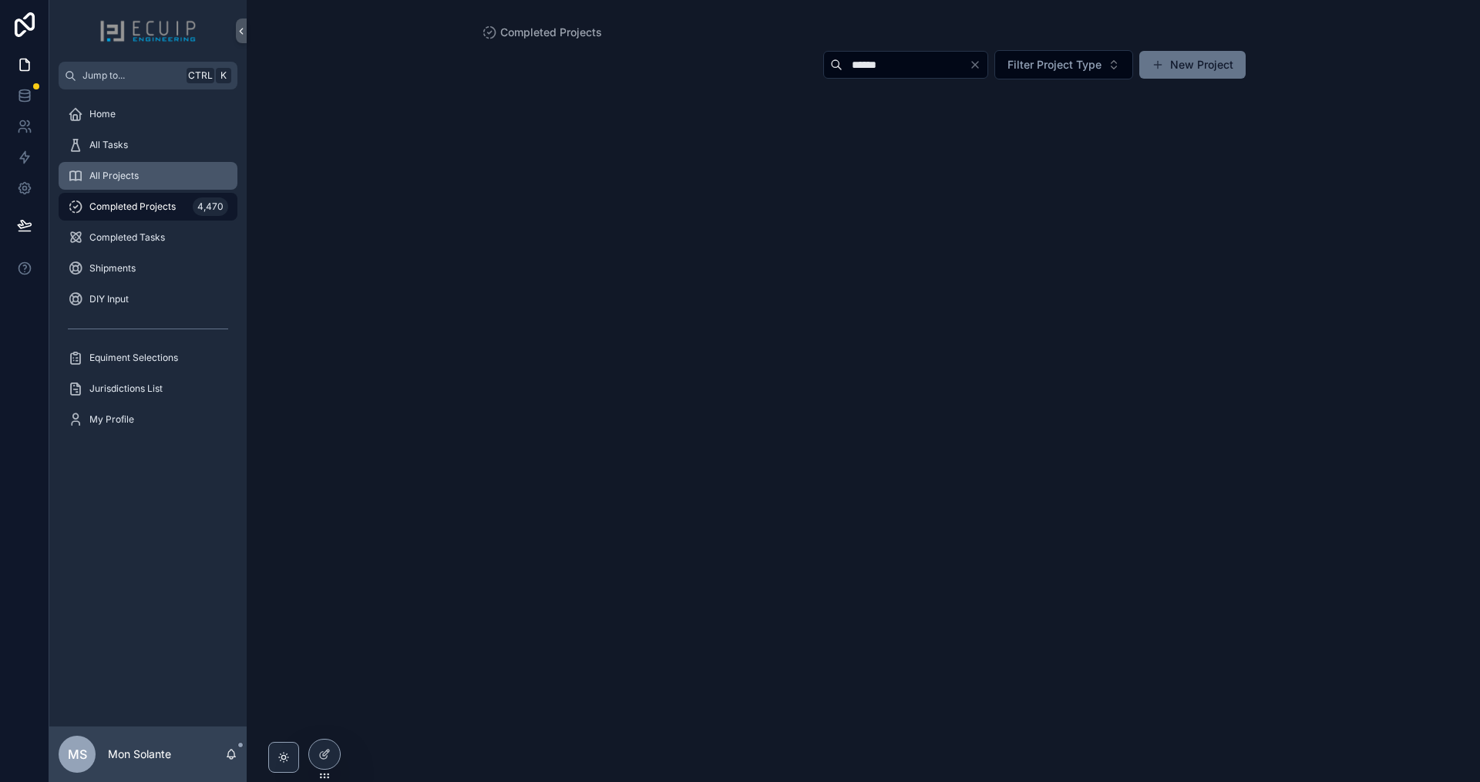
click at [167, 173] on div "All Projects" at bounding box center [148, 175] width 160 height 25
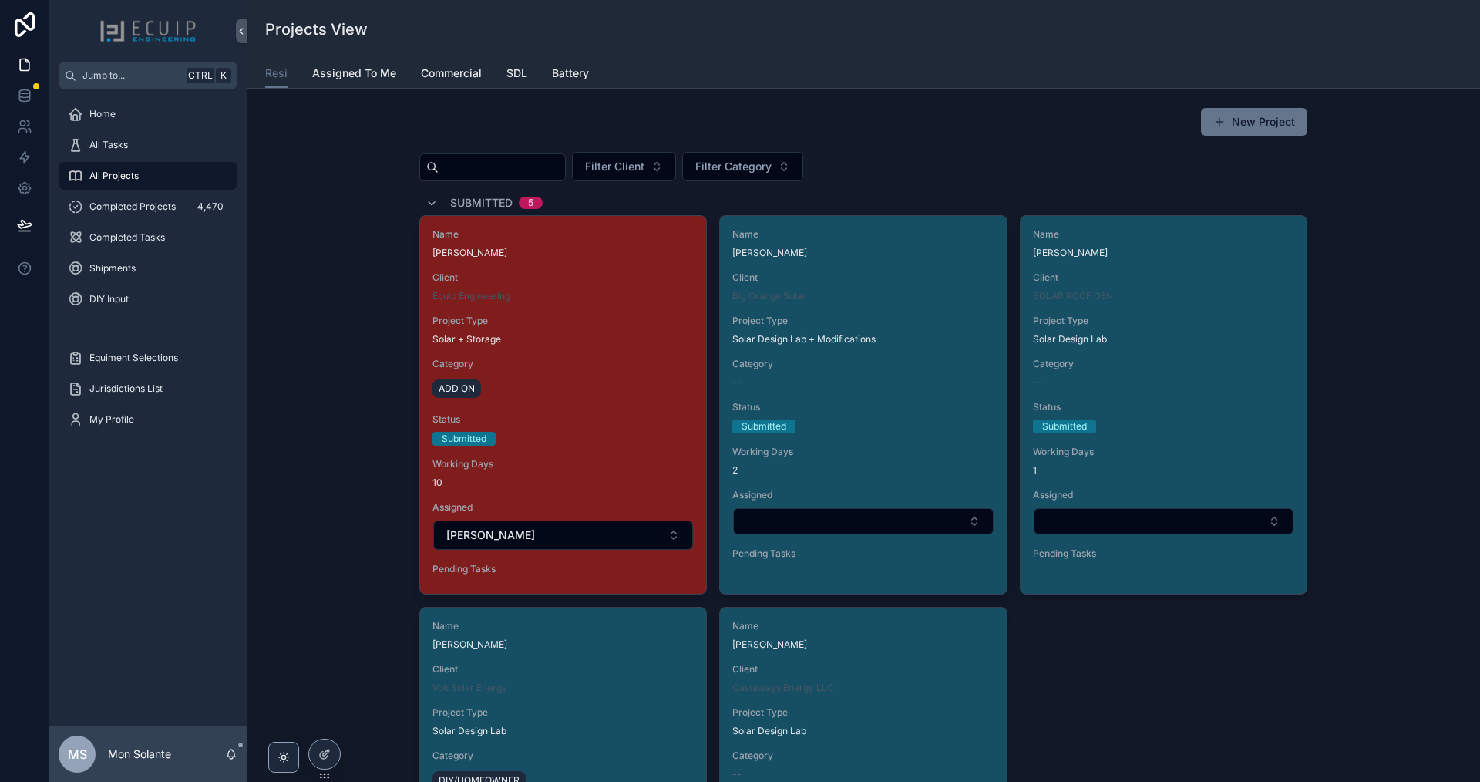
click at [565, 159] on input "scrollable content" at bounding box center [502, 168] width 126 height 22
type input "******"
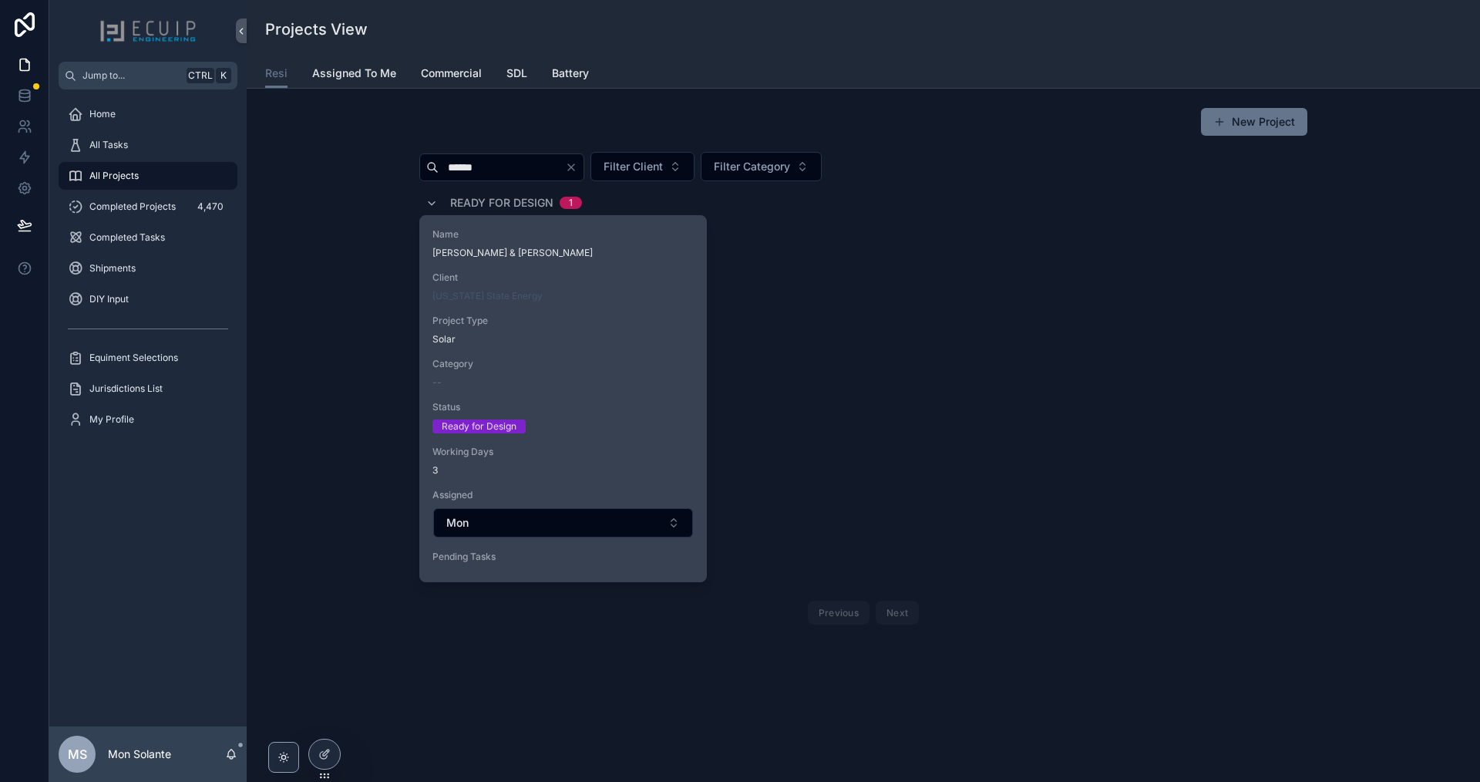
click at [607, 280] on span "Client" at bounding box center [563, 277] width 261 height 12
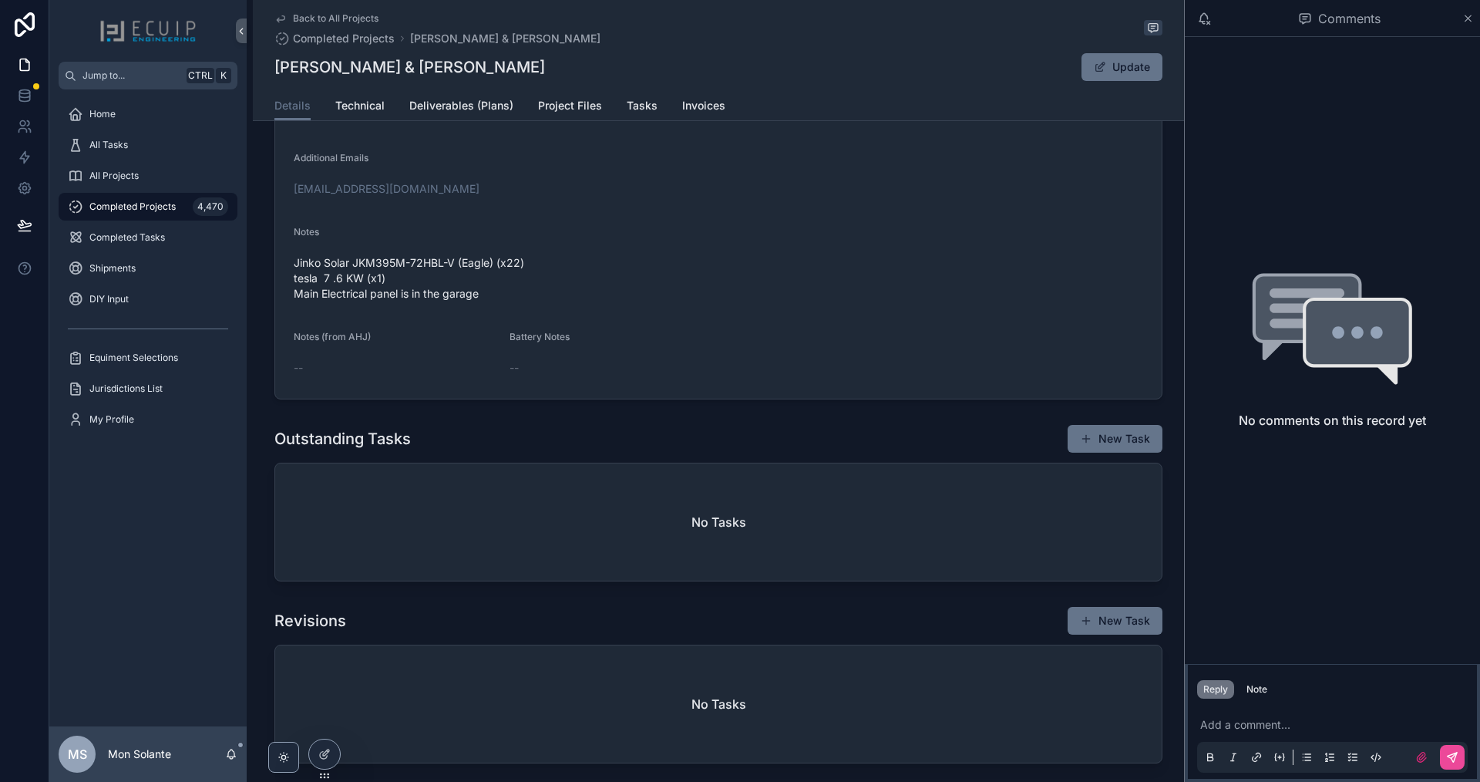
scroll to position [509, 0]
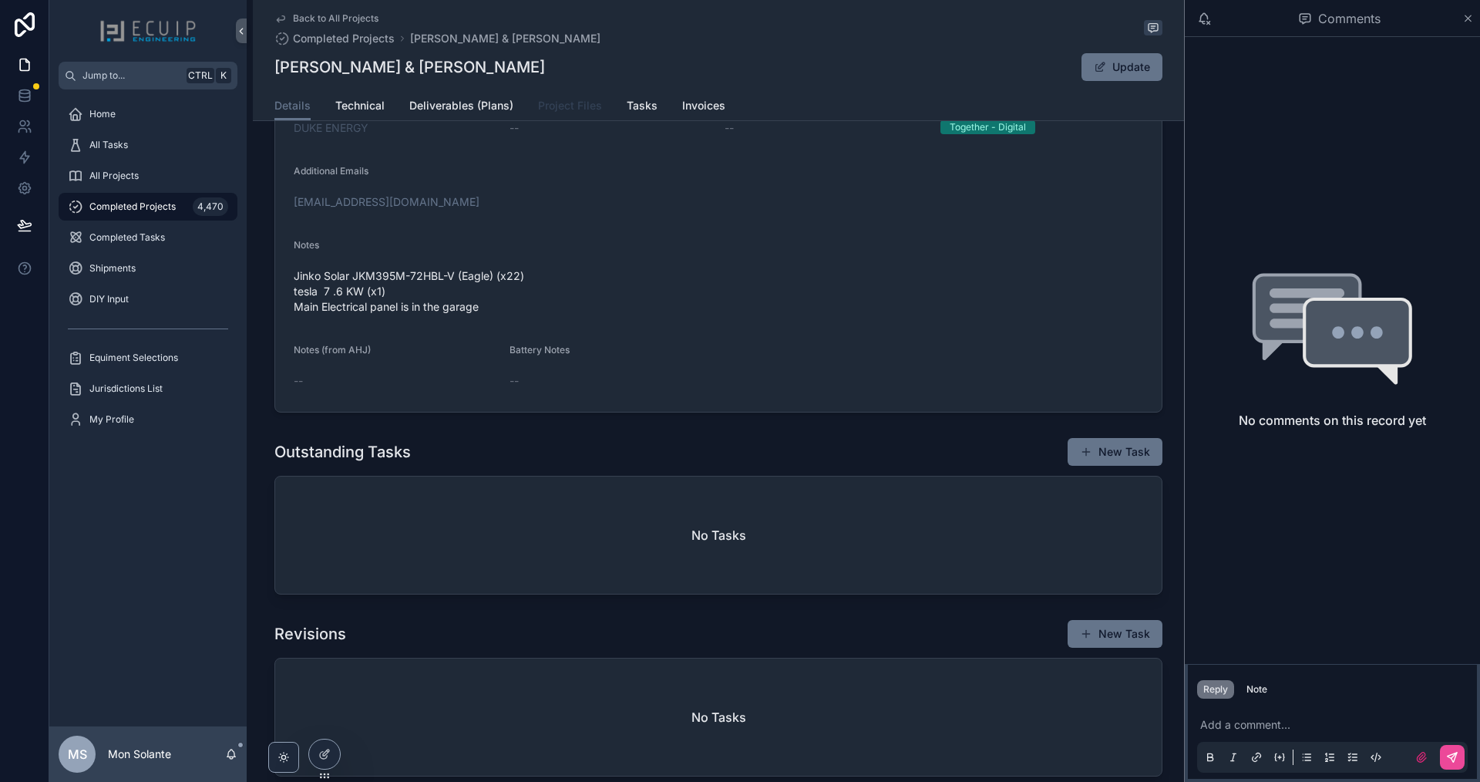
click at [566, 105] on span "Project Files" at bounding box center [570, 105] width 64 height 15
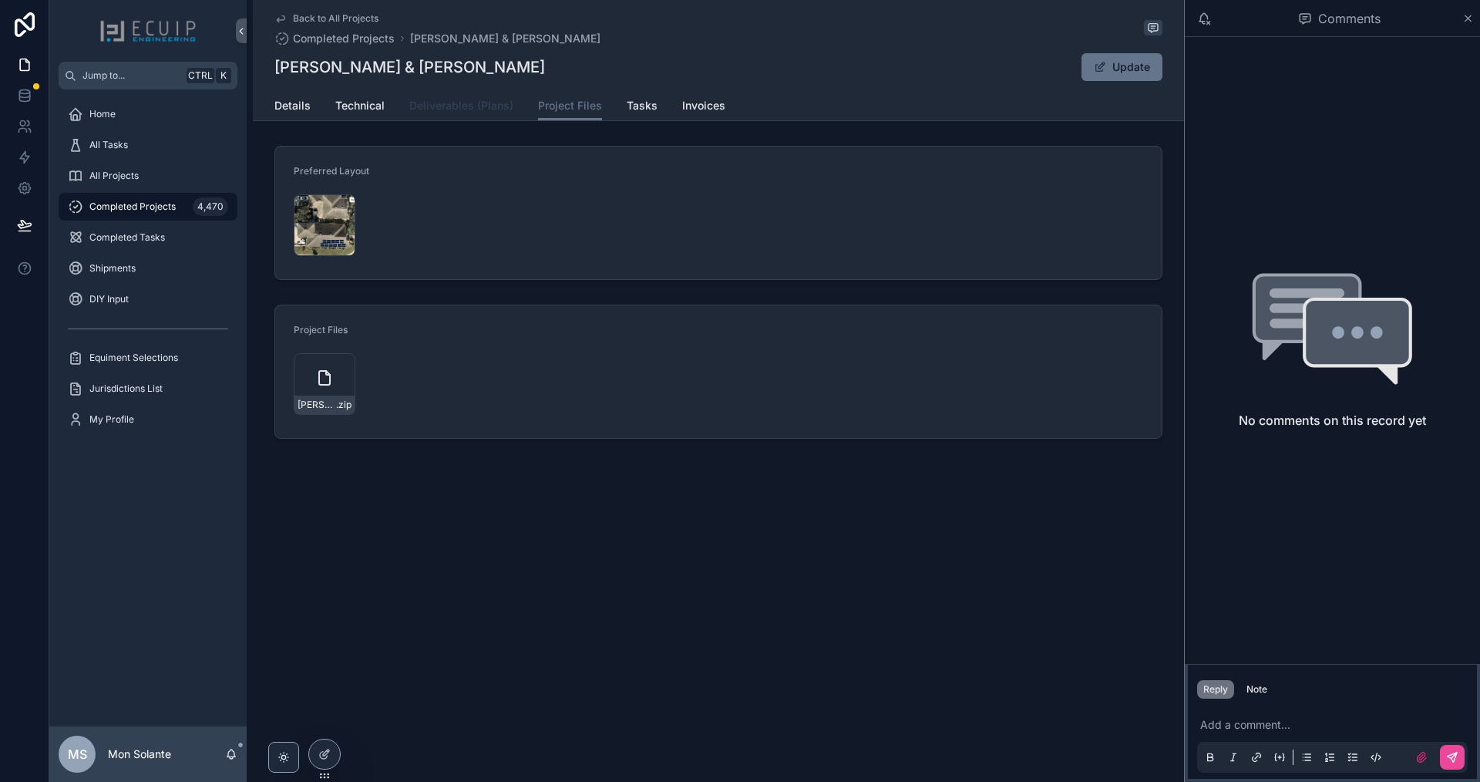
click at [436, 98] on span "Deliverables (Plans)" at bounding box center [461, 105] width 104 height 15
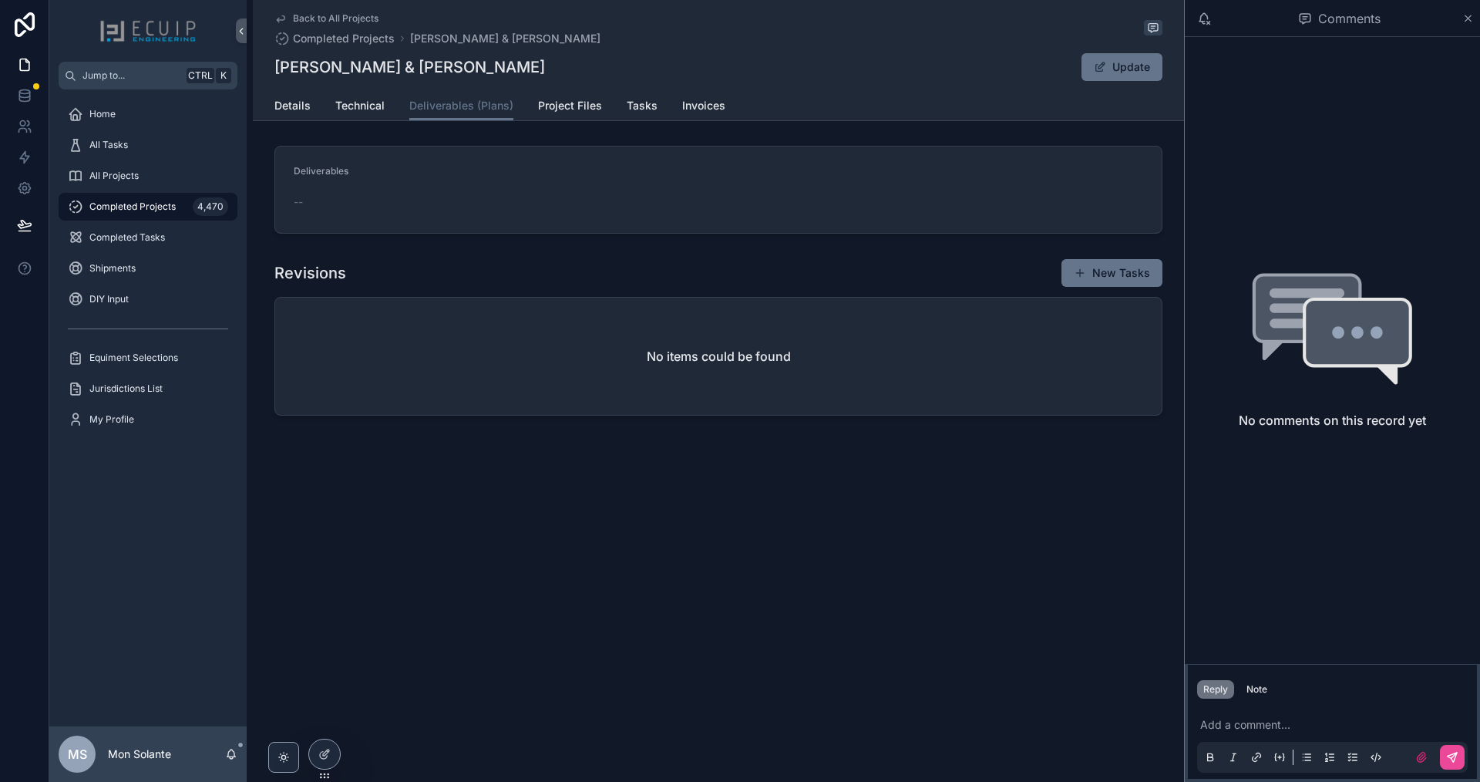
click at [537, 195] on div "--" at bounding box center [719, 201] width 850 height 15
click at [571, 109] on span "Project Files" at bounding box center [570, 105] width 64 height 15
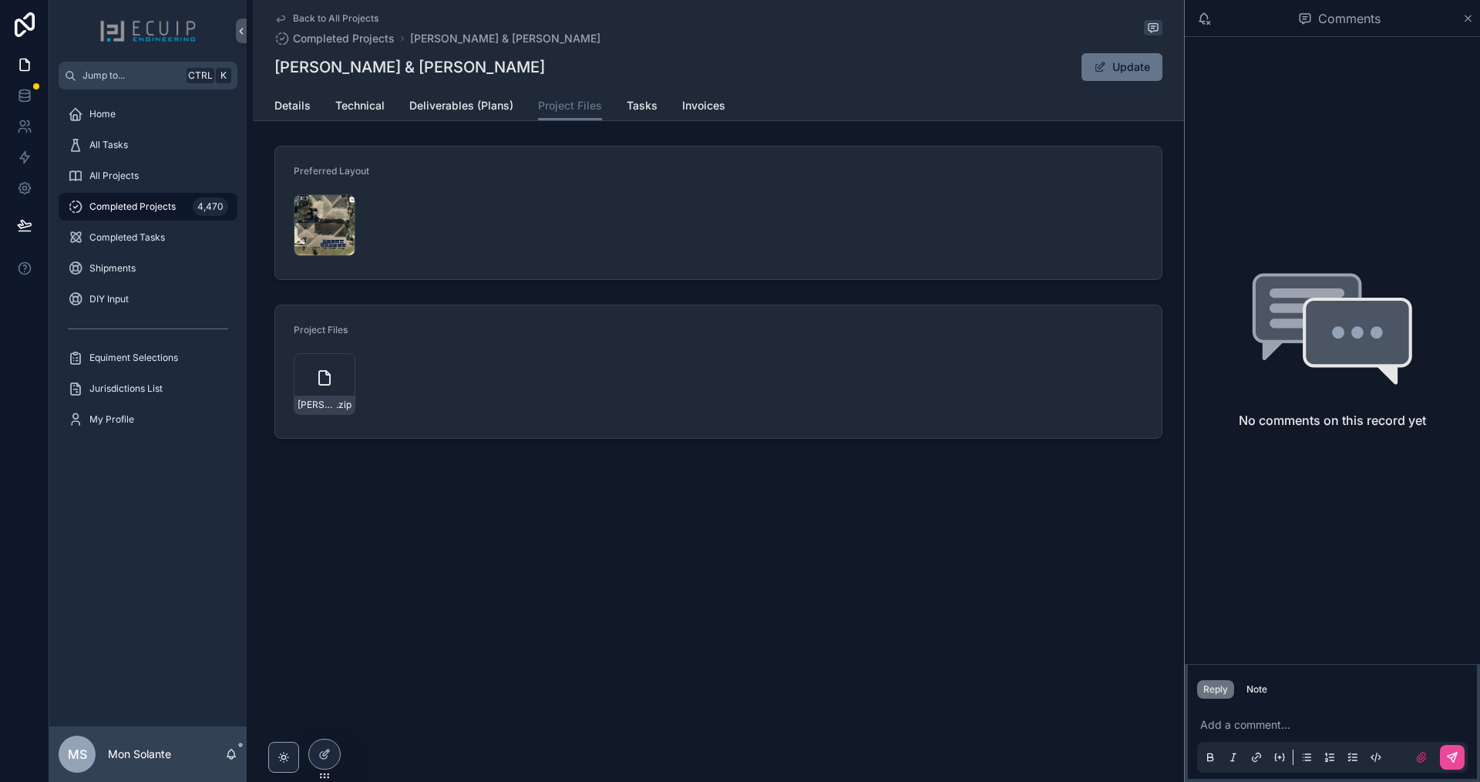
click at [520, 191] on form "Preferred Layout Screenshot-2025-09-29-at-8.59.19-AM .png" at bounding box center [718, 213] width 887 height 133
click at [636, 109] on span "Tasks" at bounding box center [642, 105] width 31 height 15
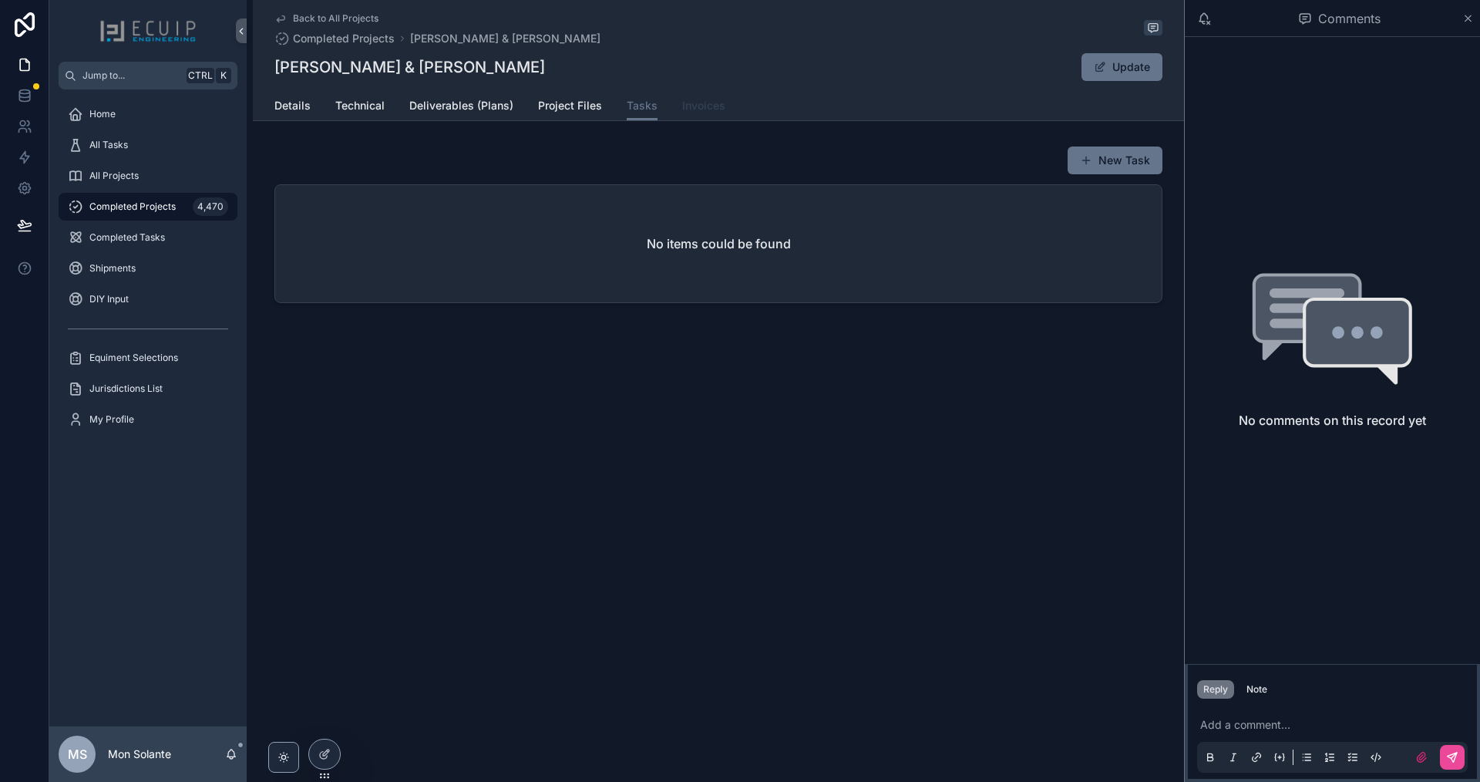
click at [689, 111] on span "Invoices" at bounding box center [703, 105] width 43 height 15
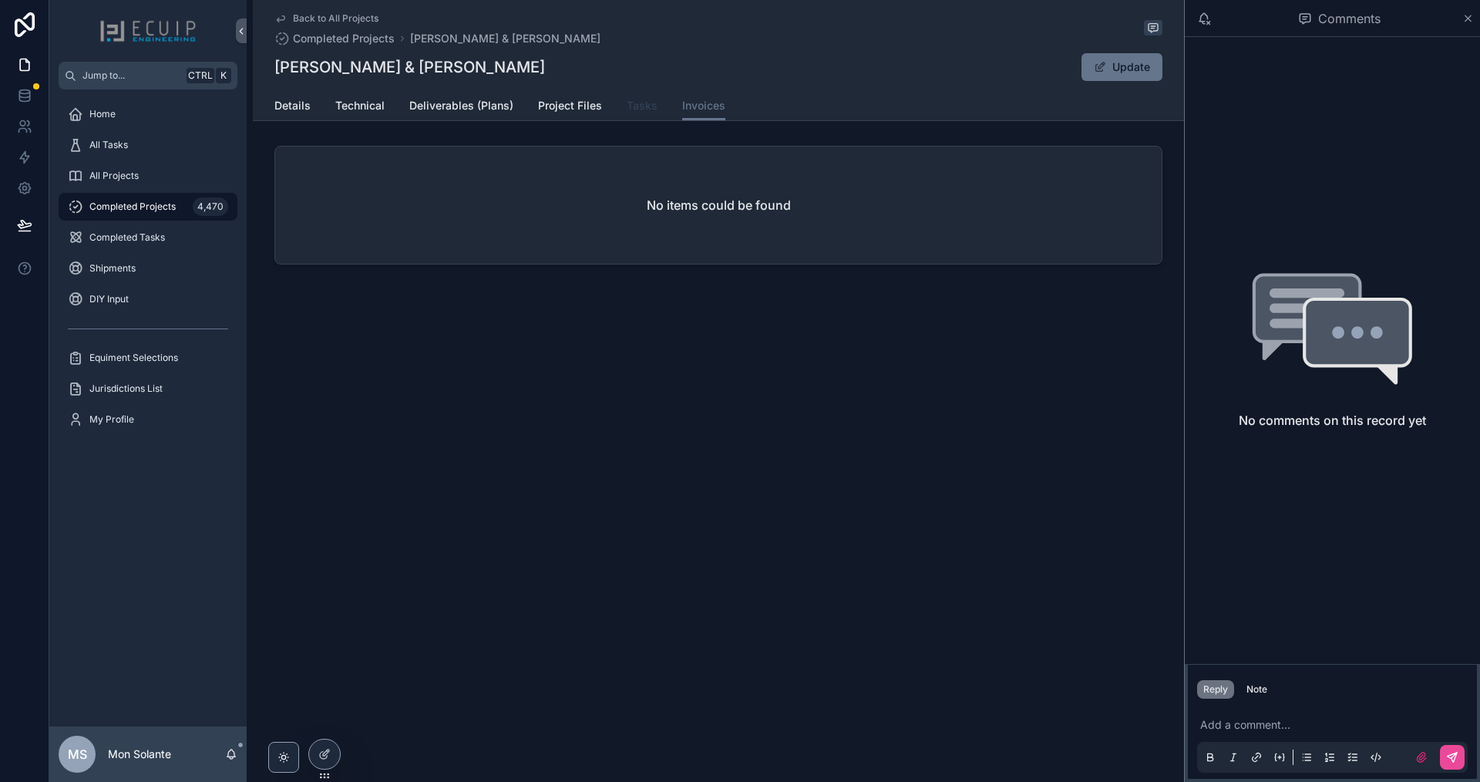
click at [643, 107] on span "Tasks" at bounding box center [642, 105] width 31 height 15
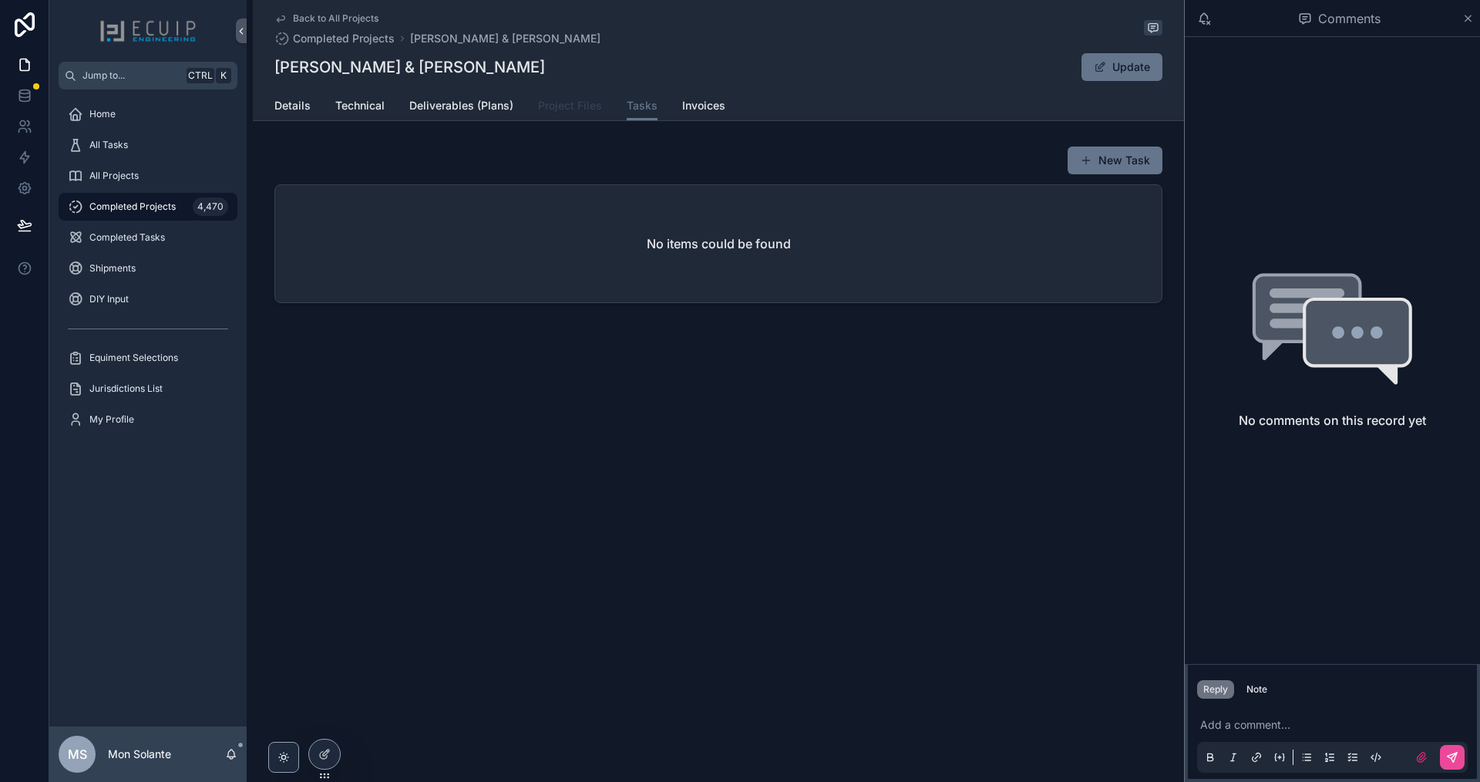
click at [562, 103] on span "Project Files" at bounding box center [570, 105] width 64 height 15
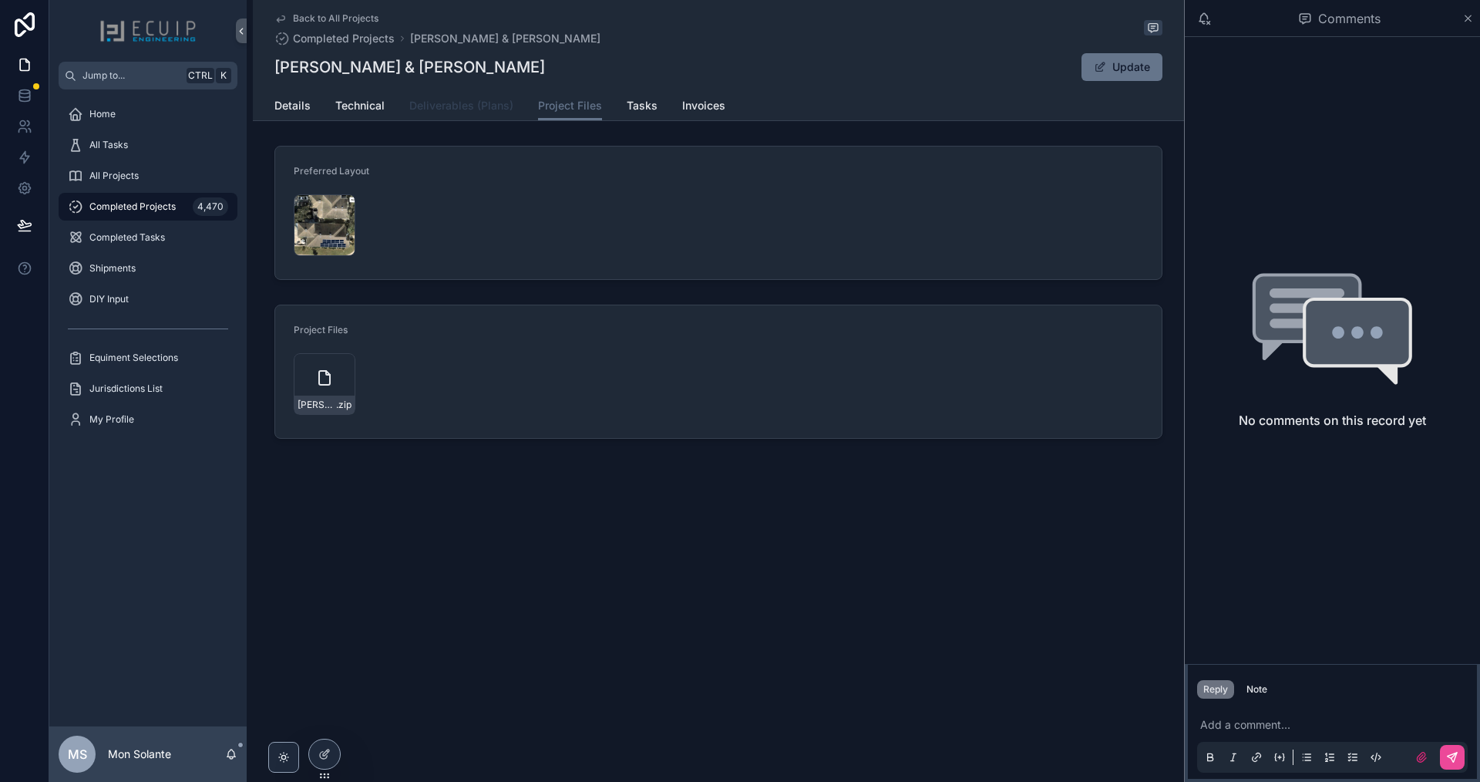
click at [459, 112] on span "Deliverables (Plans)" at bounding box center [461, 105] width 104 height 15
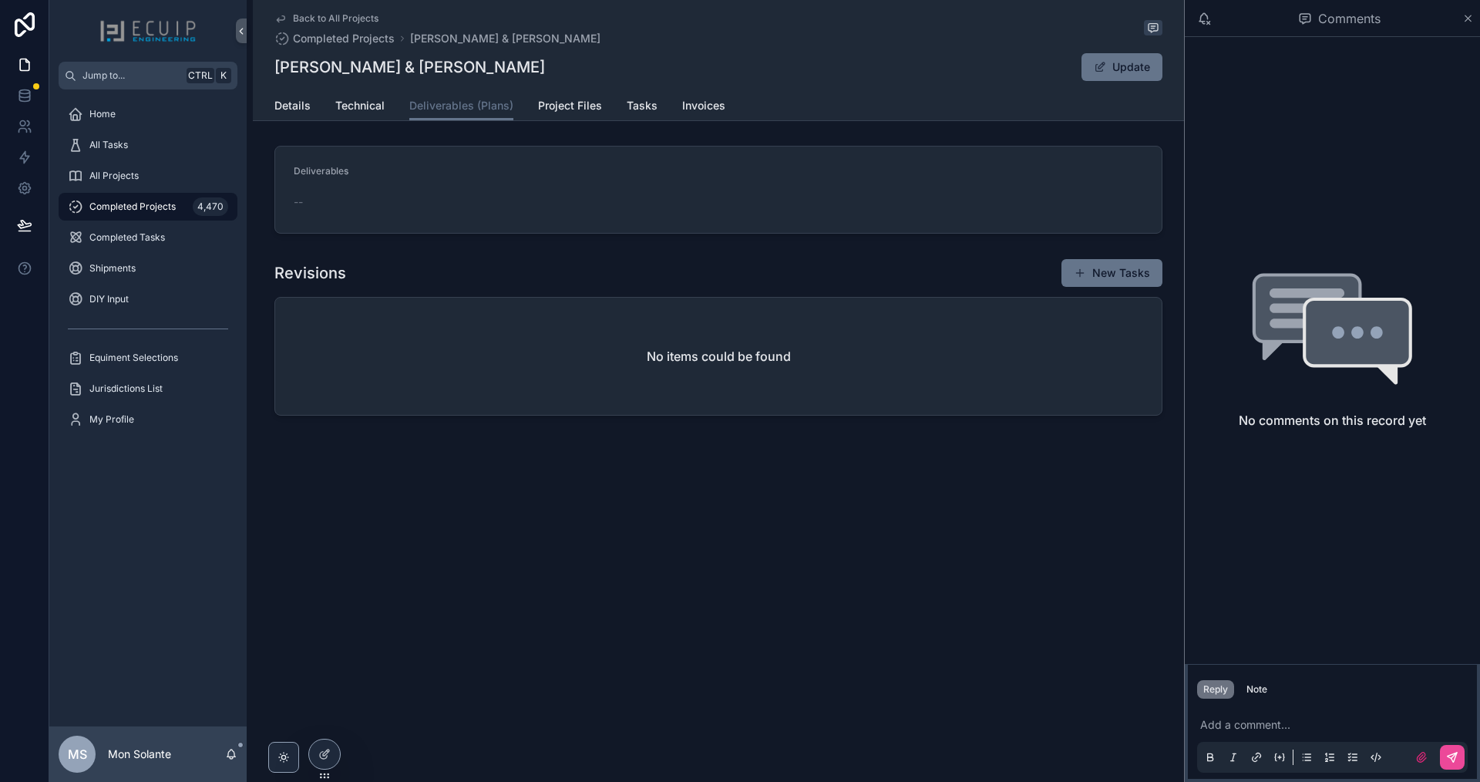
click at [298, 204] on span "--" at bounding box center [298, 201] width 9 height 15
click at [355, 108] on span "Technical" at bounding box center [359, 105] width 49 height 15
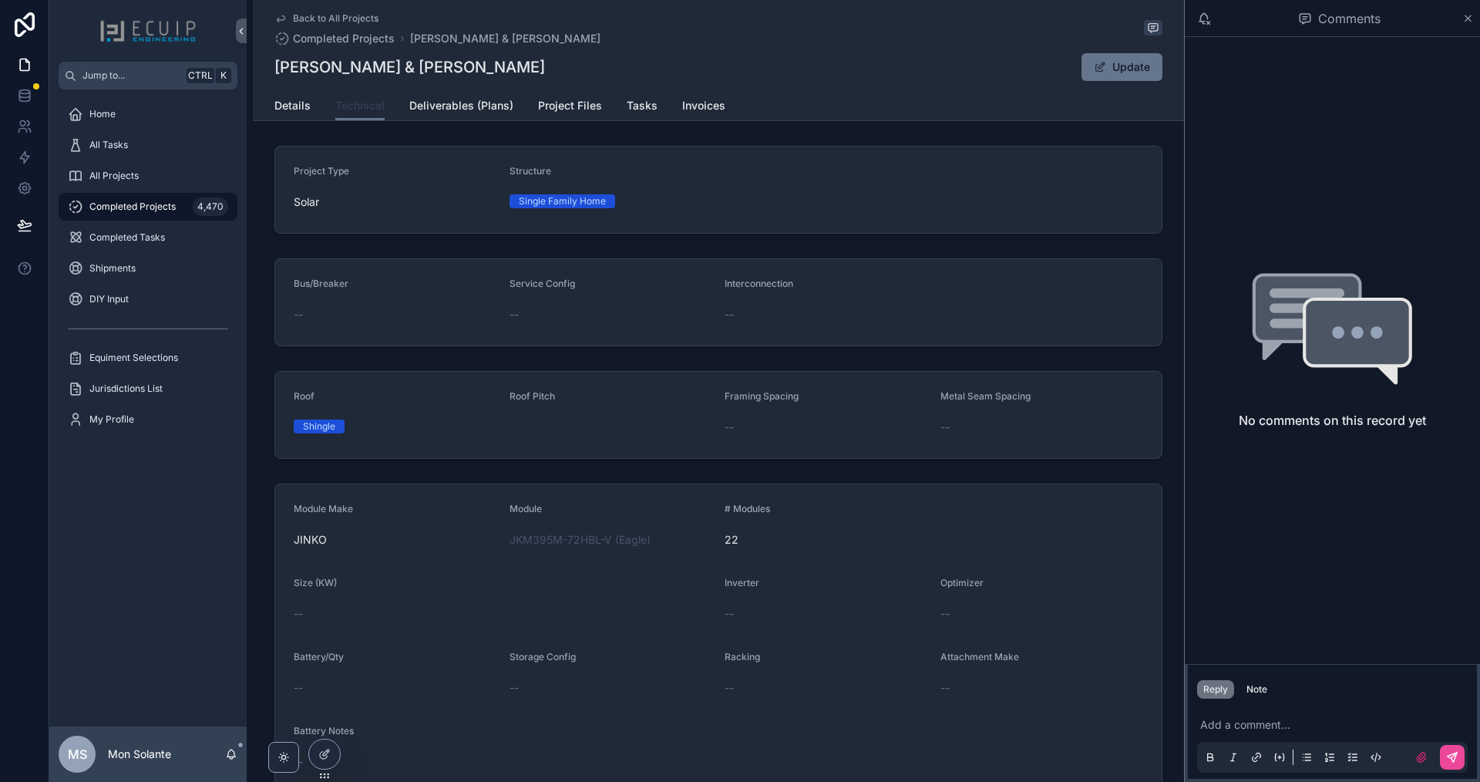
click at [343, 112] on span "Technical" at bounding box center [359, 105] width 49 height 15
click at [306, 105] on div "Details Technical Deliverables (Plans) Project Files Tasks Invoices" at bounding box center [719, 105] width 888 height 29
click at [295, 104] on span "Details" at bounding box center [293, 105] width 36 height 15
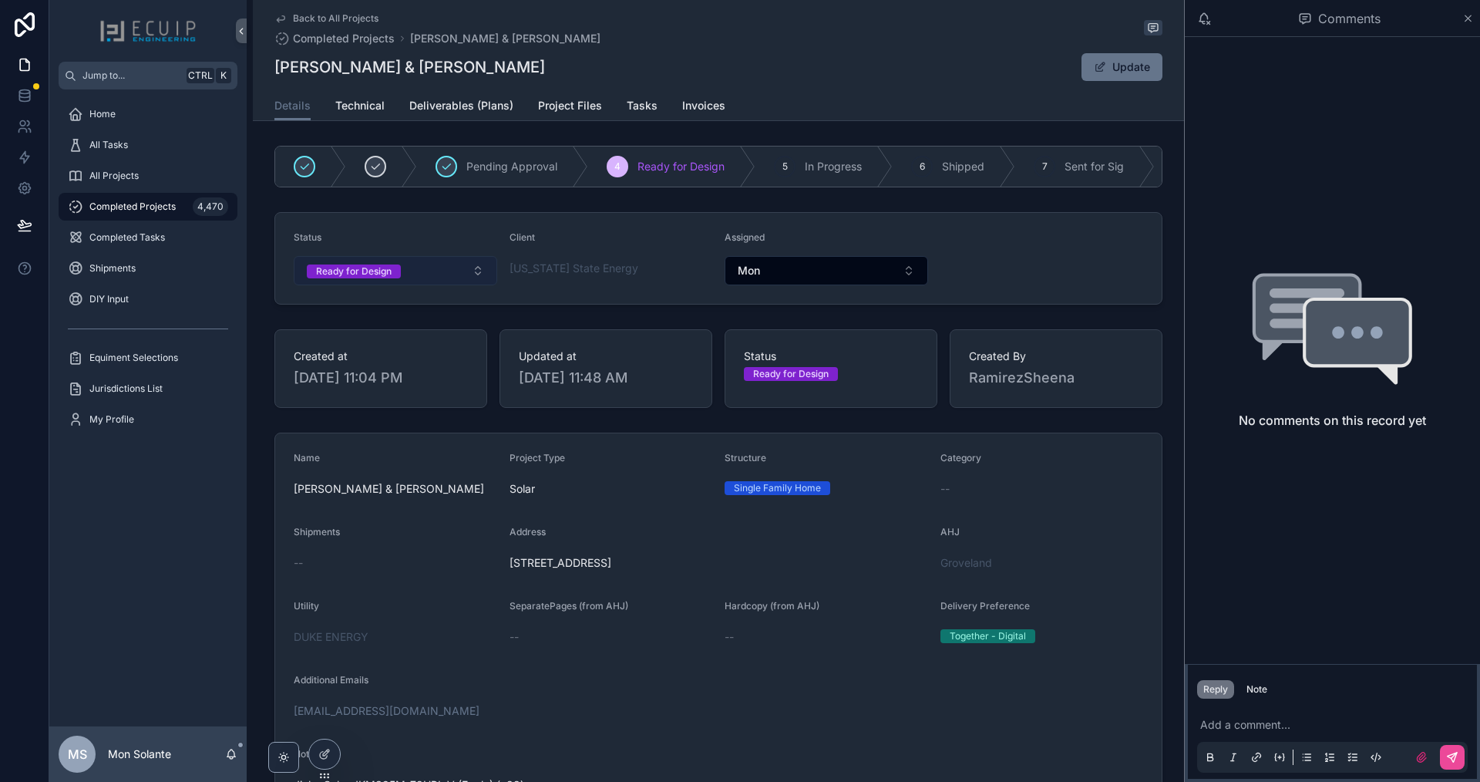
click at [476, 278] on button "Ready for Design" at bounding box center [396, 270] width 204 height 29
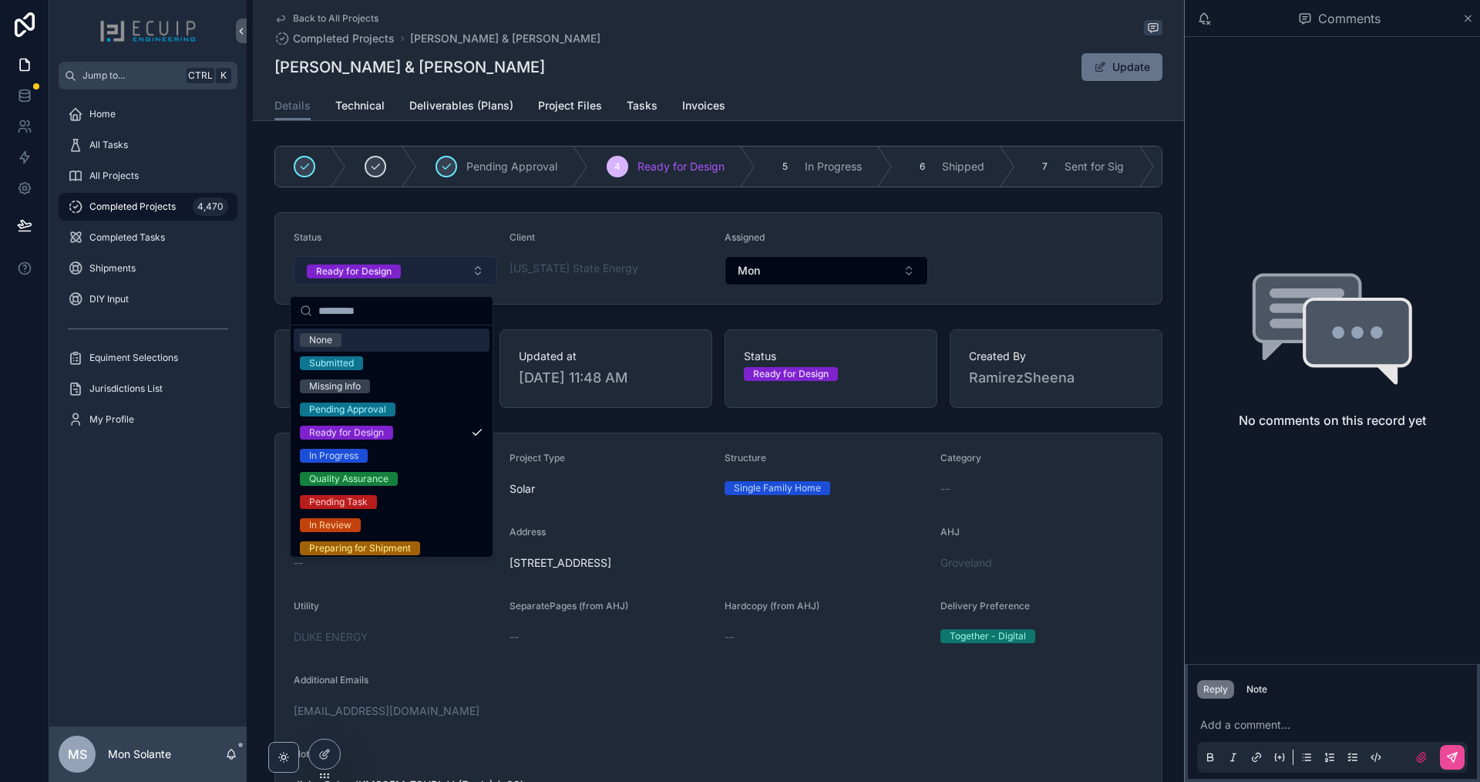
click at [476, 278] on button "Ready for Design" at bounding box center [396, 270] width 204 height 29
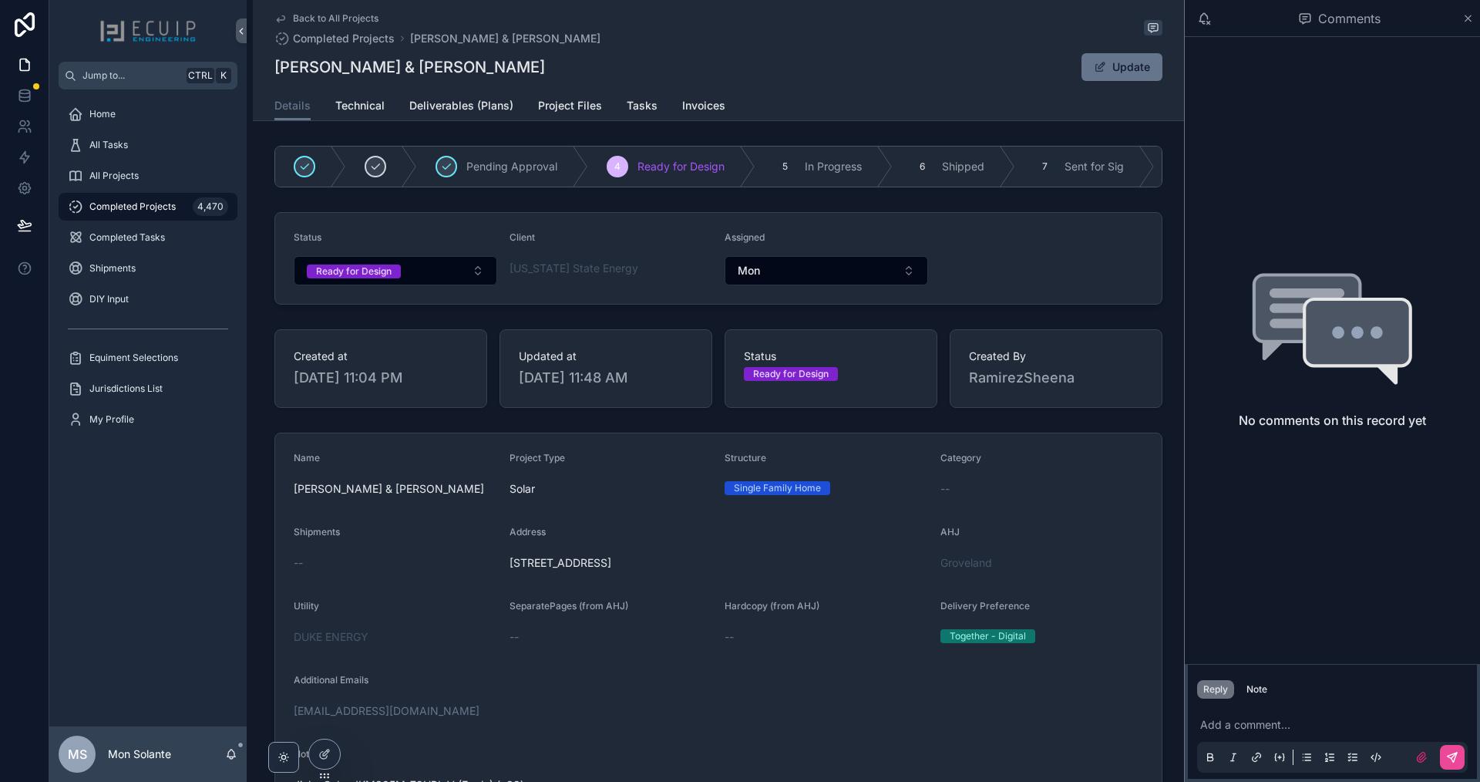
click at [665, 235] on form "Status Ready for Design Client Florida State Energy Assigned Mon" at bounding box center [718, 258] width 887 height 91
click at [291, 109] on span "Details" at bounding box center [293, 105] width 36 height 15
click at [298, 109] on span "Details" at bounding box center [293, 105] width 36 height 15
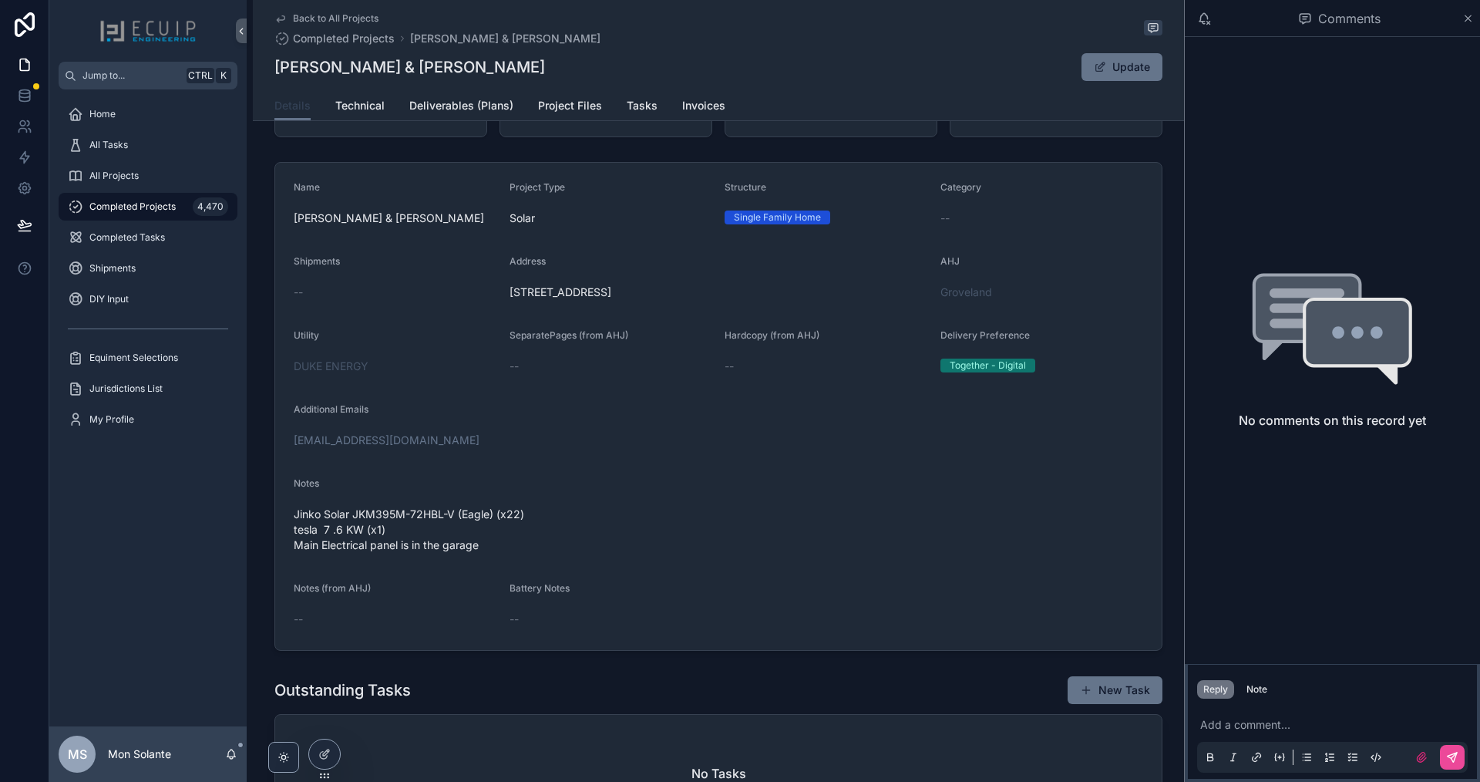
scroll to position [257, 0]
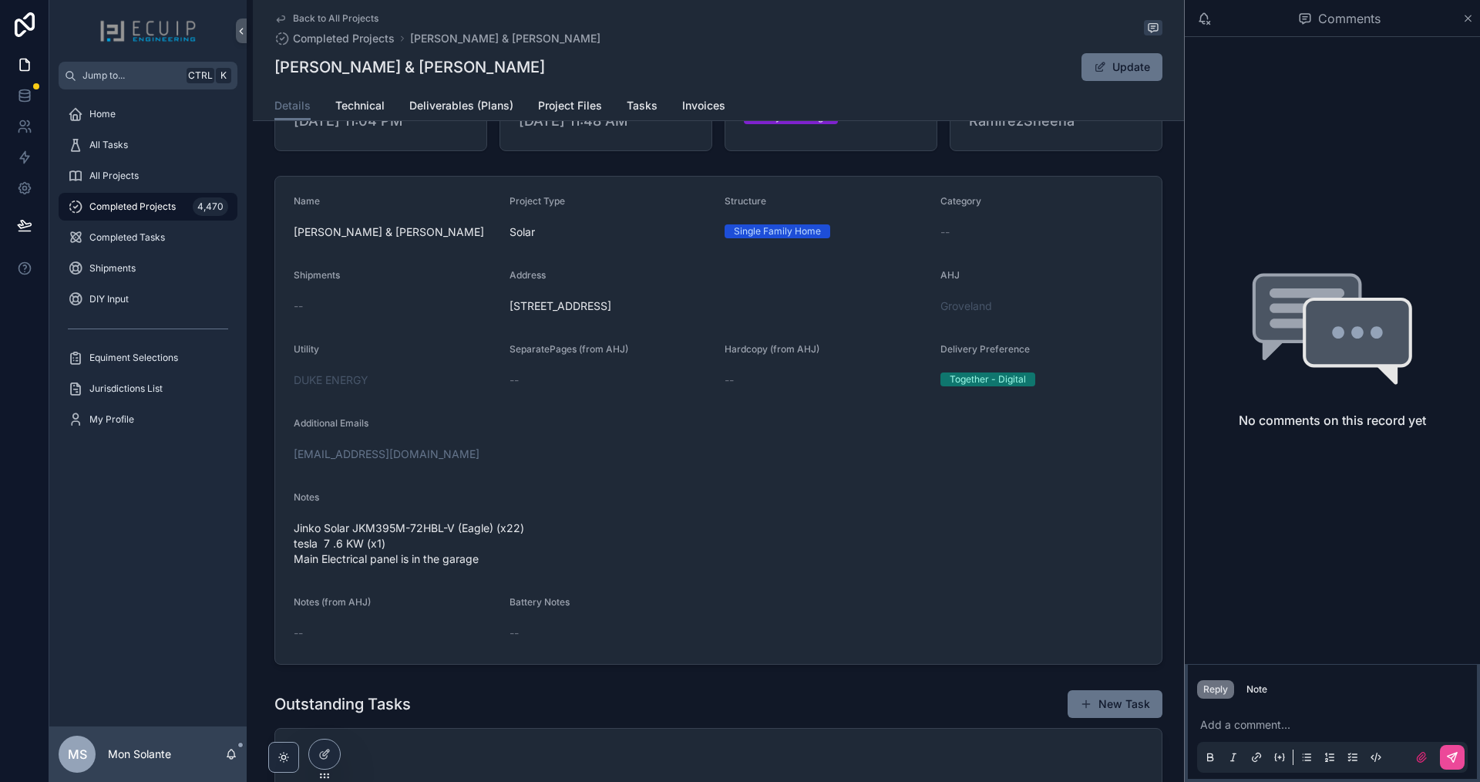
drag, startPoint x: 748, startPoint y: 313, endPoint x: 514, endPoint y: 315, distance: 234.4
click at [510, 314] on span "307 White Water Bay Drive, Groveland, FL 34736" at bounding box center [719, 305] width 419 height 15
copy span "307 White Water Bay Drive, Groveland, FL 34736"
drag, startPoint x: 780, startPoint y: 318, endPoint x: 505, endPoint y: 315, distance: 275.3
click at [510, 314] on span "307 White Water Bay Drive, Groveland, FL 34736" at bounding box center [719, 305] width 419 height 15
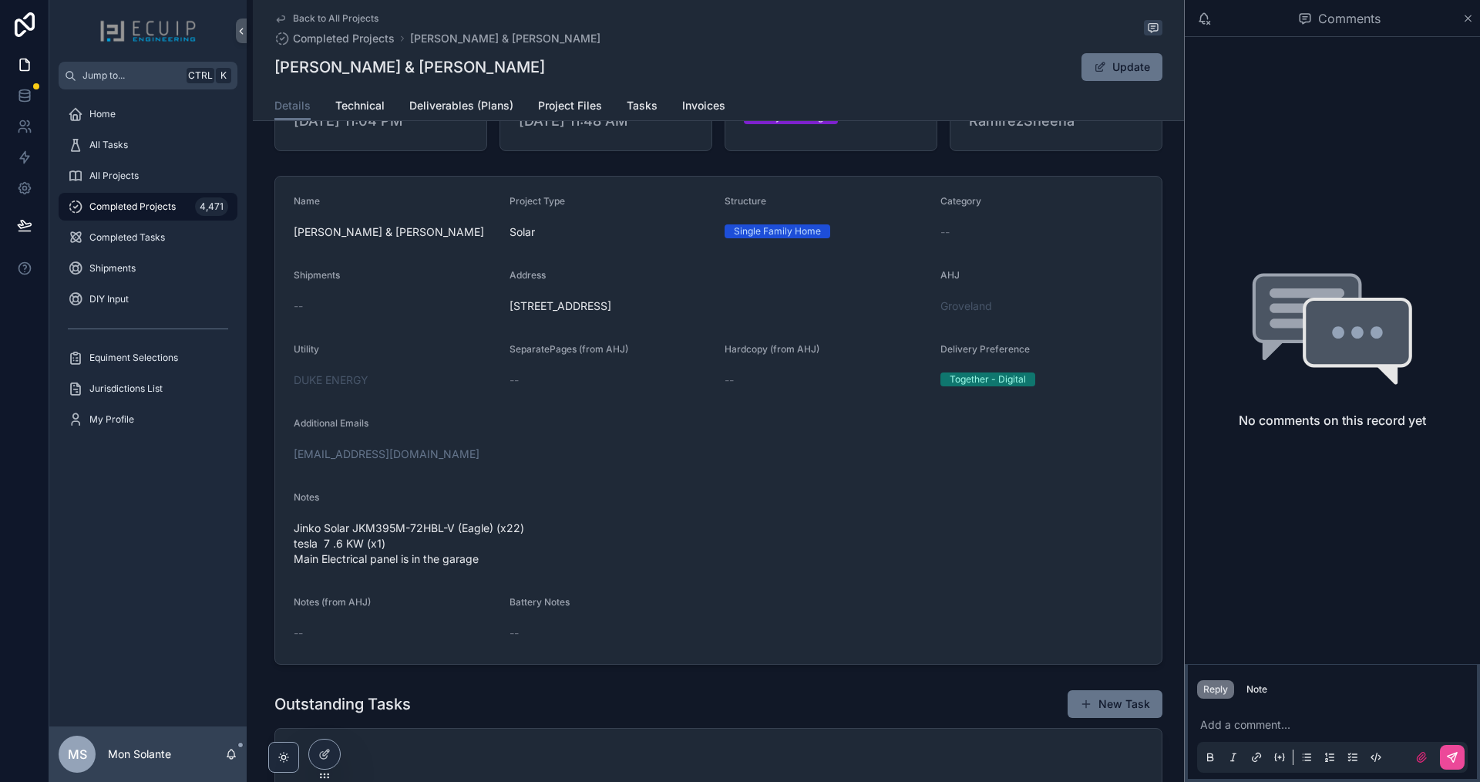
copy span "307 White Water Bay Drive, Groveland, FL 34736"
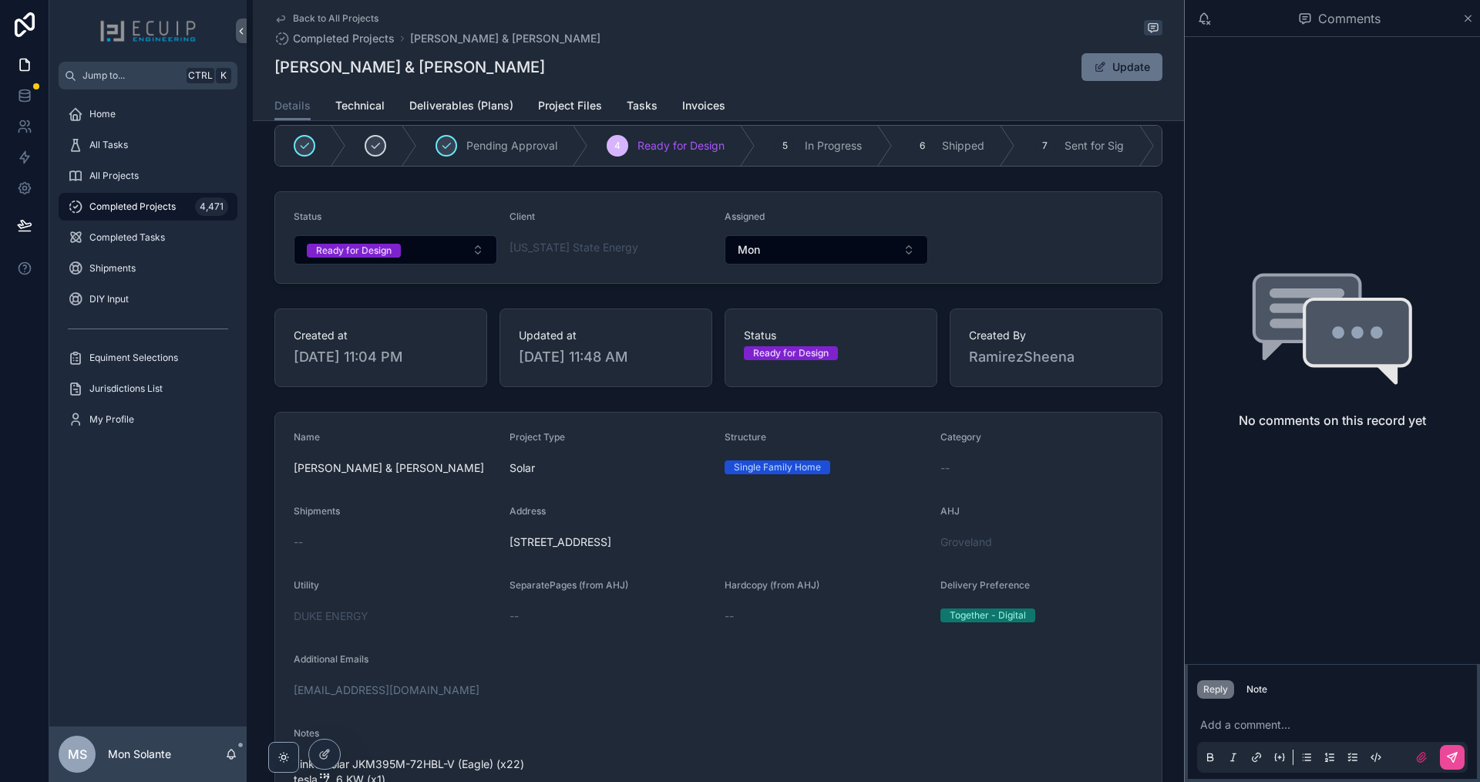
scroll to position [0, 0]
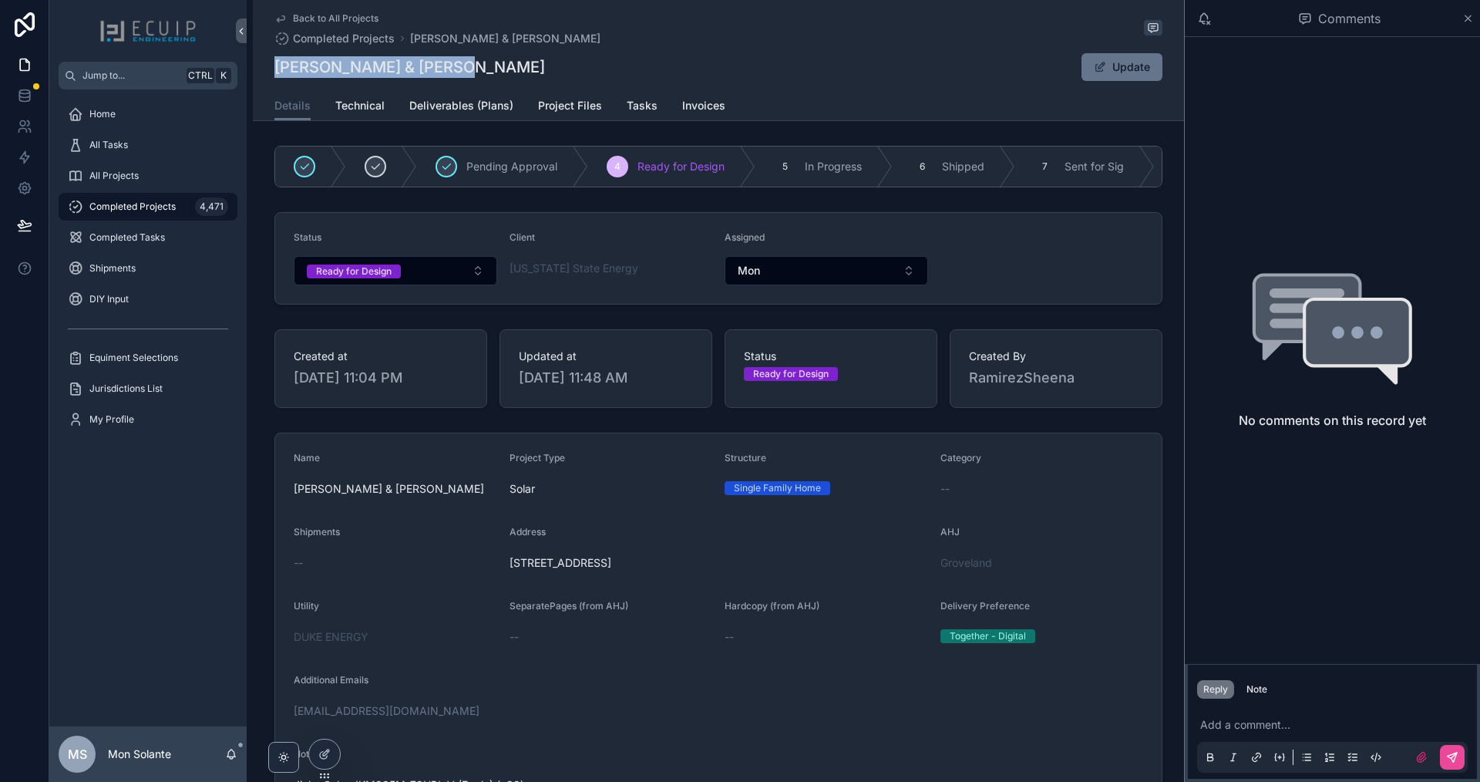
drag, startPoint x: 444, startPoint y: 69, endPoint x: 261, endPoint y: 75, distance: 182.8
click at [261, 75] on div "Back to All Projects Completed Projects Suzanne & Scott powers Suzanne & Scott …" at bounding box center [718, 60] width 931 height 121
click at [279, 71] on h1 "Suzanne & Scott powers" at bounding box center [410, 67] width 271 height 22
drag, startPoint x: 273, startPoint y: 66, endPoint x: 448, endPoint y: 64, distance: 175.0
click at [448, 64] on h1 "Suzanne & Scott powers" at bounding box center [410, 67] width 271 height 22
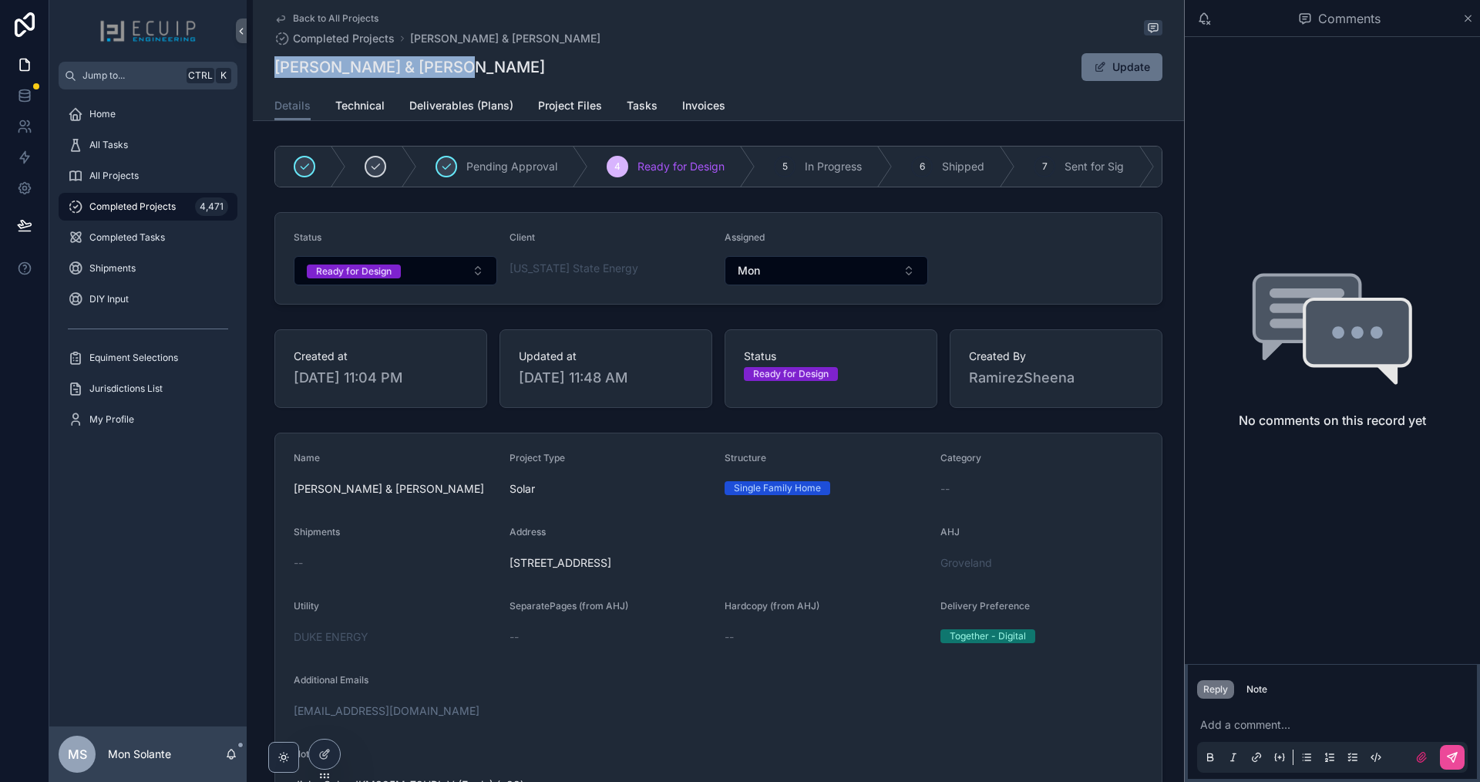
copy h1 "Suzanne & Scott powers"
drag, startPoint x: 506, startPoint y: 562, endPoint x: 753, endPoint y: 574, distance: 247.8
click at [753, 574] on div "307 White Water Bay Drive, Groveland, FL 34736" at bounding box center [719, 563] width 419 height 25
copy span "307 White Water Bay Drive, Groveland, FL 34736"
click at [557, 112] on span "Project Files" at bounding box center [570, 105] width 64 height 15
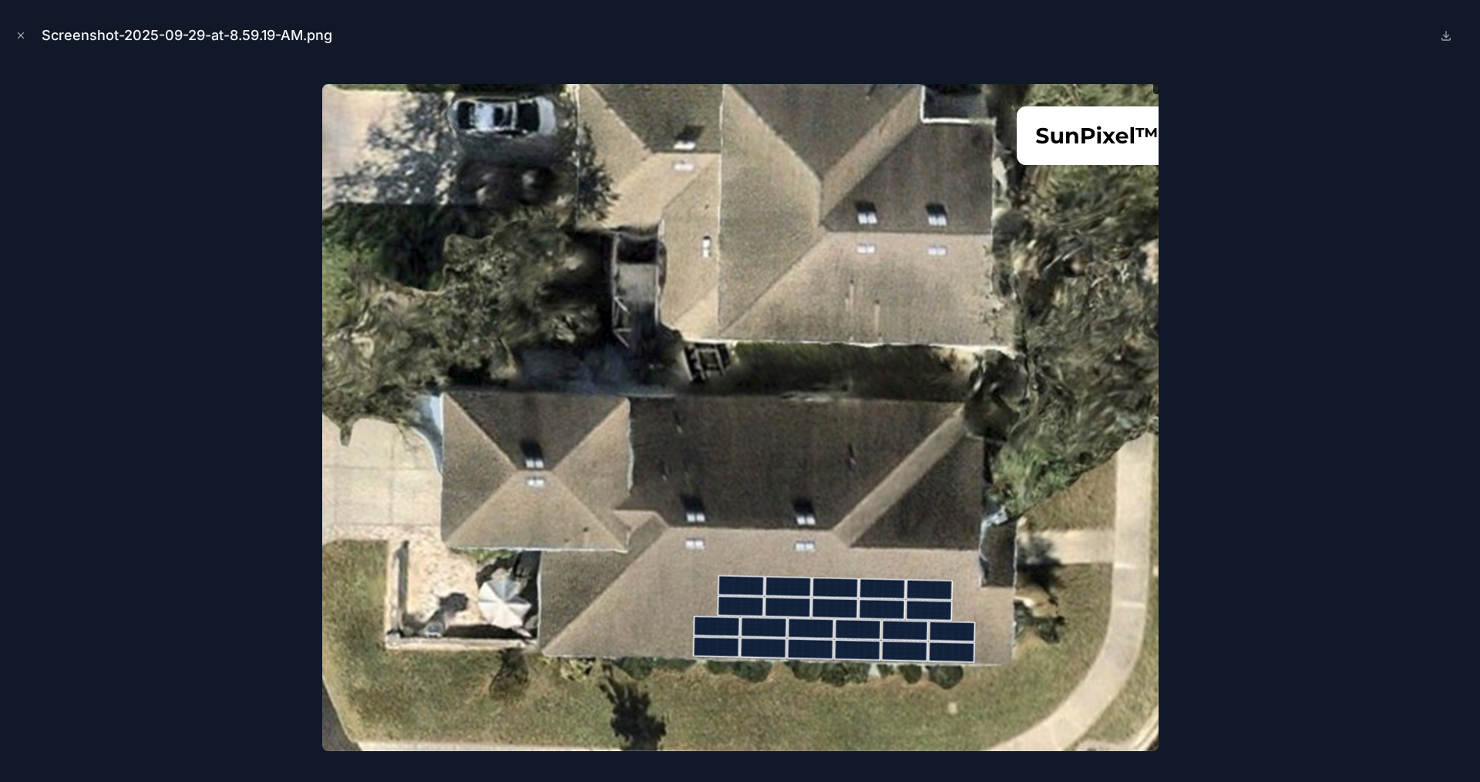
click at [281, 249] on div at bounding box center [740, 417] width 1456 height 705
click at [25, 38] on icon "Close modal" at bounding box center [20, 35] width 11 height 11
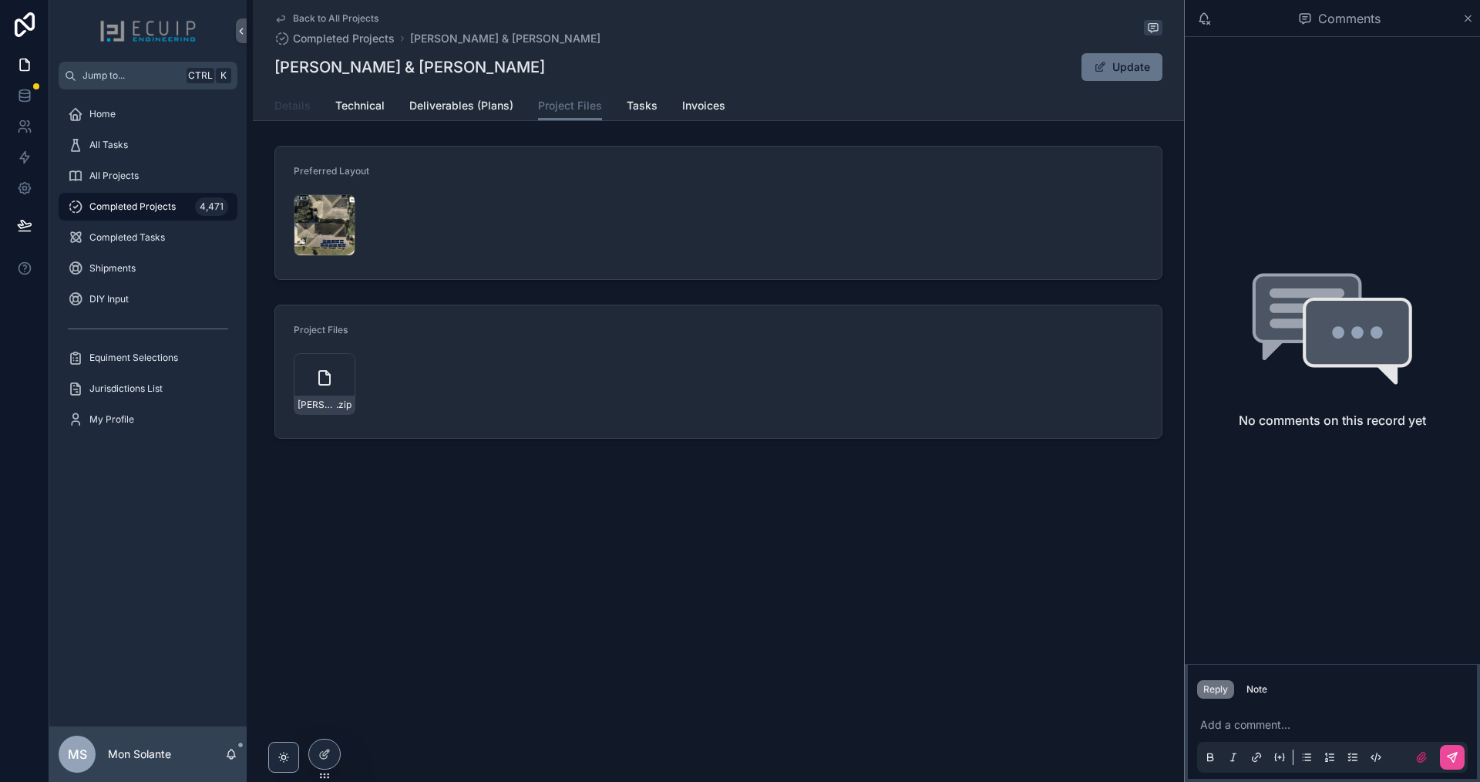
drag, startPoint x: 288, startPoint y: 106, endPoint x: 268, endPoint y: 106, distance: 19.3
click at [289, 106] on span "Details" at bounding box center [293, 105] width 36 height 15
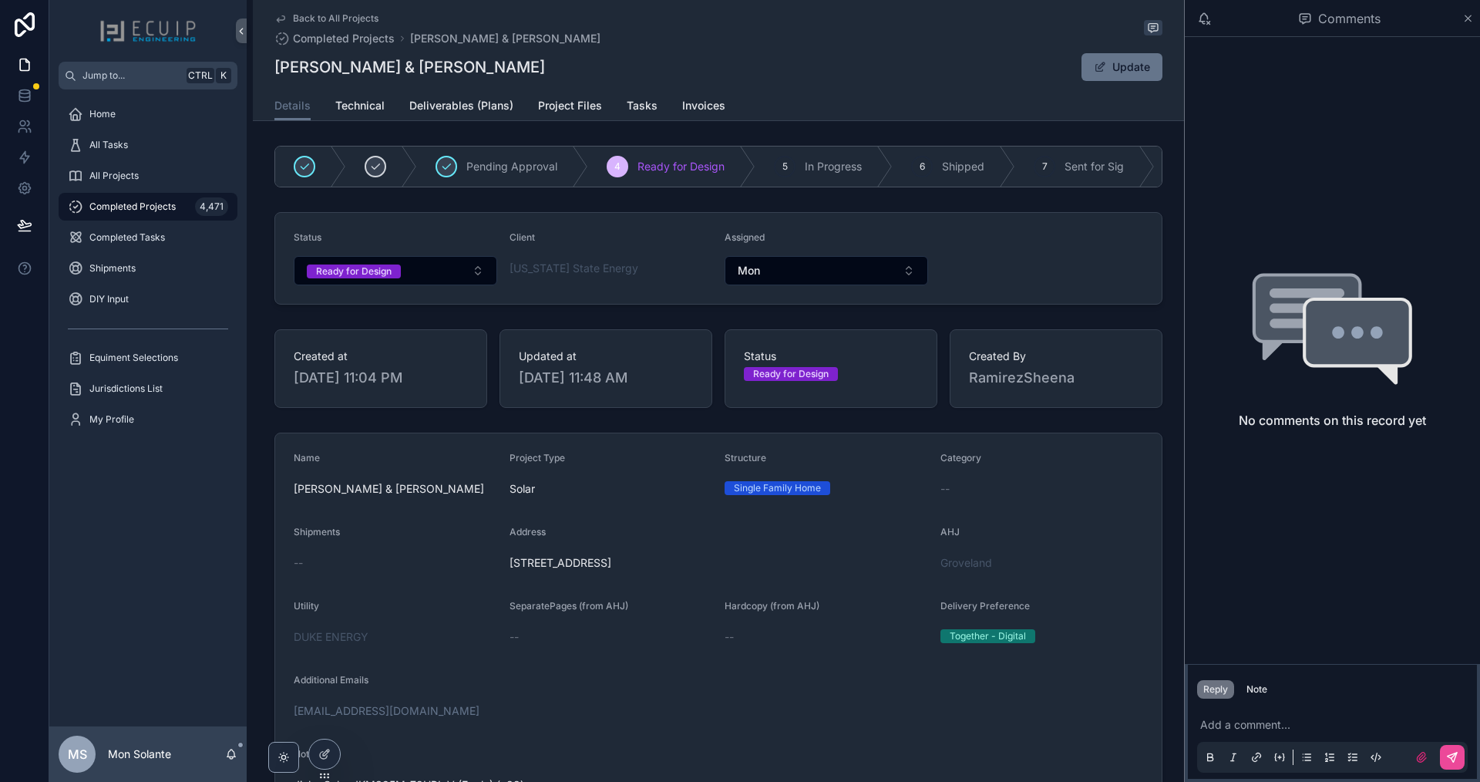
click at [370, 123] on div "Back to All Projects Completed Projects Suzanne & Scott powers Suzanne & Scott …" at bounding box center [718, 762] width 931 height 1524
click at [360, 109] on span "Technical" at bounding box center [359, 105] width 49 height 15
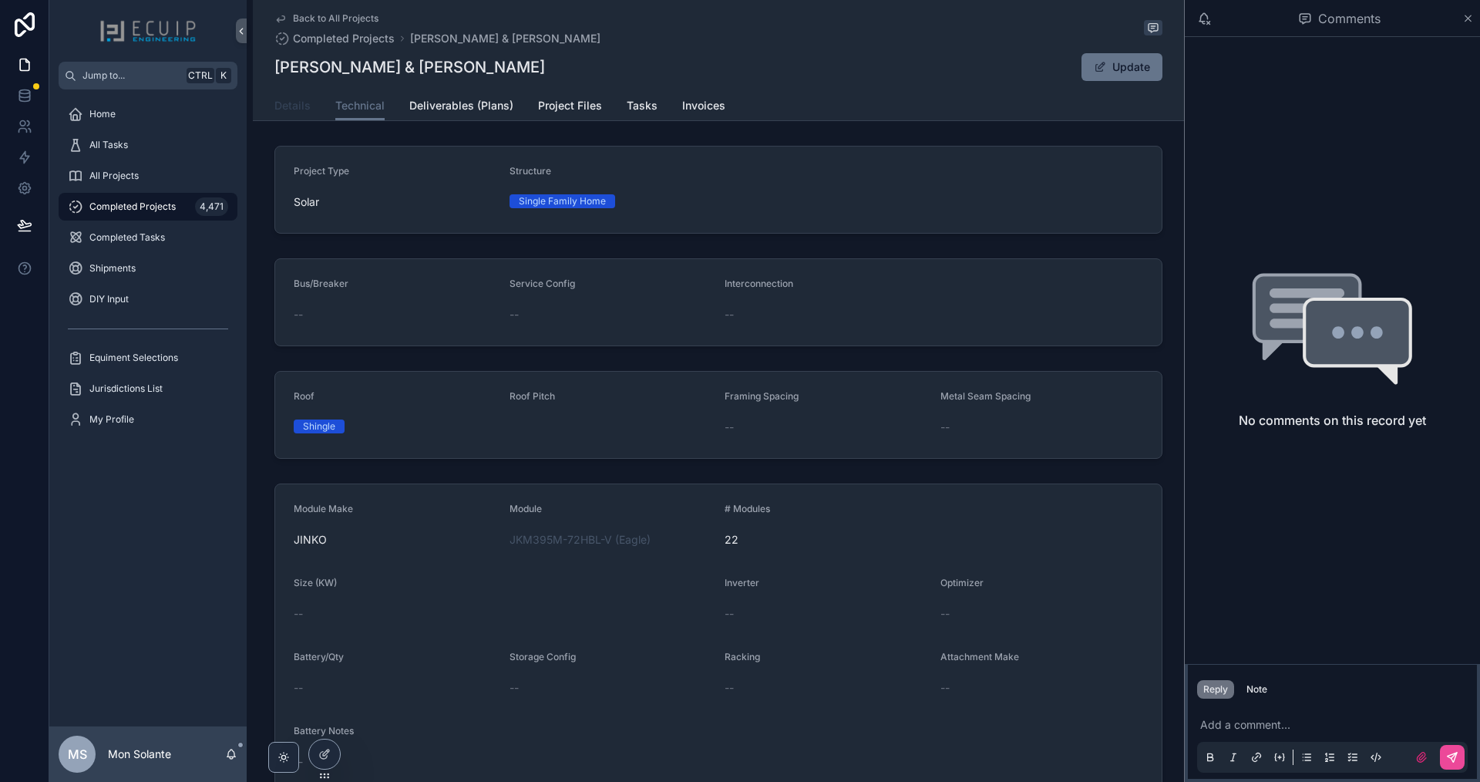
click at [294, 107] on span "Details" at bounding box center [293, 105] width 36 height 15
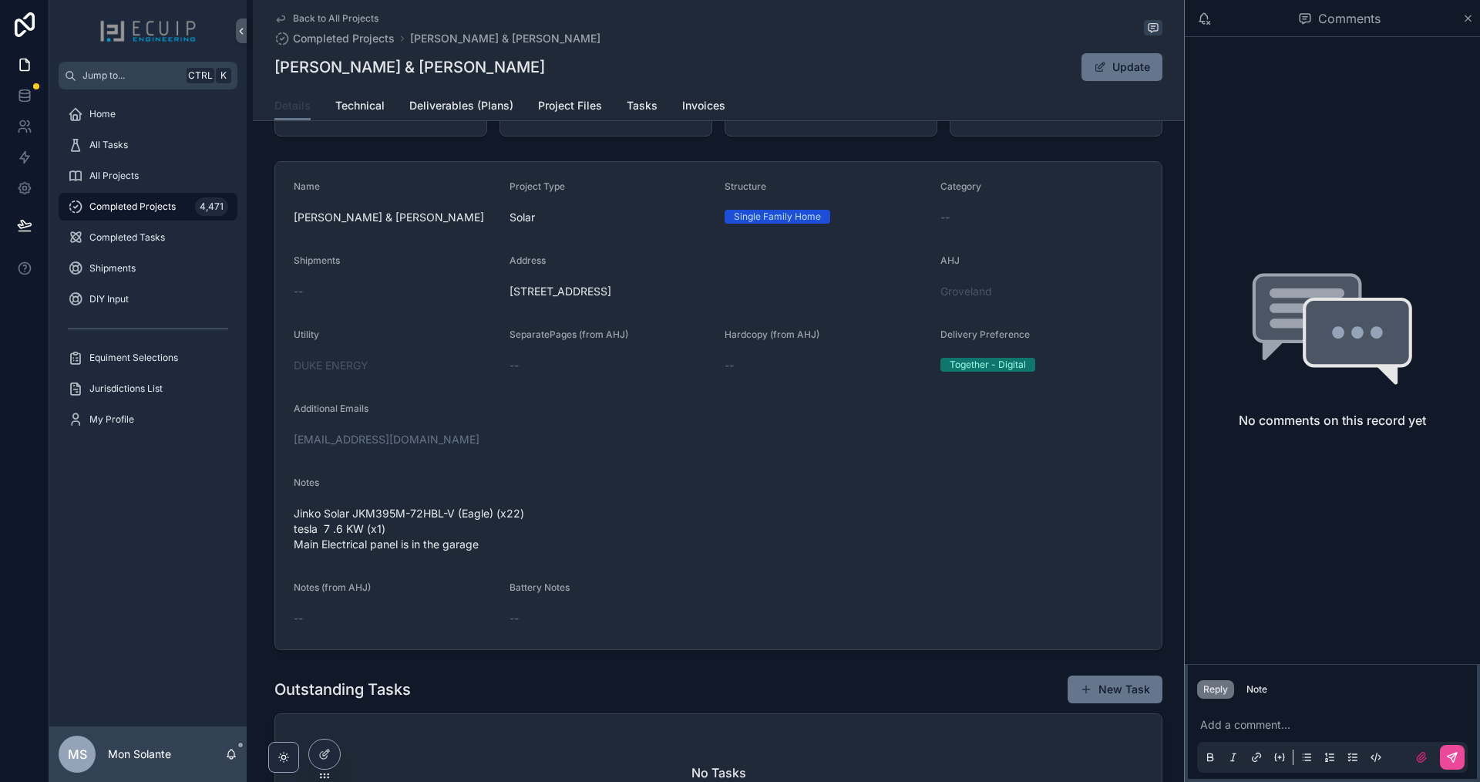
scroll to position [257, 0]
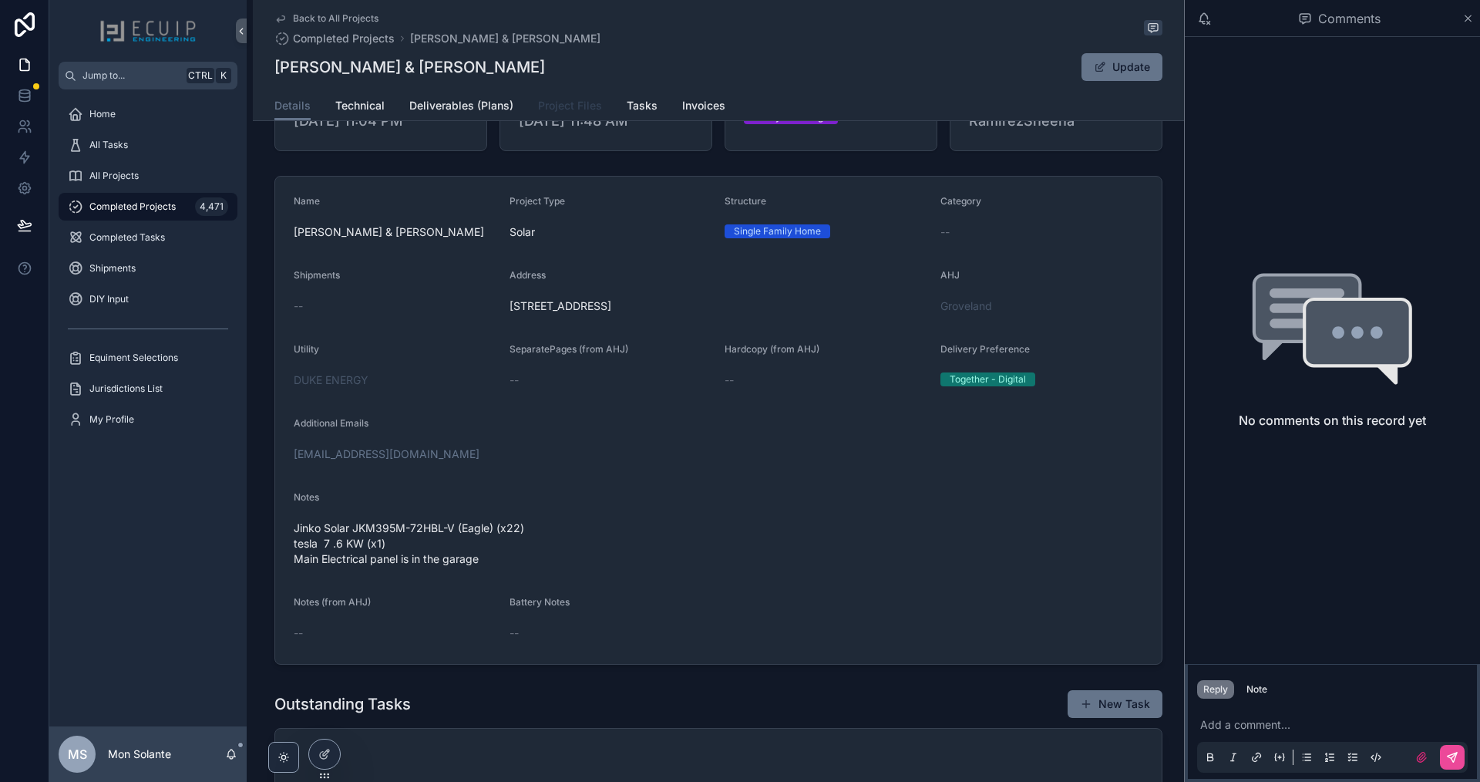
click at [563, 103] on span "Project Files" at bounding box center [570, 105] width 64 height 15
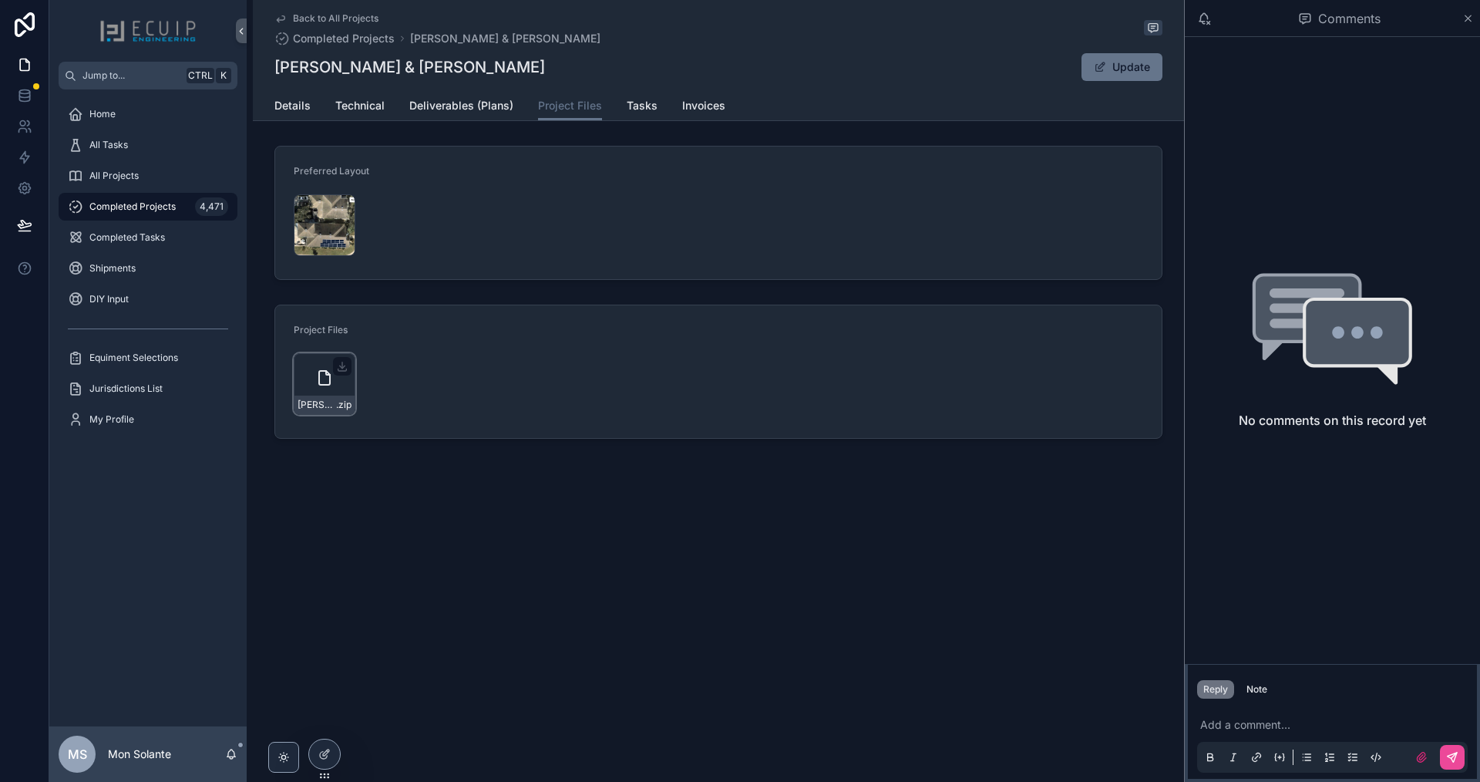
click at [345, 379] on div "Suzanne-&-Scott-powers .zip" at bounding box center [325, 384] width 62 height 62
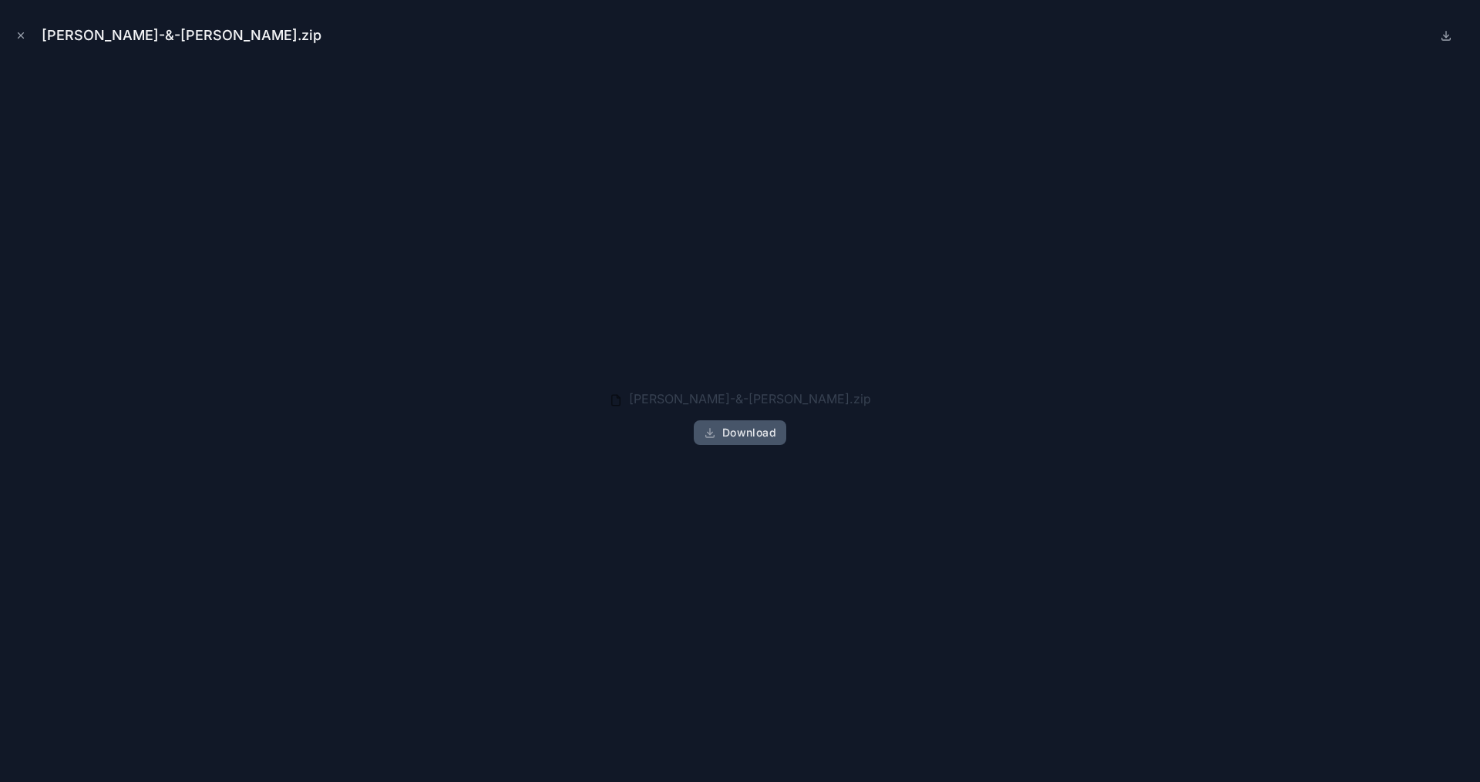
click at [709, 440] on button "Download" at bounding box center [740, 432] width 93 height 25
click at [729, 430] on span "Download" at bounding box center [749, 433] width 54 height 14
click at [727, 433] on span "Download" at bounding box center [749, 433] width 54 height 14
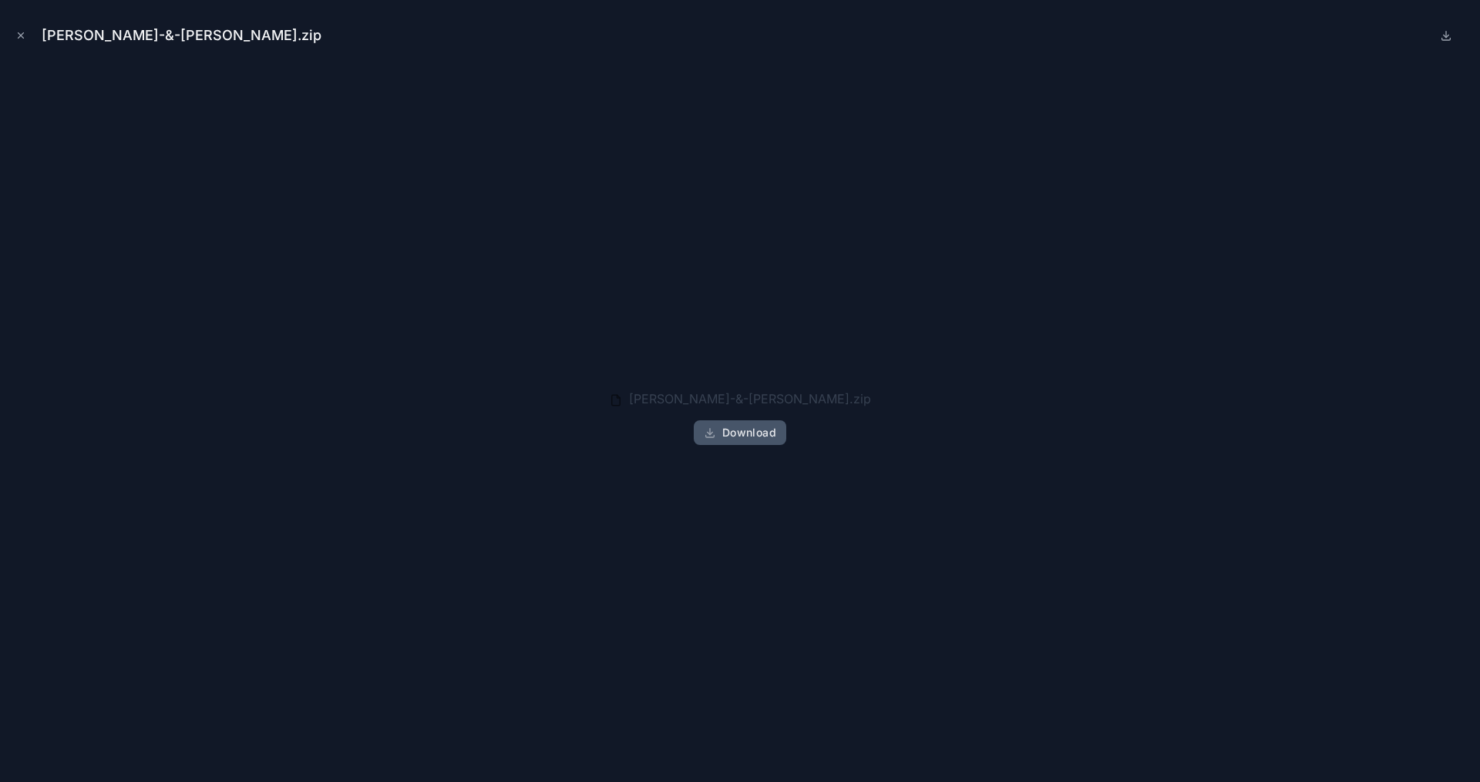
click at [726, 433] on span "Download" at bounding box center [749, 433] width 54 height 14
click at [725, 433] on span "Download" at bounding box center [749, 433] width 54 height 14
click at [725, 431] on span "Download" at bounding box center [749, 433] width 54 height 14
click at [1440, 32] on button at bounding box center [1446, 35] width 19 height 19
click at [1451, 35] on icon at bounding box center [1446, 35] width 12 height 12
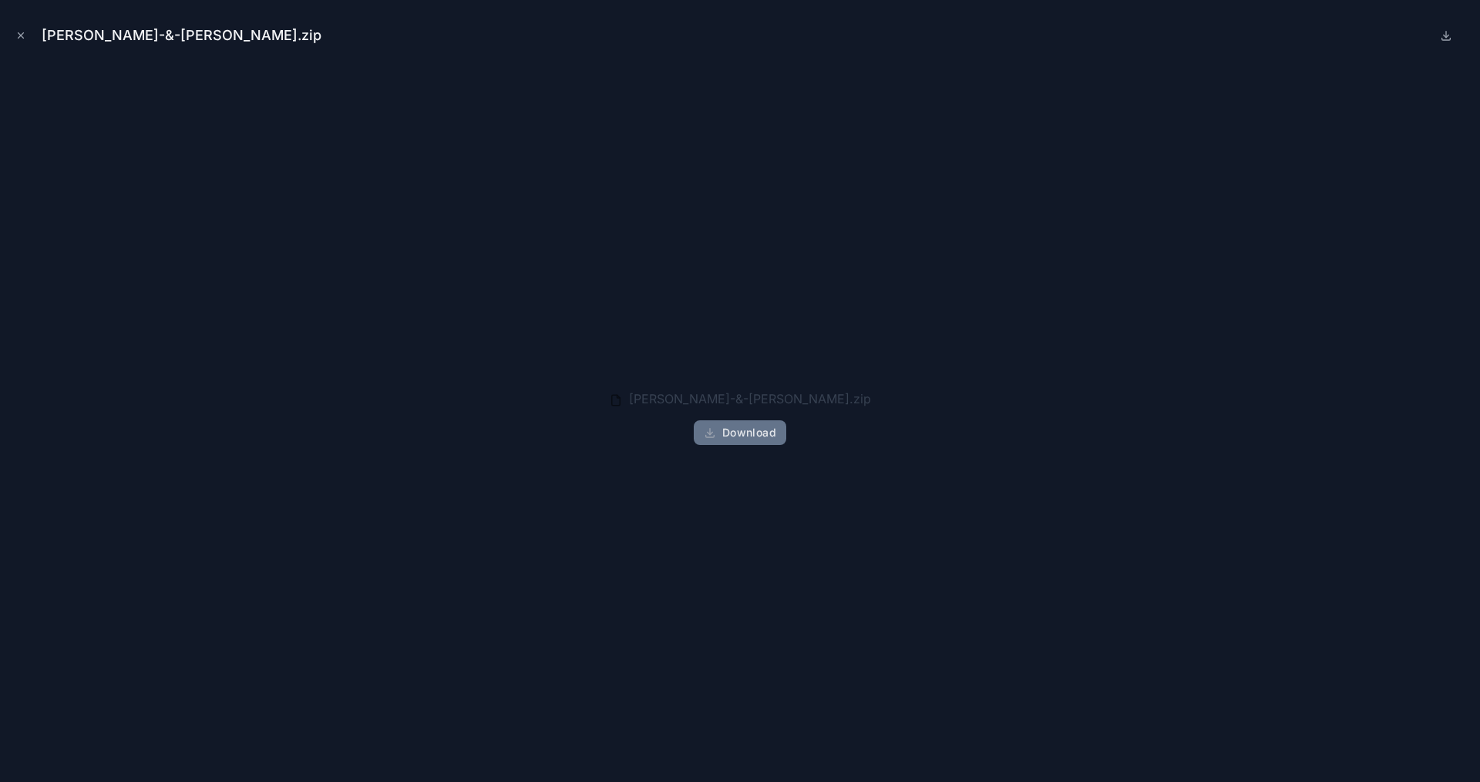
click at [1451, 35] on icon at bounding box center [1446, 35] width 12 height 12
click at [699, 429] on button "Download" at bounding box center [740, 432] width 93 height 25
click at [764, 426] on span "Download" at bounding box center [749, 433] width 54 height 14
drag, startPoint x: 764, startPoint y: 426, endPoint x: 793, endPoint y: 381, distance: 54.1
click at [764, 426] on span "Download" at bounding box center [749, 433] width 54 height 14
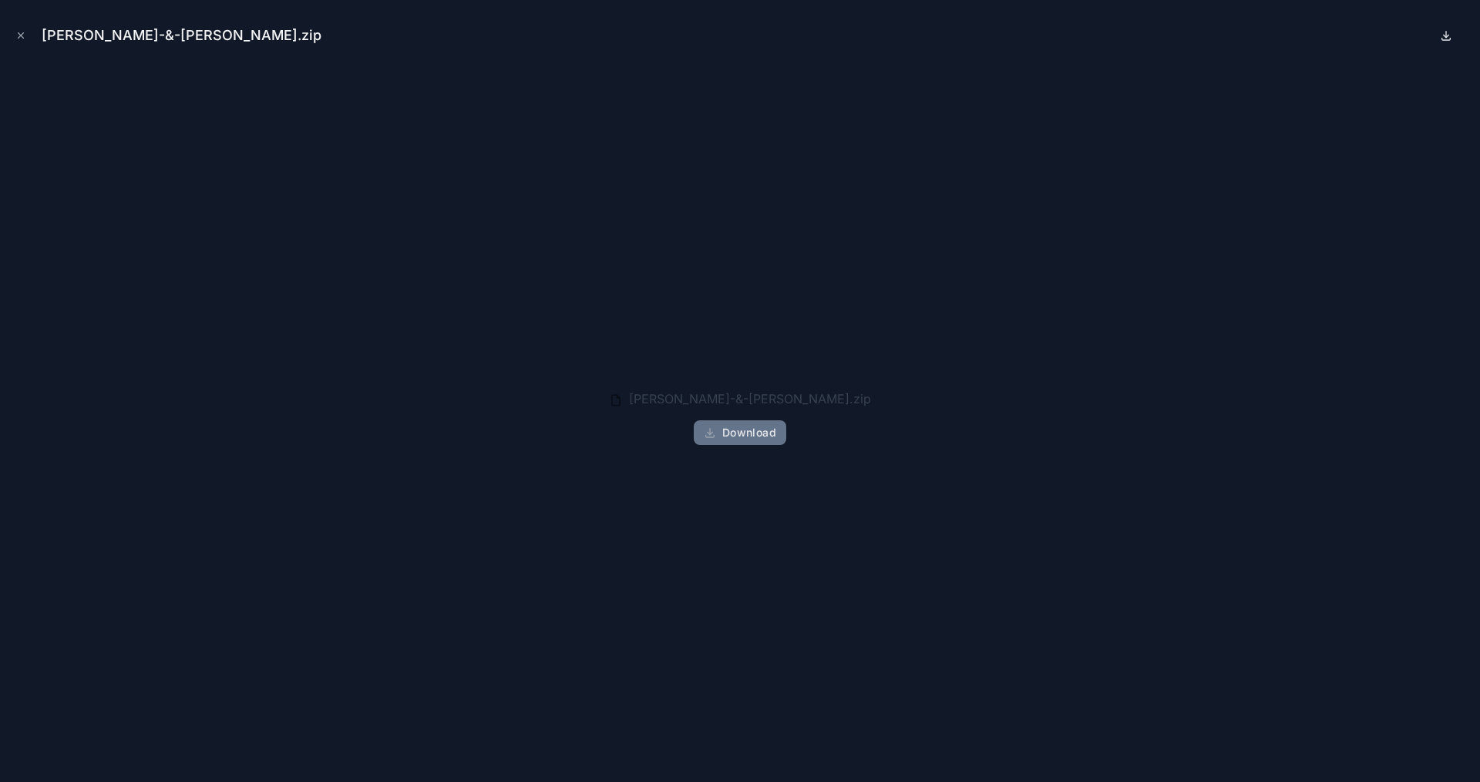
drag, startPoint x: 1434, startPoint y: 42, endPoint x: 1444, endPoint y: 34, distance: 13.1
click at [1440, 39] on div "Suzanne-&-Scott-powers.zip" at bounding box center [740, 35] width 1456 height 46
click at [1444, 33] on icon at bounding box center [1446, 35] width 12 height 12
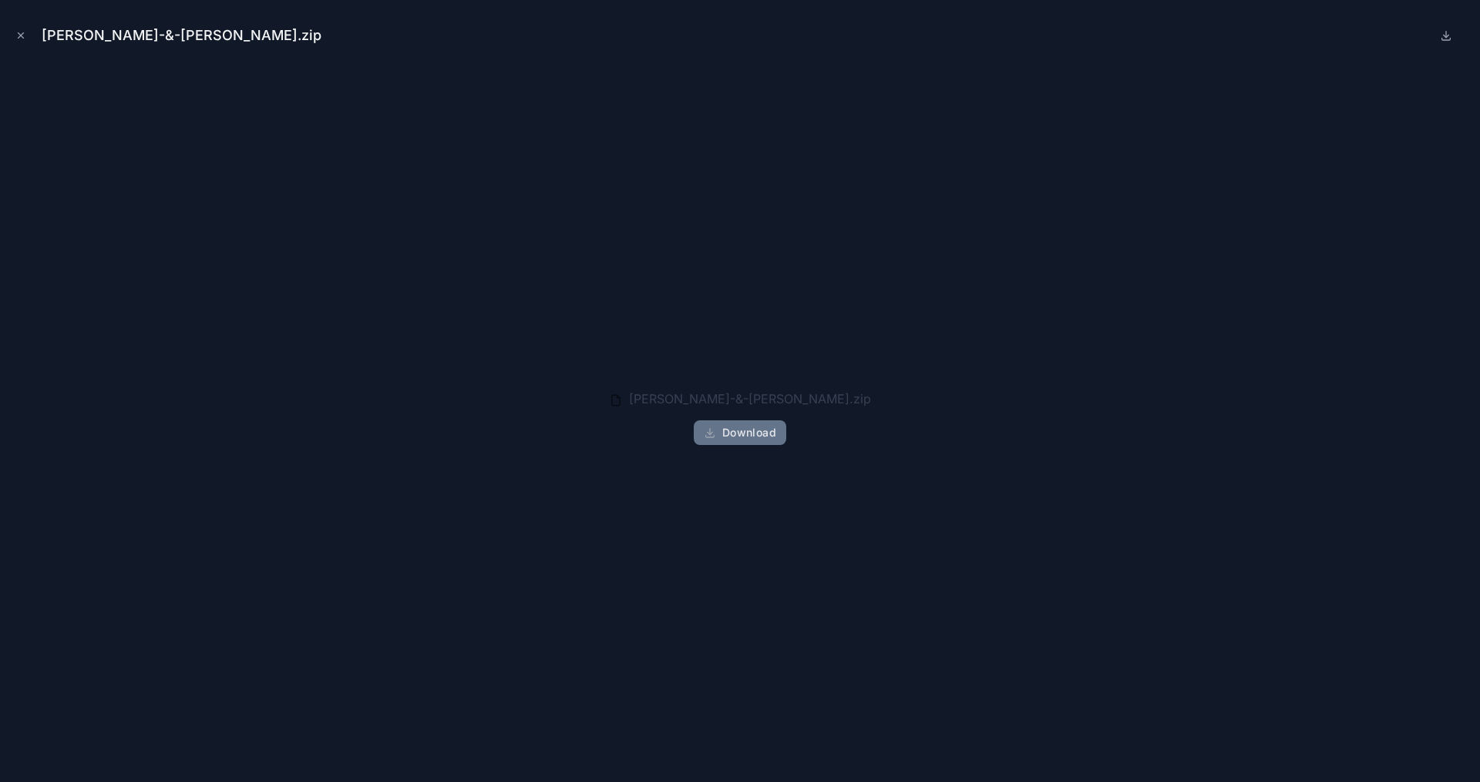
click at [1444, 33] on icon at bounding box center [1446, 35] width 12 height 12
click at [28, 35] on button "Close modal" at bounding box center [20, 35] width 17 height 17
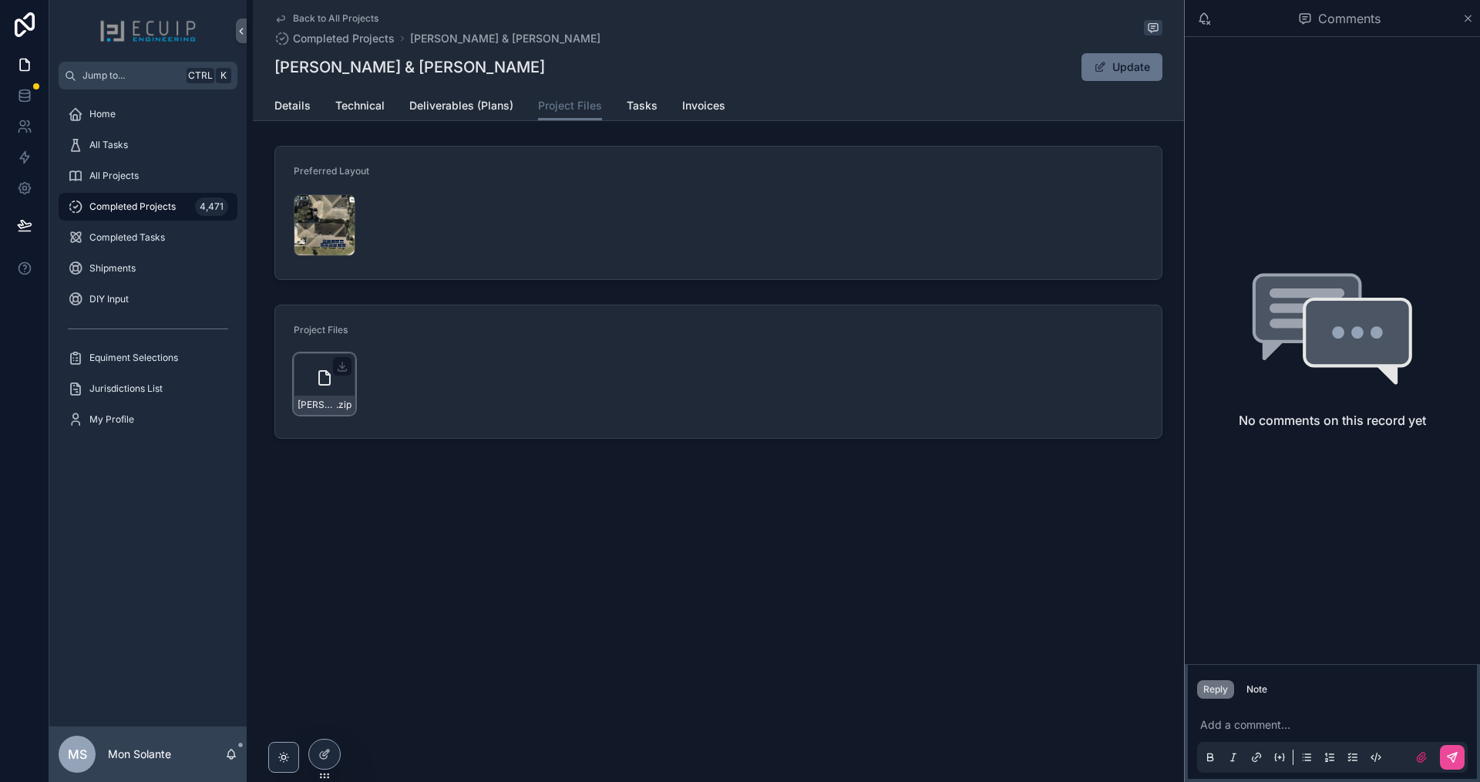
click at [319, 378] on icon "scrollable content" at bounding box center [324, 378] width 11 height 14
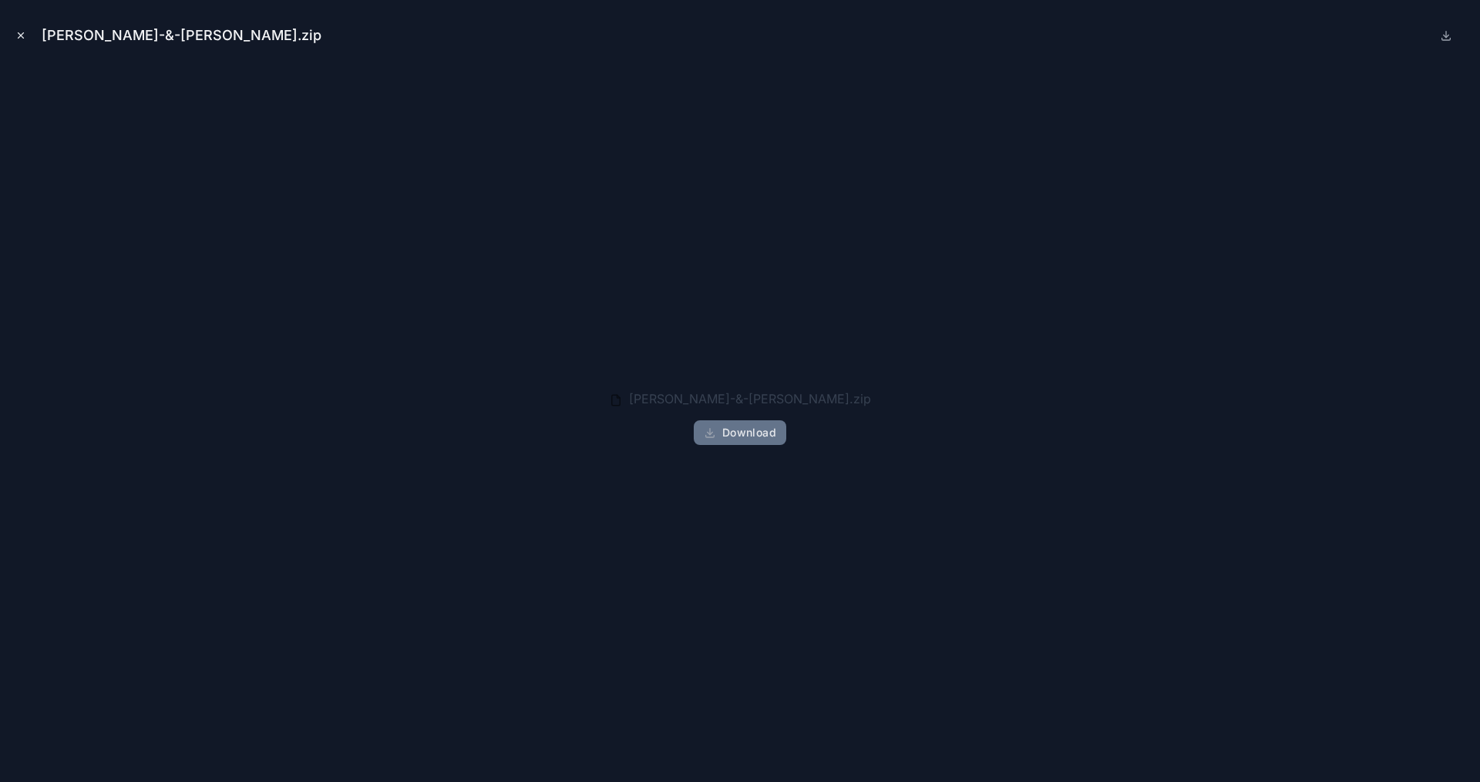
click at [18, 34] on icon "Close modal" at bounding box center [20, 35] width 11 height 11
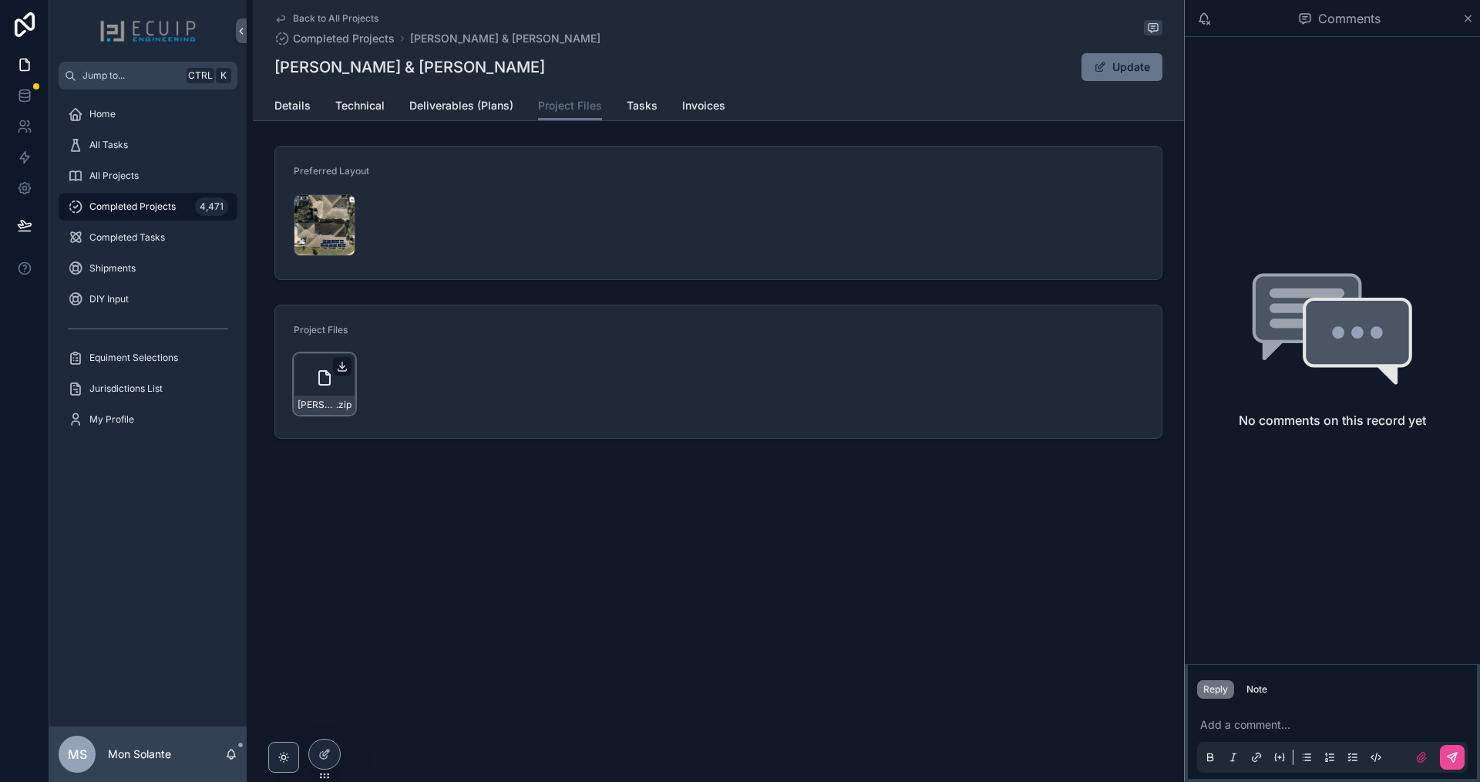
click at [347, 364] on icon "scrollable content" at bounding box center [342, 366] width 12 height 12
click at [340, 363] on icon "scrollable content" at bounding box center [342, 366] width 12 height 12
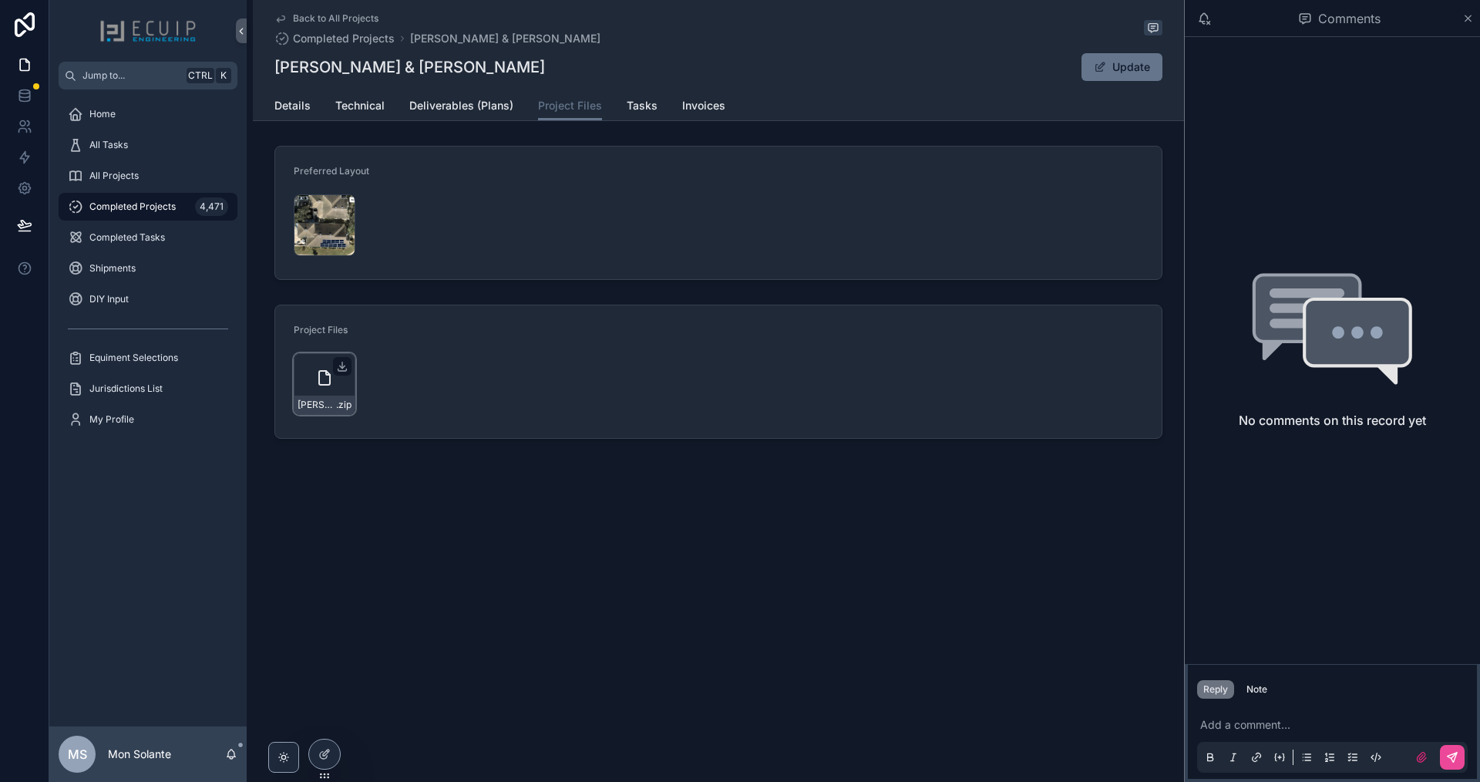
click at [339, 362] on icon "scrollable content" at bounding box center [342, 366] width 12 height 12
click at [352, 376] on div "Suzanne-&-Scott-powers .zip" at bounding box center [325, 384] width 62 height 62
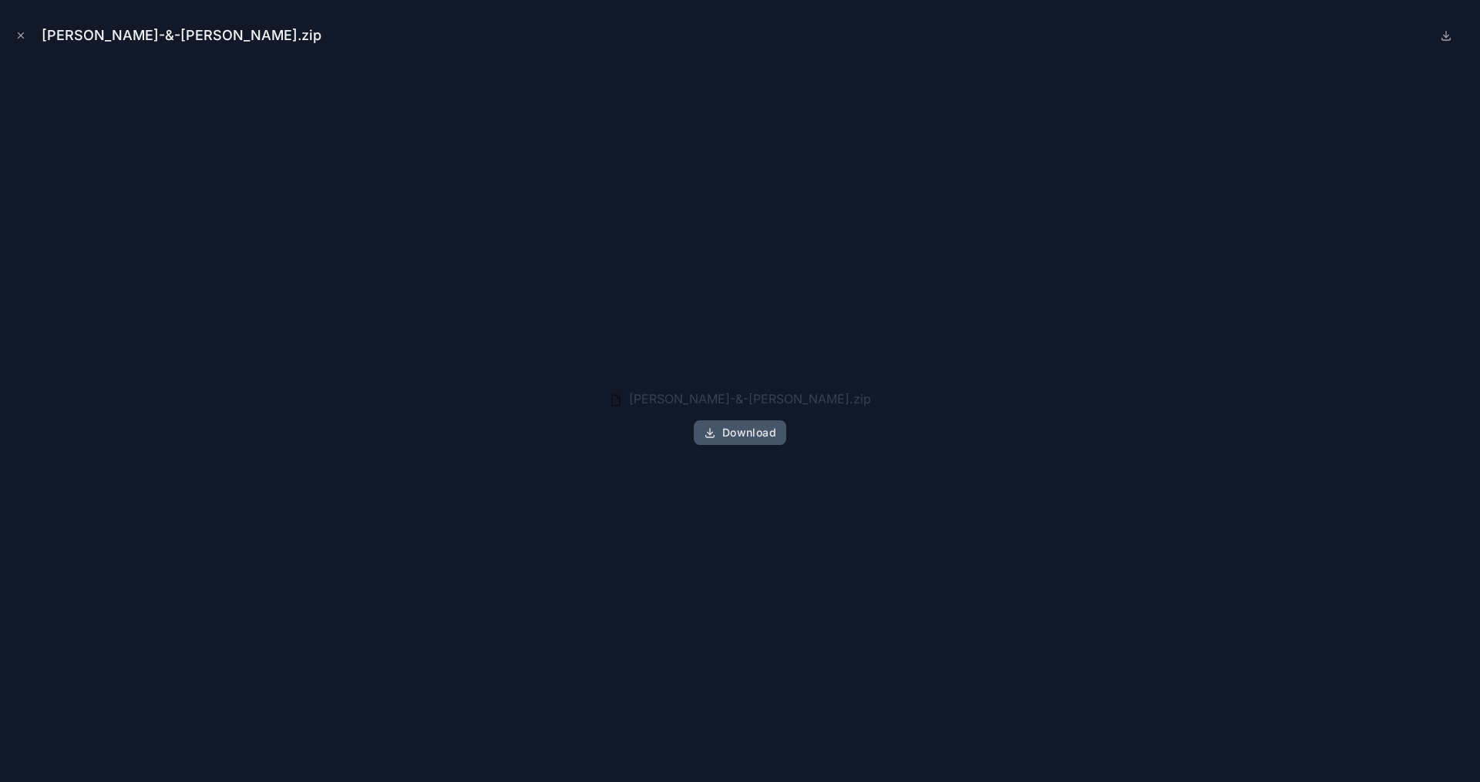
click at [715, 429] on icon "button" at bounding box center [710, 432] width 12 height 12
click at [716, 428] on icon "button" at bounding box center [710, 432] width 12 height 12
drag, startPoint x: 919, startPoint y: 273, endPoint x: 952, endPoint y: 230, distance: 54.4
click at [964, 231] on div "Suzanne-&-Scott-powers.zip Download" at bounding box center [740, 417] width 1456 height 705
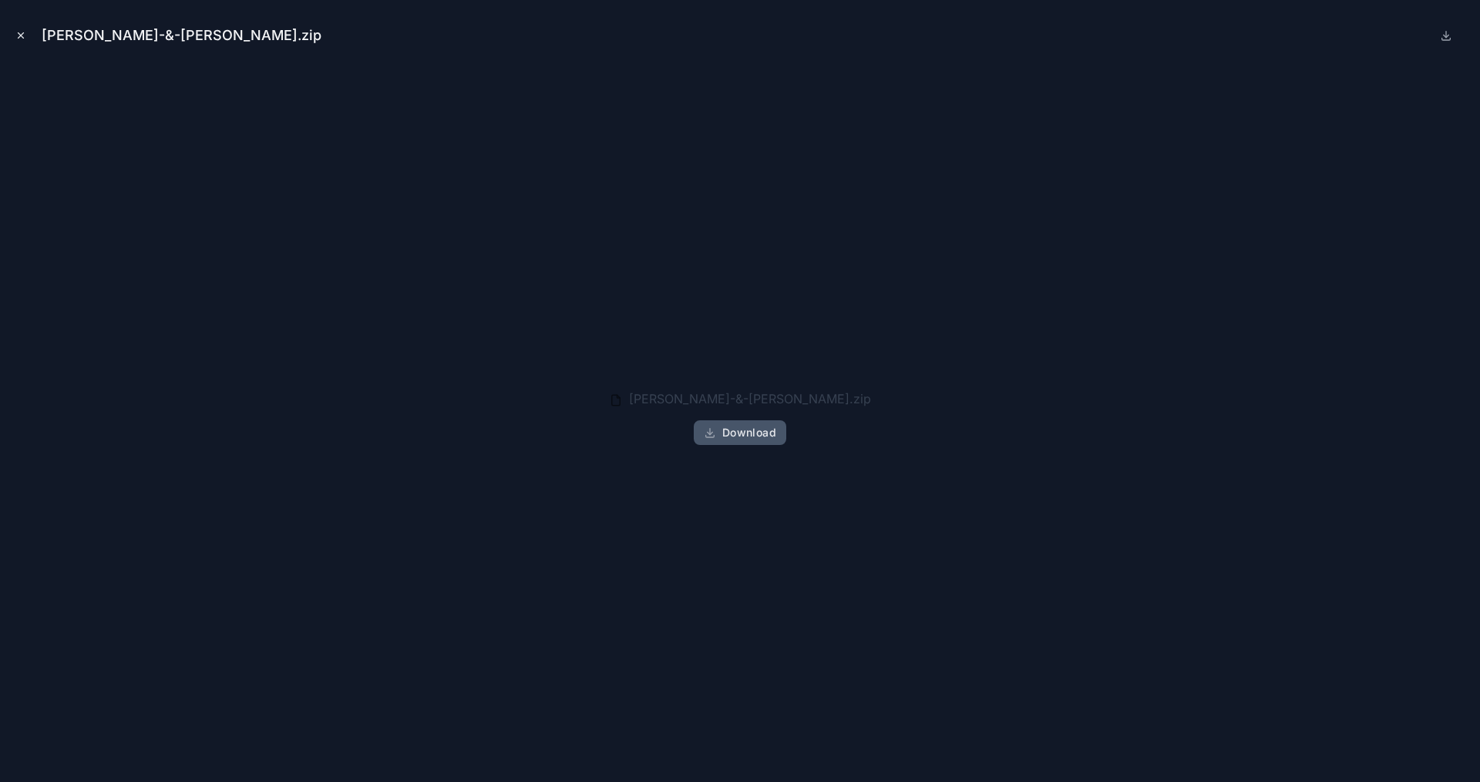
click at [25, 34] on icon "Close modal" at bounding box center [20, 35] width 11 height 11
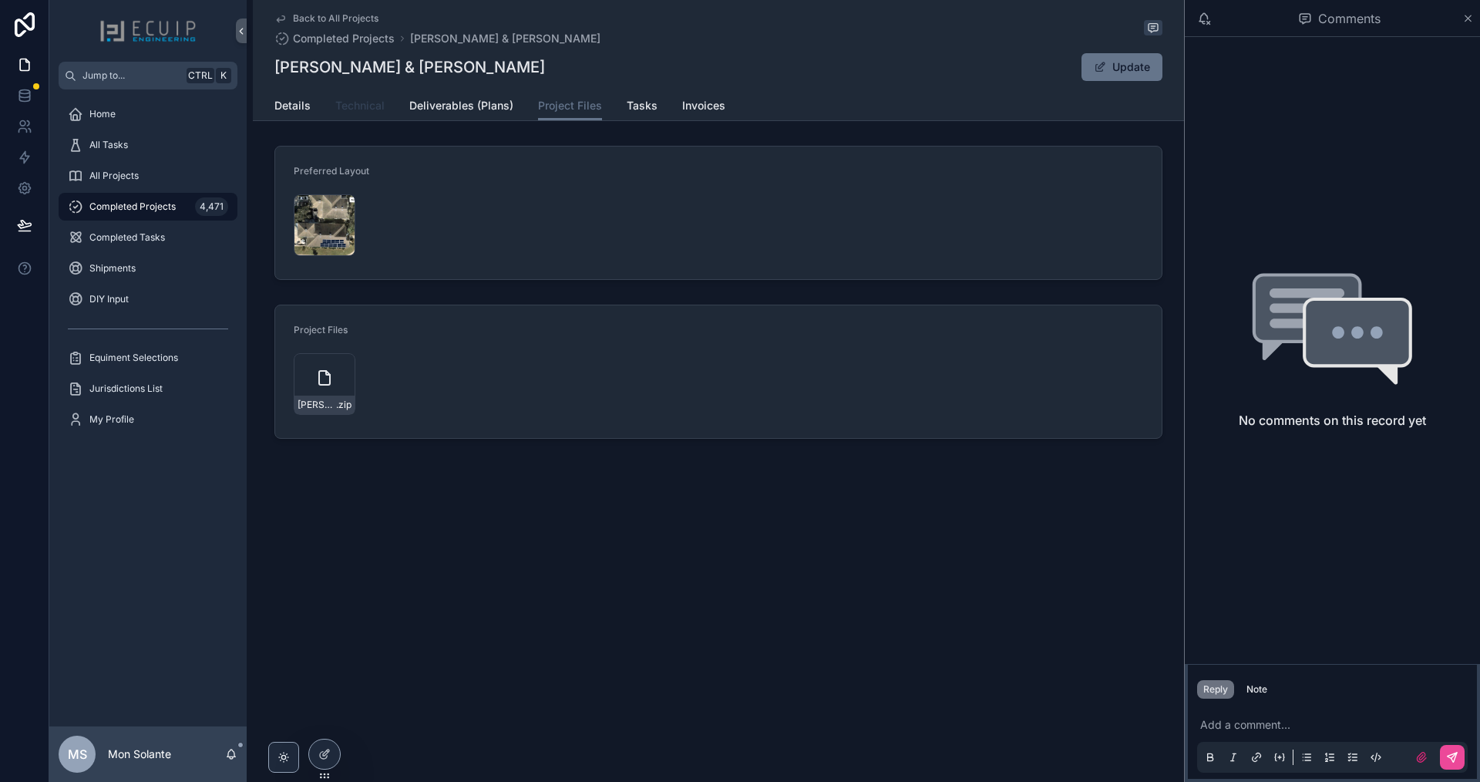
click at [352, 110] on span "Technical" at bounding box center [359, 105] width 49 height 15
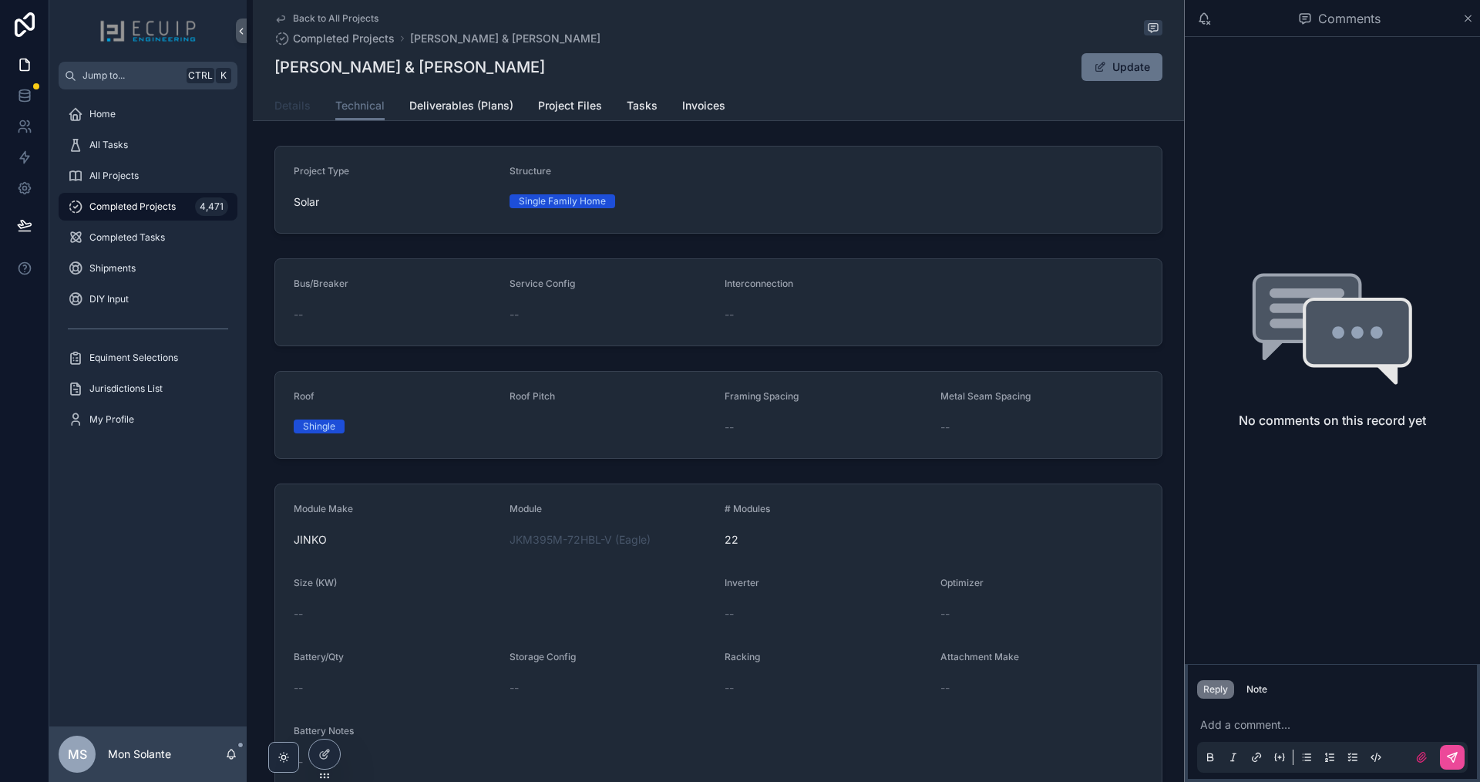
click at [298, 108] on span "Details" at bounding box center [293, 105] width 36 height 15
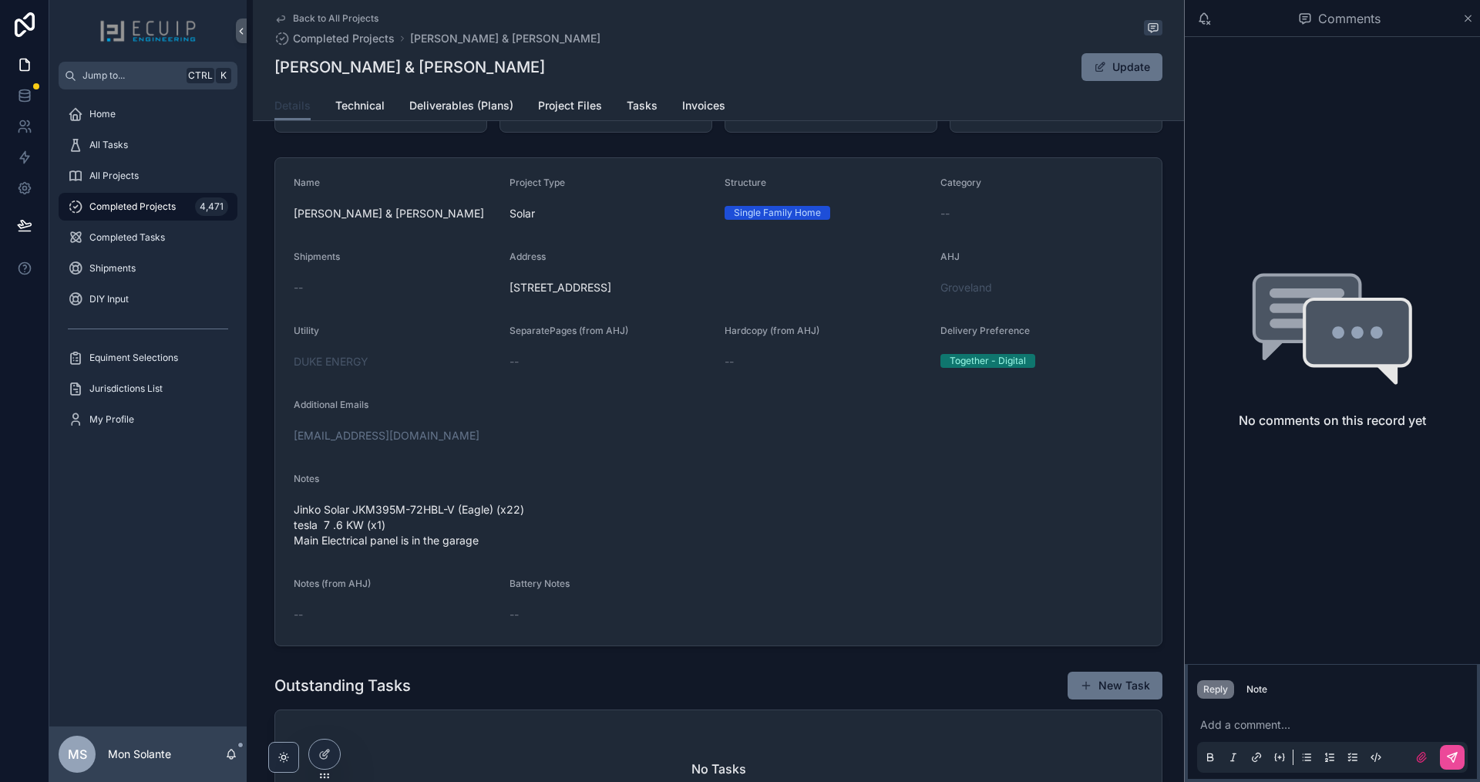
scroll to position [514, 0]
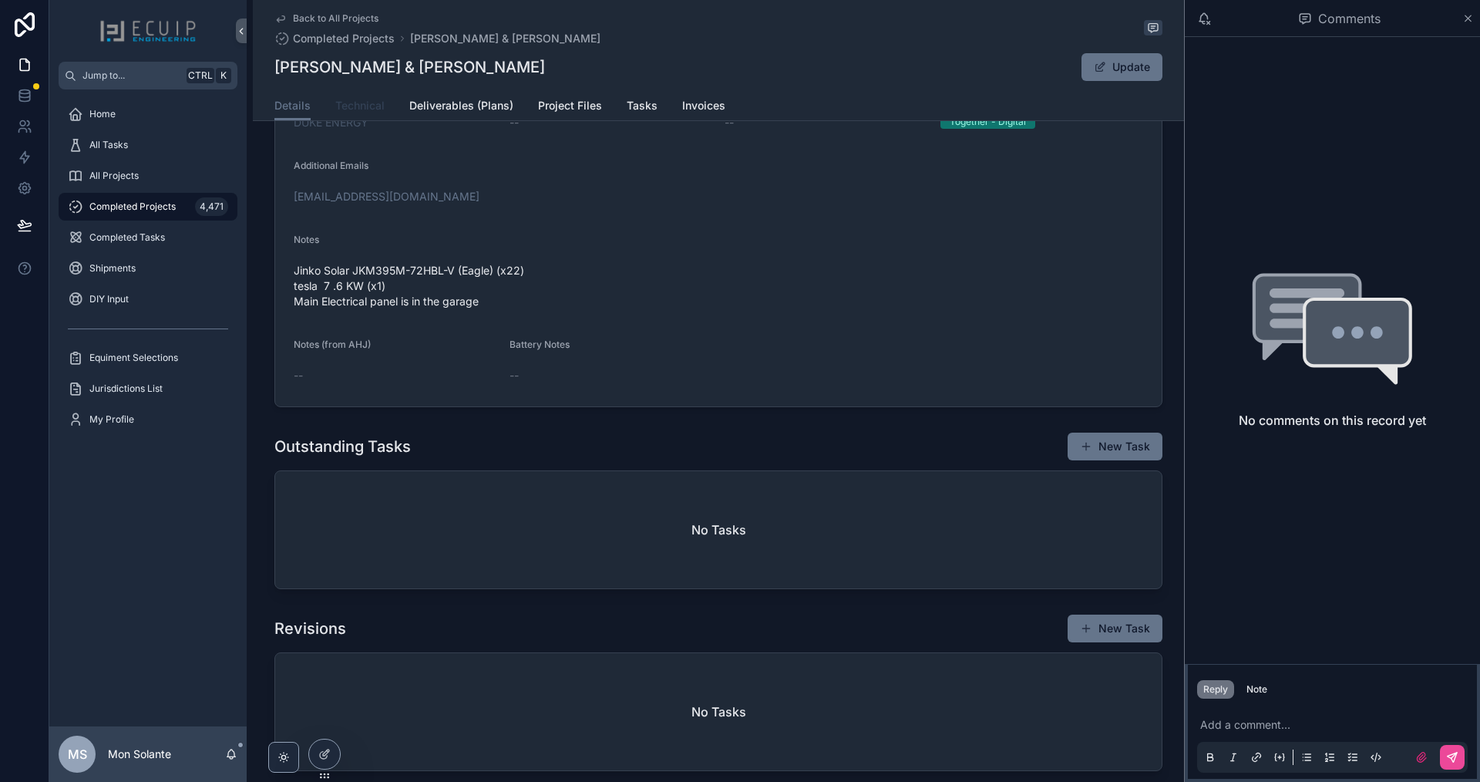
click at [362, 113] on link "Technical" at bounding box center [359, 107] width 49 height 31
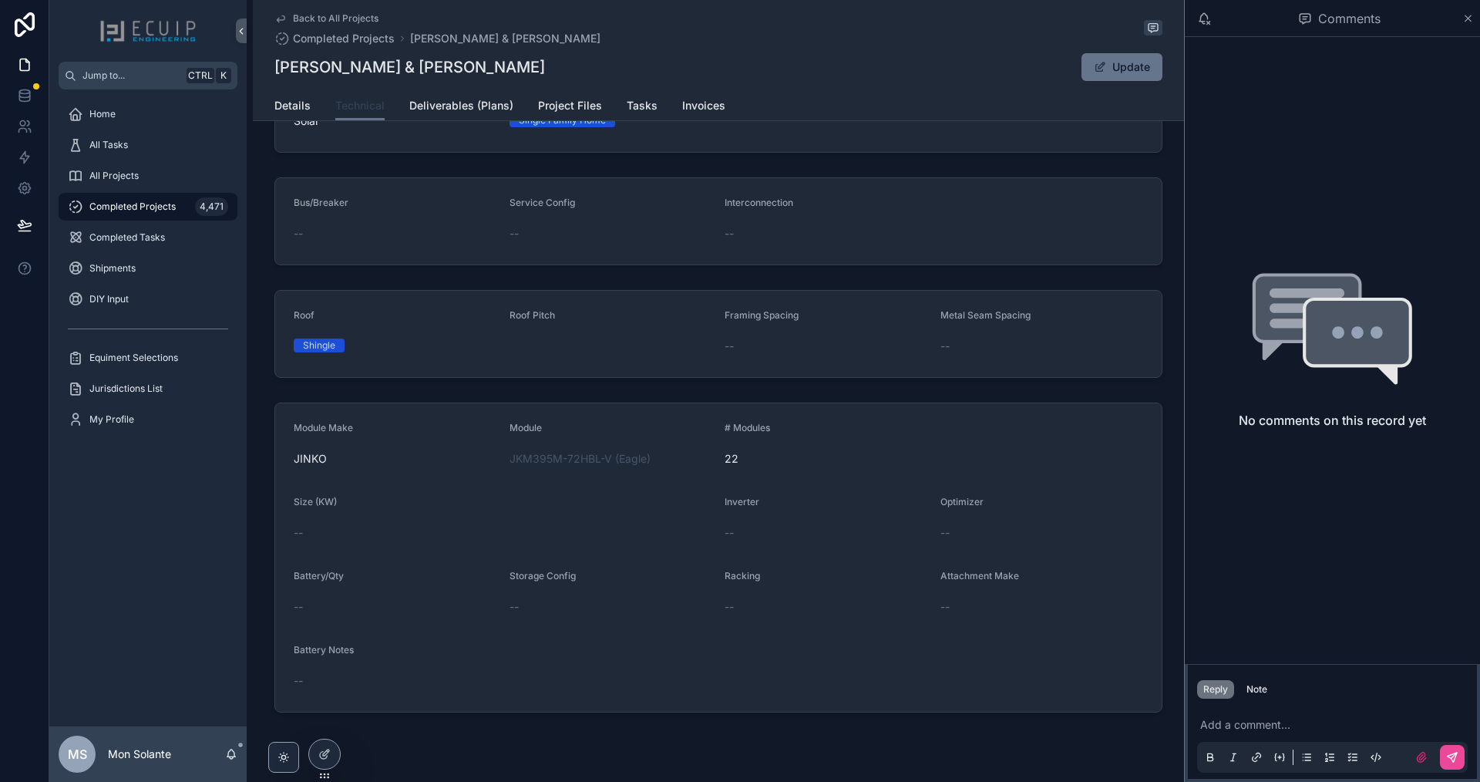
scroll to position [116, 0]
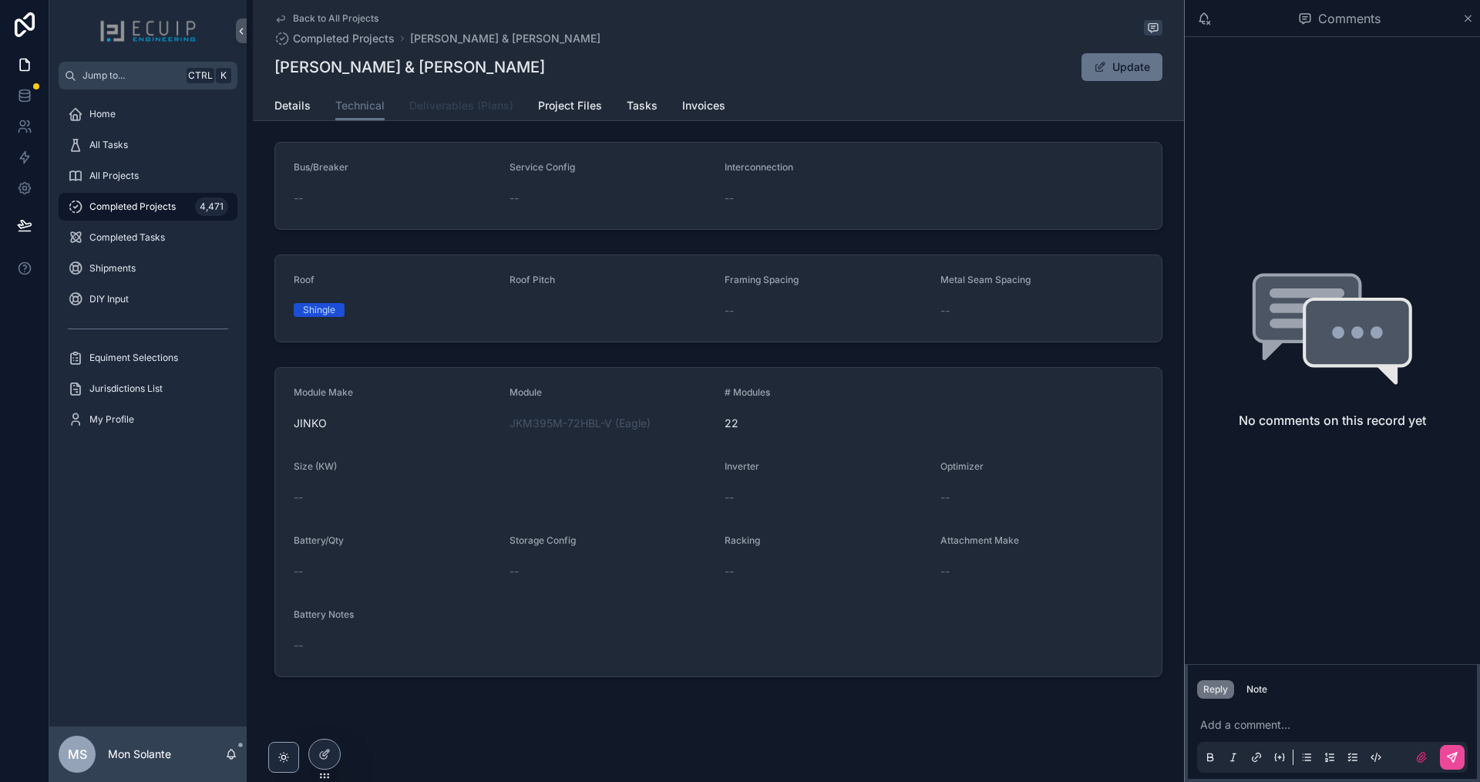
click at [450, 113] on link "Deliverables (Plans)" at bounding box center [461, 107] width 104 height 31
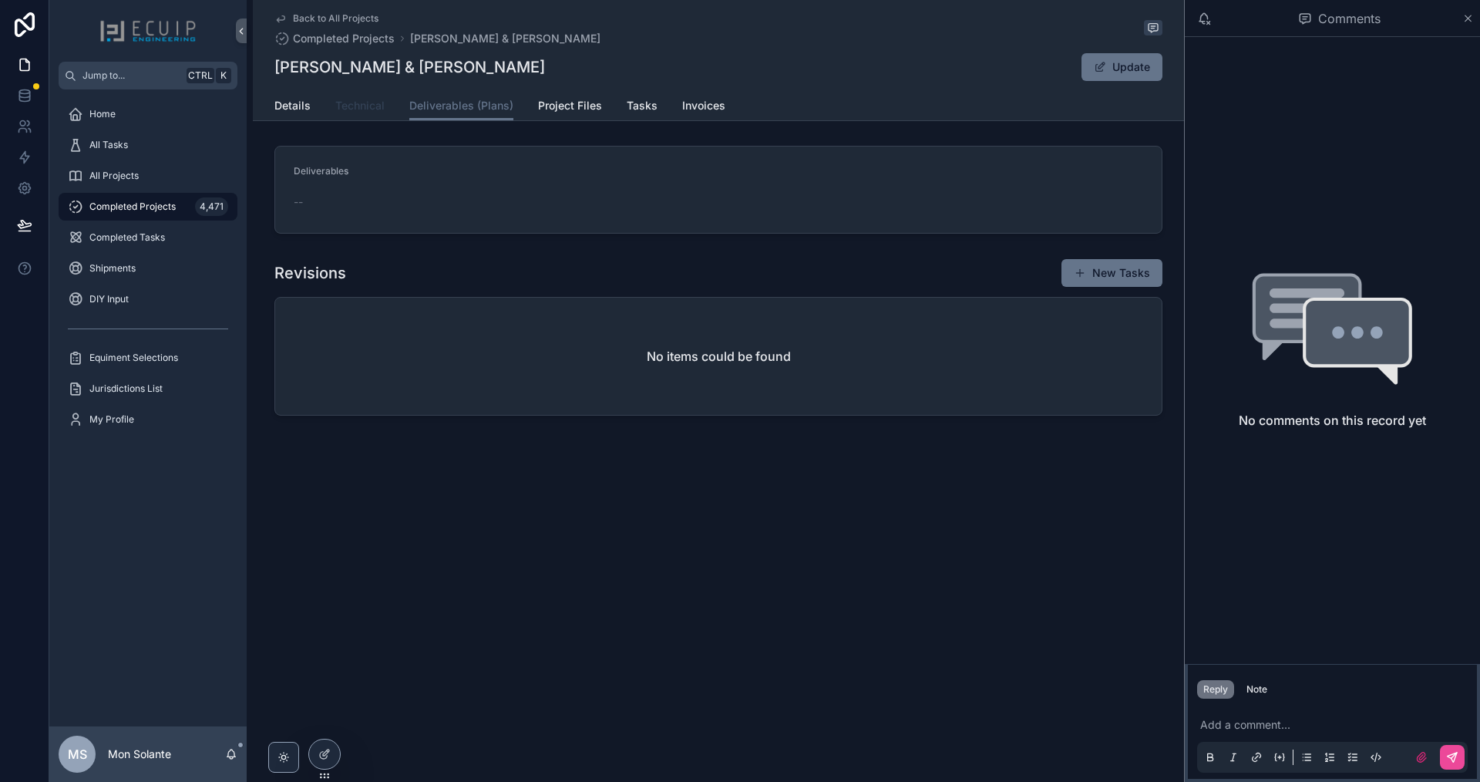
click at [372, 108] on span "Technical" at bounding box center [359, 105] width 49 height 15
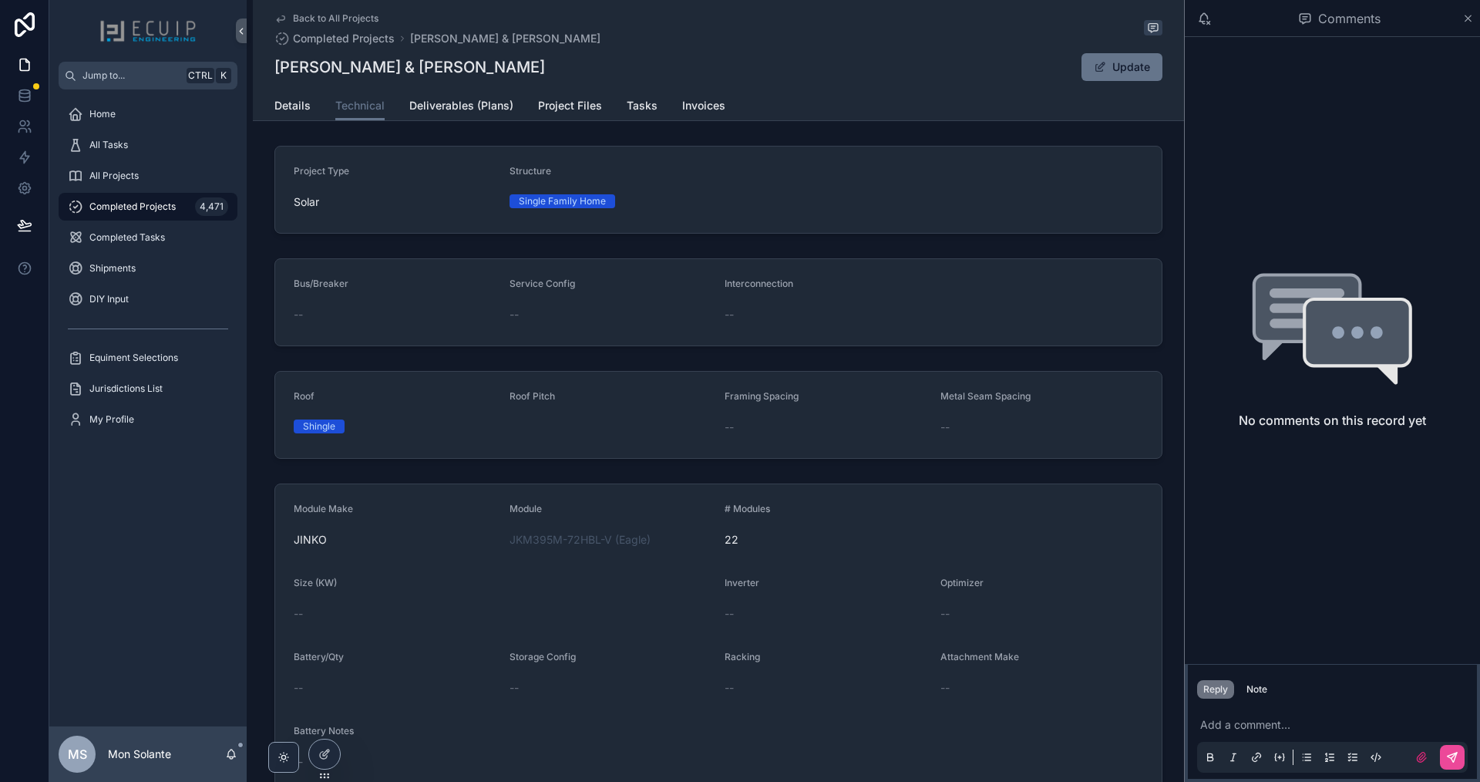
click at [312, 109] on div "Details Technical Deliverables (Plans) Project Files Tasks Invoices" at bounding box center [719, 105] width 888 height 29
click at [290, 108] on span "Details" at bounding box center [293, 105] width 36 height 15
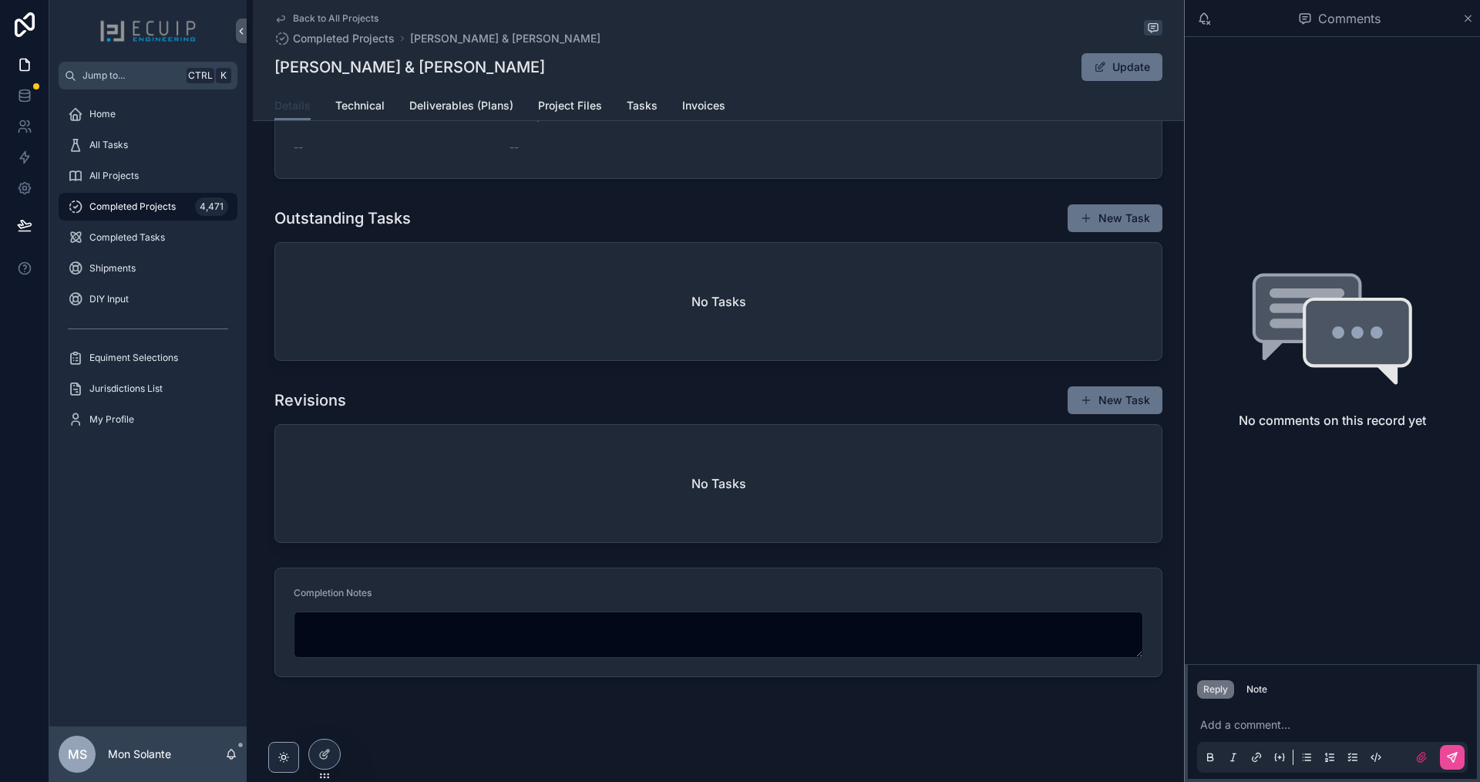
scroll to position [251, 0]
